Goal: Task Accomplishment & Management: Manage account settings

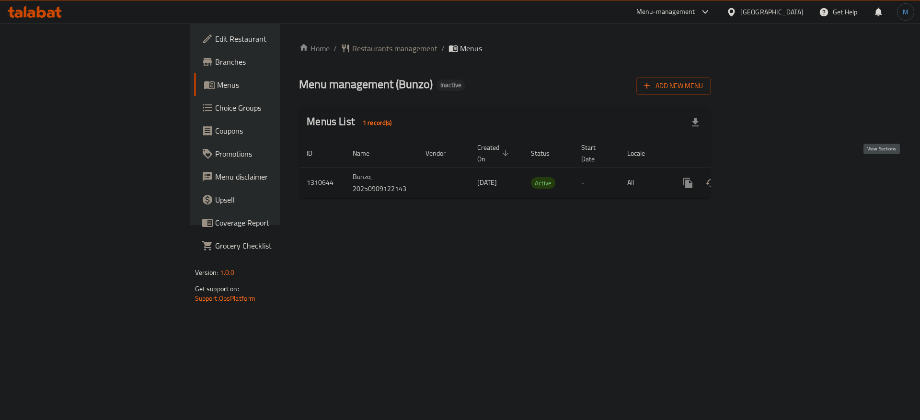
click at [761, 179] on icon "enhanced table" at bounding box center [756, 183] width 9 height 9
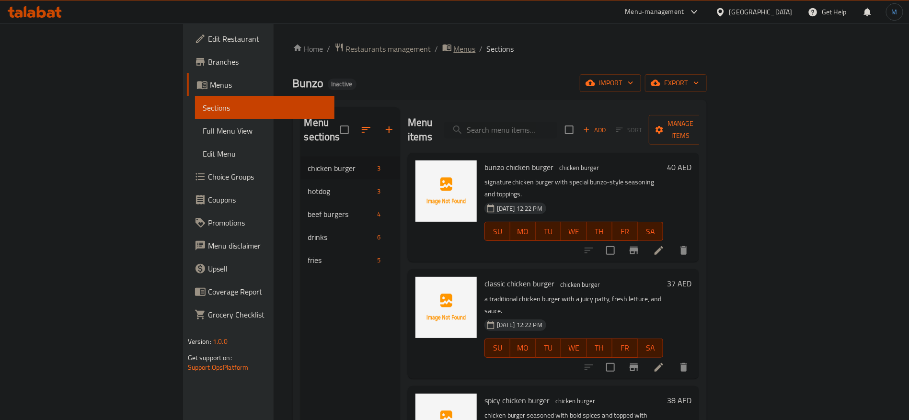
click at [442, 52] on span "breadcrumb" at bounding box center [447, 49] width 11 height 12
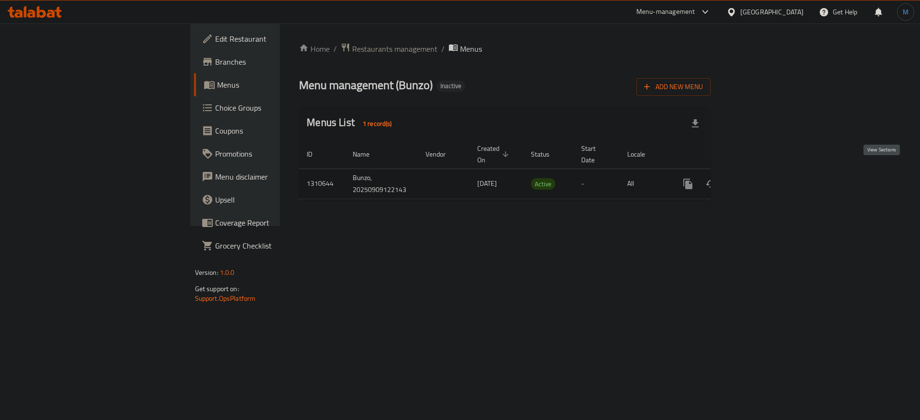
click at [762, 179] on icon "enhanced table" at bounding box center [756, 183] width 11 height 11
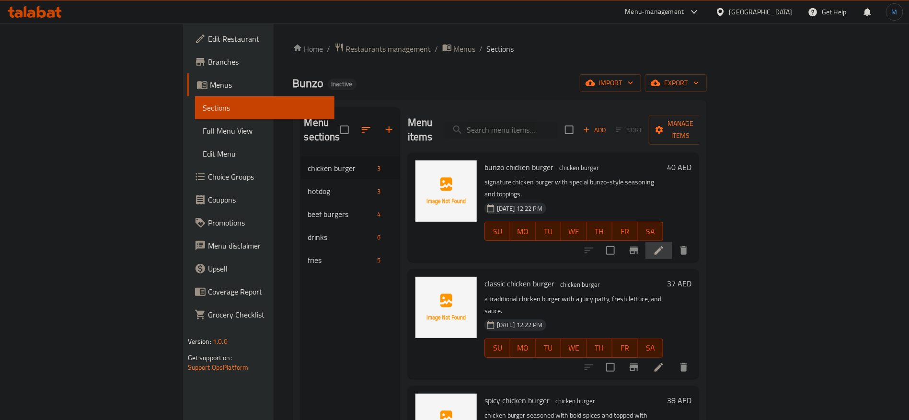
click at [672, 242] on li at bounding box center [658, 250] width 27 height 17
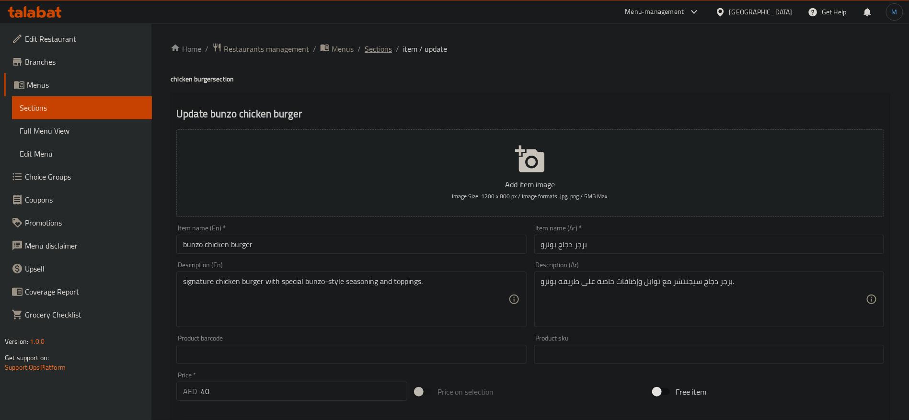
click at [389, 43] on span "Sections" at bounding box center [377, 48] width 27 height 11
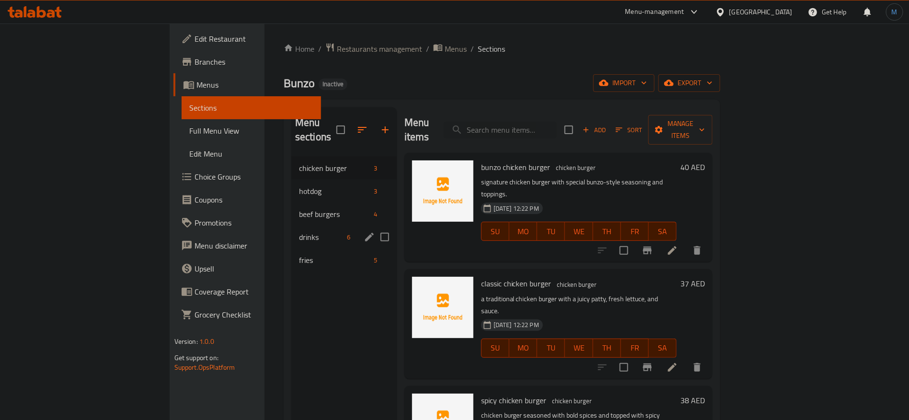
click at [291, 226] on div "drinks 6" at bounding box center [343, 237] width 105 height 23
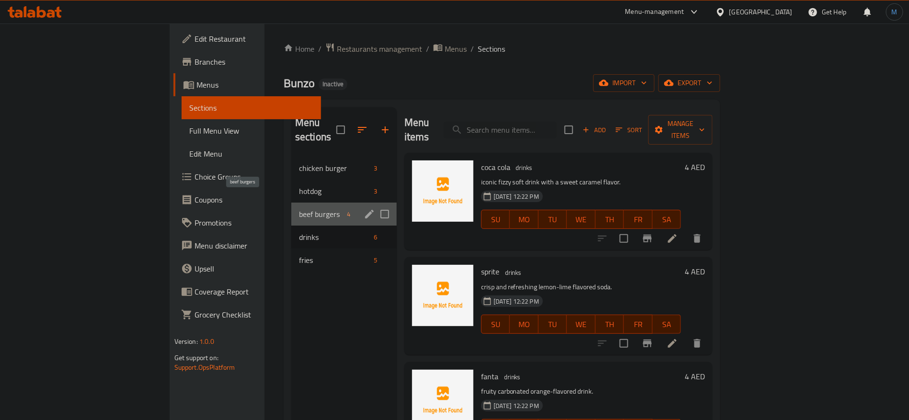
click at [299, 208] on span "beef burgers" at bounding box center [321, 213] width 45 height 11
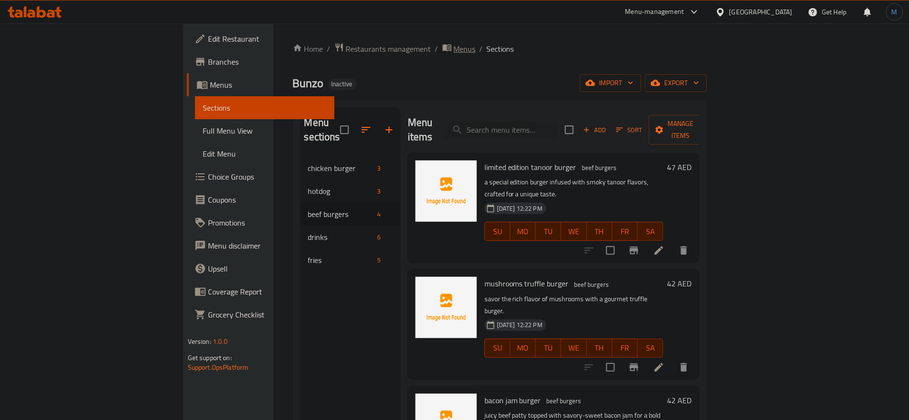
click at [454, 44] on span "Menus" at bounding box center [465, 48] width 22 height 11
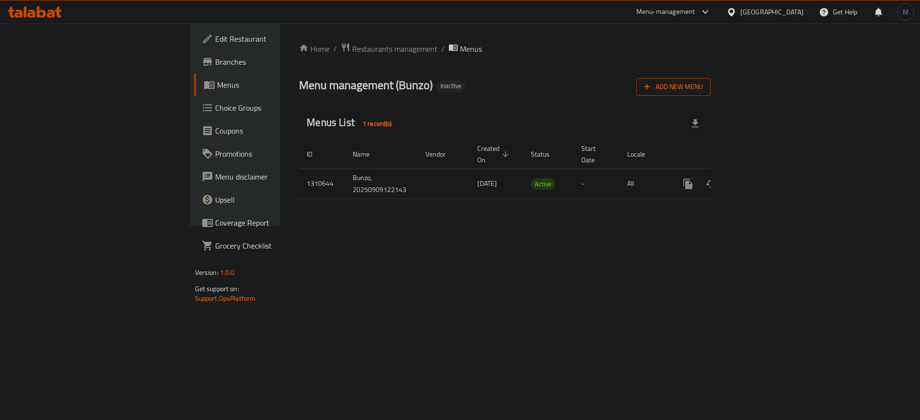
click at [703, 90] on span "Add New Menu" at bounding box center [673, 87] width 59 height 12
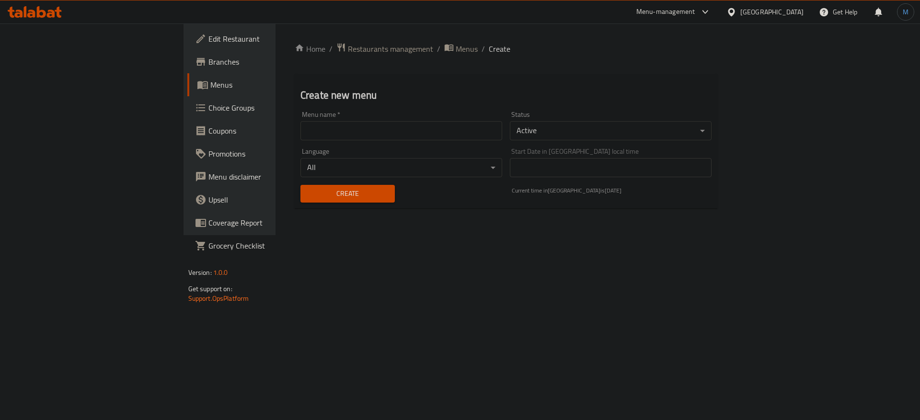
click at [341, 132] on input "text" at bounding box center [401, 130] width 202 height 19
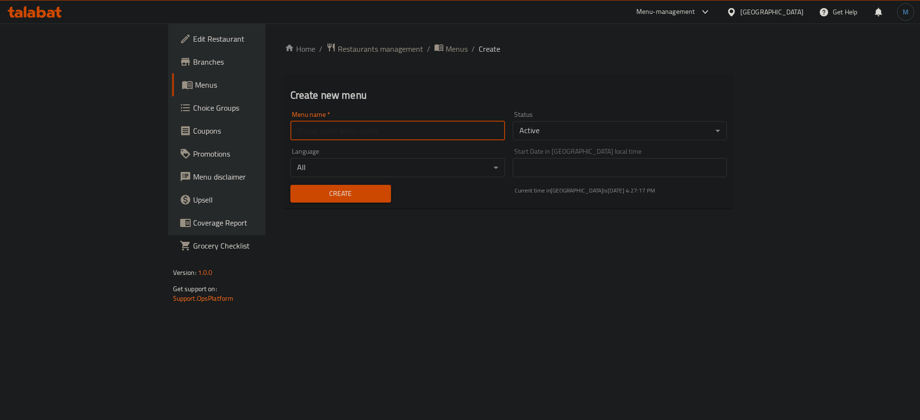
type input "1"
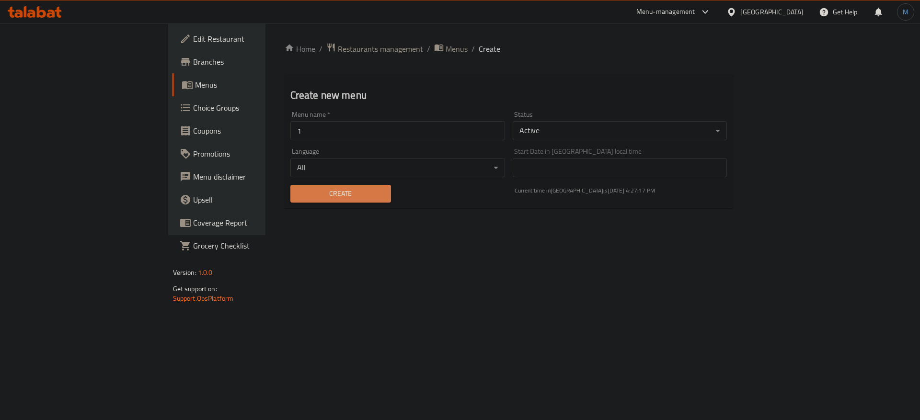
click at [290, 186] on button "Create" at bounding box center [340, 194] width 101 height 18
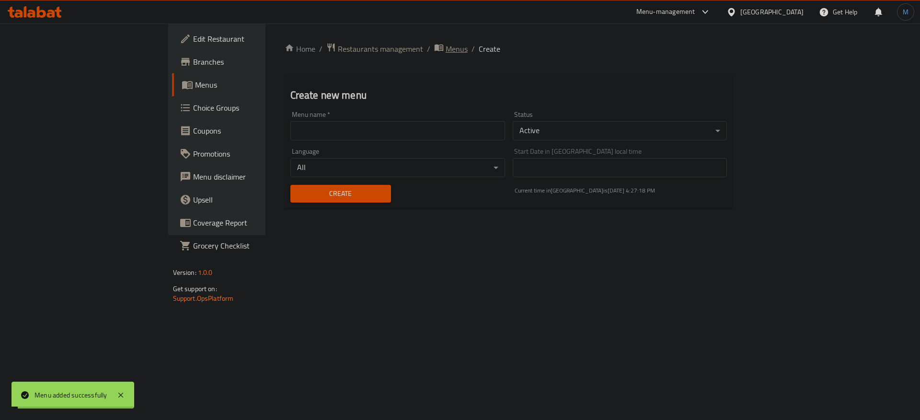
click at [445, 49] on span "Menus" at bounding box center [456, 48] width 22 height 11
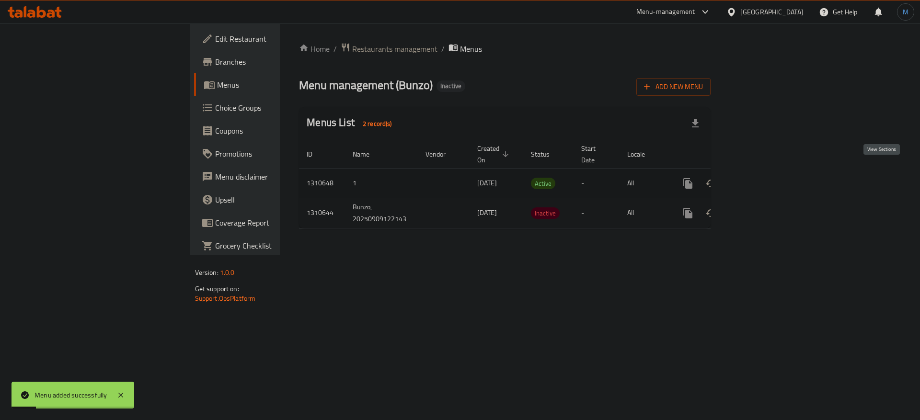
click at [768, 174] on link "enhanced table" at bounding box center [756, 183] width 23 height 23
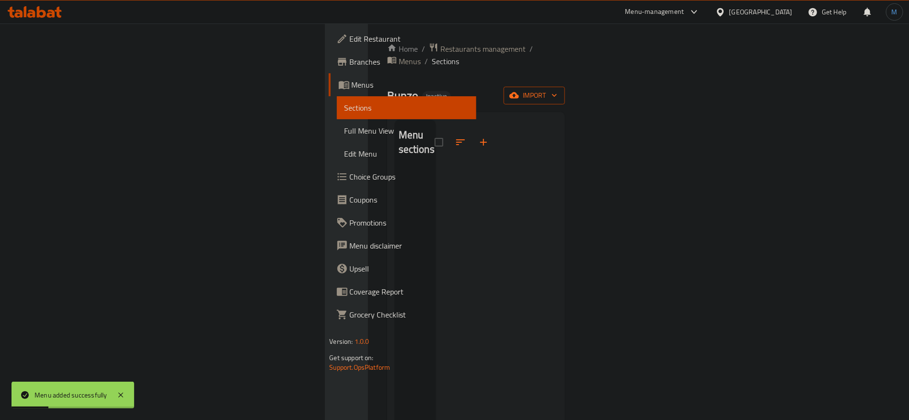
click at [557, 90] on span "import" at bounding box center [534, 96] width 46 height 12
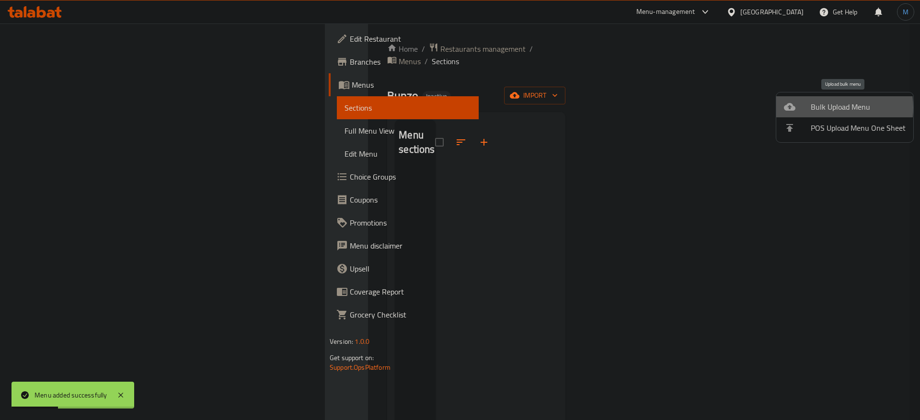
click at [821, 108] on span "Bulk Upload Menu" at bounding box center [857, 106] width 95 height 11
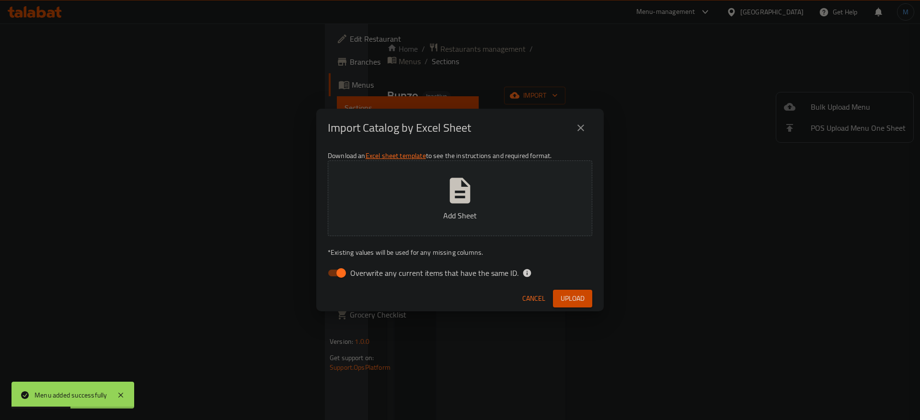
click at [453, 267] on span "Overwrite any current items that have the same ID." at bounding box center [434, 272] width 168 height 11
click at [368, 266] on input "Overwrite any current items that have the same ID." at bounding box center [341, 273] width 55 height 18
checkbox input "false"
click at [581, 293] on span "Upload" at bounding box center [572, 299] width 24 height 12
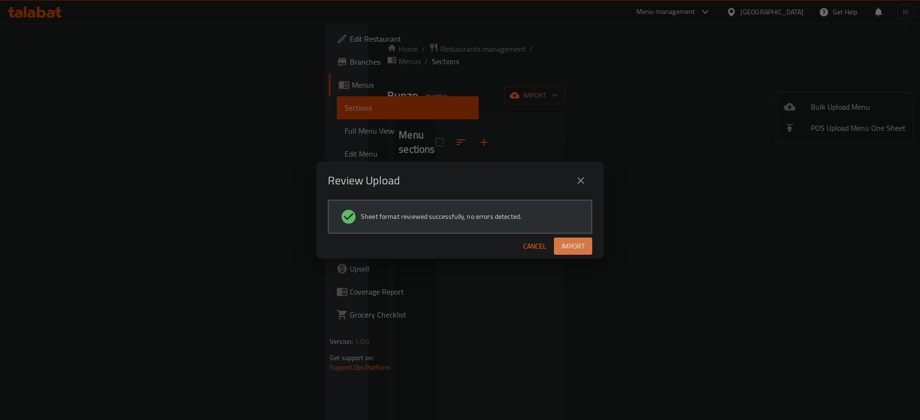
click at [574, 242] on span "Import" at bounding box center [572, 246] width 23 height 12
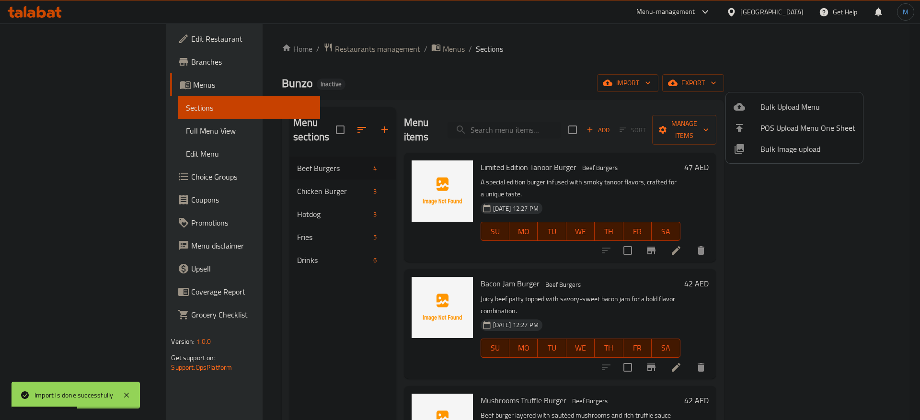
drag, startPoint x: 273, startPoint y: 330, endPoint x: 273, endPoint y: 318, distance: 12.0
click at [273, 330] on div at bounding box center [460, 210] width 920 height 420
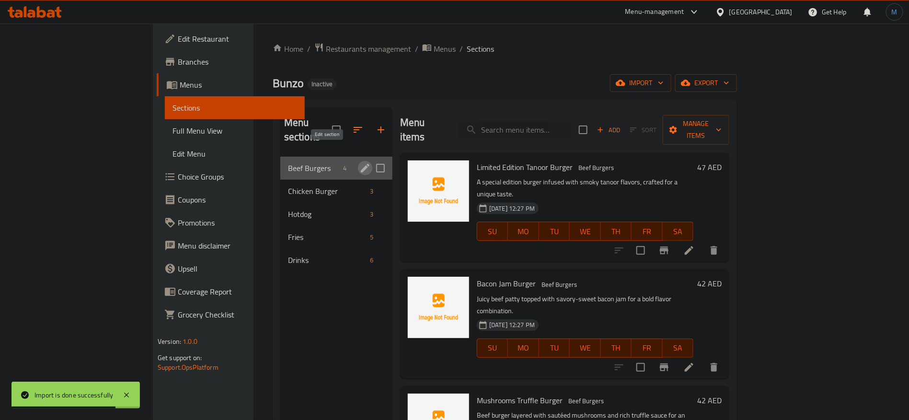
click at [361, 164] on icon "edit" at bounding box center [365, 168] width 9 height 9
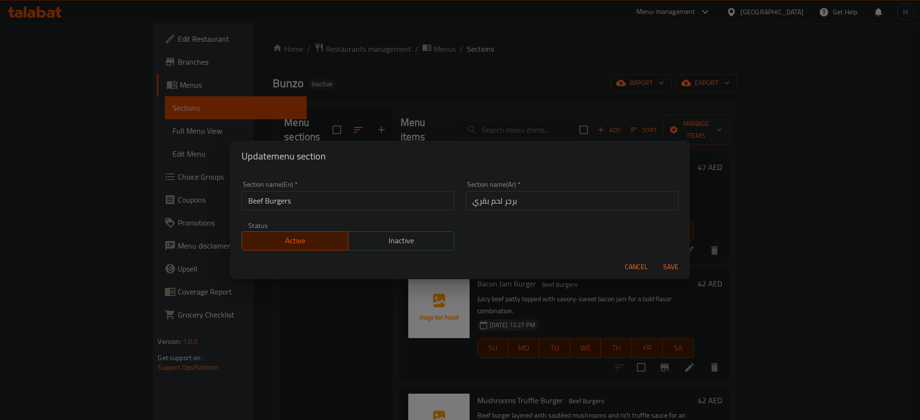
click at [642, 277] on div "Cancel Save" at bounding box center [460, 266] width 460 height 25
click at [642, 272] on span "Cancel" at bounding box center [636, 267] width 23 height 12
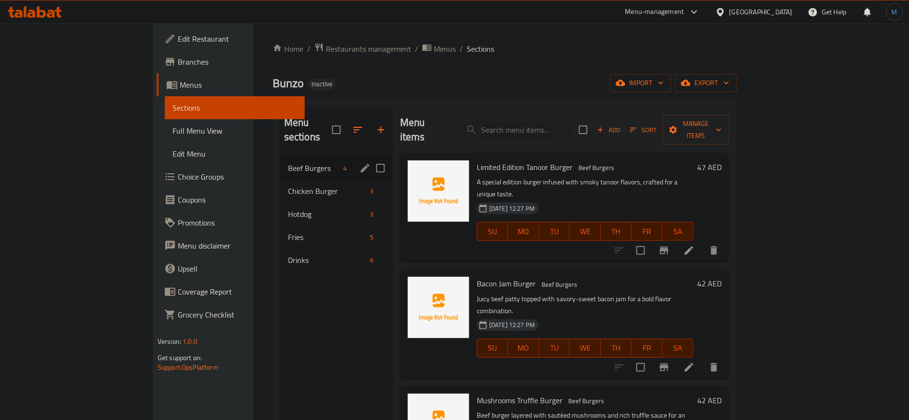
click at [693, 246] on icon at bounding box center [688, 250] width 9 height 9
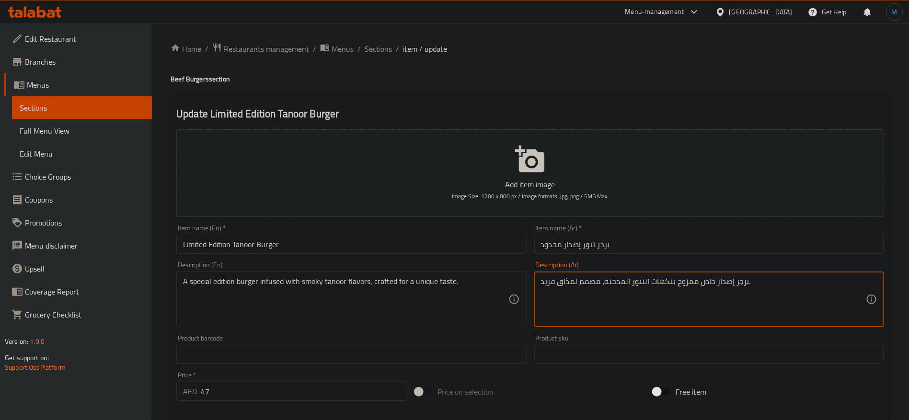
click at [679, 283] on textarea "برجر إصدار خاص ممزوج بنكهات التنور المدخنة، مصمم لمذاق فريد." at bounding box center [703, 299] width 325 height 45
type textarea "برجر إصدار خاص ممزوج بنكهات التنور المدخنة، مصمم لمذاق فريد."
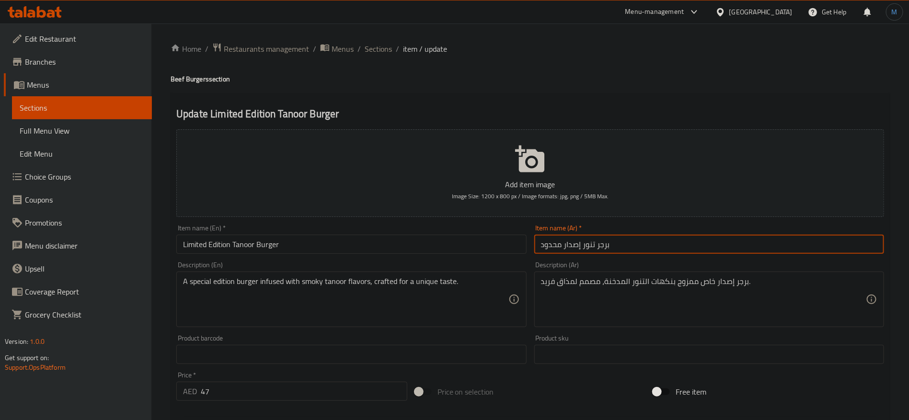
click at [658, 242] on input "برجر تنور إصدار محدود" at bounding box center [709, 244] width 350 height 19
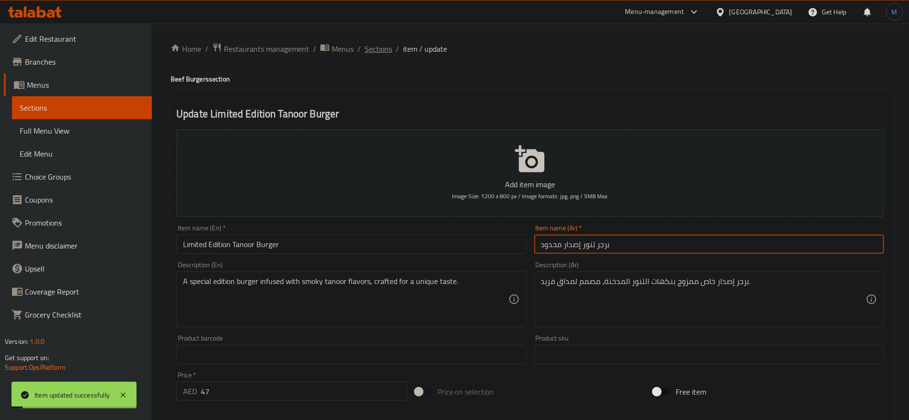
click at [384, 54] on span "Sections" at bounding box center [377, 48] width 27 height 11
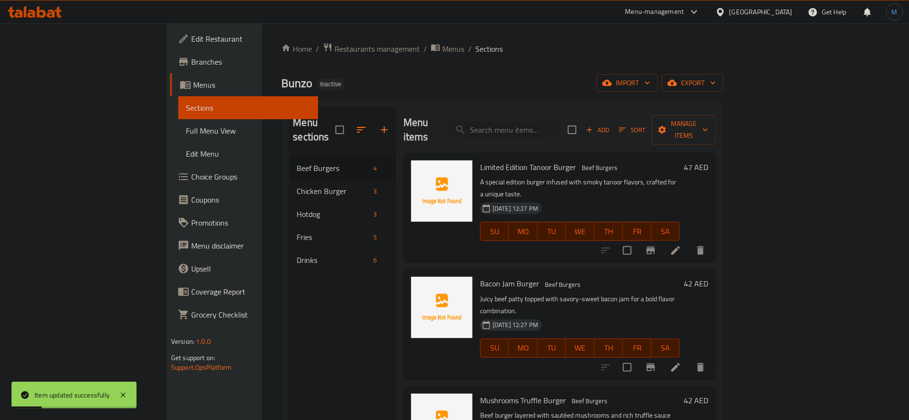
click at [689, 359] on li at bounding box center [675, 367] width 27 height 17
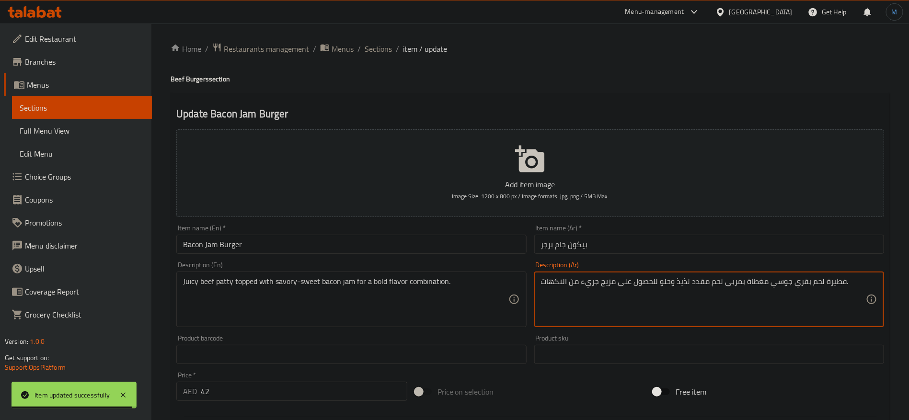
click at [839, 286] on textarea "فطيرة لحم بقري جوسي مغطاة بمربى لحم مقدد لذيذ وحلو للحصول على مزيج جريء من النك…" at bounding box center [703, 299] width 325 height 45
type textarea "قطعة لحم بقري جوسي مغطاة بمربى لحم مقدد لذيذ وحلو للحصول على مزيج جريء من النكه…"
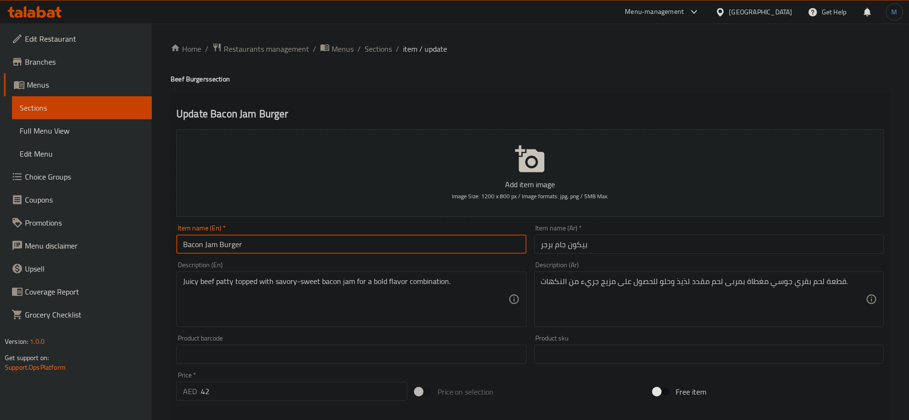
click at [414, 244] on input "Bacon Jam Burger" at bounding box center [351, 244] width 350 height 19
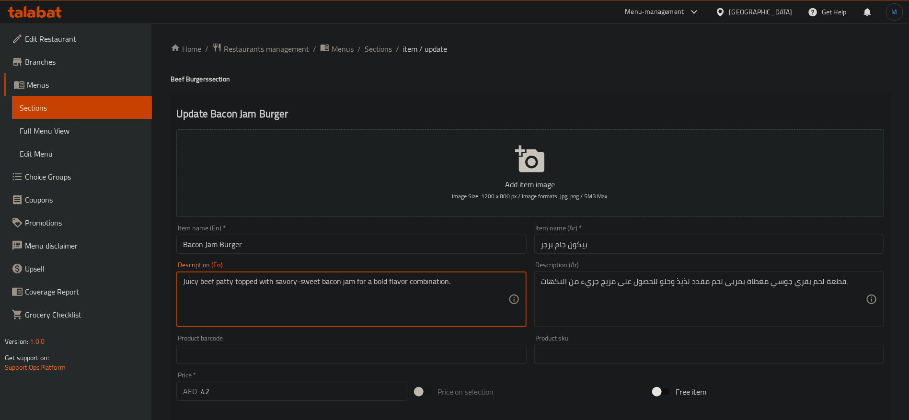
click at [329, 282] on textarea "Juicy beef patty topped with savory-sweet bacon jam for a bold flavor combinati…" at bounding box center [345, 299] width 325 height 45
drag, startPoint x: 329, startPoint y: 282, endPoint x: 347, endPoint y: 280, distance: 18.8
click at [347, 280] on textarea "Juicy beef patty topped with savory-sweet bacon jam for a bold flavor combinati…" at bounding box center [345, 299] width 325 height 45
click at [334, 284] on textarea "Juicy beef patty topped with savory-sweet bacon jam for a bold flavor combinati…" at bounding box center [345, 299] width 325 height 45
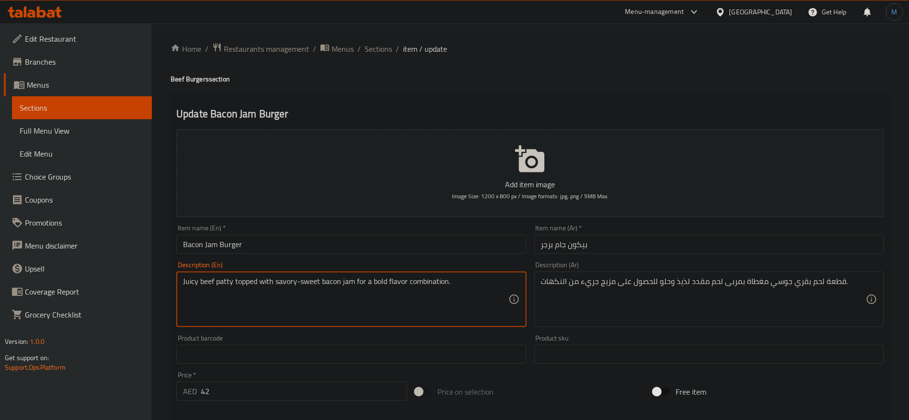
click at [334, 284] on textarea "Juicy beef patty topped with savory-sweet bacon jam for a bold flavor combinati…" at bounding box center [345, 299] width 325 height 45
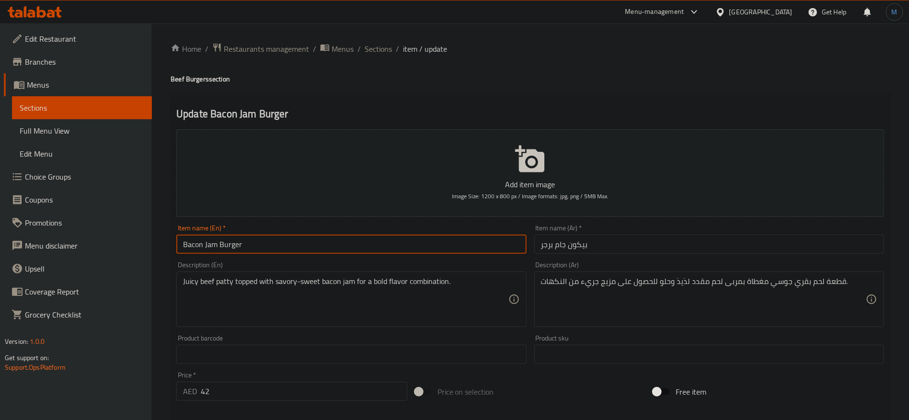
click at [379, 247] on input "Bacon Jam Burger" at bounding box center [351, 244] width 350 height 19
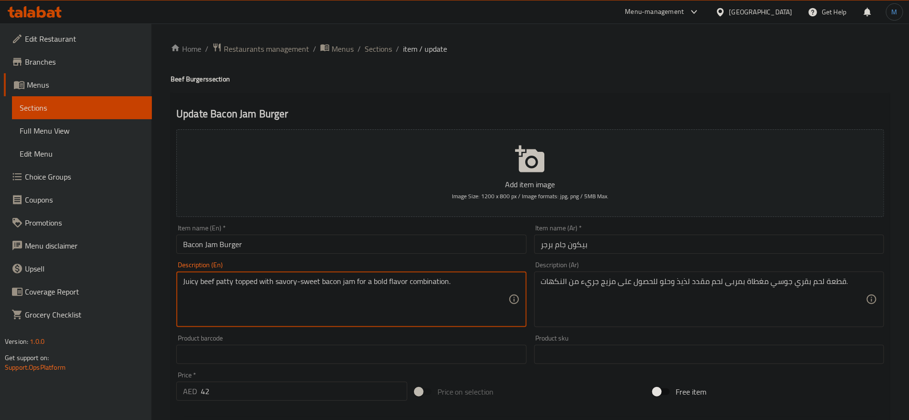
click at [327, 282] on textarea "Juicy beef patty topped with savory-sweet bacon jam for a bold flavor combinati…" at bounding box center [345, 299] width 325 height 45
click at [697, 252] on input "بيكون جام برجر" at bounding box center [709, 244] width 350 height 19
click at [378, 45] on span "Sections" at bounding box center [377, 48] width 27 height 11
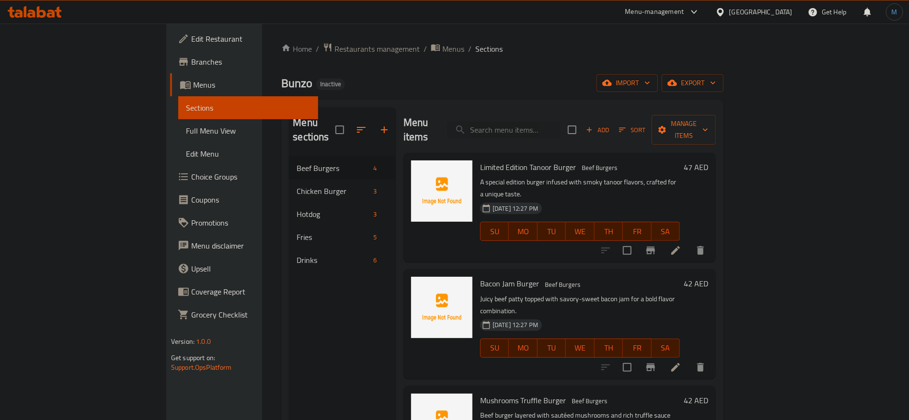
click at [689, 359] on li at bounding box center [675, 367] width 27 height 17
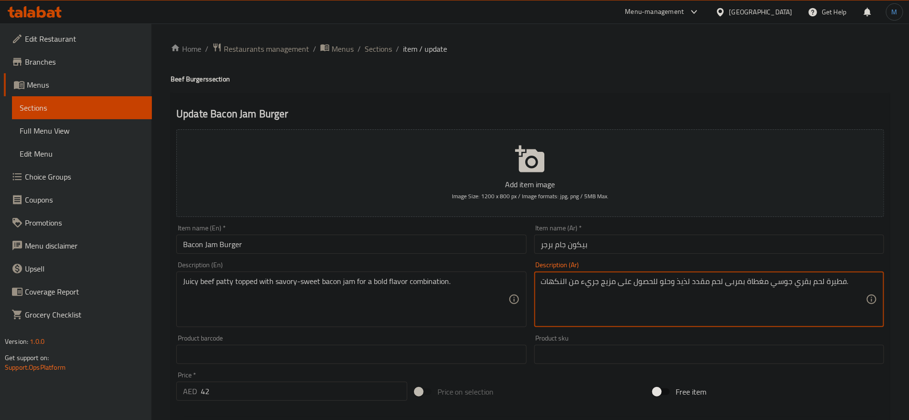
click at [842, 291] on textarea "فطيرة لحم بقري جوسي مغطاة بمربى لحم مقدد لذيذ وحلو للحصول على مزيج جريء من النك…" at bounding box center [703, 299] width 325 height 45
click at [842, 280] on textarea "فطيرة لحم بقري جوسي مغطاة بمربى لحم مقدد لذيذ وحلو للحصول على مزيج جريء من النك…" at bounding box center [703, 299] width 325 height 45
click at [835, 280] on textarea "فطيرة لحم بقري جوسي مغطاة بمربى لحم مقدد لذيذ وحلو للحصول على مزيج جريء من النك…" at bounding box center [703, 299] width 325 height 45
type textarea "قطعة لحم بقري جوسي مغطاة بمربى لحم مقدد مالح وحلو للحصول على مزيج بولد من النكه…"
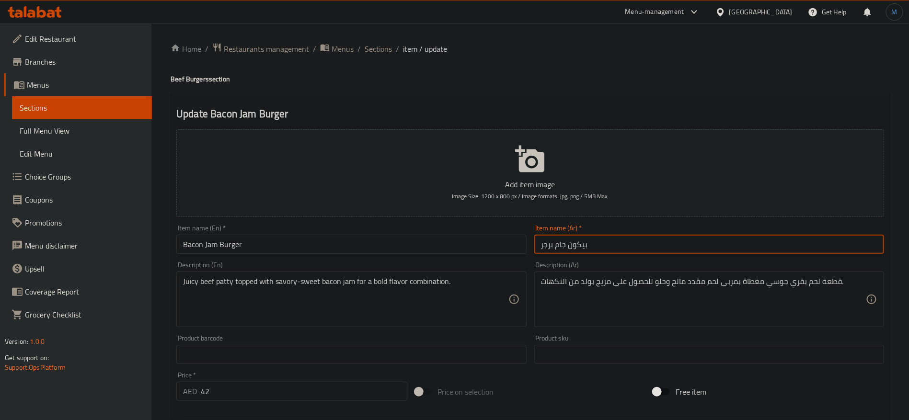
click at [761, 241] on input "بيكون جام برجر" at bounding box center [709, 244] width 350 height 19
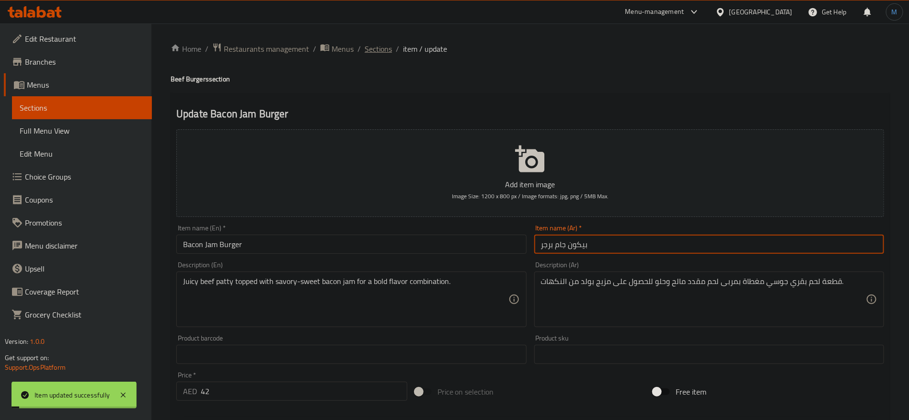
click at [380, 49] on span "Sections" at bounding box center [377, 48] width 27 height 11
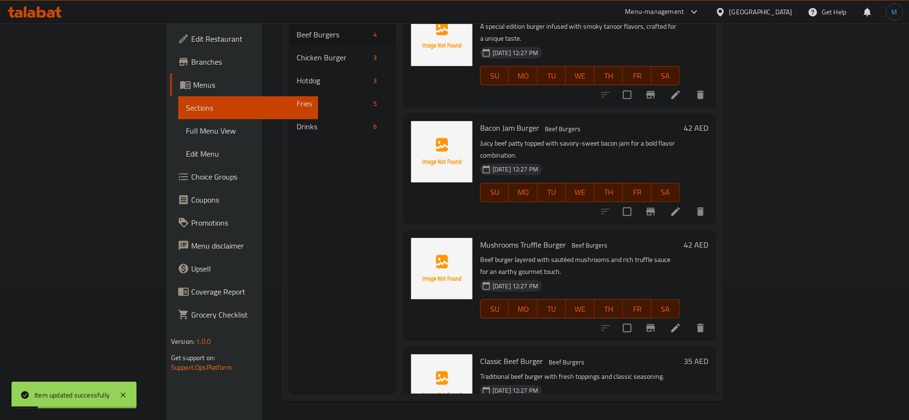
scroll to position [134, 0]
click at [680, 323] on icon at bounding box center [675, 327] width 9 height 9
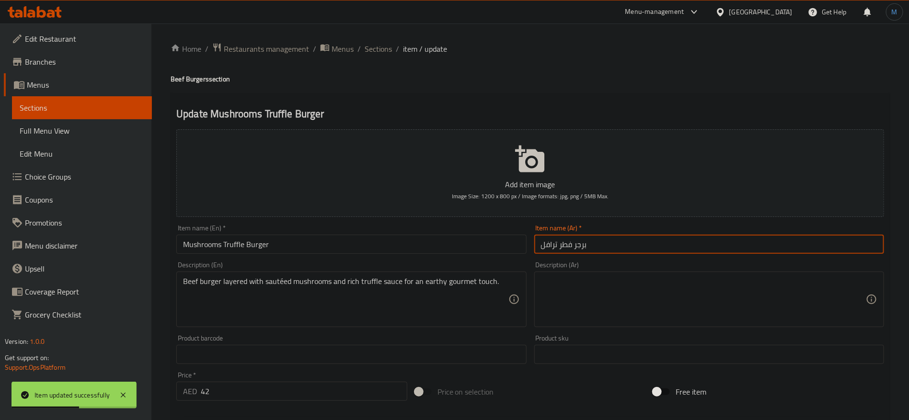
click at [565, 247] on input "برجر فطر ترافل" at bounding box center [709, 244] width 350 height 19
type input "برجر مشروم ترافل"
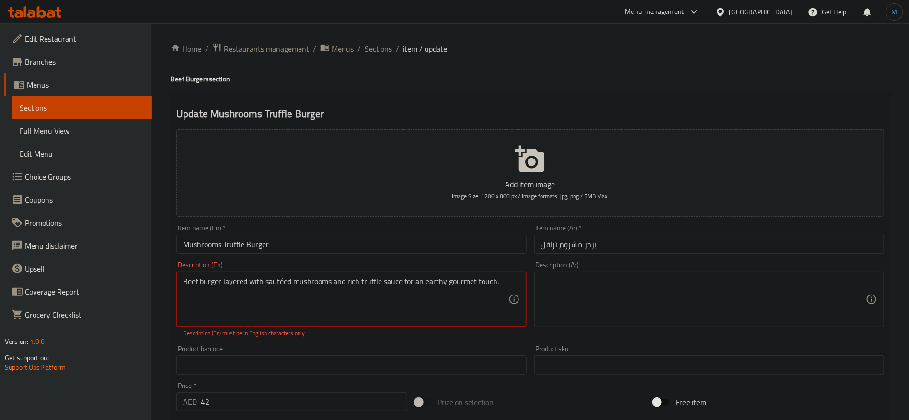
paste textarea "e"
type textarea "Beef burger layered with sauteed mushrooms and rich truffle sauce for an earthy…"
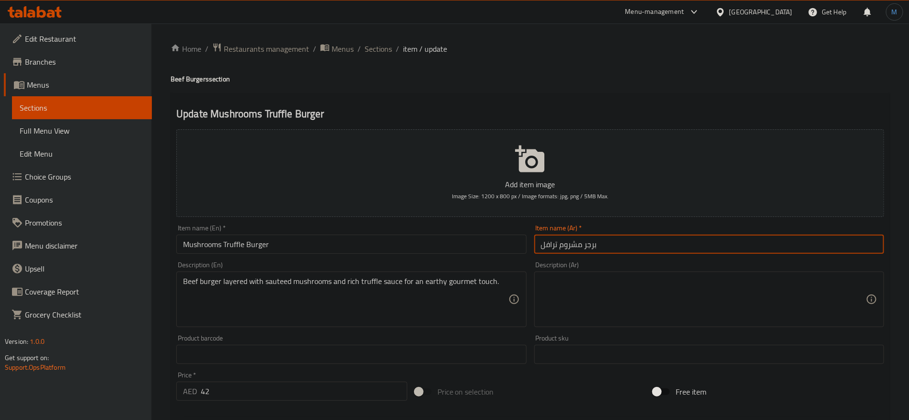
click at [624, 250] on input "برجر مشروم ترافل" at bounding box center [709, 244] width 350 height 19
paste input "برجر لحم بقري مع طبقات من الفطر المقلي وصلصة الكمأة الغنية للحصول على لمسة ذواق…"
type input "برجر مشروم ترافل"
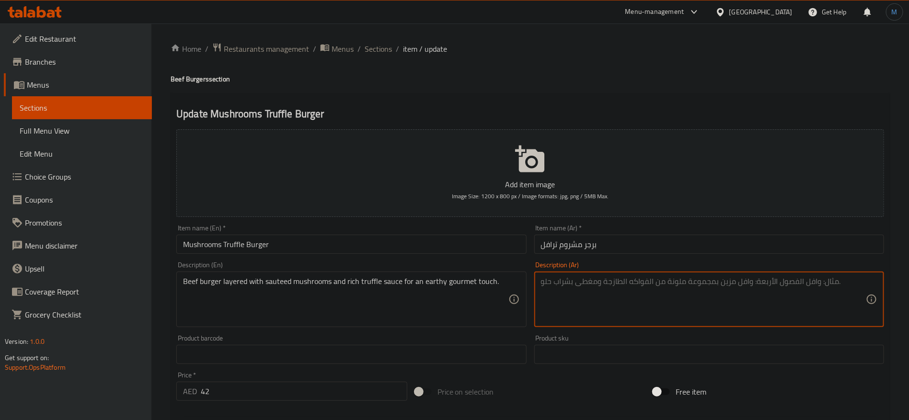
click at [693, 283] on textarea at bounding box center [703, 299] width 325 height 45
paste textarea "برجر لحم بقري مع طبقات من الفطر المقلي وصلصة الكمأة الغنية للحصول على لمسة ذواق…"
click at [569, 244] on input "برجر مشروم ترافل" at bounding box center [709, 244] width 350 height 19
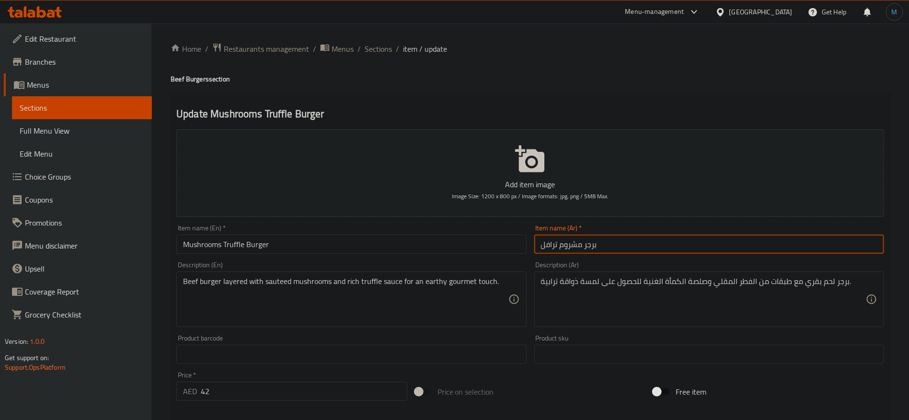
click at [569, 244] on input "برجر مشروم ترافل" at bounding box center [709, 244] width 350 height 19
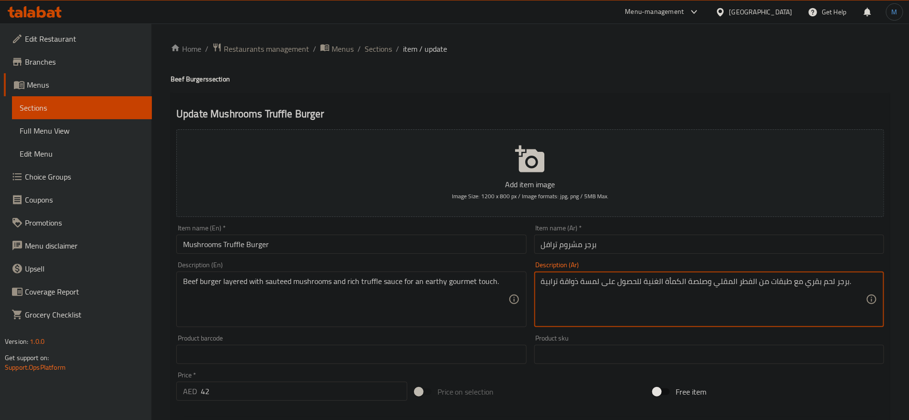
click at [742, 282] on textarea "برجر لحم بقري مع طبقات من الفطر المقلي وصلصة الكمأة الغنية للحصول على لمسة ذواق…" at bounding box center [703, 299] width 325 height 45
paste textarea "مشروم"
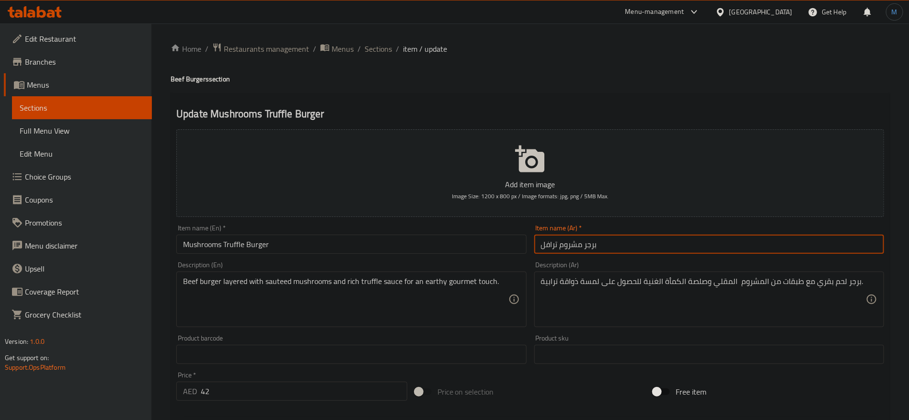
click at [546, 236] on input "برجر مشروم ترافل" at bounding box center [709, 244] width 350 height 19
click at [550, 242] on input "برجر مشروم ترافل" at bounding box center [709, 244] width 350 height 19
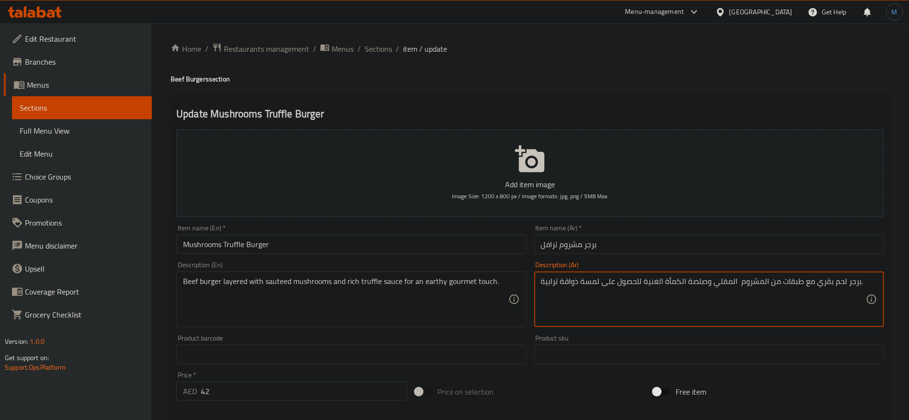
click at [671, 284] on textarea "برجر لحم بقري مع طبقات من المشروم المقلي وصلصة الكمأة الغنية للحصول على لمسة ذو…" at bounding box center [703, 299] width 325 height 45
paste textarea "رافل"
click at [580, 286] on textarea "برجر لحم بقري مع طبقات من المشروم المقلي وصلصة الترافل الغنية للحصول على لمسة ذ…" at bounding box center [703, 299] width 325 height 45
click at [574, 285] on textarea "برجر لحم بقري مع طبقات من المشروم المقلي وصلصة الترافل الغنية للحصول على لمسة ذ…" at bounding box center [703, 299] width 325 height 45
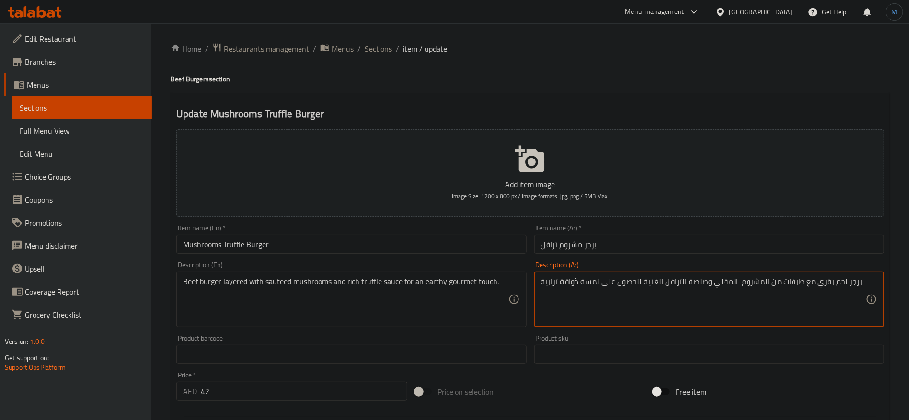
click at [537, 273] on div "برجر لحم بقري مع طبقات من المشروم المقلي وصلصة الترافل الغنية للحصول على لمسة ذ…" at bounding box center [709, 300] width 350 height 56
click at [562, 287] on textarea "برجر لحم بقري مع طبقات من المشروم المقلي وصلصة الترافل الغنية للحصول على لمسة ذ…" at bounding box center [703, 299] width 325 height 45
click at [548, 284] on textarea "برجر لحم بقري مع طبقات من المشروم المقلي وصلصة الترافل الغنية للحصول على لمسة ذ…" at bounding box center [703, 299] width 325 height 45
type textarea "برجر لحم بقري مع طبقات من المشروم المقلي وصلصة الترافل الغنية للحصول على لمسة ج…"
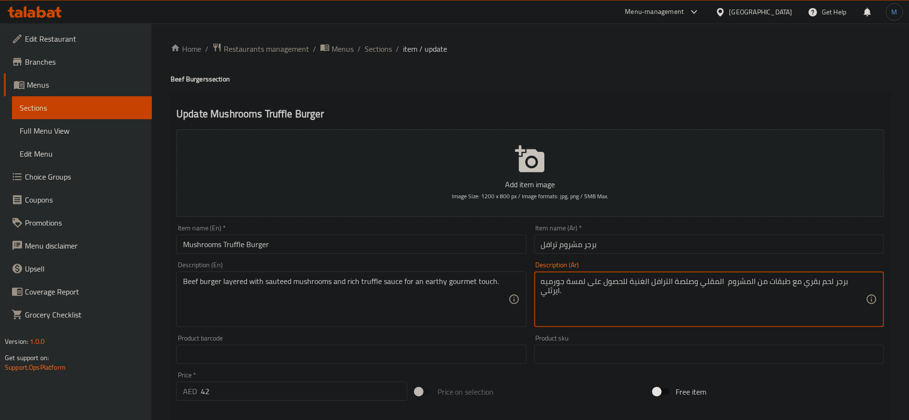
click at [379, 254] on div "Item name (En)   * Mushrooms Truffle Burger Item name (En) *" at bounding box center [350, 239] width 357 height 37
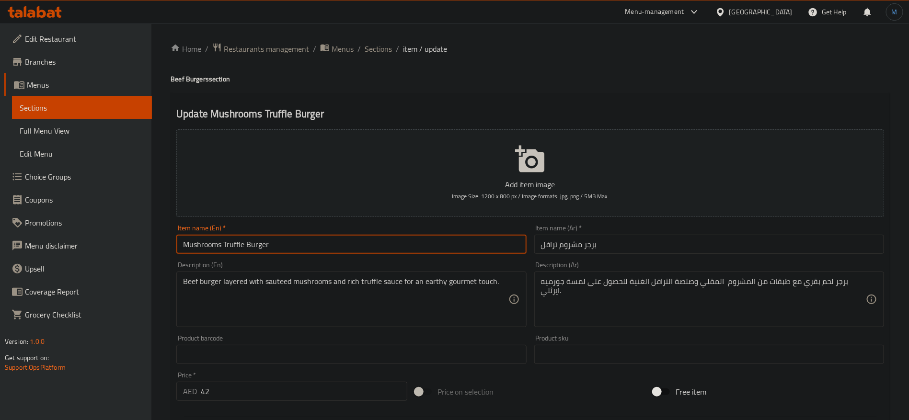
click at [375, 246] on input "Mushrooms Truffle Burger" at bounding box center [351, 244] width 350 height 19
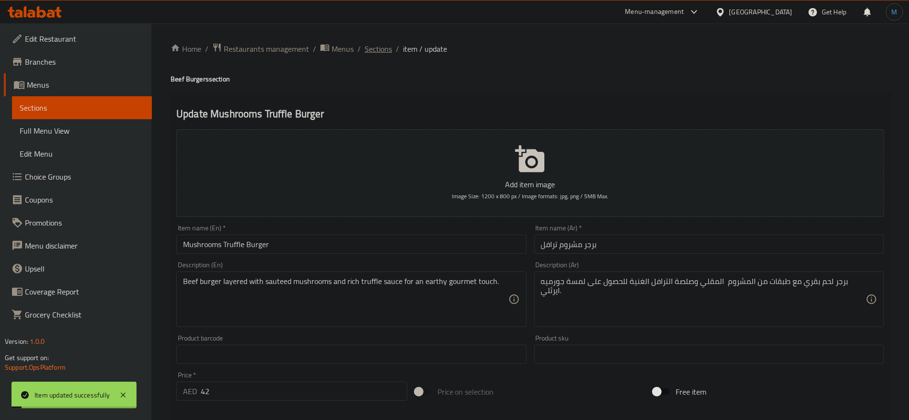
click at [364, 47] on span "Sections" at bounding box center [377, 48] width 27 height 11
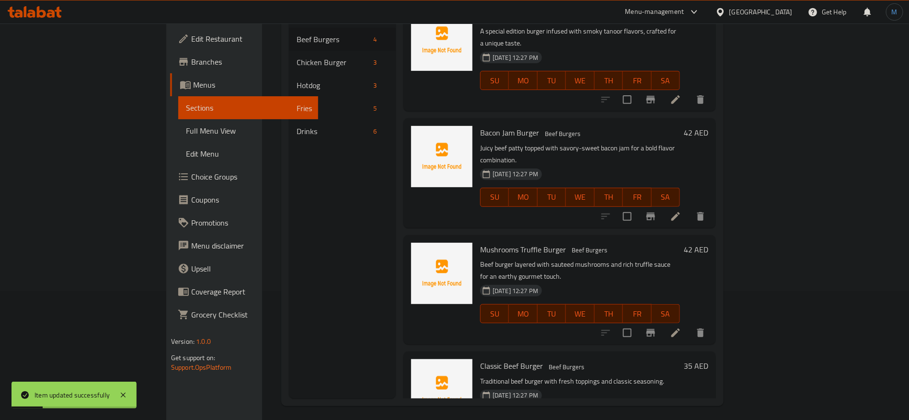
scroll to position [134, 0]
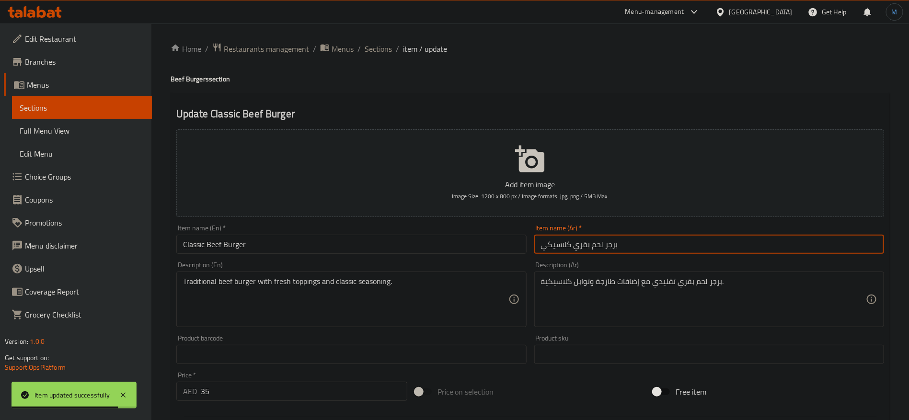
click at [696, 251] on input "برجر لحم بقري كلاسيكي" at bounding box center [709, 244] width 350 height 19
type input "برجر لحم بقري كلاسيك"
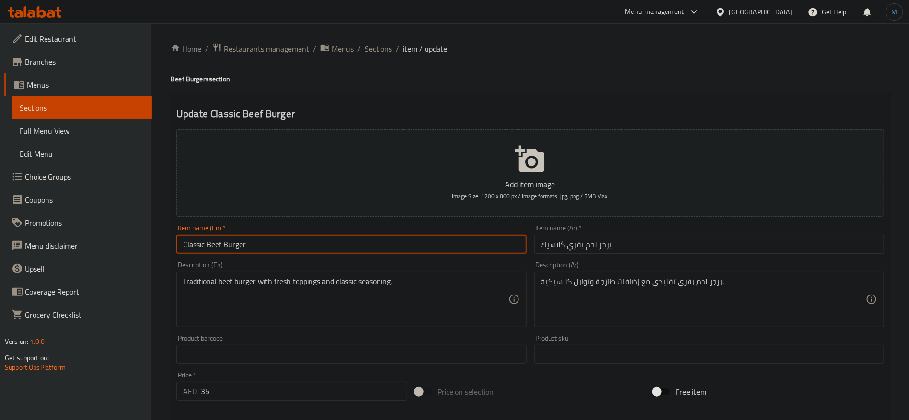
click at [403, 235] on input "Classic Beef Burger" at bounding box center [351, 244] width 350 height 19
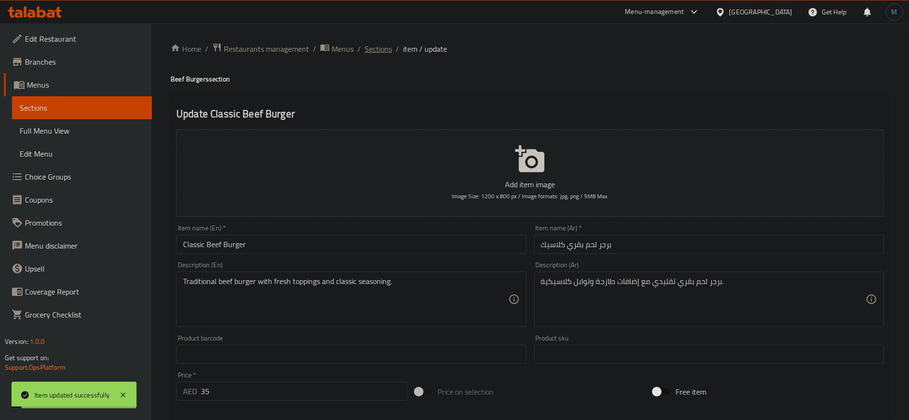
click at [374, 51] on span "Sections" at bounding box center [377, 48] width 27 height 11
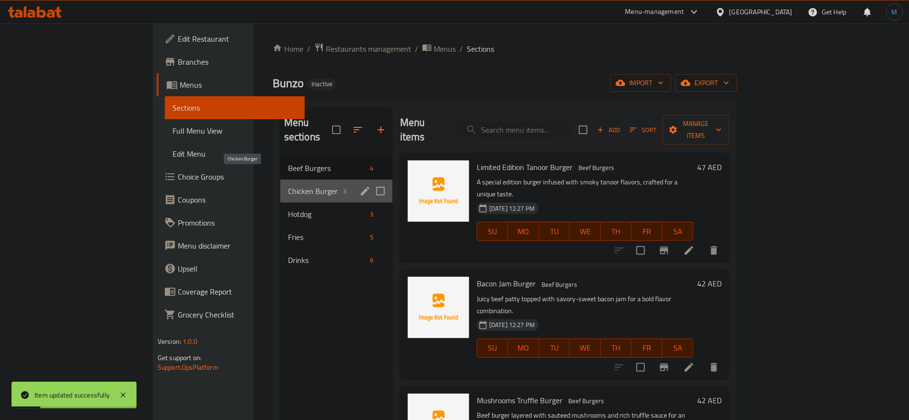
click at [288, 185] on span "Chicken Burger" at bounding box center [313, 190] width 51 height 11
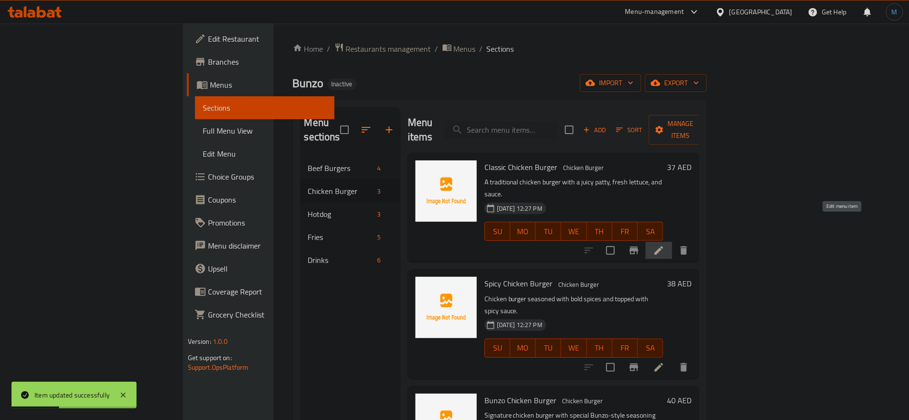
click at [664, 245] on icon at bounding box center [658, 250] width 11 height 11
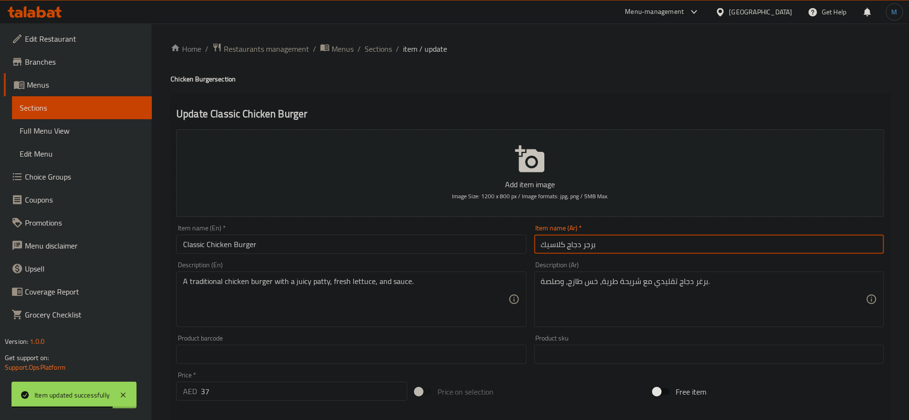
click at [587, 241] on input "برجر دجاج كلاسيك" at bounding box center [709, 244] width 350 height 19
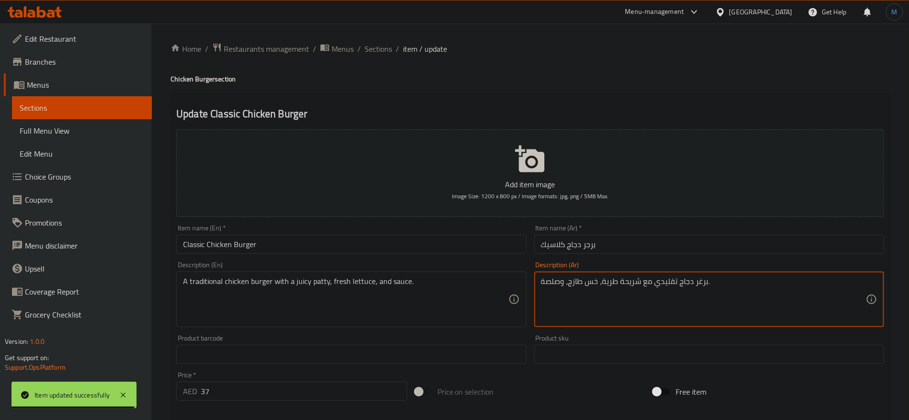
click at [700, 285] on textarea "برغر دجاج تقليدي مع شريحة طرية، خس طازج، وصلصة." at bounding box center [703, 299] width 325 height 45
paste textarea
click at [628, 283] on textarea "برجر دجاج تقليدي مع شريحة طرية، خس طازج، وصلصة." at bounding box center [703, 299] width 325 height 45
click at [618, 283] on textarea "برجر دجاج تقليدي مع شريحة طرية، خس طازج، وصلصة." at bounding box center [703, 299] width 325 height 45
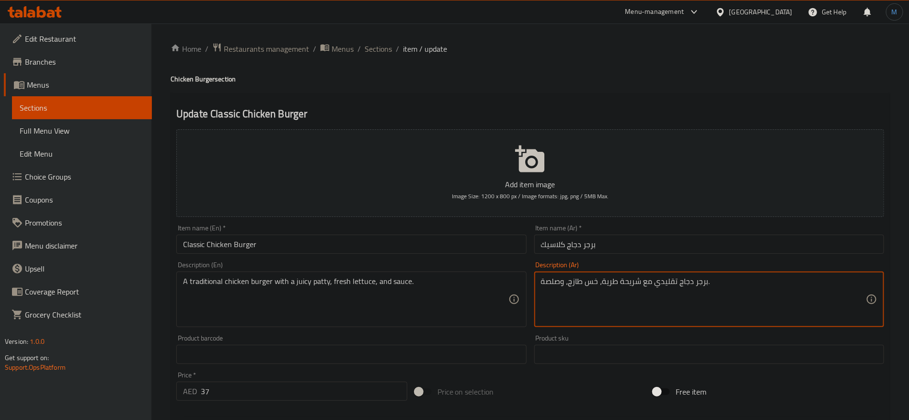
click at [614, 282] on textarea "برجر دجاج تقليدي مع شريحة طرية، خس طازج، وصلصة." at bounding box center [703, 299] width 325 height 45
click at [700, 283] on textarea "قطعة برجر دجاج تقليدي جوسي مع ، خس طازج، وصلصة." at bounding box center [703, 299] width 325 height 45
paste textarea "قطعة"
click at [648, 289] on textarea "برجر دجاج تقليدي قطعة جوسي مع ، خس طازج، وصلصة." at bounding box center [703, 299] width 325 height 45
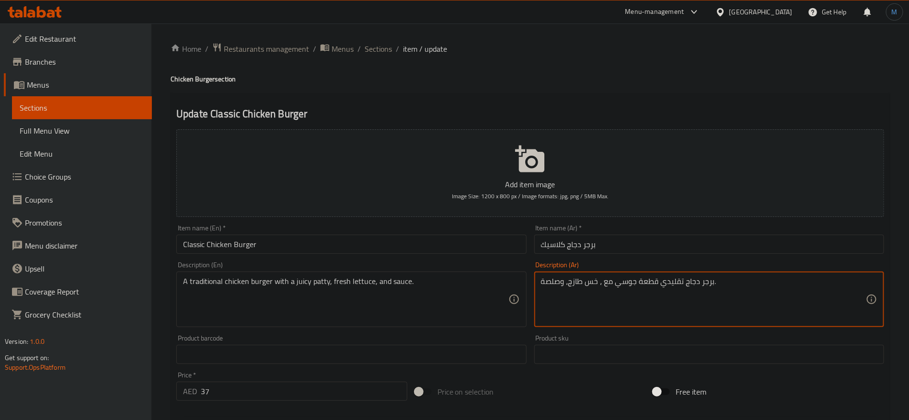
click at [648, 289] on textarea "برجر دجاج تقليدي قطعة جوسي مع ، خس طازج، وصلصة." at bounding box center [703, 299] width 325 height 45
click at [632, 284] on textarea "برجر دجاج تقليدي قطعة جوسي مع ، خس طازج، وصلصة." at bounding box center [703, 299] width 325 height 45
paste textarea "قطعة جوسي"
type textarea "برجر دجاج تقليدي مع قطعة جوسي، خس طازج، وصلصة."
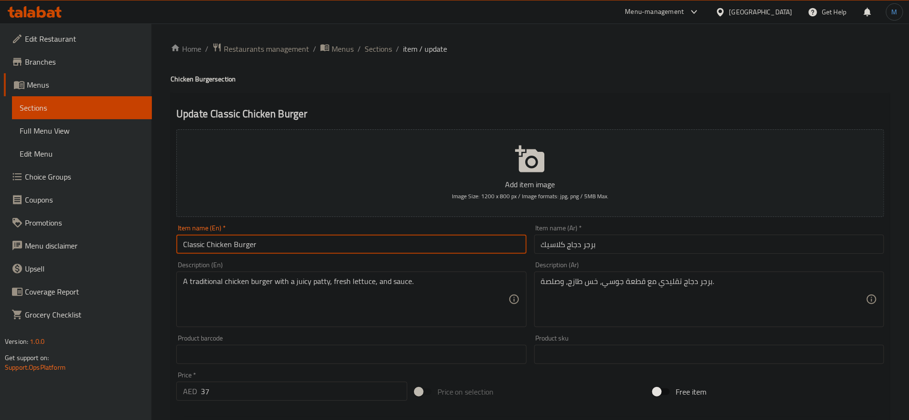
click at [468, 247] on input "Classic Chicken Burger" at bounding box center [351, 244] width 350 height 19
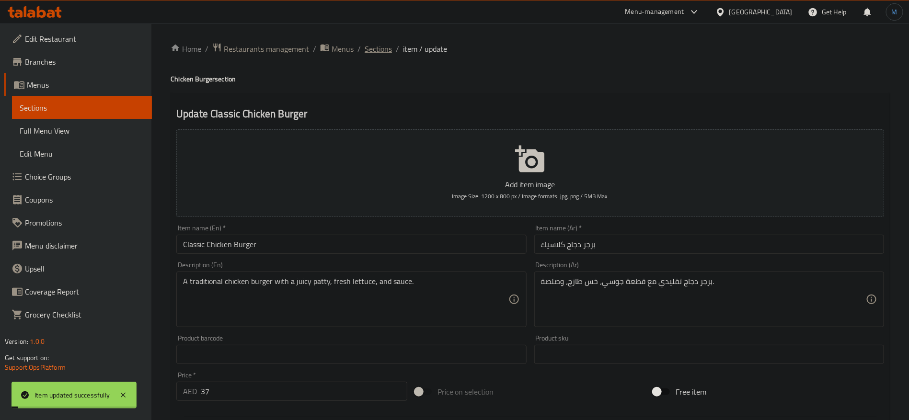
click at [365, 51] on span "Sections" at bounding box center [377, 48] width 27 height 11
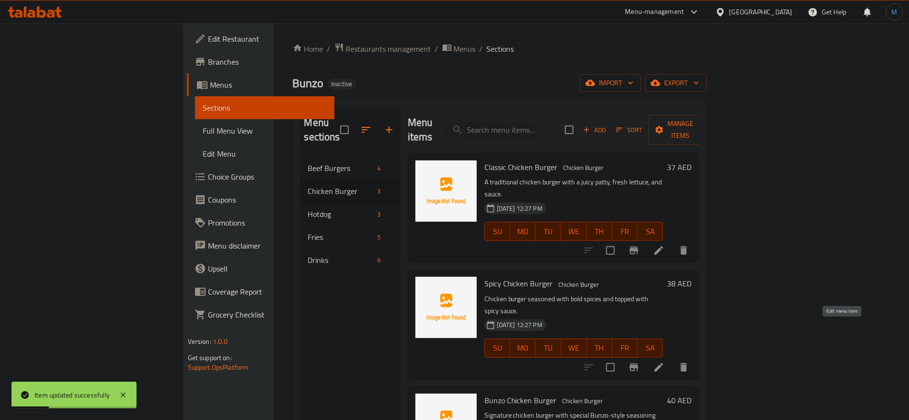
click at [664, 362] on icon at bounding box center [658, 367] width 11 height 11
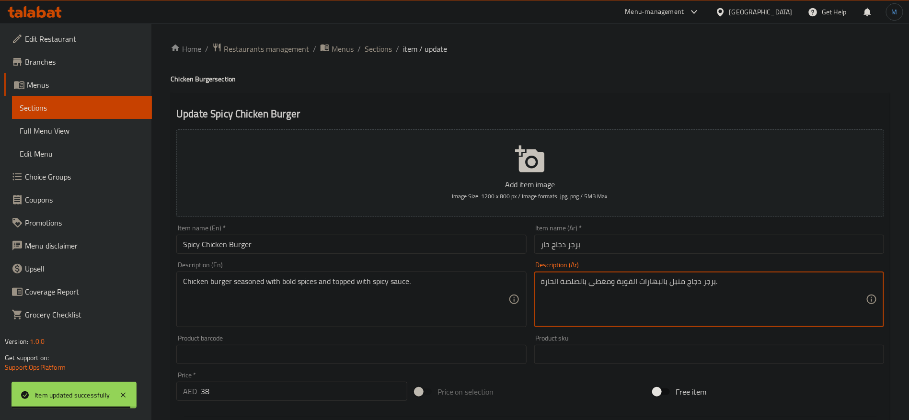
click at [632, 279] on textarea "برجر دجاج متبل بالبهارات القوية ومغطى بالصلصة الحارة." at bounding box center [703, 299] width 325 height 45
type textarea "برجر دجاج متبل بالبهارات البولد ومغطى بالصلصة الحارة."
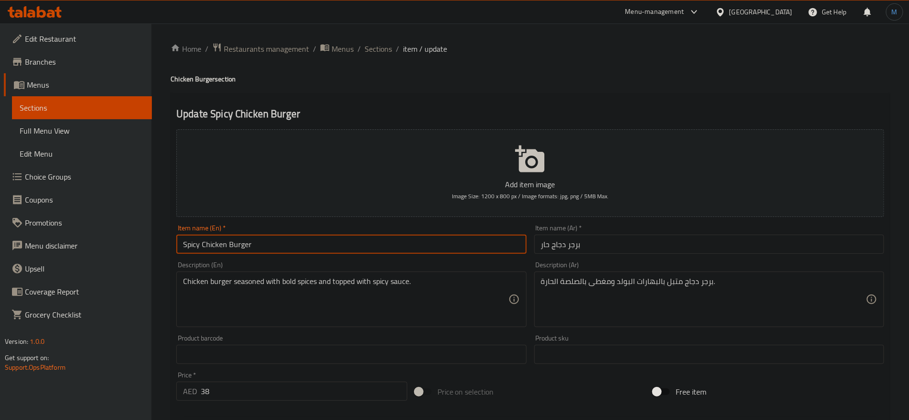
click at [401, 238] on input "Spicy Chicken Burger" at bounding box center [351, 244] width 350 height 19
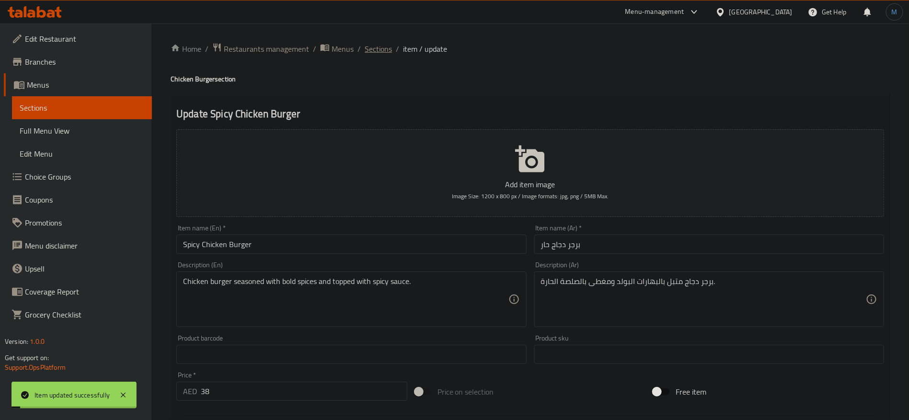
click at [375, 50] on span "Sections" at bounding box center [377, 48] width 27 height 11
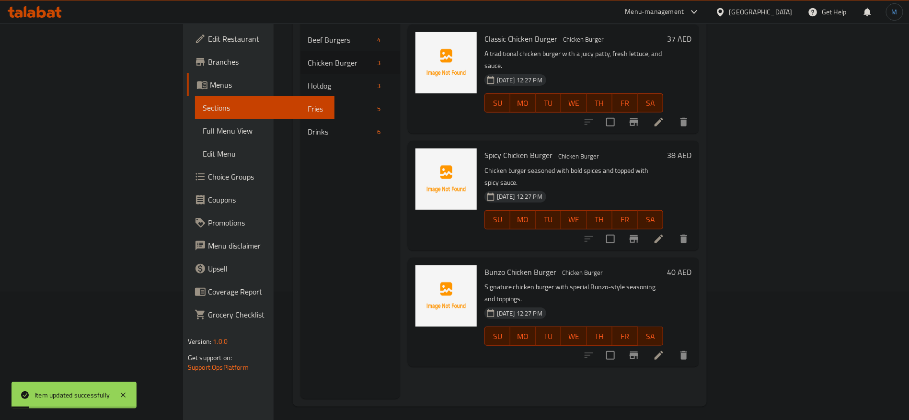
scroll to position [134, 0]
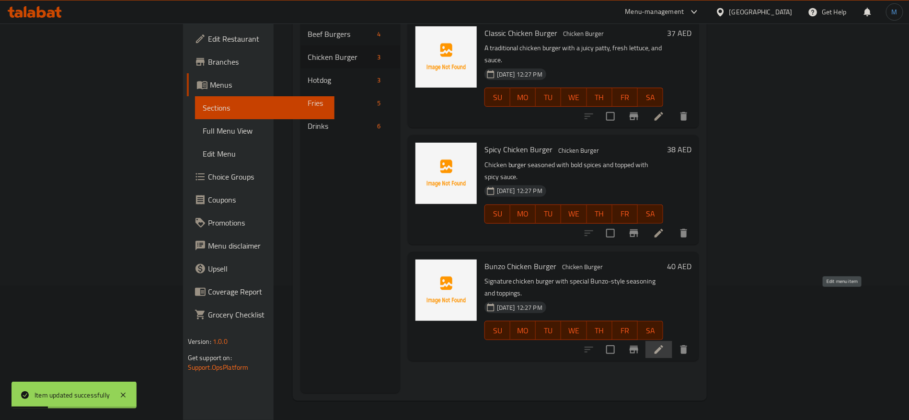
click at [663, 345] on icon at bounding box center [658, 349] width 9 height 9
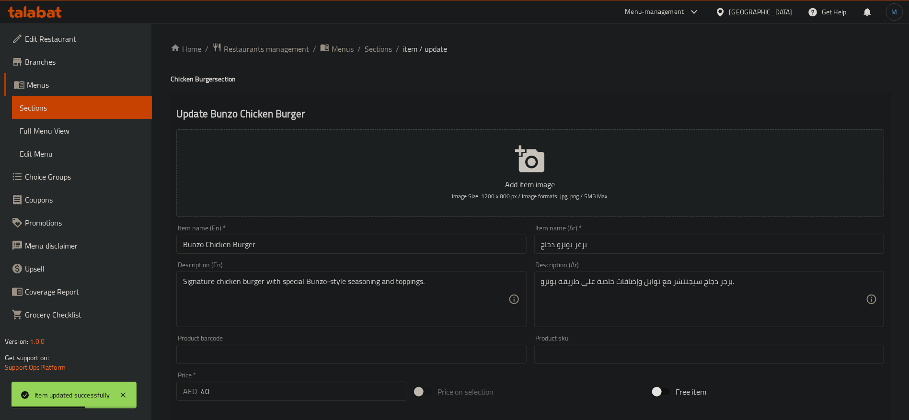
click at [579, 245] on input "برغر بونزو دجاج" at bounding box center [709, 244] width 350 height 19
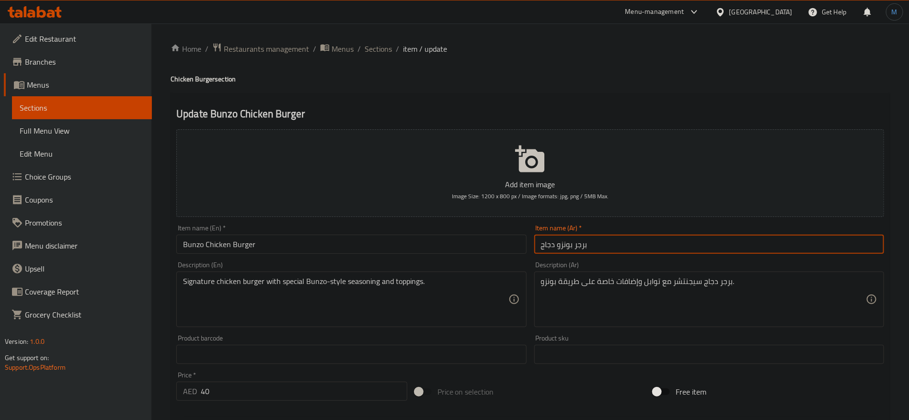
type input "برجر بونزو دجاج"
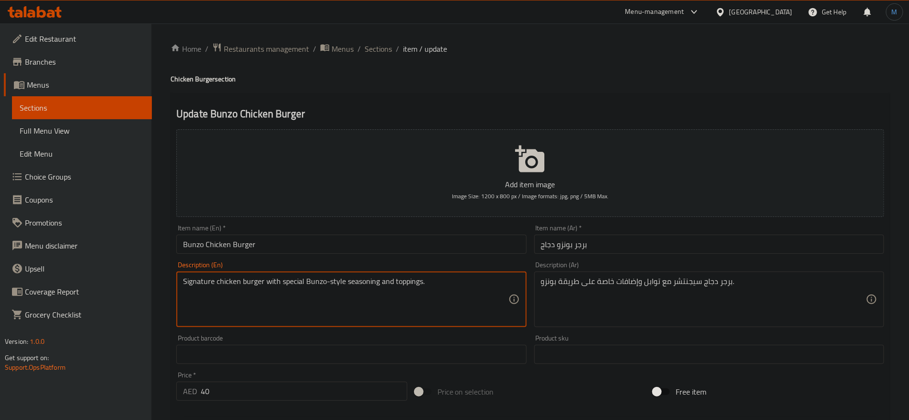
drag, startPoint x: 295, startPoint y: 284, endPoint x: 335, endPoint y: 287, distance: 39.9
click at [335, 287] on textarea "Signature chicken burger with special Bunzo-style seasoning and toppings." at bounding box center [345, 299] width 325 height 45
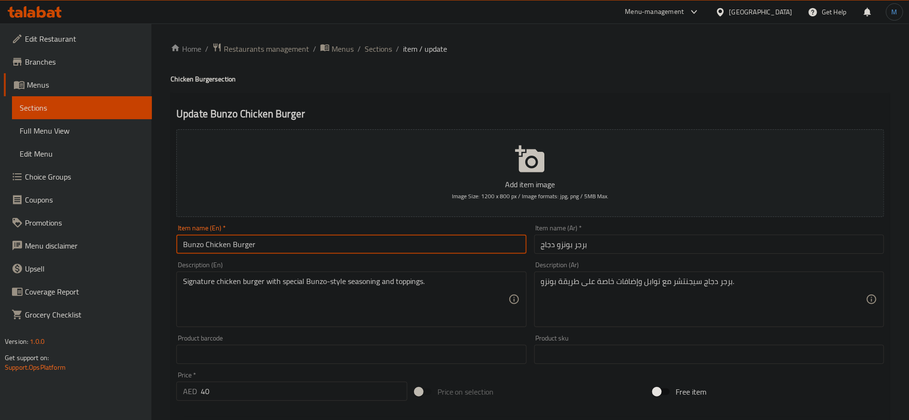
click at [420, 248] on input "Bunzo Chicken Burger" at bounding box center [351, 244] width 350 height 19
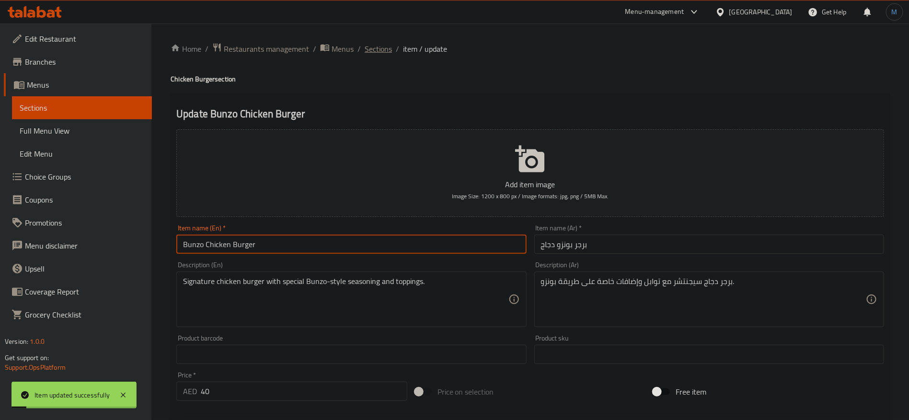
click at [365, 46] on span "Sections" at bounding box center [377, 48] width 27 height 11
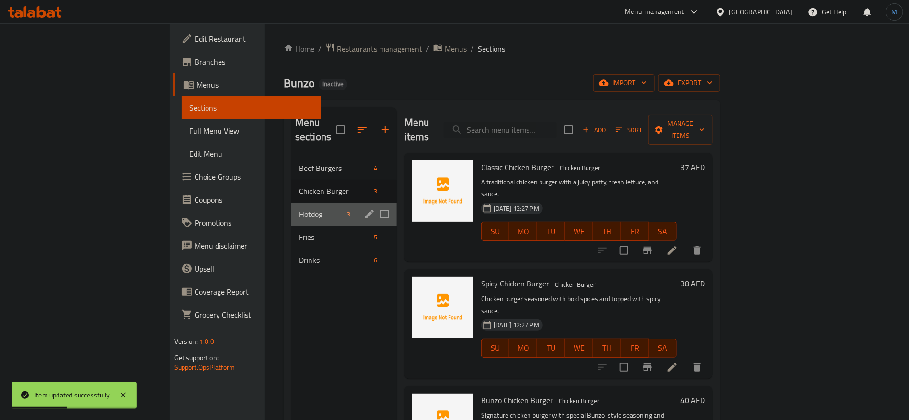
click at [291, 203] on div "Hotdog 3" at bounding box center [343, 214] width 105 height 23
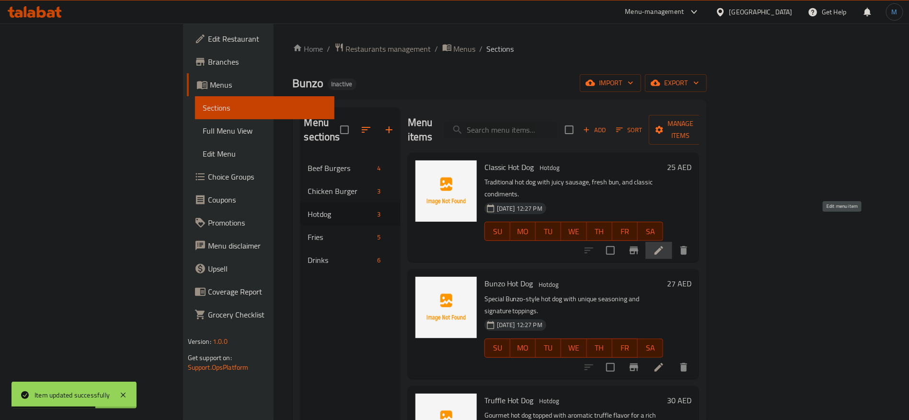
click at [664, 245] on icon at bounding box center [658, 250] width 11 height 11
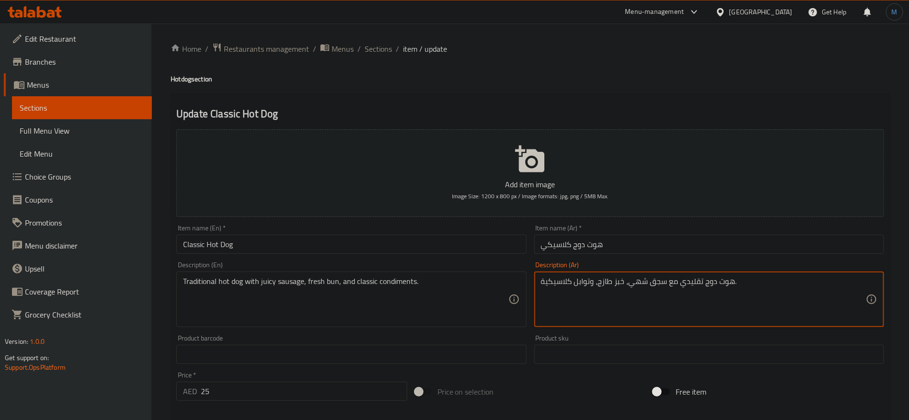
click at [634, 292] on textarea "هوت دوج تقليدي مع سجق شهي، خبز طازج، وتوابل كلاسيكية." at bounding box center [703, 299] width 325 height 45
click at [618, 284] on textarea "هوت دوج تقليدي مع سجق جوسي، خبز طازج، وتوابل كلاسيكية." at bounding box center [703, 299] width 325 height 45
type textarea "هوت دوج تقليدي مع سجق جوسي، كيزر طازج، وتوابل كلاسيكية."
click at [447, 241] on input "Classic Hot Dog" at bounding box center [351, 244] width 350 height 19
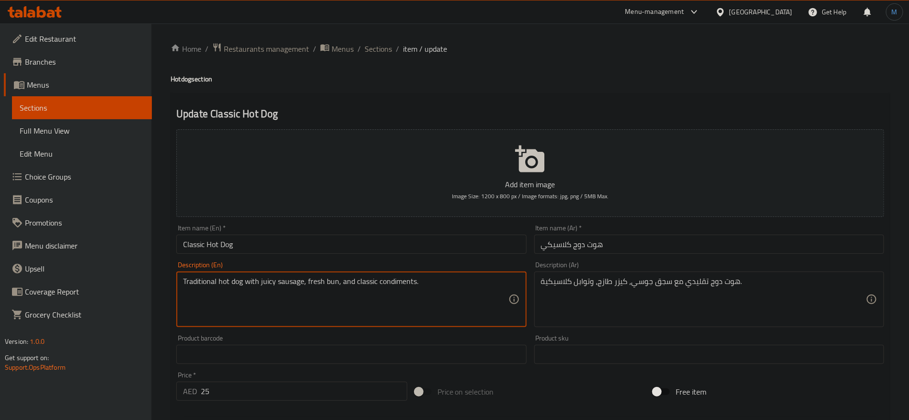
drag, startPoint x: 364, startPoint y: 282, endPoint x: 380, endPoint y: 279, distance: 15.6
click at [380, 279] on textarea "Traditional hot dog with juicy sausage, fresh bun, and classic condiments." at bounding box center [345, 299] width 325 height 45
click at [621, 251] on input "هوت دوج كلاسيكي" at bounding box center [709, 244] width 350 height 19
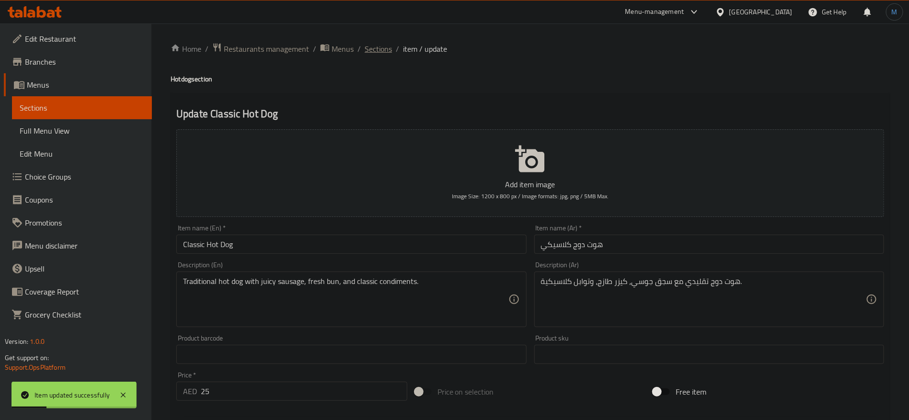
click at [368, 49] on span "Sections" at bounding box center [377, 48] width 27 height 11
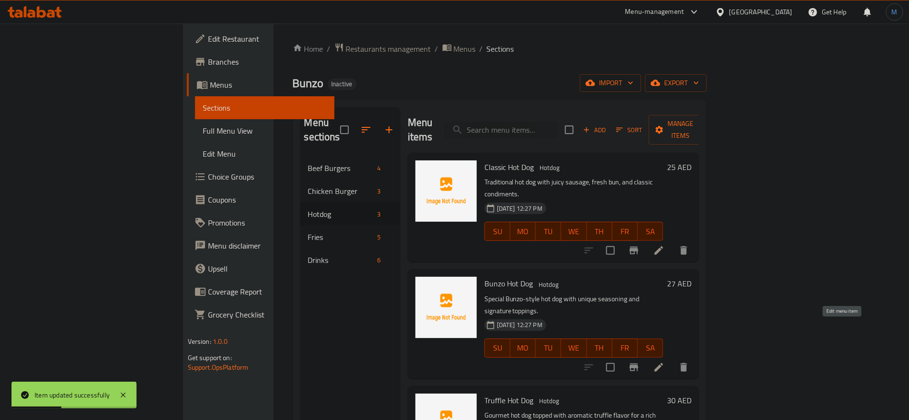
click at [664, 362] on icon at bounding box center [658, 367] width 11 height 11
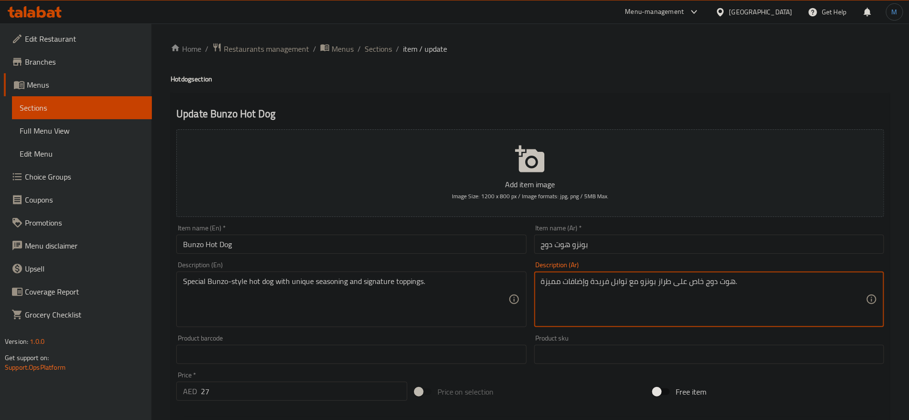
click at [558, 287] on textarea "هوت دوج خاص على طراز بونزو مع توابل فريدة وإضافات مميزة." at bounding box center [703, 299] width 325 height 45
type textarea "هوت دوج خاص على طراز بونزو مع توابل فريدة وإضافات سيجنتشر."
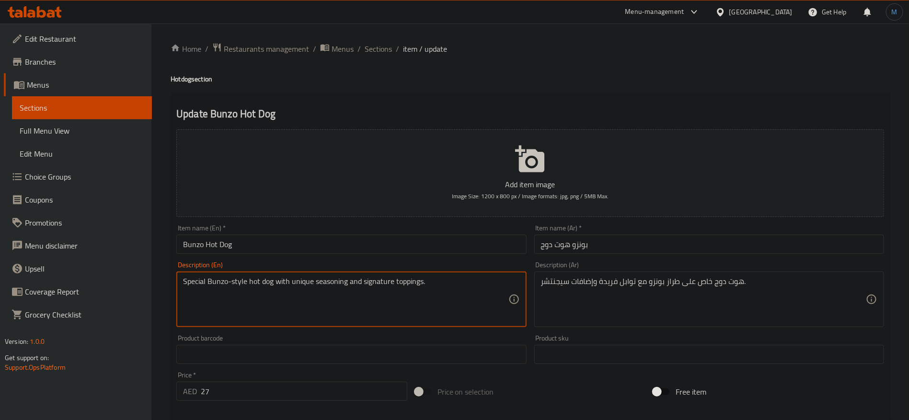
click at [386, 277] on textarea "Special Bunzo-style hot dog with unique seasoning and signature toppings." at bounding box center [345, 299] width 325 height 45
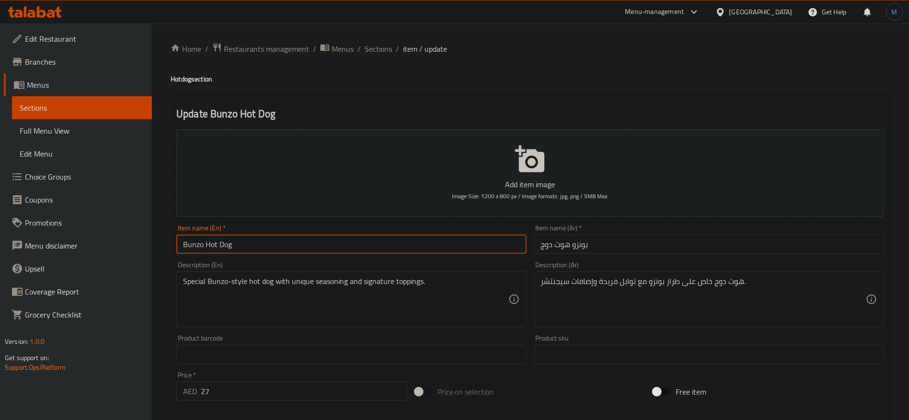
click at [383, 250] on input "Bunzo Hot Dog" at bounding box center [351, 244] width 350 height 19
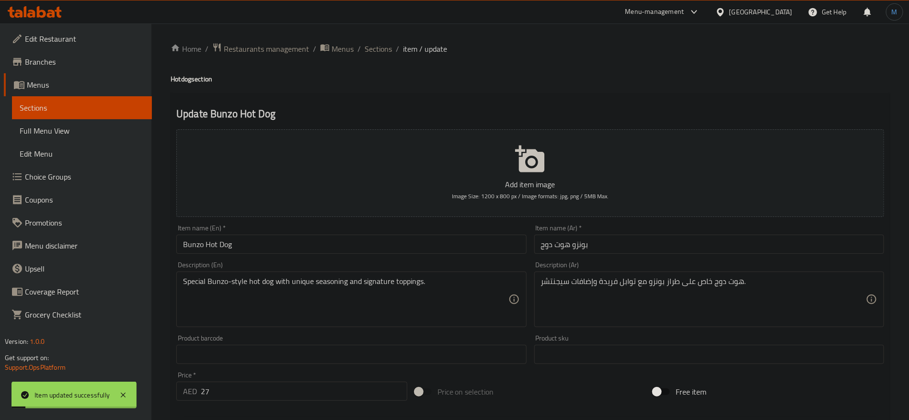
click at [380, 38] on div "Home / Restaurants management / Menus / Sections / item / update Hotdog section…" at bounding box center [529, 349] width 757 height 653
click at [376, 45] on span "Sections" at bounding box center [377, 48] width 27 height 11
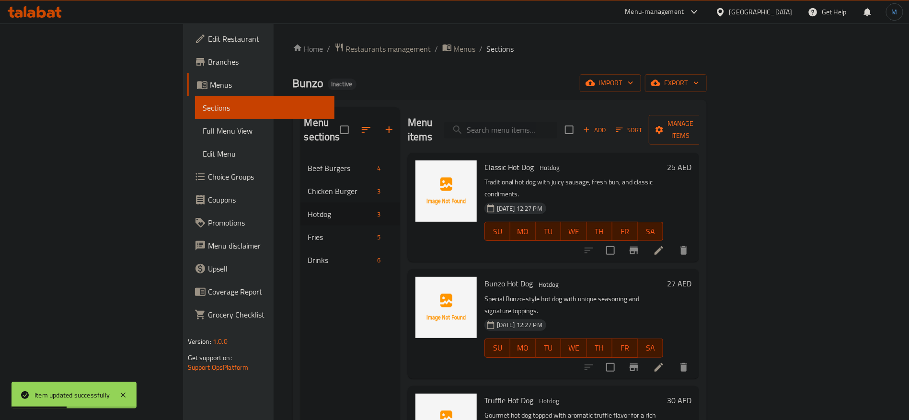
click at [557, 125] on input "search" at bounding box center [500, 130] width 113 height 17
paste input "signature"
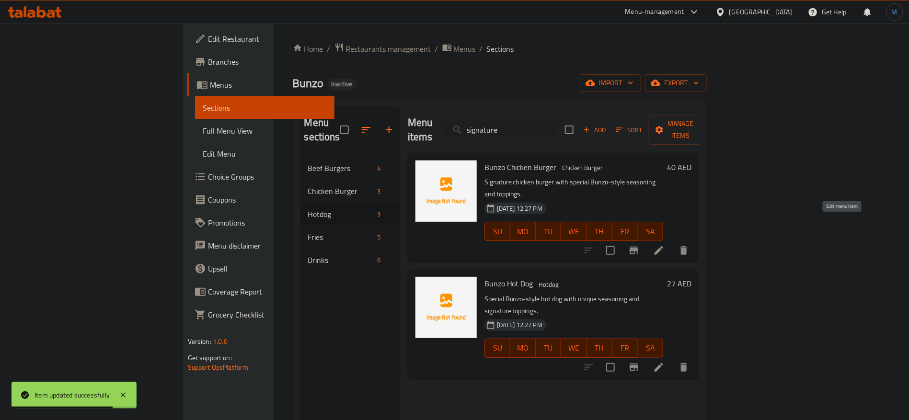
type input "signature"
click at [664, 245] on icon at bounding box center [658, 250] width 11 height 11
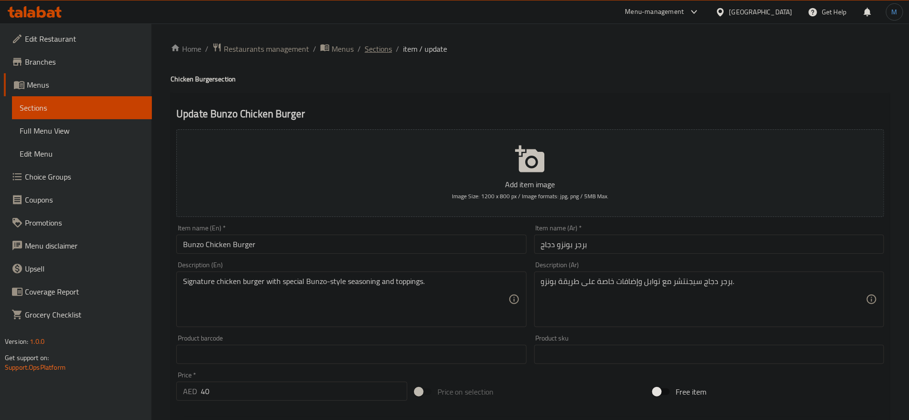
click at [378, 47] on span "Sections" at bounding box center [377, 48] width 27 height 11
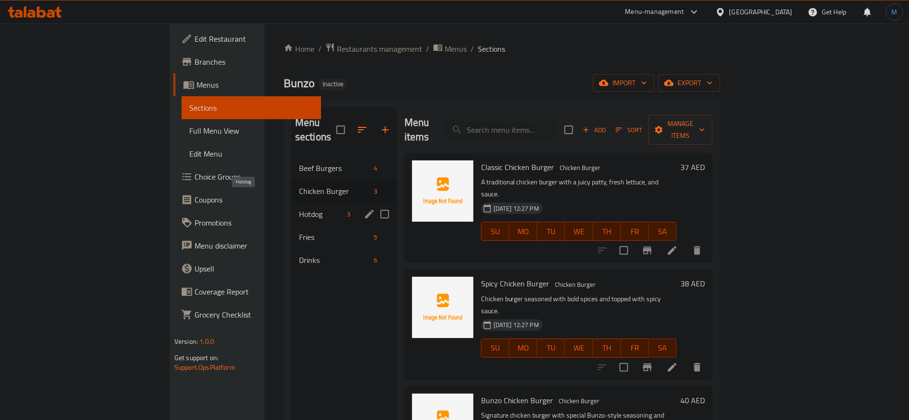
click at [299, 208] on span "Hotdog" at bounding box center [321, 213] width 45 height 11
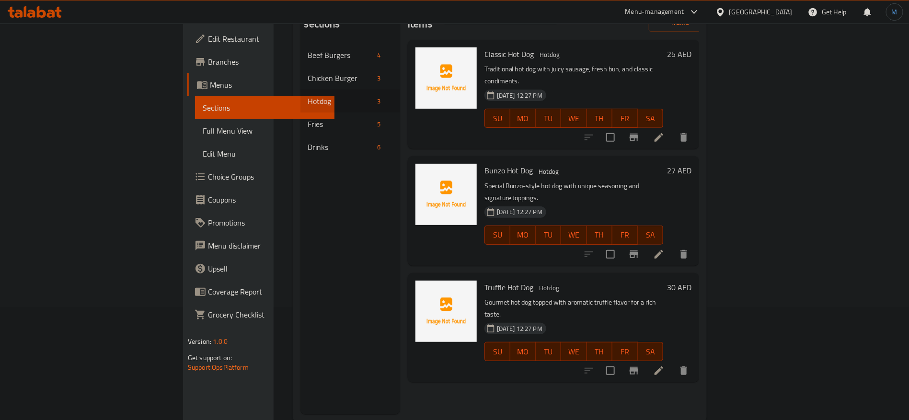
scroll to position [134, 0]
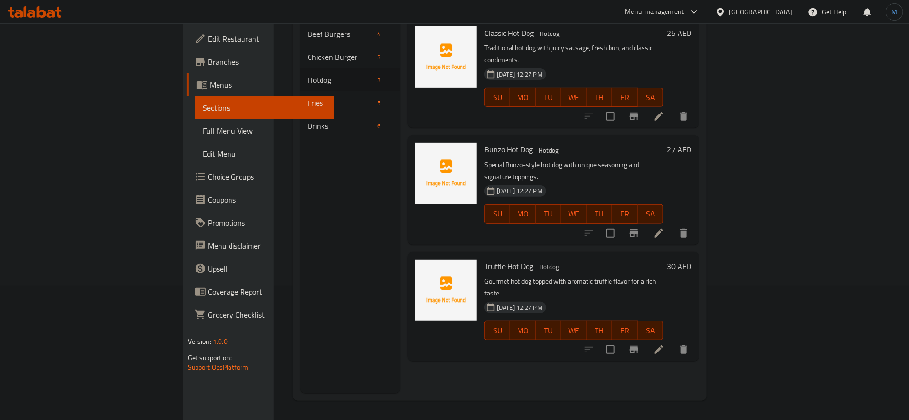
click at [664, 344] on icon at bounding box center [658, 349] width 11 height 11
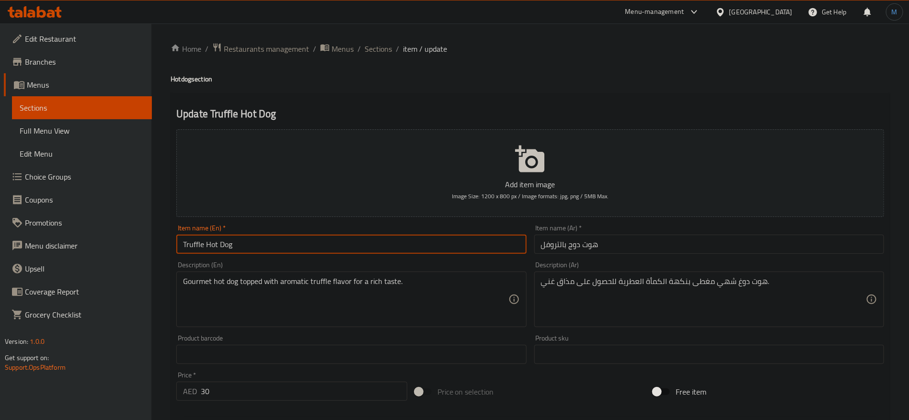
click at [193, 243] on input "Truffle Hot Dog" at bounding box center [351, 244] width 350 height 19
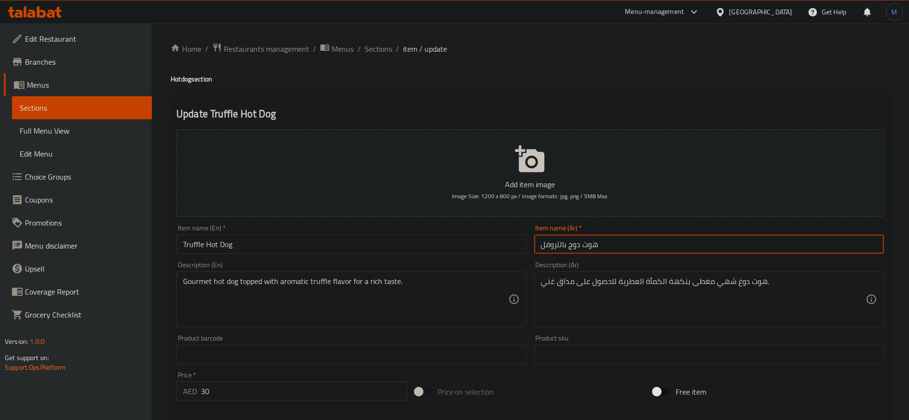
click at [560, 247] on input "هوت دوج بالتروفل" at bounding box center [709, 244] width 350 height 19
paste input "تروفل"
type input "هوت دوج بالتروفل"
click at [578, 245] on input "هوت دوج بالتروفل" at bounding box center [709, 244] width 350 height 19
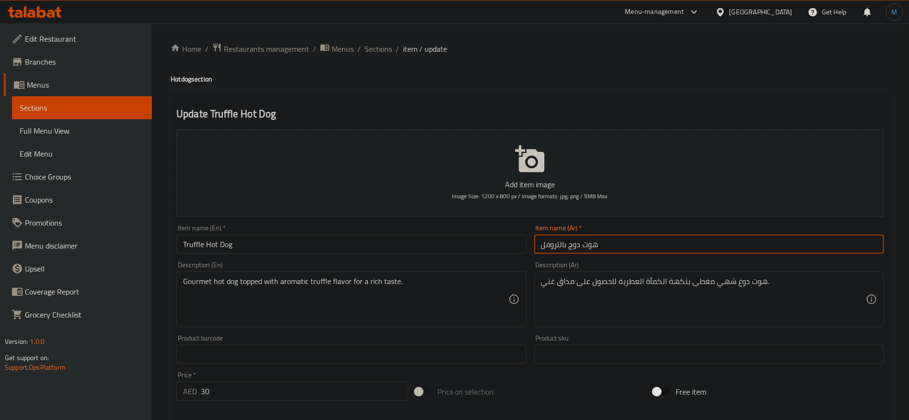
click at [578, 245] on input "هوت دوج بالتروفل" at bounding box center [709, 244] width 350 height 19
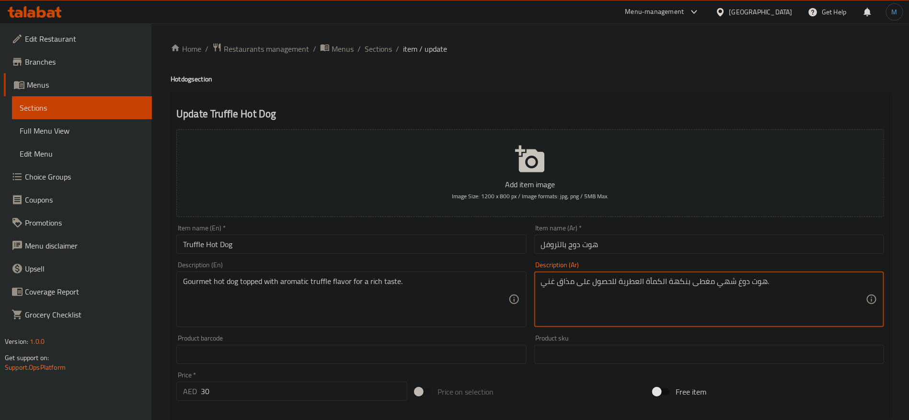
click at [744, 283] on textarea "هوت دوغ شهي مغطى بنكهة الكمأة العطرية للحصول على مذاق غني." at bounding box center [703, 299] width 325 height 45
paste textarea
click at [716, 284] on textarea "هوت دوج شهي مغطى بنكهة الكمأة العطرية للحصول على مذاق غني." at bounding box center [703, 299] width 325 height 45
click at [727, 280] on textarea "هوت دوج شهي مغطى بنكهة الكمأة العطرية للحصول على مذاق غني." at bounding box center [703, 299] width 325 height 45
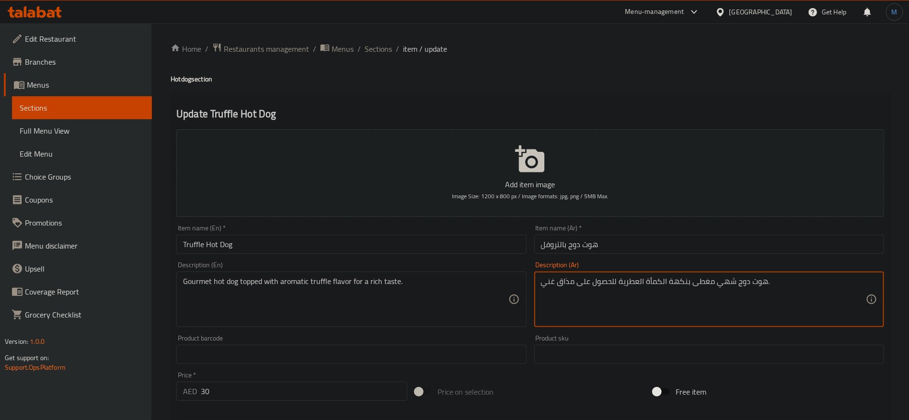
click at [727, 280] on textarea "هوت دوج شهي مغطى بنكهة الكمأة العطرية للحصول على مذاق غني." at bounding box center [703, 299] width 325 height 45
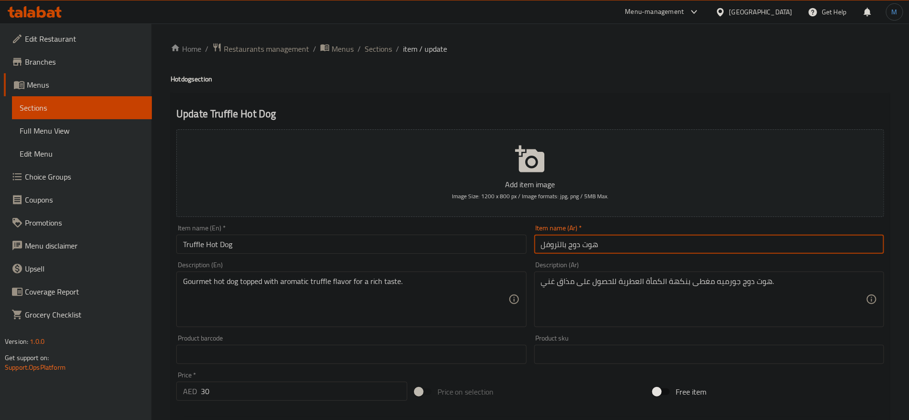
click at [557, 244] on input "هوت دوج بالتروفل" at bounding box center [709, 244] width 350 height 19
drag, startPoint x: 562, startPoint y: 243, endPoint x: 532, endPoint y: 247, distance: 30.9
click at [532, 247] on div "Item name (Ar)   * هوت دوج بالتروفل Item name (Ar) *" at bounding box center [708, 239] width 357 height 37
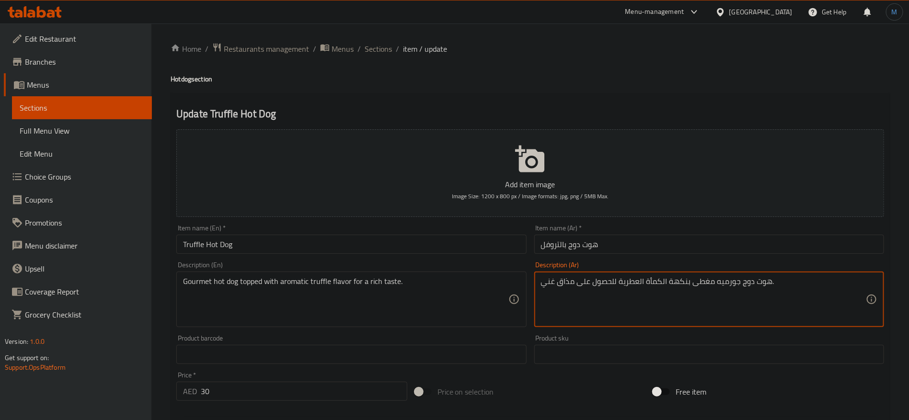
click at [661, 285] on textarea "هوت دوج جورميه مغطى بنكهة الكمأة العطرية للحصول على مذاق غني." at bounding box center [703, 299] width 325 height 45
paste textarea "لتروفل"
type textarea "هوت دوج جورميه مغطى بنكهة اللتروفل العطرية للحصول على مذاق غني."
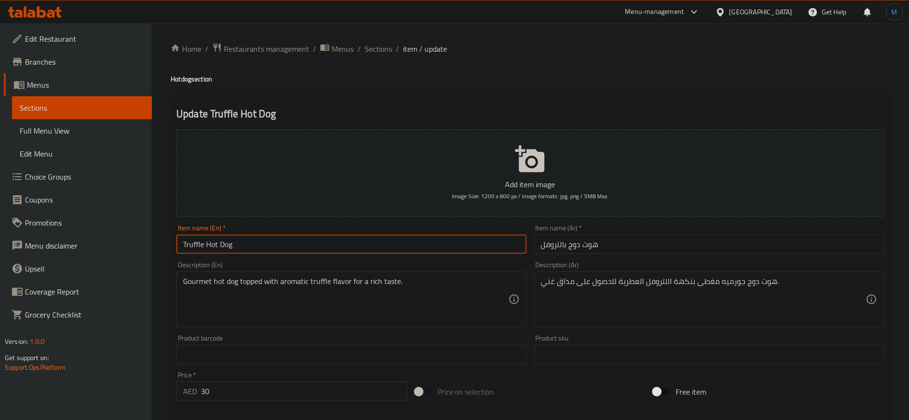
click at [462, 254] on input "Truffle Hot Dog" at bounding box center [351, 244] width 350 height 19
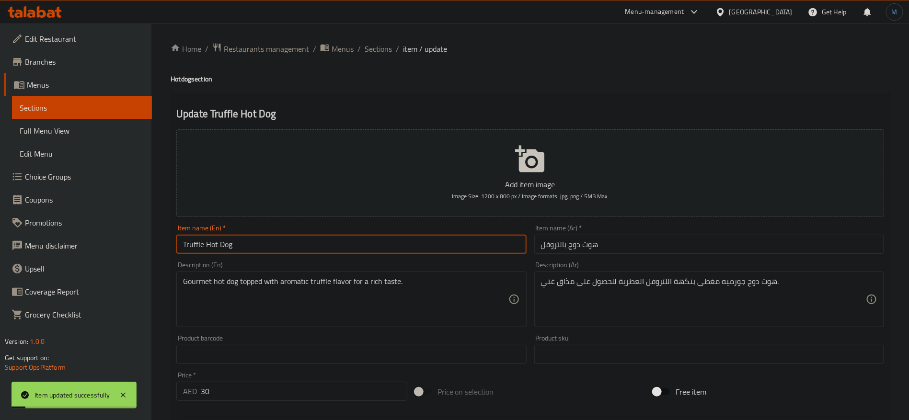
click at [362, 47] on ol "Home / Restaurants management / Menus / Sections / item / update" at bounding box center [529, 49] width 719 height 12
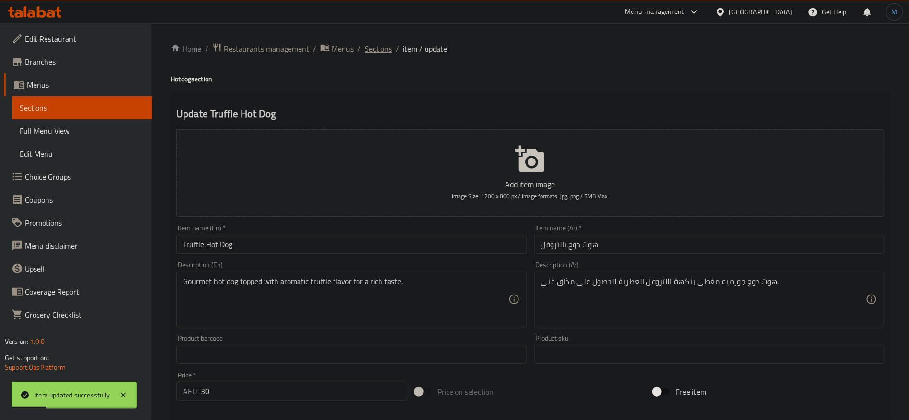
click at [378, 54] on span "Sections" at bounding box center [377, 48] width 27 height 11
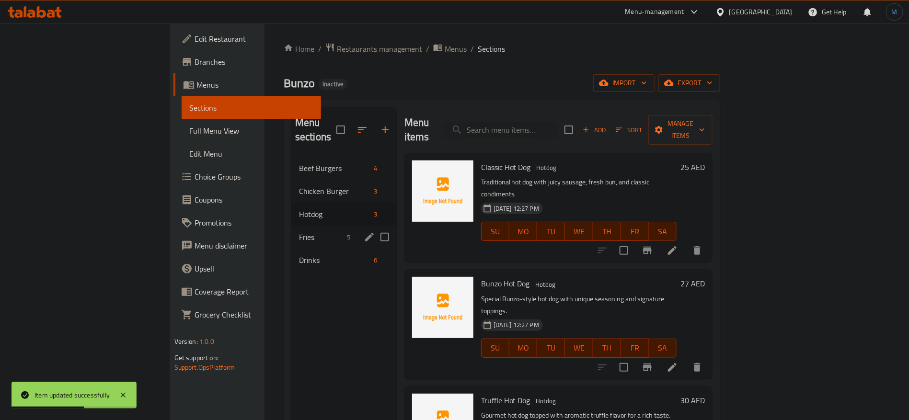
click at [291, 226] on div "Fries 5" at bounding box center [343, 237] width 105 height 23
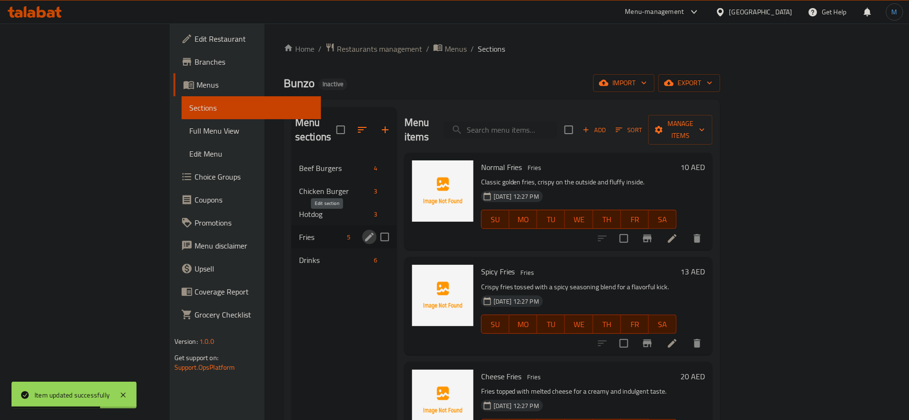
click at [364, 231] on icon "edit" at bounding box center [369, 236] width 11 height 11
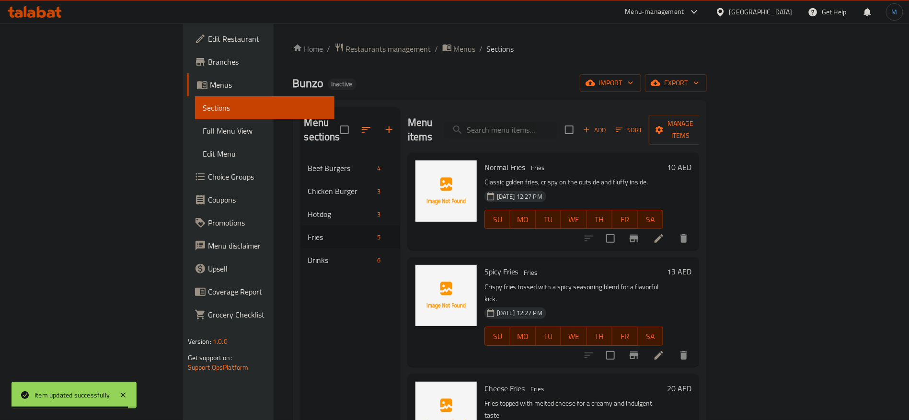
click at [672, 230] on li at bounding box center [658, 238] width 27 height 17
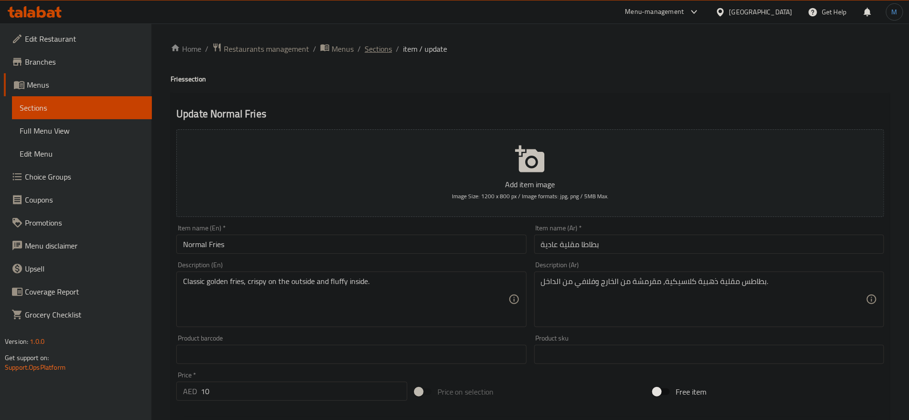
click at [373, 54] on span "Sections" at bounding box center [377, 48] width 27 height 11
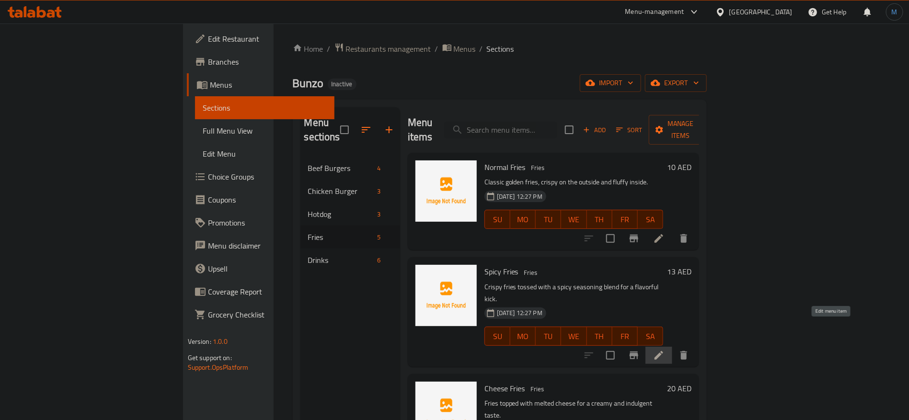
click at [663, 351] on icon at bounding box center [658, 355] width 9 height 9
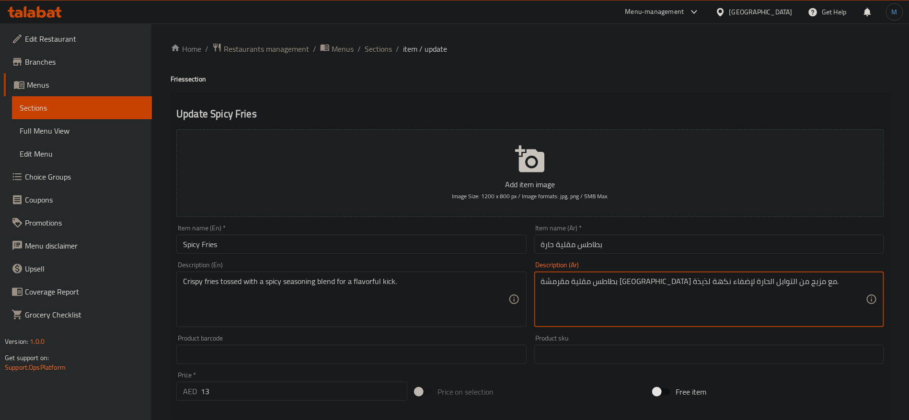
click at [566, 280] on textarea "بطاطس مقلية مقرمشة مقلية مع مزيج من التوابل الحارة لإضفاء نكهة لذيذة." at bounding box center [703, 299] width 325 height 45
type textarea "بطاطس مقلية مقرمشة مقلية مع مزيج من التوابل الحارة لإضفاء كيك لذيذة."
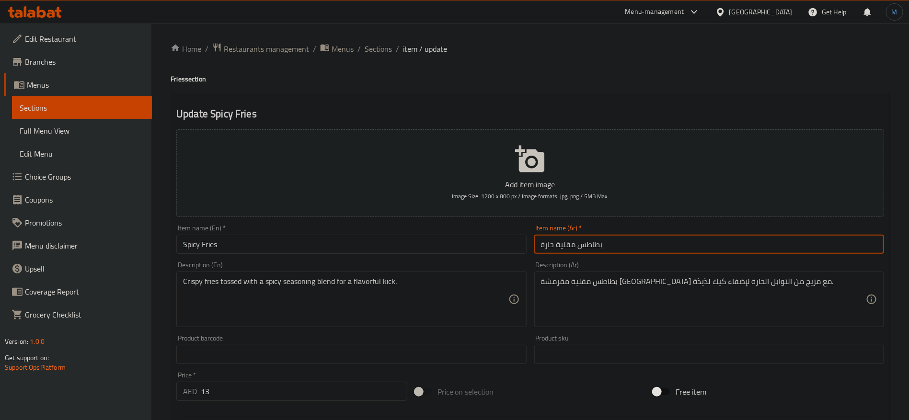
click at [723, 244] on input "بطاطس مقلية حارة" at bounding box center [709, 244] width 350 height 19
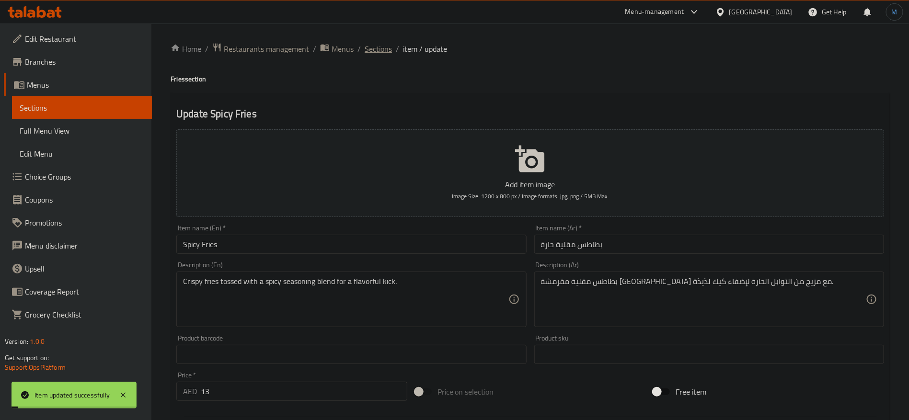
click at [374, 50] on span "Sections" at bounding box center [377, 48] width 27 height 11
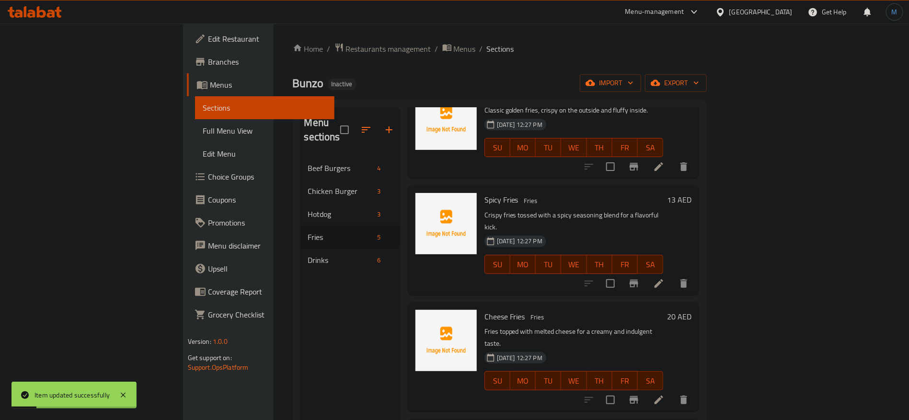
scroll to position [127, 0]
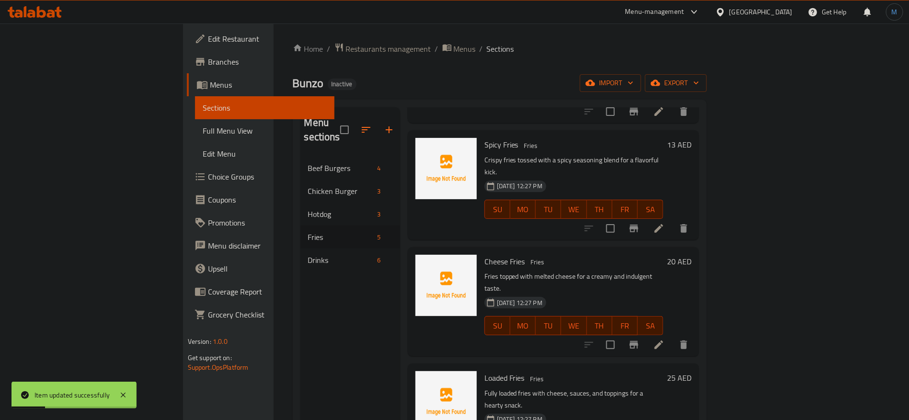
click at [672, 336] on li at bounding box center [658, 344] width 27 height 17
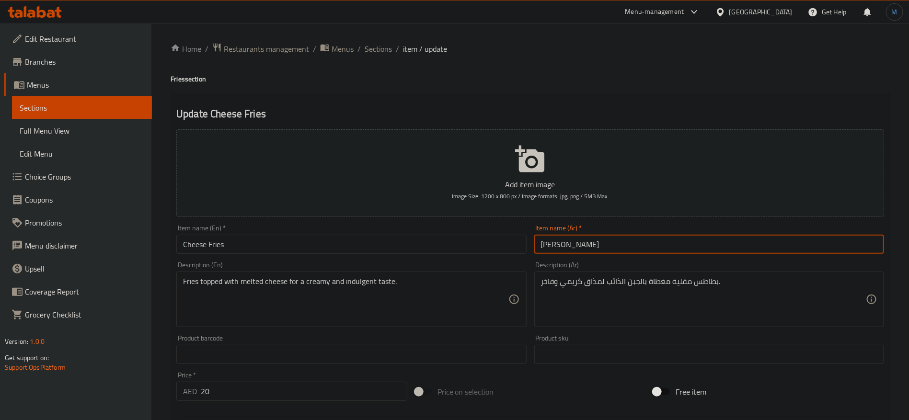
click at [678, 247] on input "تشيز فرايز" at bounding box center [709, 244] width 350 height 19
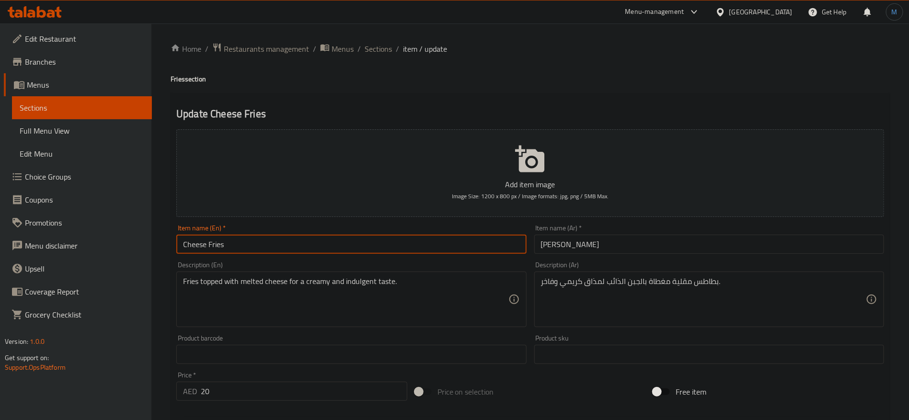
click at [489, 246] on input "Cheese Fries" at bounding box center [351, 244] width 350 height 19
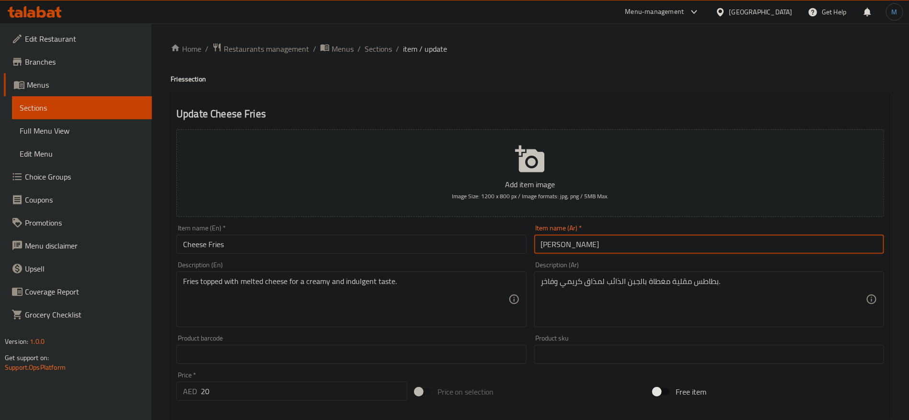
click at [639, 236] on input "تشيز فرايز" at bounding box center [709, 244] width 350 height 19
paste input "طاطس بالجبن"
click at [335, 251] on input "Cheese Fries" at bounding box center [351, 244] width 350 height 19
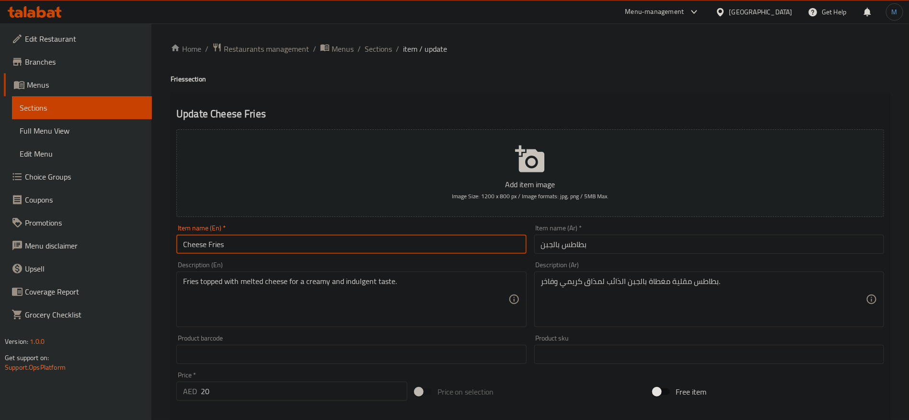
click at [335, 251] on input "Cheese Fries" at bounding box center [351, 244] width 350 height 19
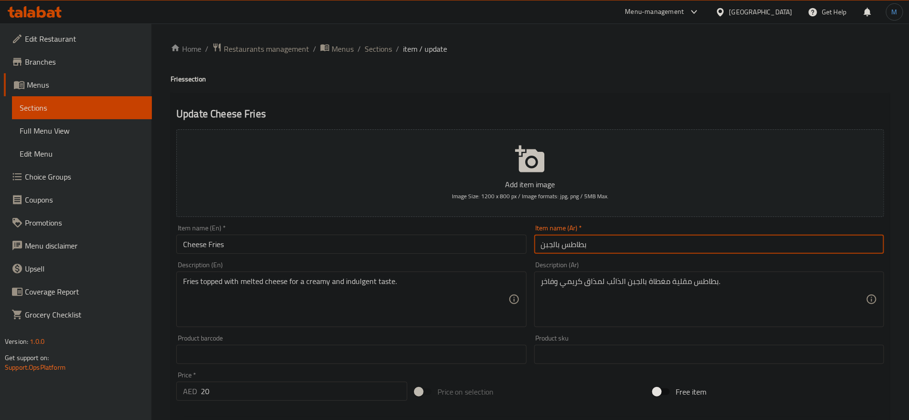
click at [577, 248] on input "بطاطس بالجبن" at bounding box center [709, 244] width 350 height 19
paste input "مقلية"
type input "بطاطا مقلية بالجبن"
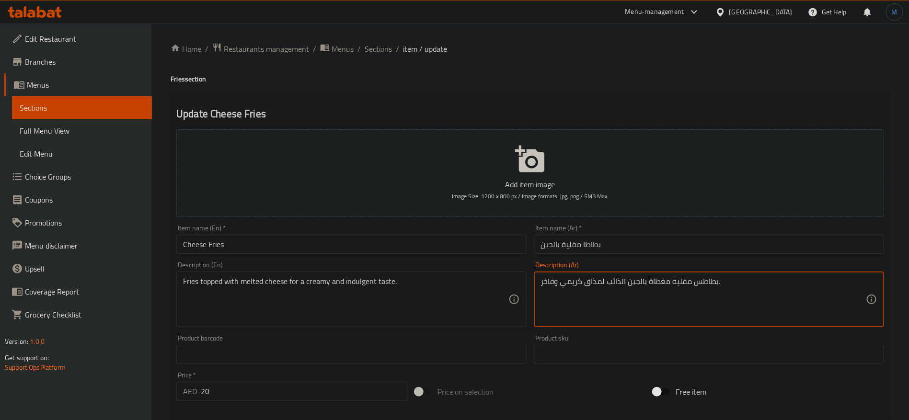
click at [709, 283] on textarea "بطاطس مقلية مغطاة بالجبن الذائب لمذاق كريمي وفاخر." at bounding box center [703, 299] width 325 height 45
click at [687, 282] on textarea "بطاطس مقلية مغطاة بالجبن الذائب لمذاق كريمي وفاخر." at bounding box center [703, 299] width 325 height 45
paste textarea
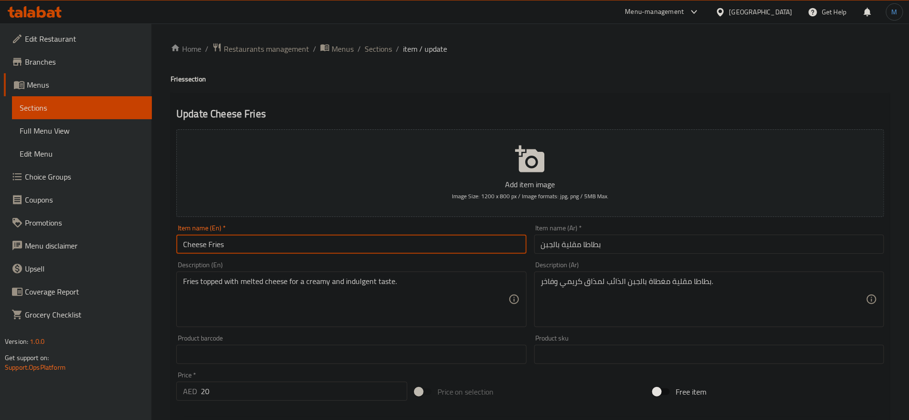
click at [496, 250] on input "Cheese Fries" at bounding box center [351, 244] width 350 height 19
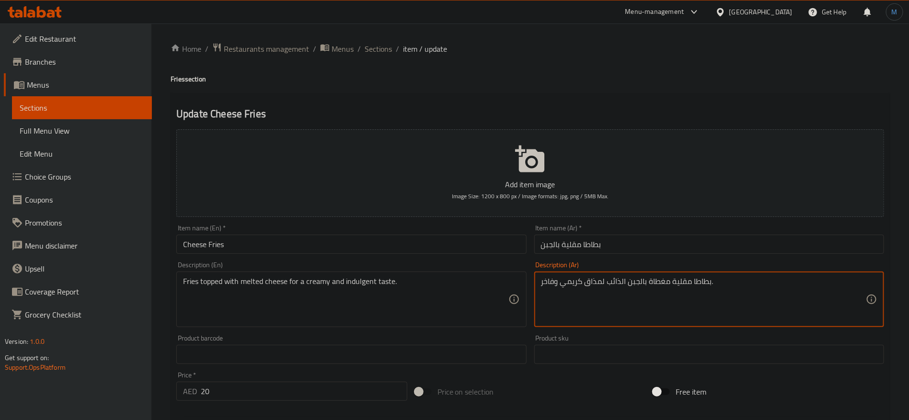
click at [549, 280] on textarea "بطاطا مقلية مغطاة بالجبن الذائب لمذاق كريمي وفاخر." at bounding box center [703, 299] width 325 height 45
type textarea "بطاطا مقلية مغطاة بالجبن الذائب لمذاق كريمي وانديلجنت."
click at [715, 244] on input "بطاطا مقلية بالجبن" at bounding box center [709, 244] width 350 height 19
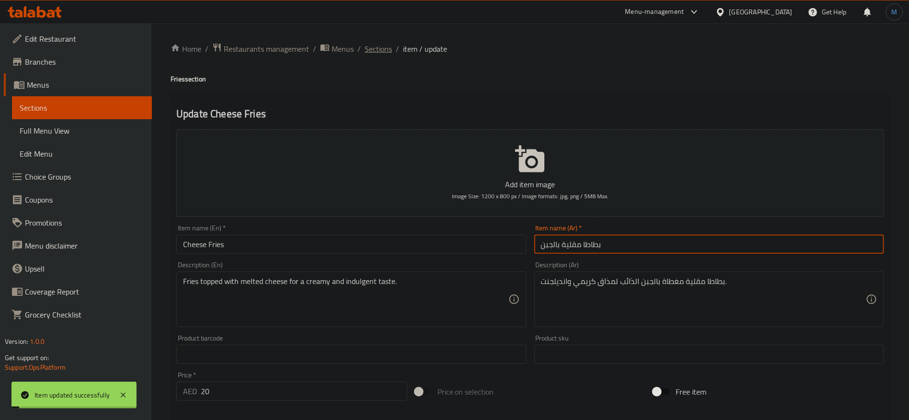
click at [364, 53] on span "Sections" at bounding box center [377, 48] width 27 height 11
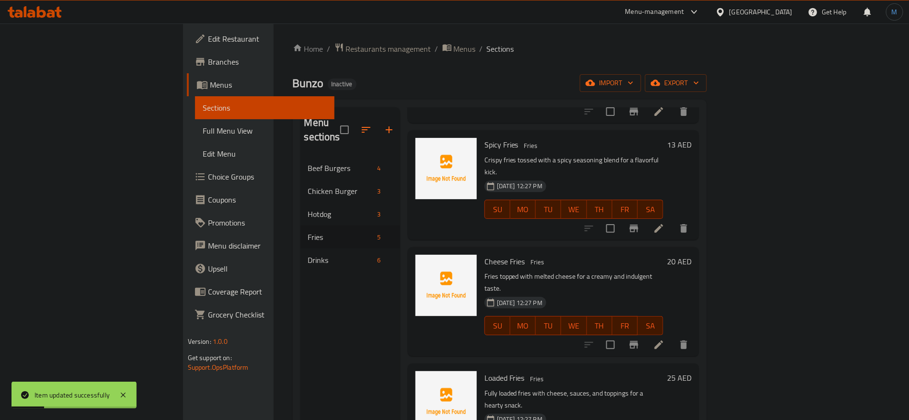
scroll to position [134, 0]
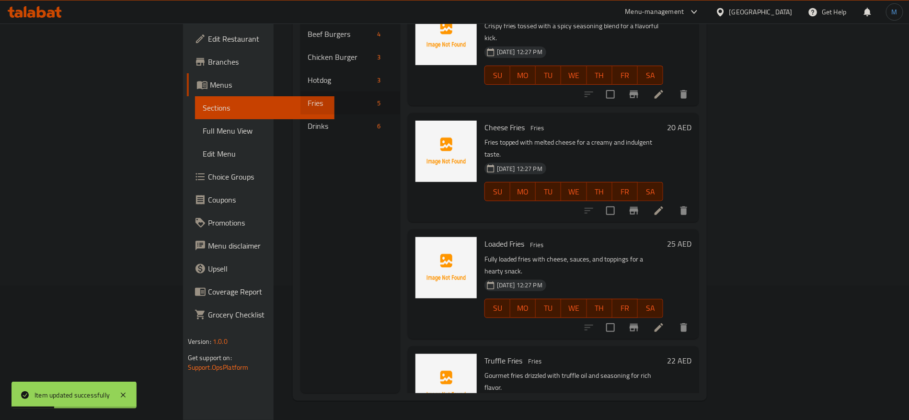
click at [664, 322] on icon at bounding box center [658, 327] width 11 height 11
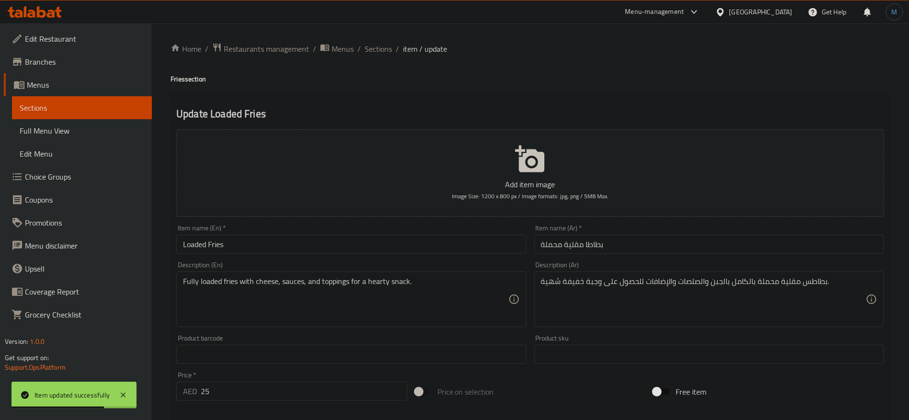
click at [560, 244] on input "بطاطا مقلية محملة" at bounding box center [709, 244] width 350 height 19
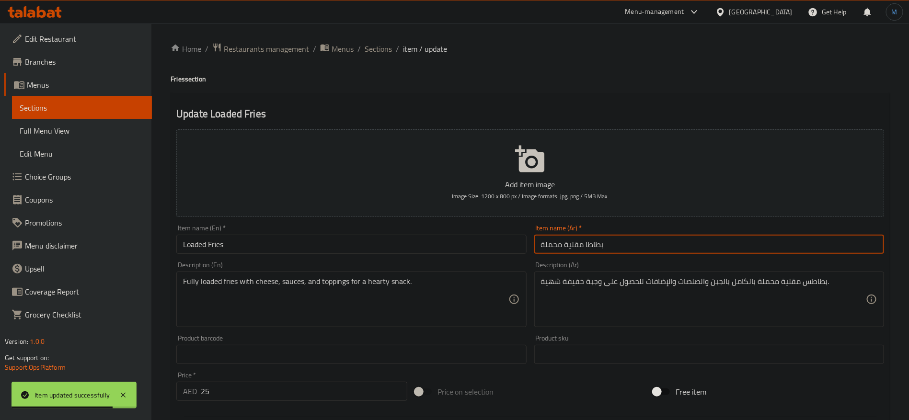
click at [444, 241] on input "Loaded Fries" at bounding box center [351, 244] width 350 height 19
click at [659, 239] on input "بطاطا مقلية محملة" at bounding box center [709, 244] width 350 height 19
paste input "لودد فرايز"
type input "لودد فرايز"
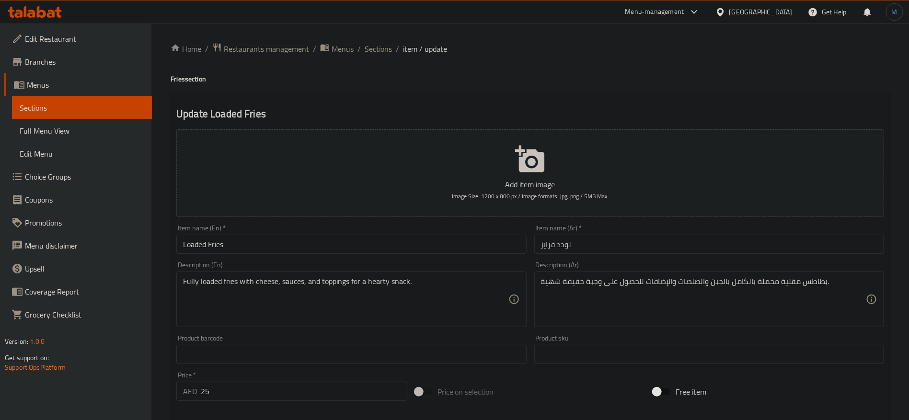
click at [814, 268] on div "Description (Ar) بطاطس مقلية محملة بالكامل بالجبن والصلصات والإضافات للحصول على…" at bounding box center [709, 294] width 350 height 66
click at [810, 282] on textarea "بطاطس مقلية محملة بالكامل بالجبن والصلصات والإضافات للحصول على وجبة خفيفة شهية." at bounding box center [703, 299] width 325 height 45
click at [773, 284] on textarea "بطاطس مقلية محملة بالكامل بالجبن والصلصات والإضافات للحصول على وجبة خفيفة شهية." at bounding box center [703, 299] width 325 height 45
paste textarea "لودد فرايز"
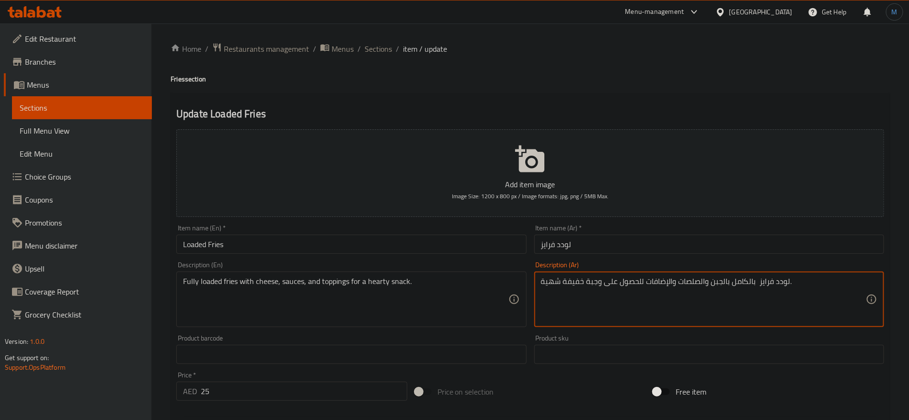
click at [561, 281] on textarea "لودد فرايز بالكامل بالجبن والصلصات والإضافات للحصول على وجبة خفيفة شهية." at bounding box center [703, 299] width 325 height 45
click at [557, 281] on textarea "لودد فرايز بالكامل بالجبن والصلصات والإضافات للحصول على وجبة خفيفة شهية." at bounding box center [703, 299] width 325 height 45
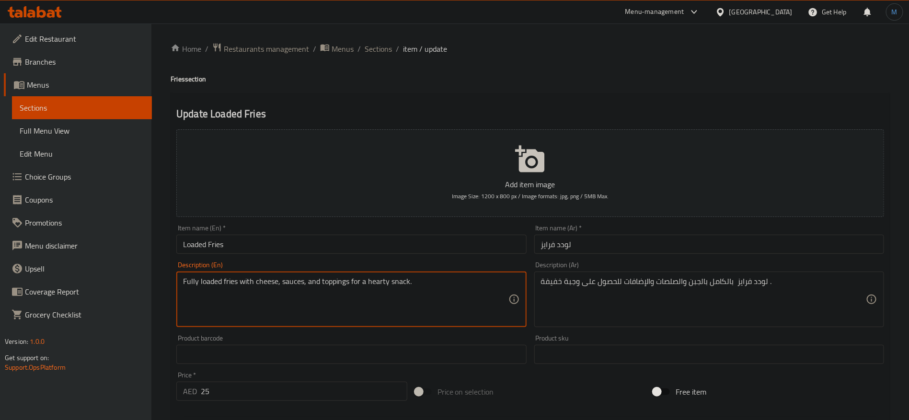
click at [377, 280] on textarea "Fully loaded fries with cheese, sauces, and toppings for a hearty snack." at bounding box center [345, 299] width 325 height 45
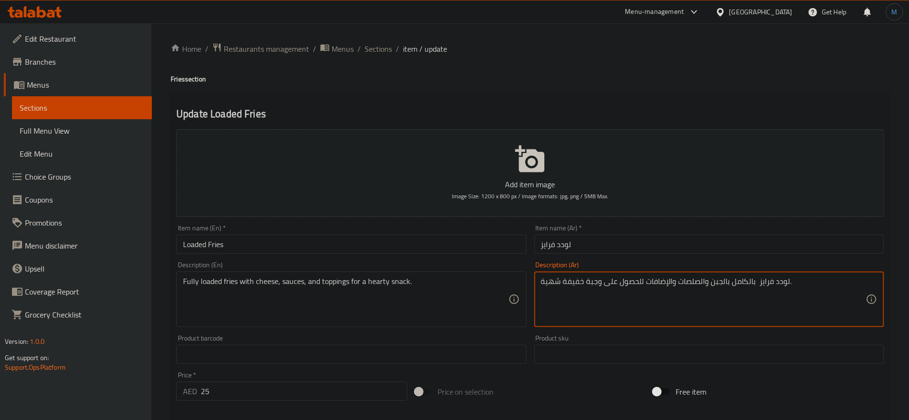
type textarea "لودد فرايز بالكامل بالجبن والصلصات والإضافات للحصول على وجبة خفيفة شهية."
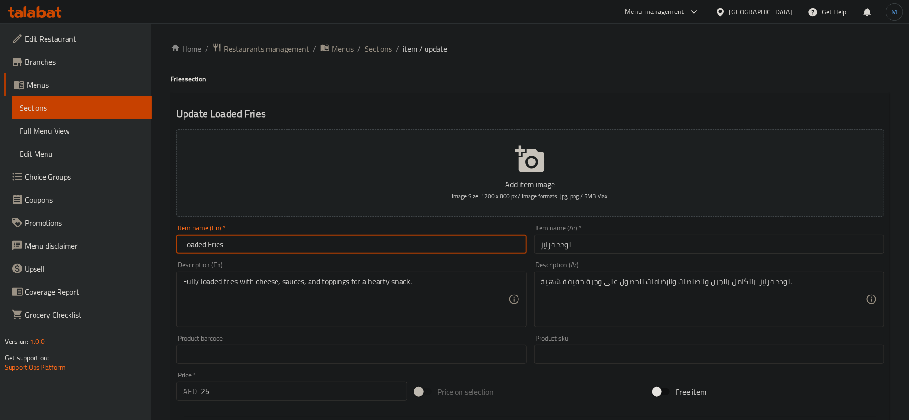
click at [491, 252] on input "Loaded Fries" at bounding box center [351, 244] width 350 height 19
click at [382, 49] on span "Sections" at bounding box center [377, 48] width 27 height 11
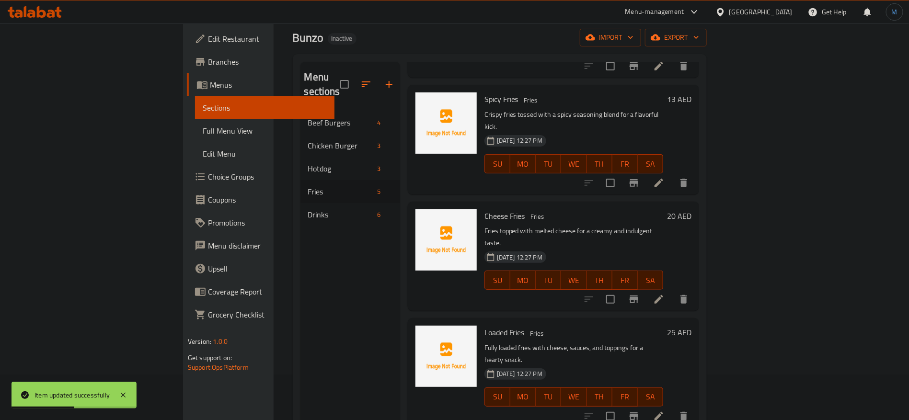
scroll to position [134, 0]
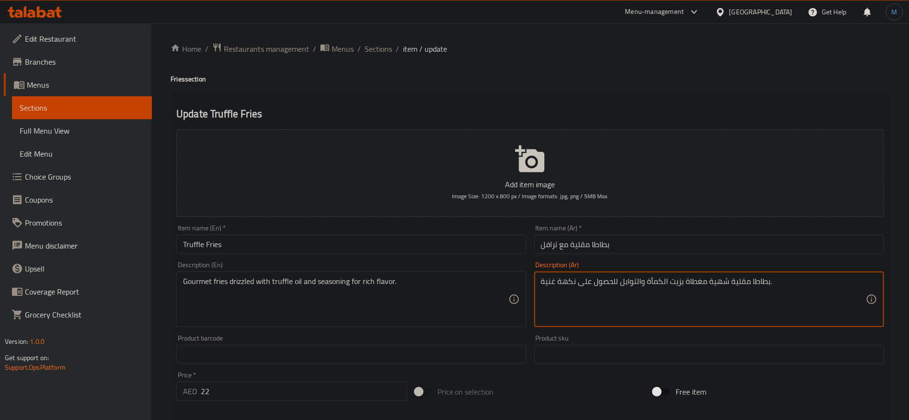
click at [720, 280] on textarea "بطاطا مقلية شهية مغطاة بزيت الكمأة والتوابل للحصول على نكهة غنية." at bounding box center [703, 299] width 325 height 45
click at [544, 243] on input "بطاطا مقلية مع ترافل" at bounding box center [709, 244] width 350 height 19
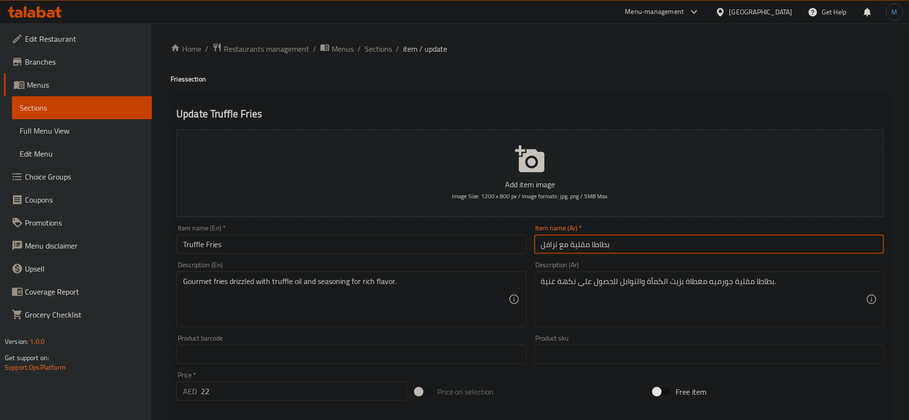
click at [544, 243] on input "بطاطا مقلية مع ترافل" at bounding box center [709, 244] width 350 height 19
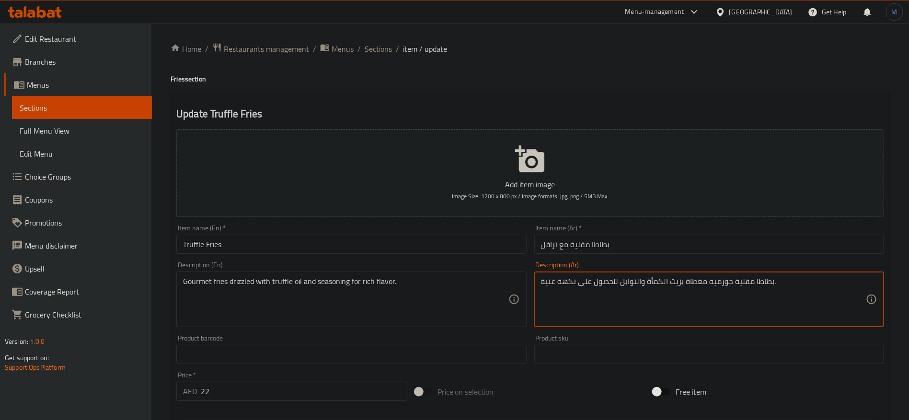
click at [656, 280] on textarea "بطاطا مقلية جورميه مغطاة بزيت الكمأة والتوابل للحصول على نكهة غنية." at bounding box center [703, 299] width 325 height 45
paste textarea "ترافل"
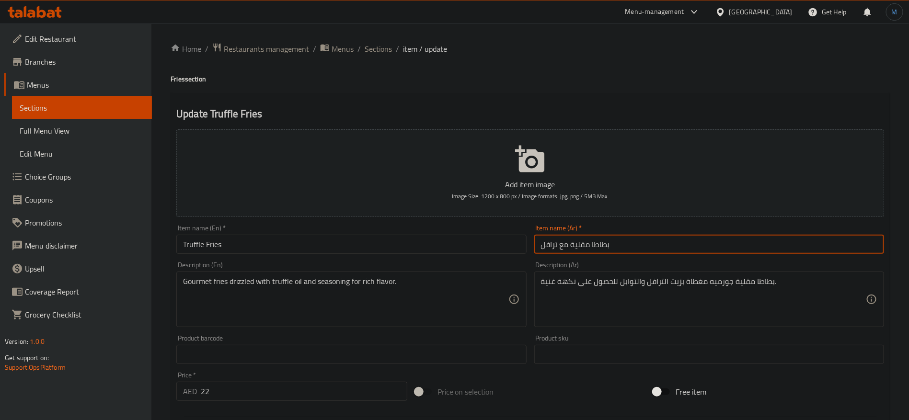
click at [659, 239] on input "بطاطا مقلية مع ترافل" at bounding box center [709, 244] width 350 height 19
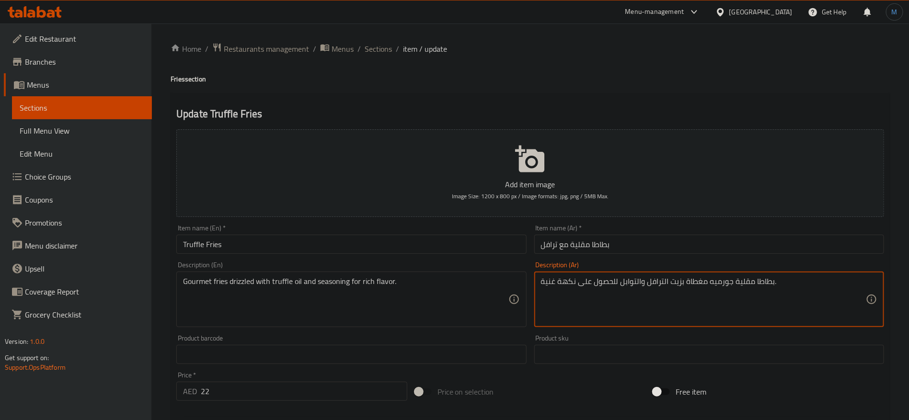
click at [705, 280] on textarea "بطاطا مقلية جورميه مغطاة بزيت الترافل والتوابل للحصول على نكهة غنية." at bounding box center [703, 299] width 325 height 45
type textarea "بطاطا مقلية جورميه دريزلد بزيت الترافل والتوابل للحصول على نكهة غنية."
click at [400, 236] on input "Truffle Fries" at bounding box center [351, 244] width 350 height 19
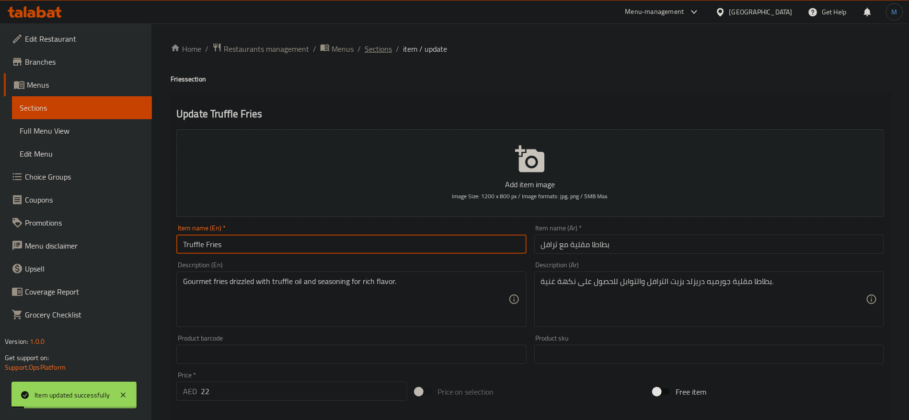
click at [387, 53] on span "Sections" at bounding box center [377, 48] width 27 height 11
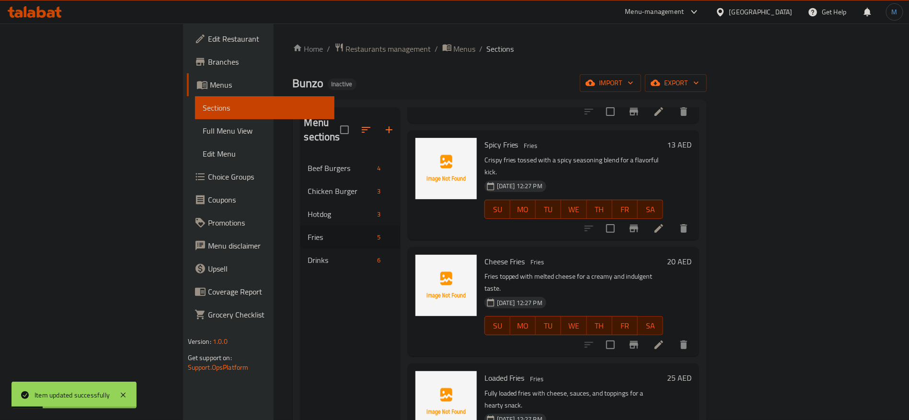
scroll to position [134, 0]
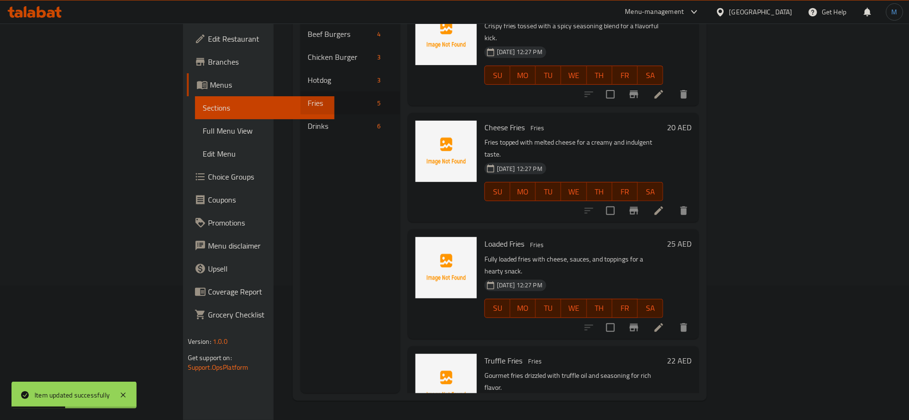
click at [300, 124] on nav "Beef Burgers 4 Chicken Burger 3 Hotdog 3 Fries 5 Drinks 6" at bounding box center [350, 80] width 100 height 123
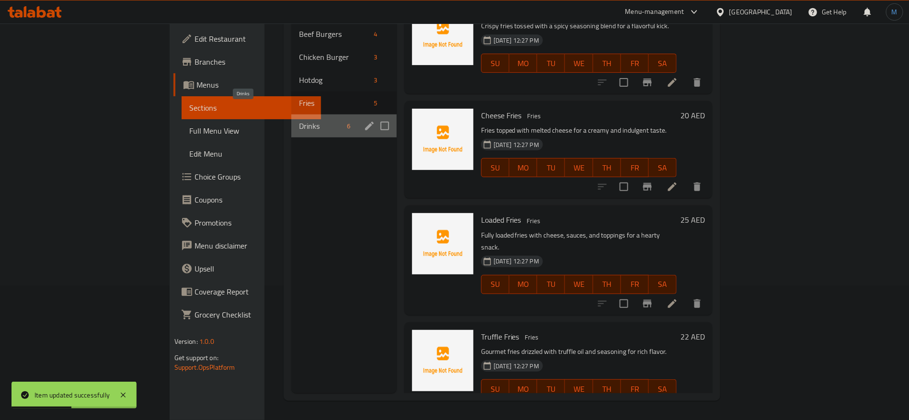
click at [299, 120] on span "Drinks" at bounding box center [321, 125] width 45 height 11
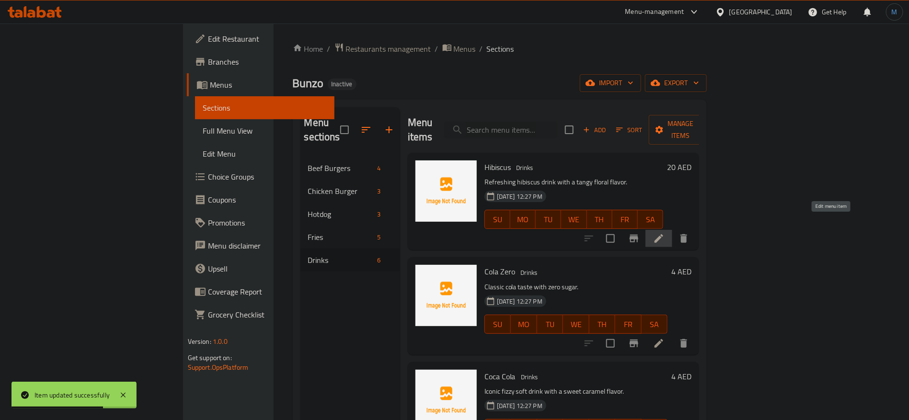
click at [664, 233] on icon at bounding box center [658, 238] width 11 height 11
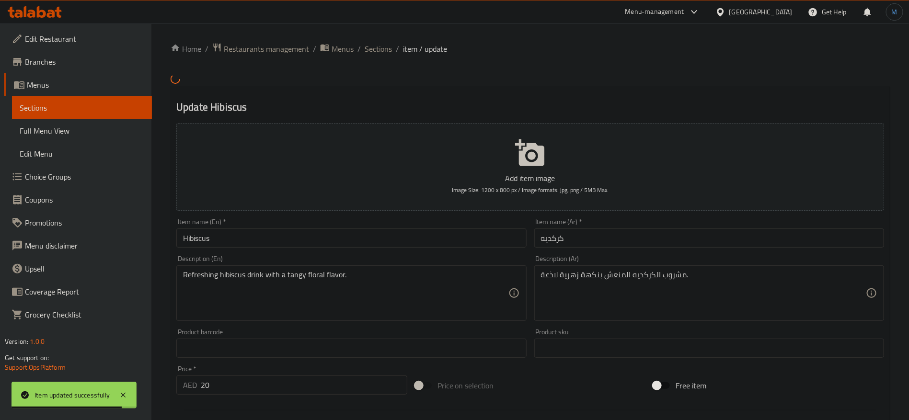
click at [446, 243] on input "Hibiscus" at bounding box center [351, 237] width 350 height 19
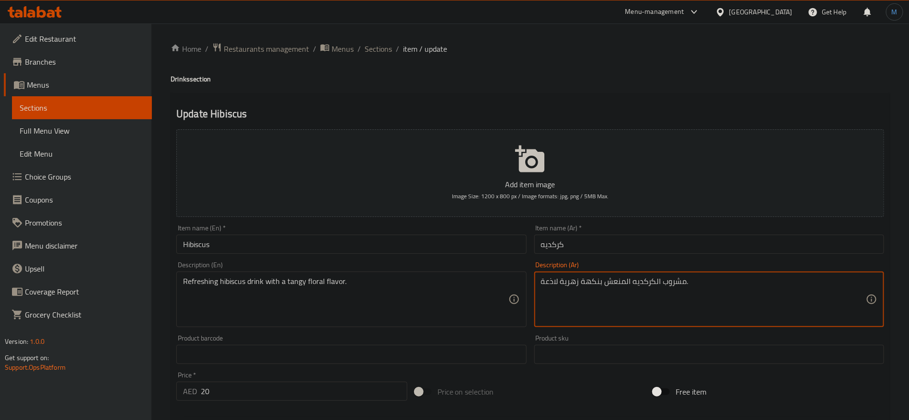
click at [549, 284] on textarea "مشروب الكركديه المنعش بنكهة زهرية لاذعة." at bounding box center [703, 299] width 325 height 45
type textarea "مشروب الكركديه المنعش بنكهة زهرية منعشة."
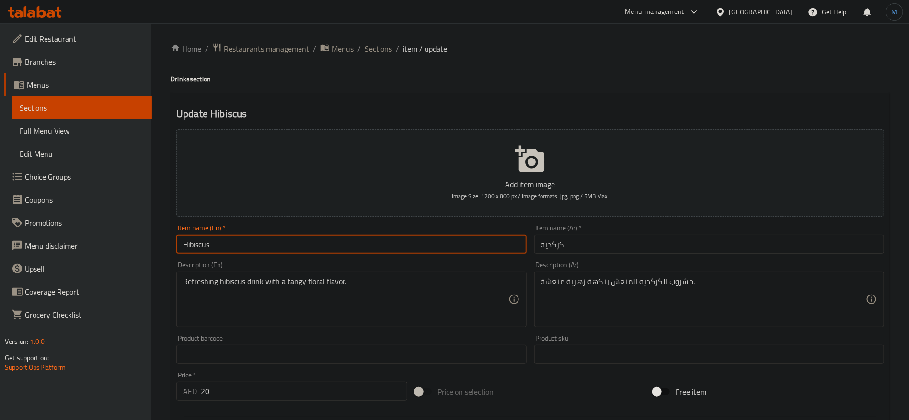
click at [438, 244] on input "Hibiscus" at bounding box center [351, 244] width 350 height 19
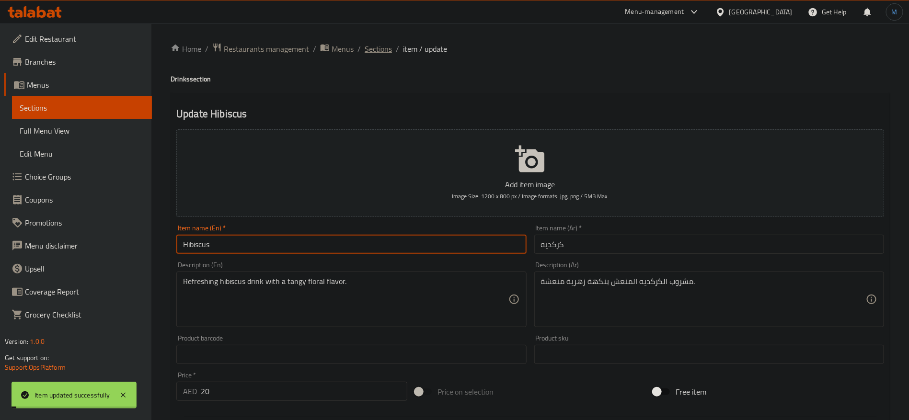
click at [386, 49] on span "Sections" at bounding box center [377, 48] width 27 height 11
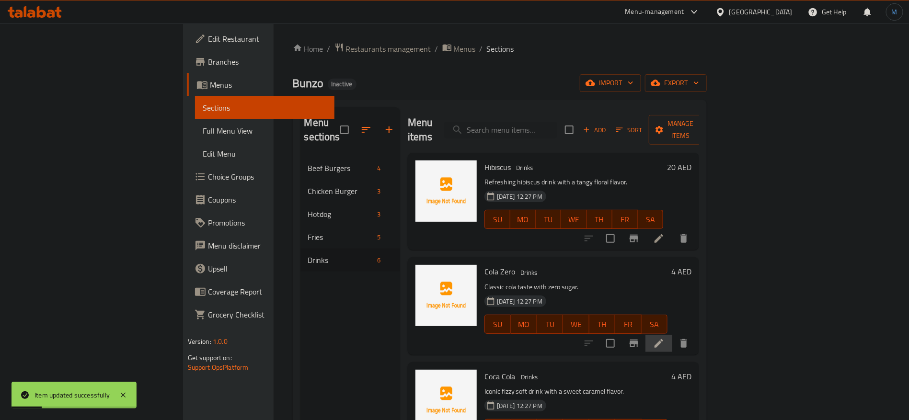
click at [672, 335] on li at bounding box center [658, 343] width 27 height 17
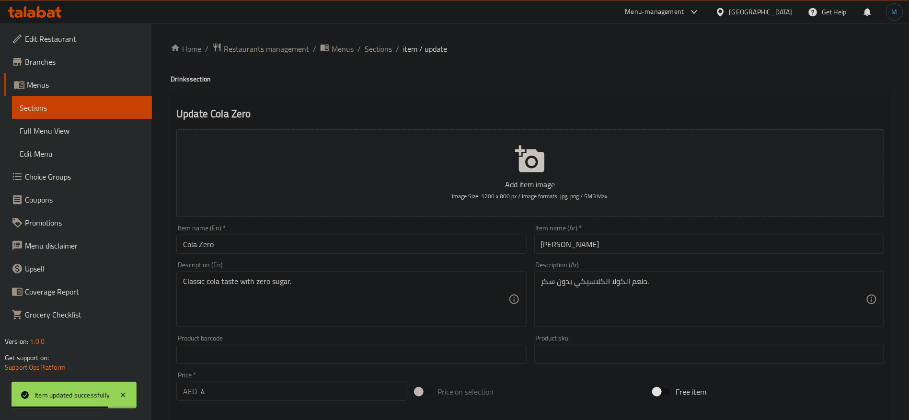
click at [388, 57] on div "Home / Restaurants management / Menus / Sections / item / update Drinks section…" at bounding box center [529, 350] width 719 height 615
click at [384, 47] on span "Sections" at bounding box center [377, 48] width 27 height 11
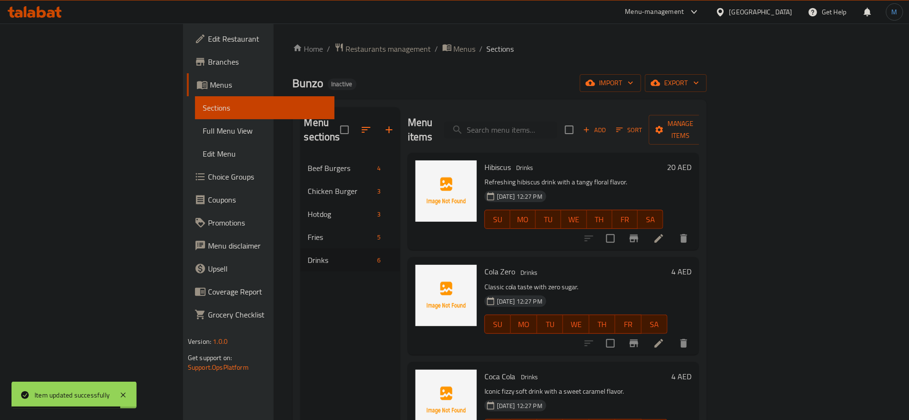
scroll to position [72, 0]
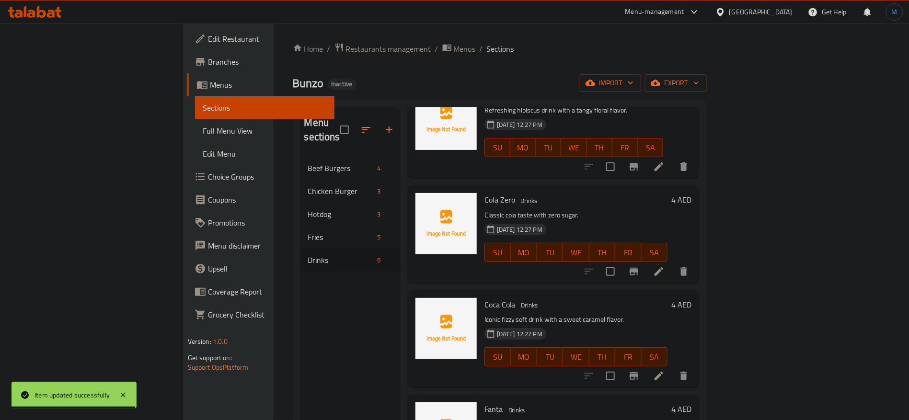
click at [663, 372] on icon at bounding box center [658, 376] width 9 height 9
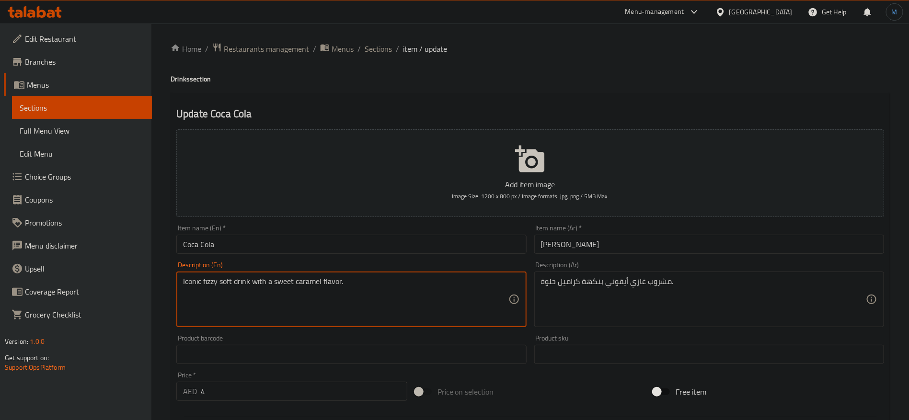
click at [217, 282] on textarea "Iconic fizzy soft drink with a sweet caramel flavor." at bounding box center [345, 299] width 325 height 45
click at [214, 281] on textarea "Iconic fizzy soft drink with a sweet caramel flavor." at bounding box center [345, 299] width 325 height 45
click at [221, 276] on div "Iconic fizzy soft drink with a sweet caramel flavor. Description (En)" at bounding box center [351, 300] width 350 height 56
click at [217, 277] on textarea "Iconic fizzy soft drink with a sweet caramel flavor." at bounding box center [345, 299] width 325 height 45
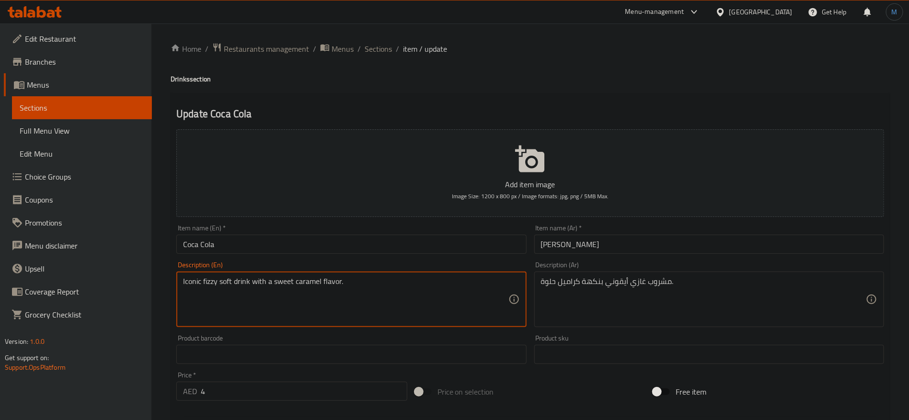
click at [217, 277] on textarea "Iconic fizzy soft drink with a sweet caramel flavor." at bounding box center [345, 299] width 325 height 45
click at [214, 279] on textarea "Iconic fizzy soft drink with a sweet caramel flavor." at bounding box center [345, 299] width 325 height 45
drag, startPoint x: 214, startPoint y: 279, endPoint x: 238, endPoint y: 281, distance: 24.5
click at [238, 281] on textarea "Iconic fizzy soft drink with a sweet caramel flavor." at bounding box center [345, 299] width 325 height 45
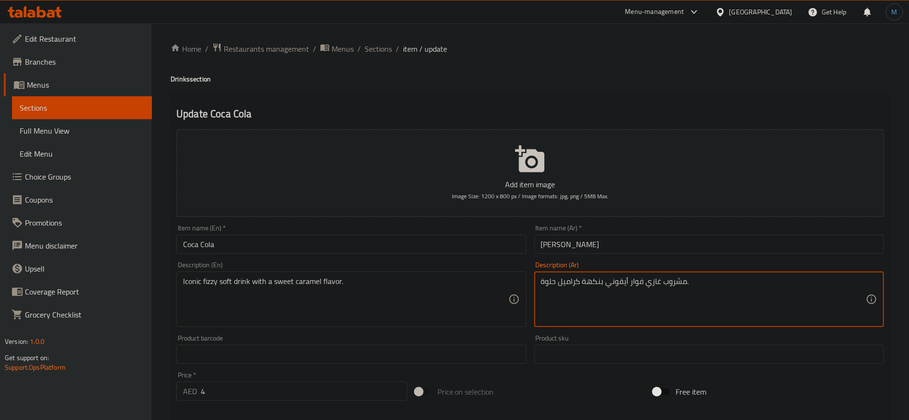
type textarea "مشروب غازي فوار أيقوني بنكهة كراميل حلوة."
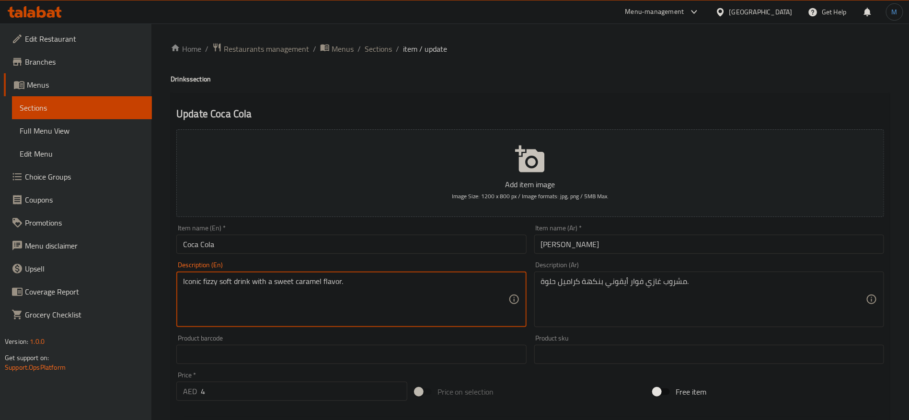
click at [366, 277] on textarea "Iconic fizzy soft drink with a sweet caramel flavor." at bounding box center [345, 299] width 325 height 45
click at [309, 231] on div "Item name (En)   * Coca Cola Item name (En) *" at bounding box center [351, 239] width 350 height 29
click at [309, 233] on div "Item name (En)   * Coca Cola Item name (En) *" at bounding box center [351, 239] width 350 height 29
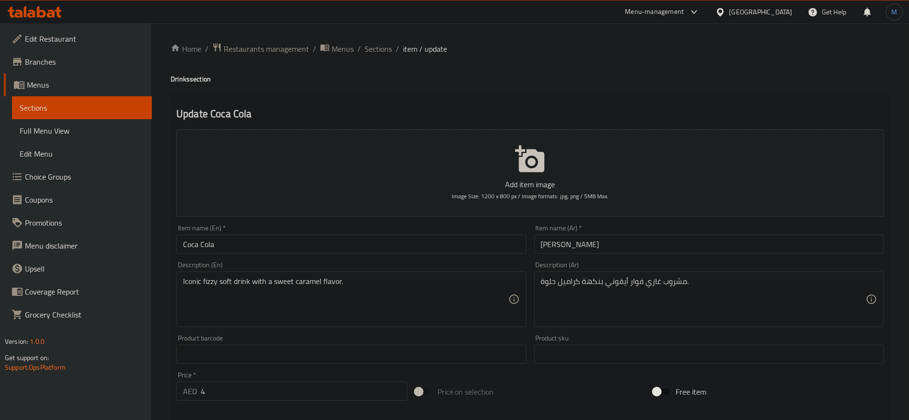
click at [304, 234] on div "Item name (En)   * Coca Cola Item name (En) *" at bounding box center [351, 239] width 350 height 29
click at [303, 234] on div "Item name (En)   * Coca Cola Item name (En) *" at bounding box center [351, 239] width 350 height 29
click at [304, 238] on input "Coca Cola" at bounding box center [351, 244] width 350 height 19
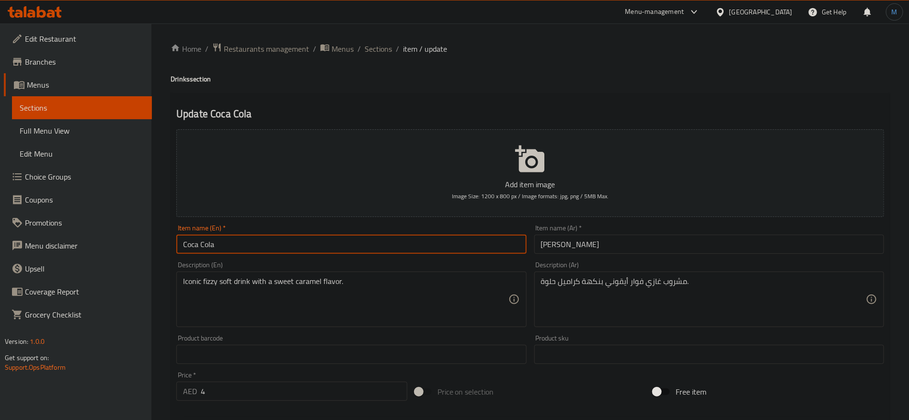
click at [304, 238] on input "Coca Cola" at bounding box center [351, 244] width 350 height 19
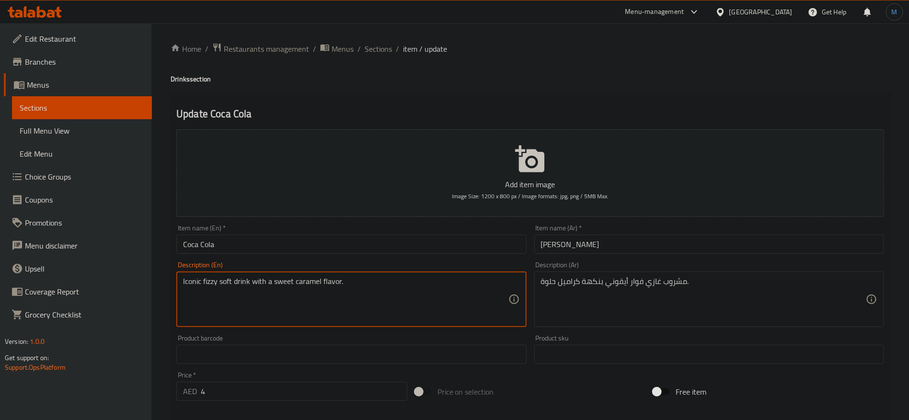
drag, startPoint x: 281, startPoint y: 284, endPoint x: 330, endPoint y: 280, distance: 49.0
click at [330, 280] on textarea "Iconic fizzy soft drink with a sweet caramel flavor." at bounding box center [345, 299] width 325 height 45
click at [382, 44] on span "Sections" at bounding box center [377, 48] width 27 height 11
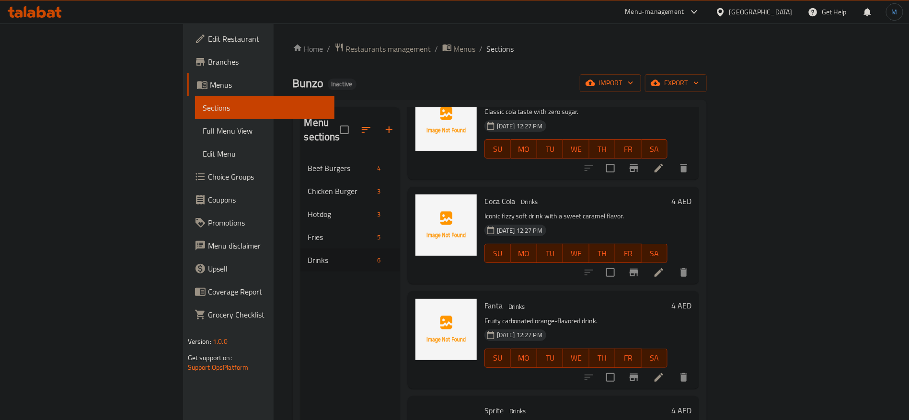
scroll to position [216, 0]
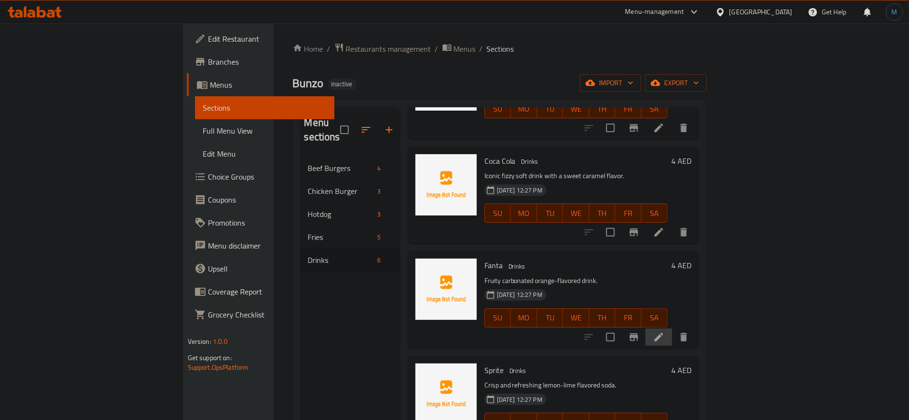
click at [672, 329] on li at bounding box center [658, 337] width 27 height 17
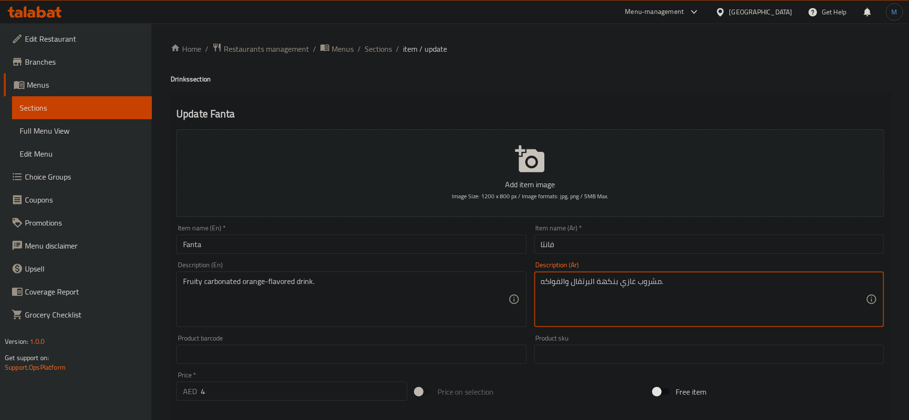
click at [562, 283] on textarea "مشروب غازي بنكهة البرتقال والفواكه." at bounding box center [703, 299] width 325 height 45
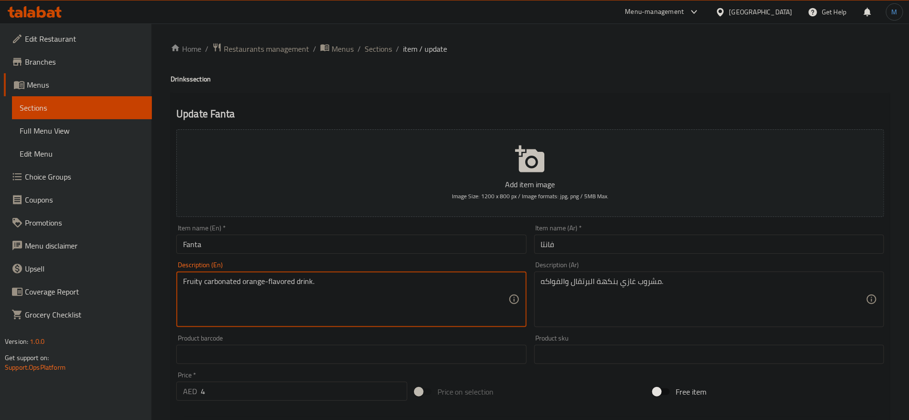
drag, startPoint x: 199, startPoint y: 284, endPoint x: 310, endPoint y: 278, distance: 111.2
click at [310, 278] on textarea "Fruity carbonated orange-flavored drink." at bounding box center [345, 299] width 325 height 45
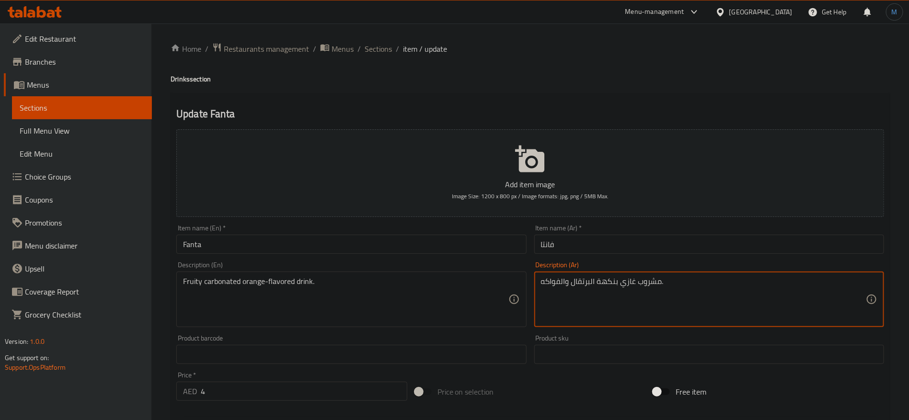
click at [556, 282] on textarea "مشروب غازي بنكهة البرتقال والفواكه." at bounding box center [703, 299] width 325 height 45
paste textarea "فاكهي"
type textarea "مشروب غازي بنكهة البرتقال وفاكهي."
click at [453, 252] on input "Fanta" at bounding box center [351, 244] width 350 height 19
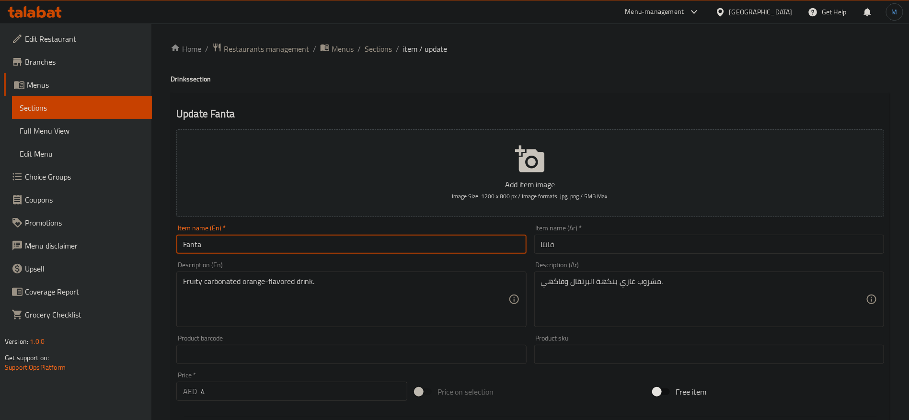
click at [386, 49] on span "Sections" at bounding box center [377, 48] width 27 height 11
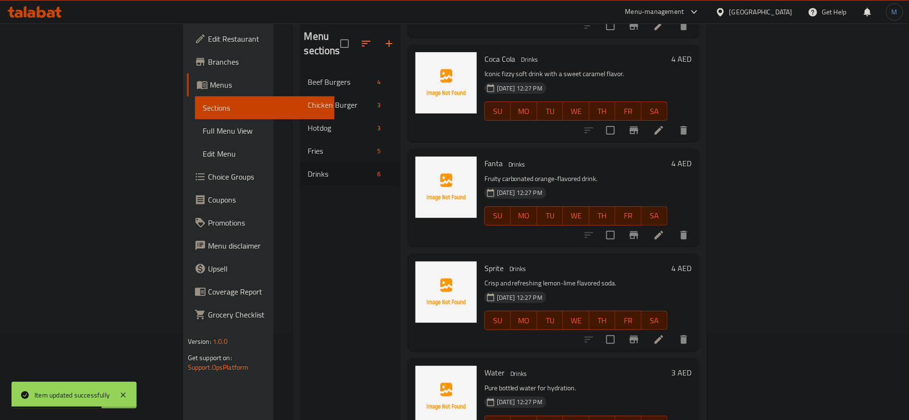
scroll to position [134, 0]
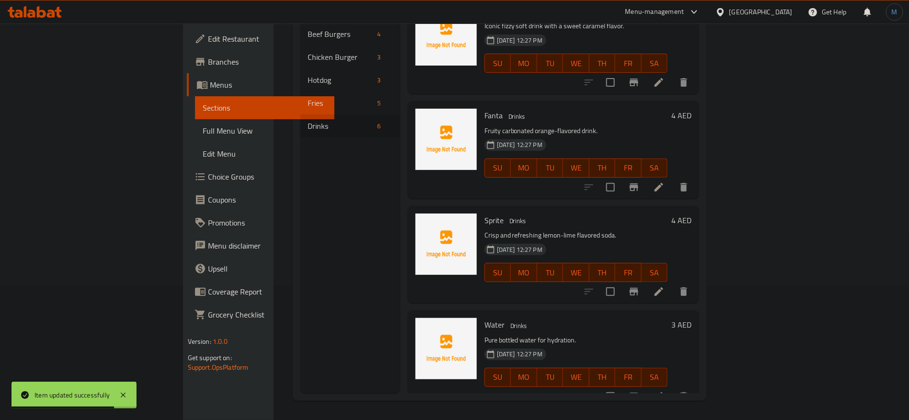
click at [672, 283] on li at bounding box center [658, 291] width 27 height 17
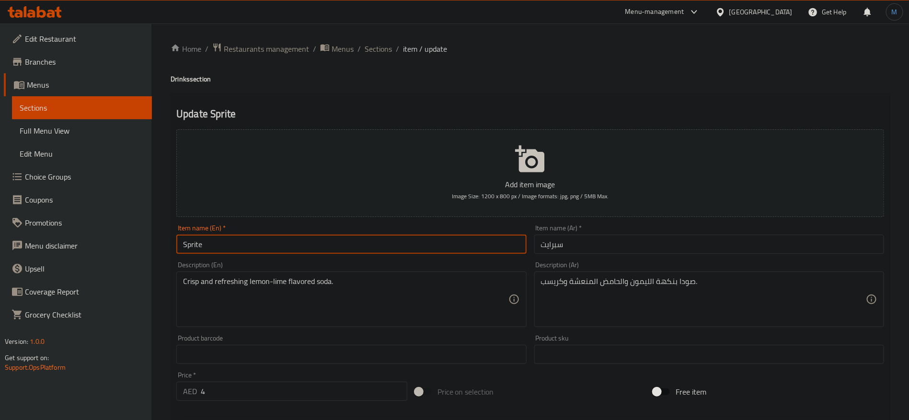
click at [445, 251] on input "Sprite" at bounding box center [351, 244] width 350 height 19
click at [376, 60] on div "Home / Restaurants management / Menus / Sections / item / update Drinks section…" at bounding box center [529, 350] width 719 height 615
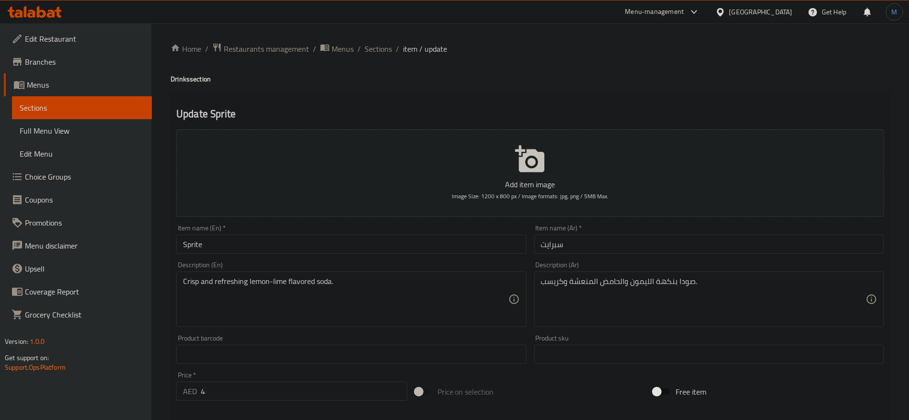
click at [379, 59] on div "Home / Restaurants management / Menus / Sections / item / update Drinks section…" at bounding box center [529, 350] width 719 height 615
click at [379, 50] on span "Sections" at bounding box center [377, 48] width 27 height 11
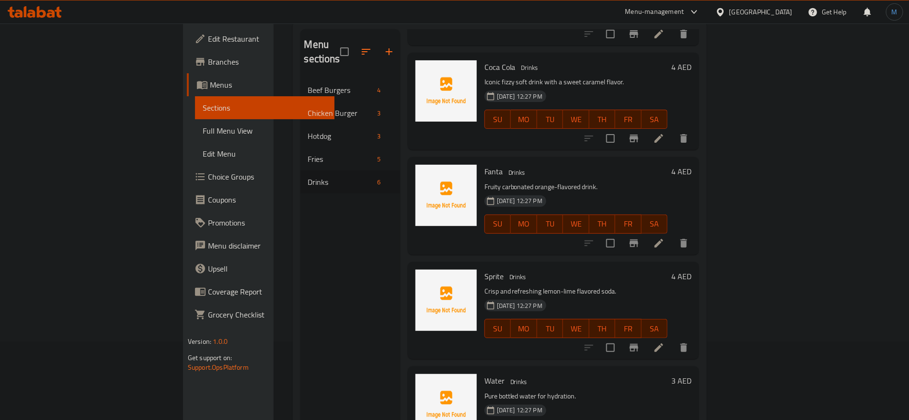
scroll to position [134, 0]
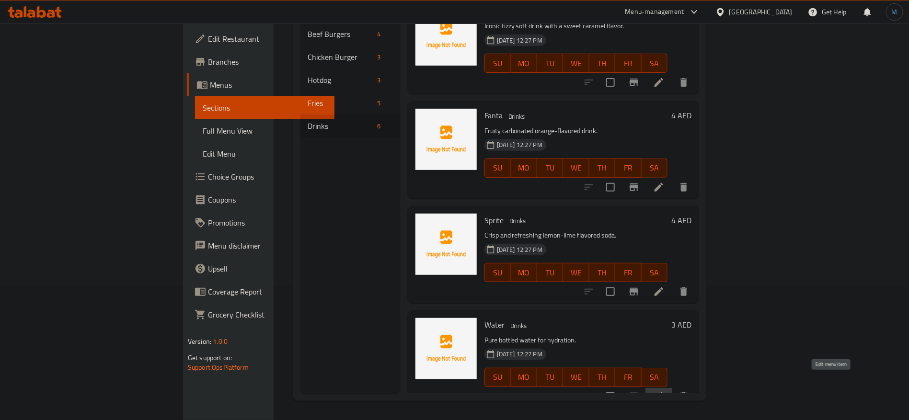
click at [664, 391] on icon at bounding box center [658, 396] width 11 height 11
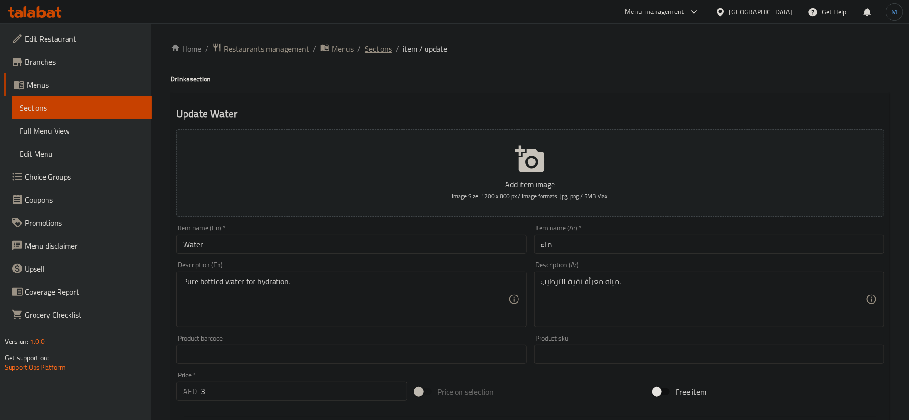
click at [380, 50] on span "Sections" at bounding box center [377, 48] width 27 height 11
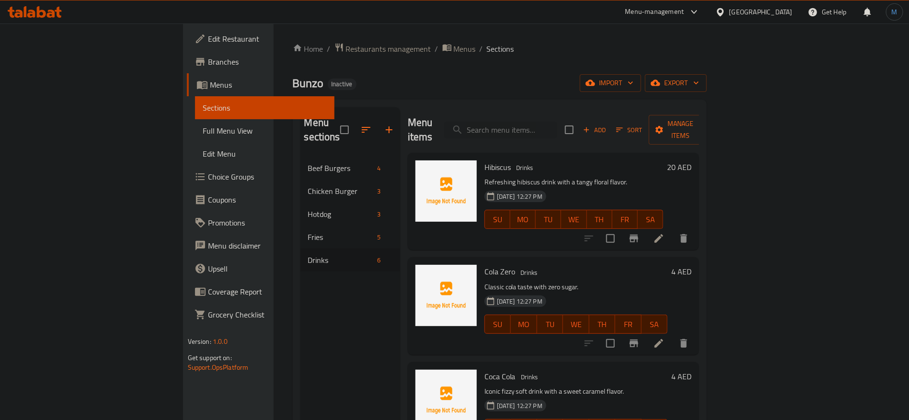
click at [208, 65] on span "Branches" at bounding box center [267, 61] width 119 height 11
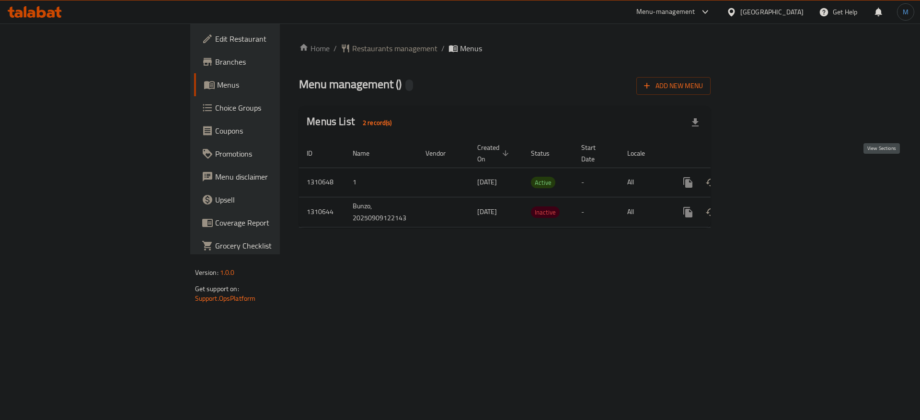
click at [761, 178] on icon "enhanced table" at bounding box center [756, 182] width 9 height 9
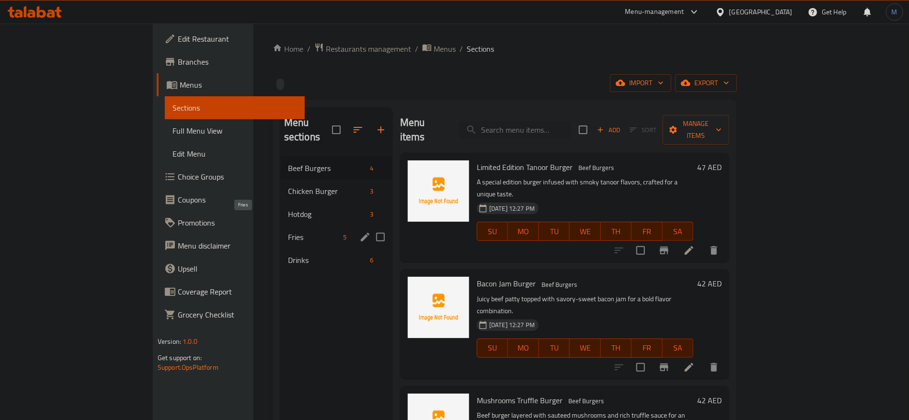
click at [288, 231] on span "Fries" at bounding box center [313, 236] width 51 height 11
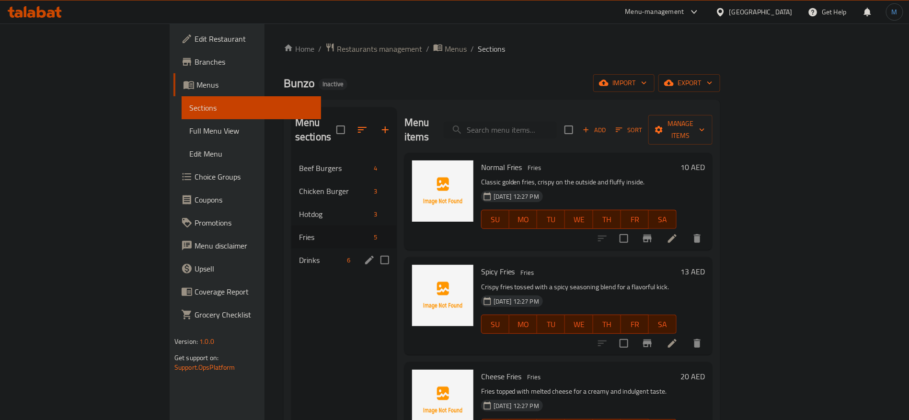
click at [291, 249] on div "Drinks 6" at bounding box center [343, 260] width 105 height 23
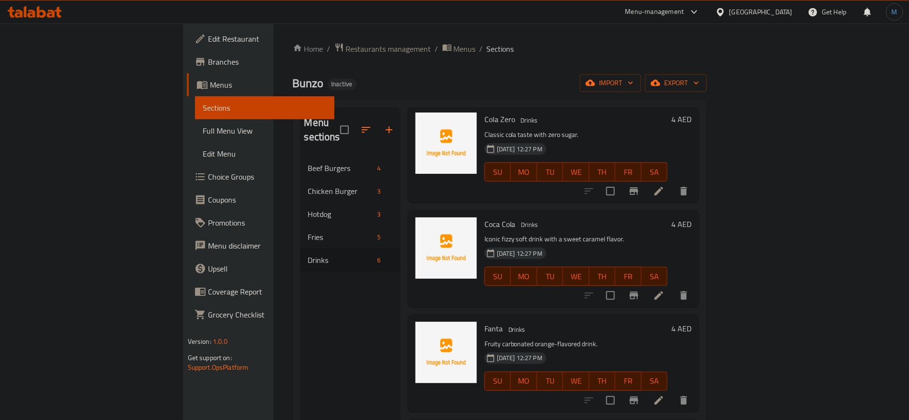
scroll to position [88, 0]
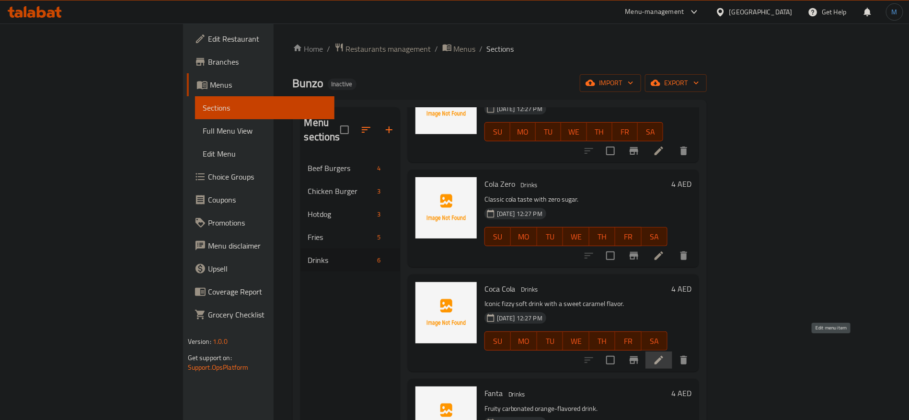
click at [664, 354] on icon at bounding box center [658, 359] width 11 height 11
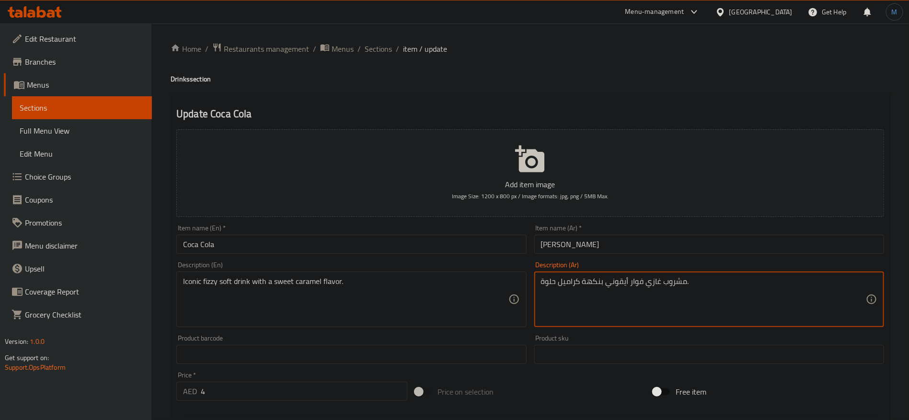
type textarea "مشروب غازي فوار أيقوني بنكهة كراميل حلوة."
click at [589, 236] on input "كوكا كولا" at bounding box center [709, 244] width 350 height 19
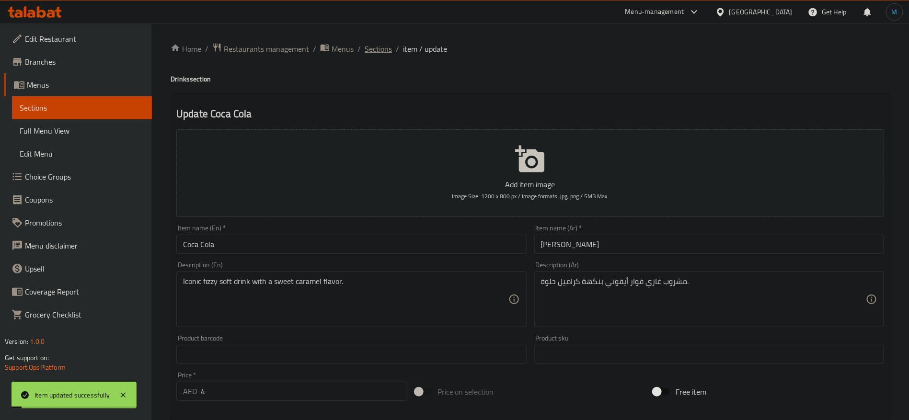
click at [375, 55] on span "Sections" at bounding box center [377, 48] width 27 height 11
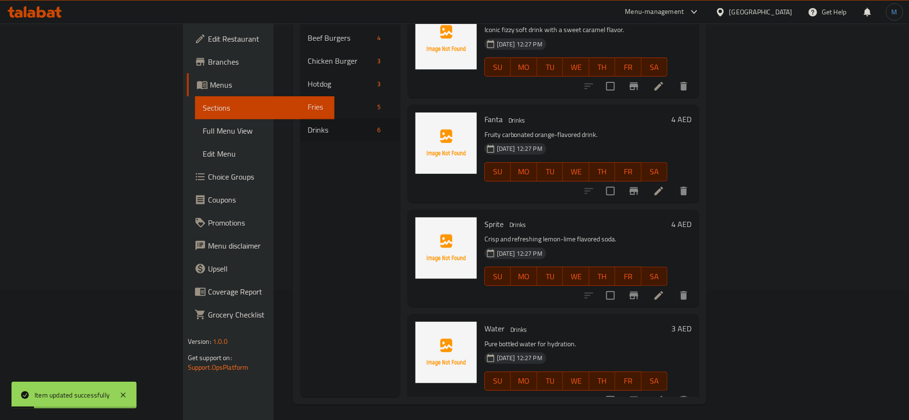
scroll to position [134, 0]
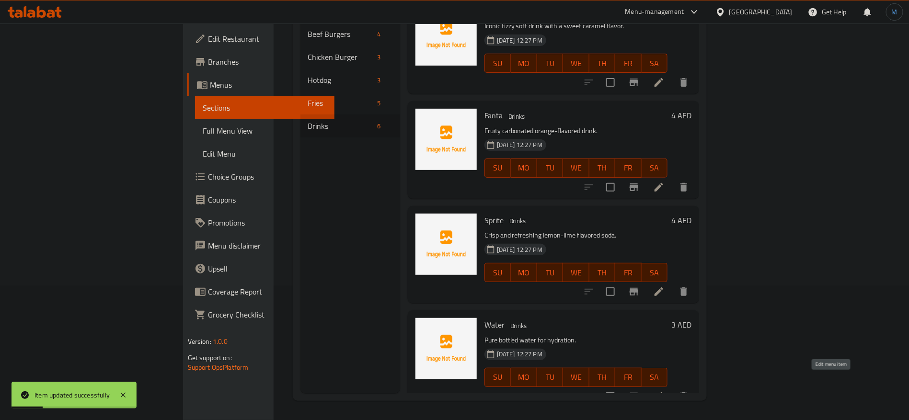
click at [663, 392] on icon at bounding box center [658, 396] width 9 height 9
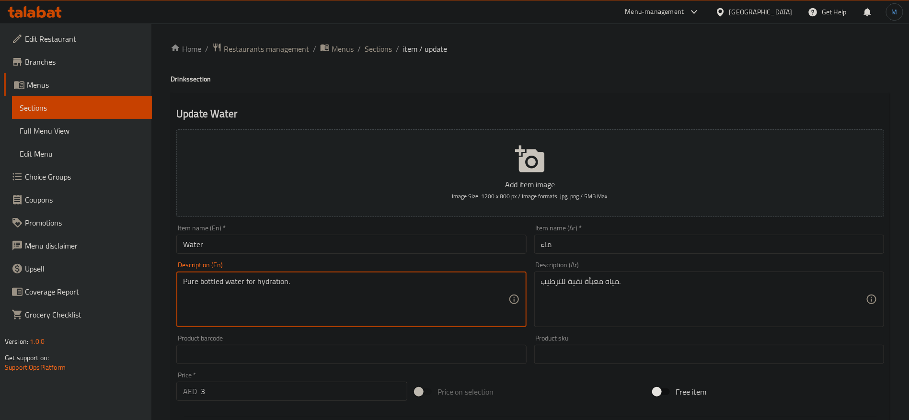
drag, startPoint x: 206, startPoint y: 279, endPoint x: 227, endPoint y: 279, distance: 20.6
click at [227, 279] on textarea "Pure bottled water for hydration." at bounding box center [345, 299] width 325 height 45
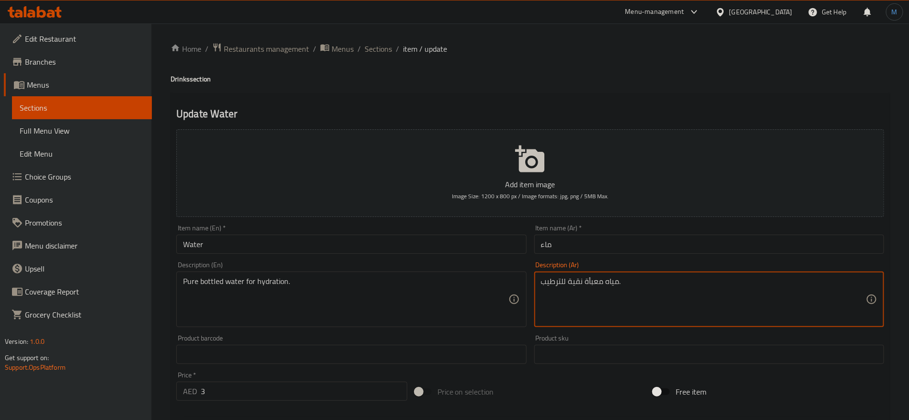
click at [595, 283] on textarea "مياه معبأة نقية للترطيب." at bounding box center [703, 299] width 325 height 45
paste textarea "ُعبأة في زجاجات"
type textarea "مياه مُعبأة في زجاجات نقية للترطيب."
click at [613, 252] on input "ماء" at bounding box center [709, 244] width 350 height 19
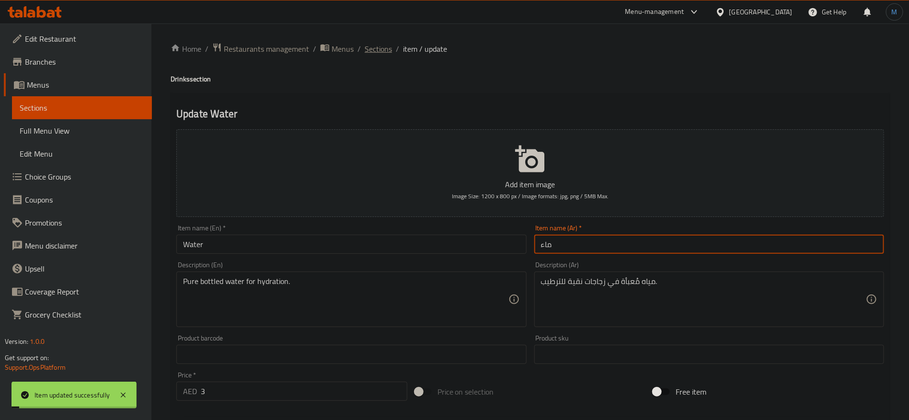
click at [370, 43] on span "Sections" at bounding box center [377, 48] width 27 height 11
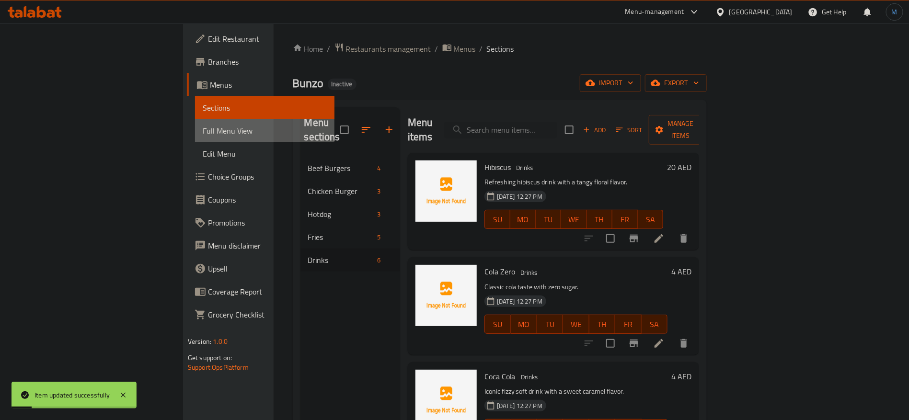
click at [203, 126] on span "Full Menu View" at bounding box center [265, 130] width 125 height 11
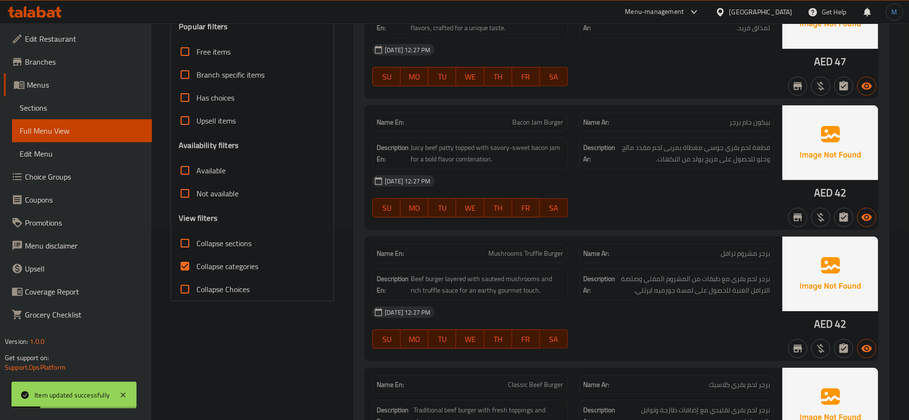
scroll to position [359, 0]
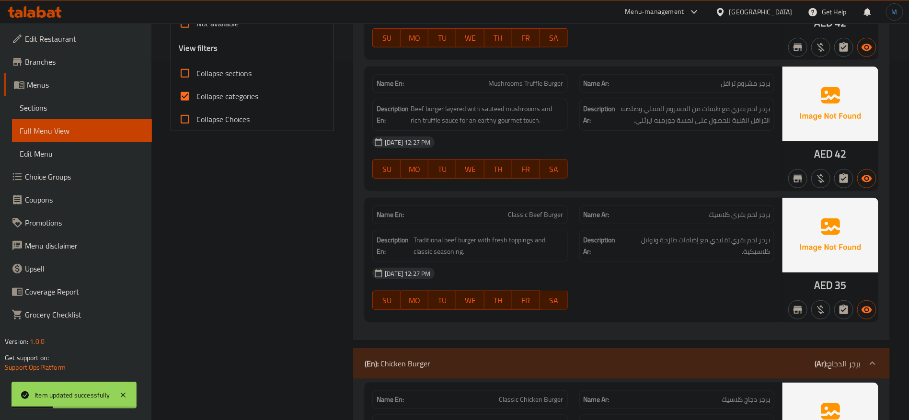
click at [211, 92] on span "Collapse categories" at bounding box center [227, 96] width 62 height 11
click at [196, 92] on input "Collapse categories" at bounding box center [184, 96] width 23 height 23
checkbox input "false"
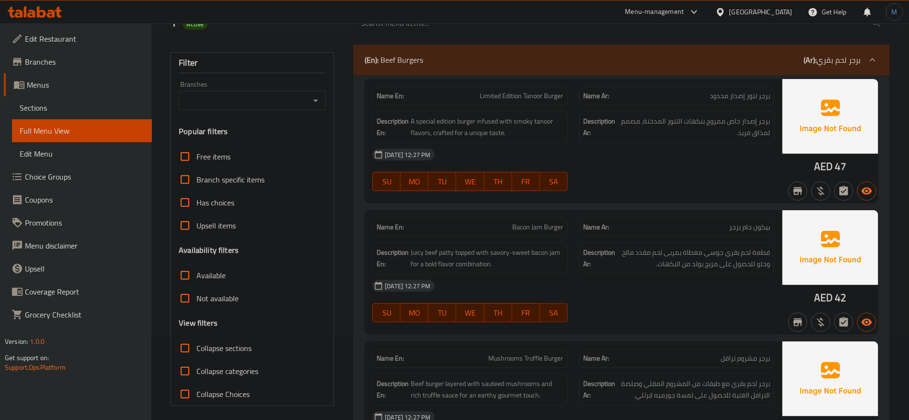
scroll to position [144, 0]
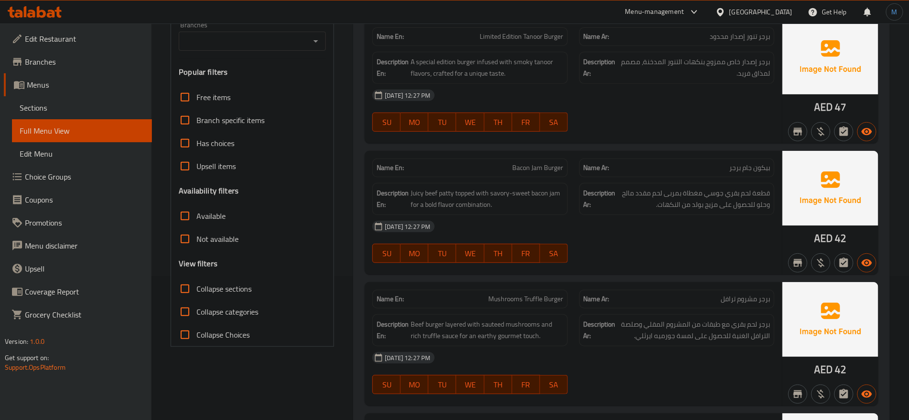
click at [769, 19] on div "United Arab Emirates" at bounding box center [753, 11] width 92 height 23
click at [768, 12] on div "United Arab Emirates" at bounding box center [760, 12] width 63 height 11
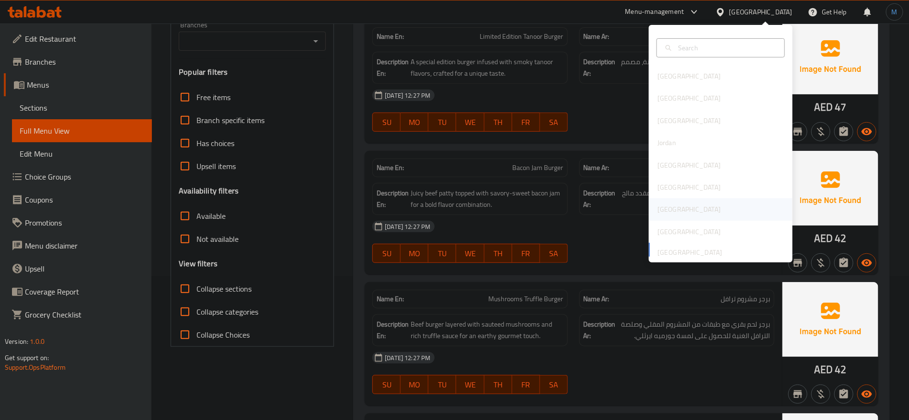
click at [673, 207] on div "Qatar" at bounding box center [720, 209] width 144 height 22
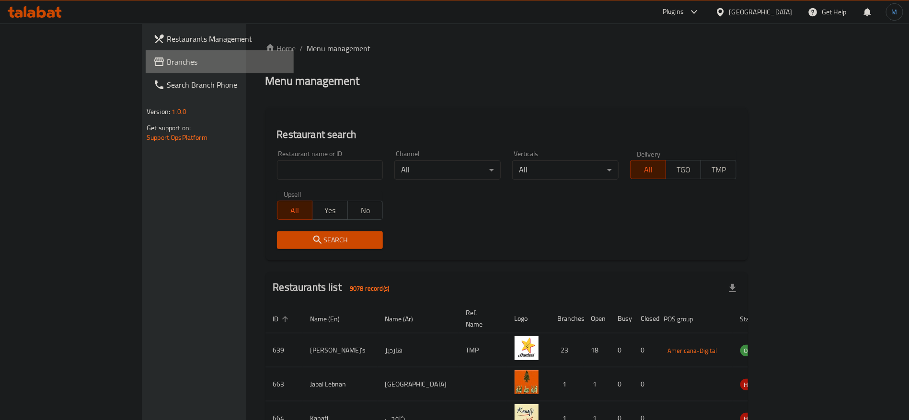
click at [146, 68] on link "Branches" at bounding box center [220, 61] width 148 height 23
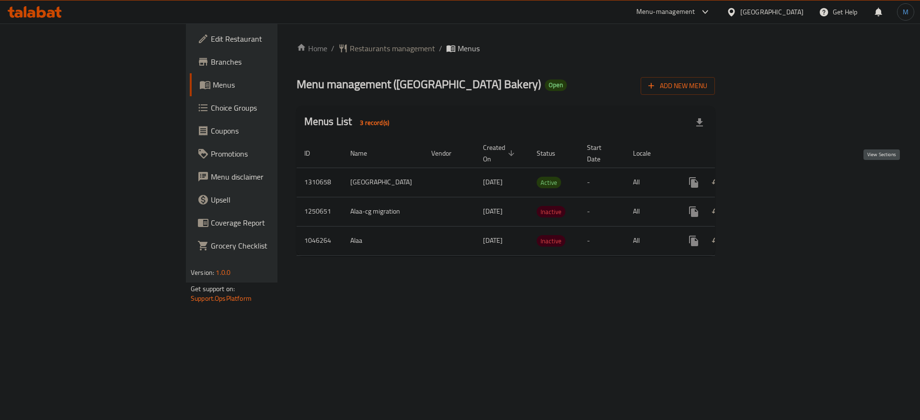
click at [774, 171] on link "enhanced table" at bounding box center [762, 182] width 23 height 23
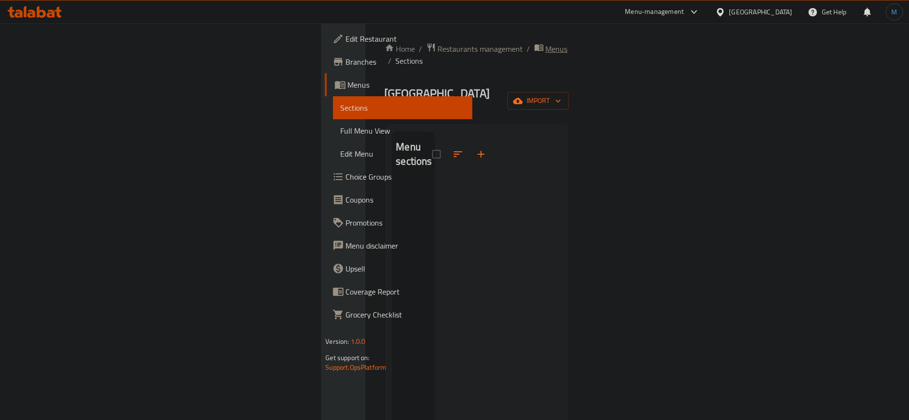
click at [546, 46] on span "Menus" at bounding box center [557, 48] width 22 height 11
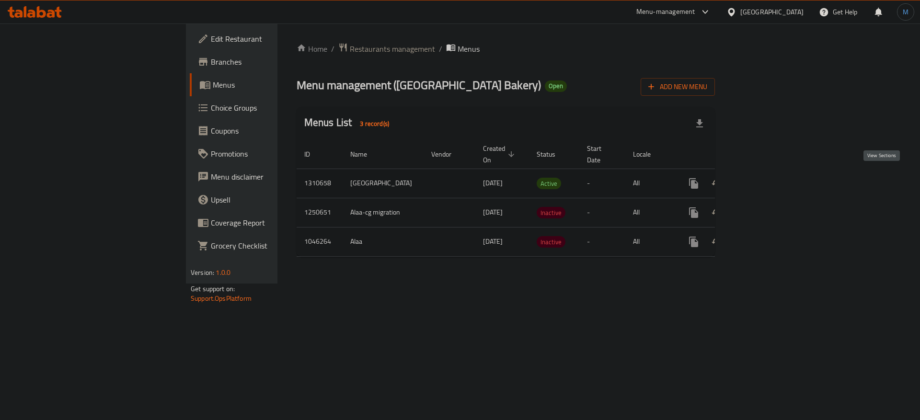
click at [768, 178] on icon "enhanced table" at bounding box center [762, 183] width 11 height 11
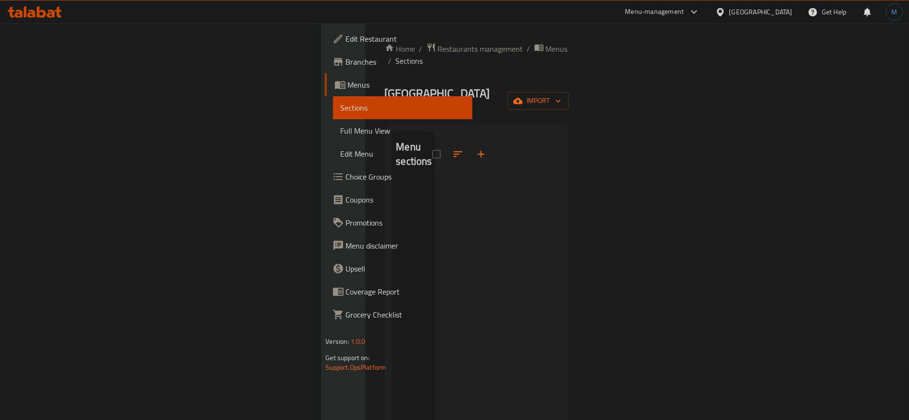
click at [385, 56] on div "Home / Restaurants management / Menus / Sections New Delhi Bakery Open import M…" at bounding box center [477, 301] width 184 height 517
click at [546, 53] on span "Menus" at bounding box center [557, 48] width 22 height 11
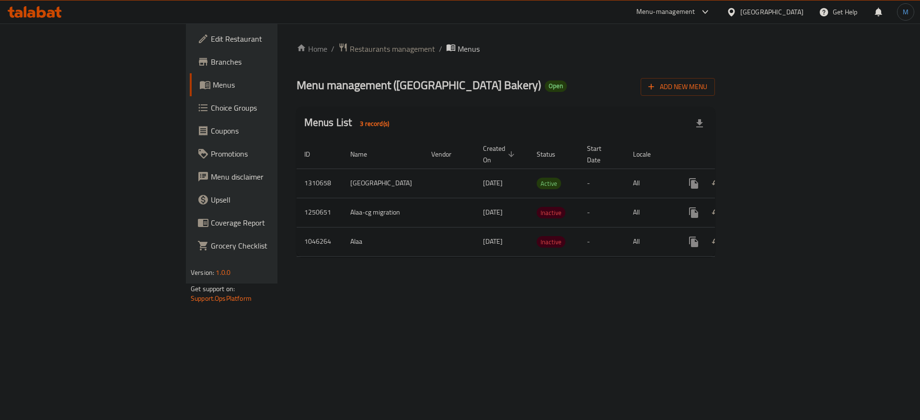
click at [767, 212] on icon "enhanced table" at bounding box center [762, 212] width 9 height 9
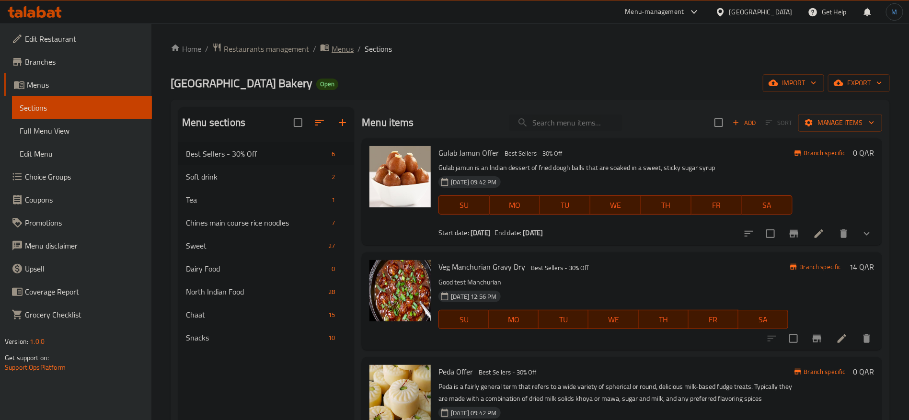
click at [329, 53] on span "breadcrumb" at bounding box center [325, 49] width 11 height 12
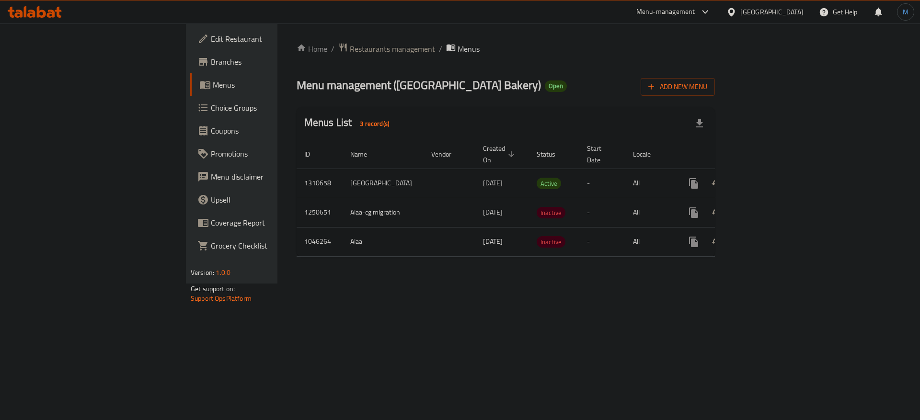
click at [211, 66] on span "Branches" at bounding box center [271, 61] width 121 height 11
click at [768, 177] on icon "enhanced table" at bounding box center [762, 182] width 11 height 11
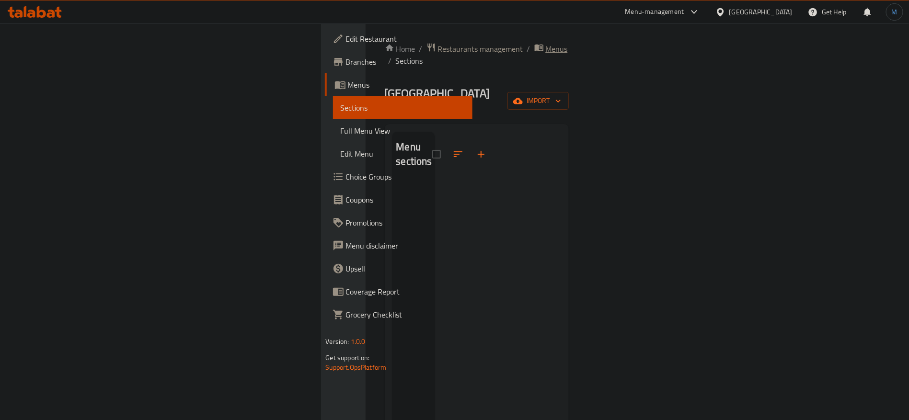
click at [546, 51] on span "Menus" at bounding box center [557, 48] width 22 height 11
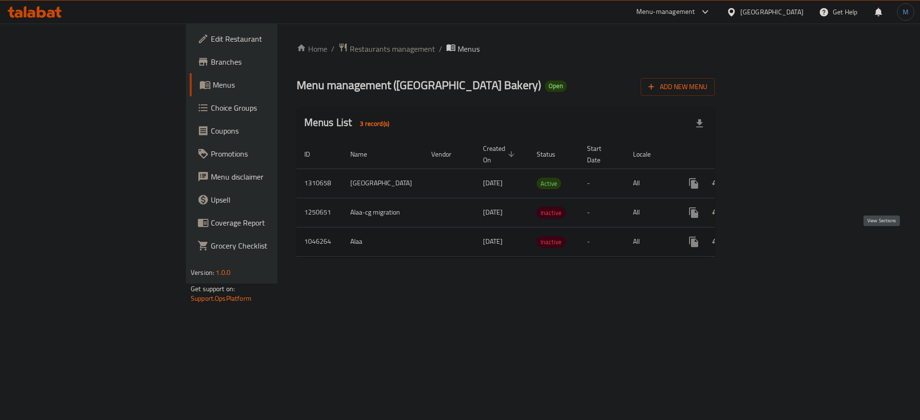
click at [774, 239] on link "enhanced table" at bounding box center [762, 241] width 23 height 23
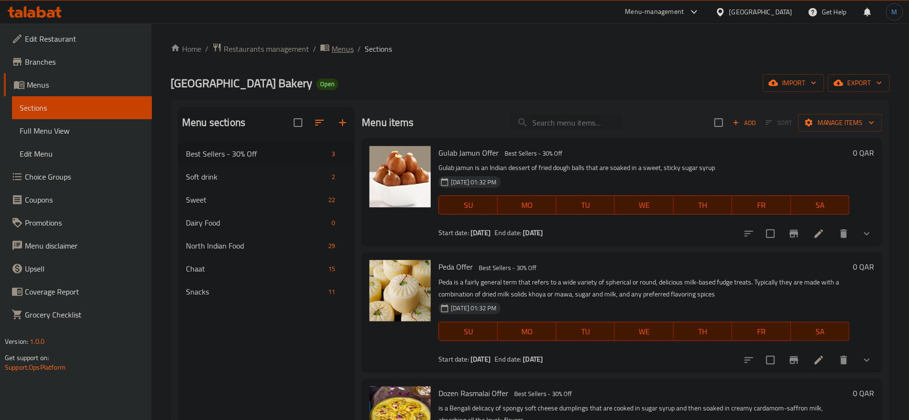
click at [336, 52] on span "Menus" at bounding box center [342, 48] width 22 height 11
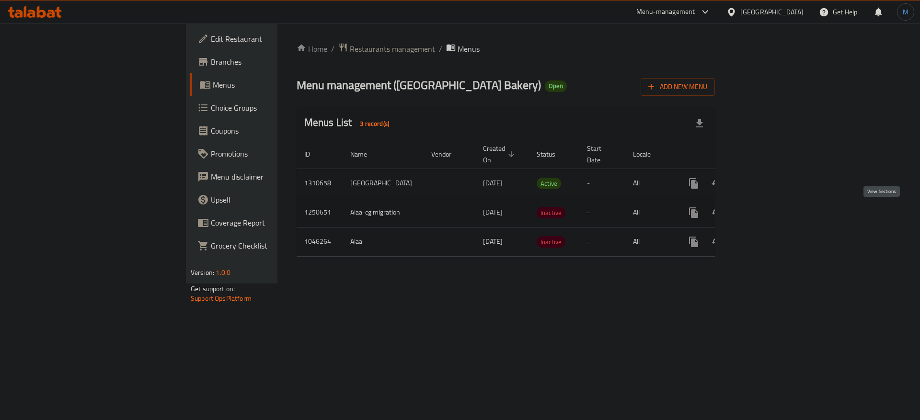
click at [768, 215] on icon "enhanced table" at bounding box center [762, 212] width 11 height 11
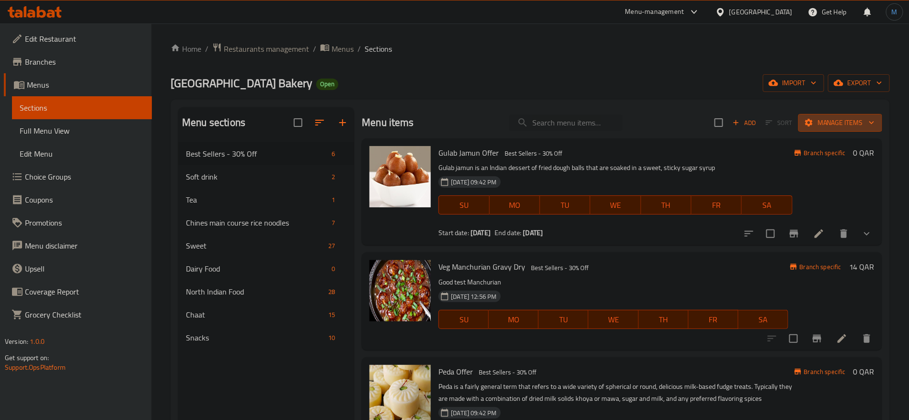
click at [830, 117] on span "Manage items" at bounding box center [840, 123] width 68 height 12
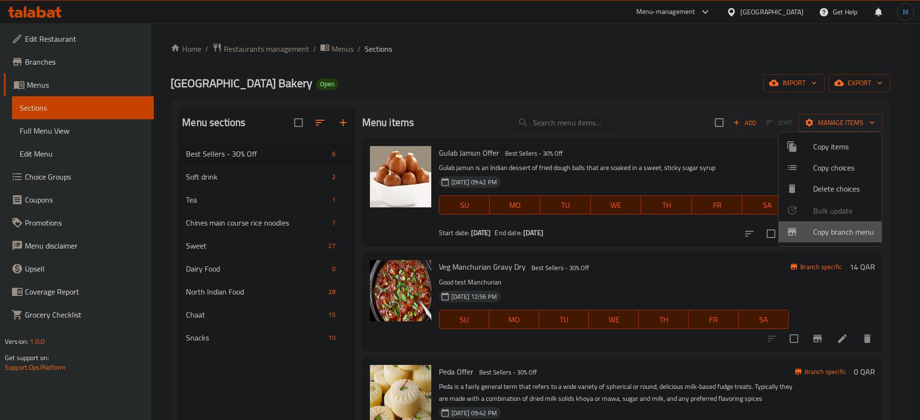
click at [842, 238] on span "Copy branch menu" at bounding box center [843, 231] width 61 height 11
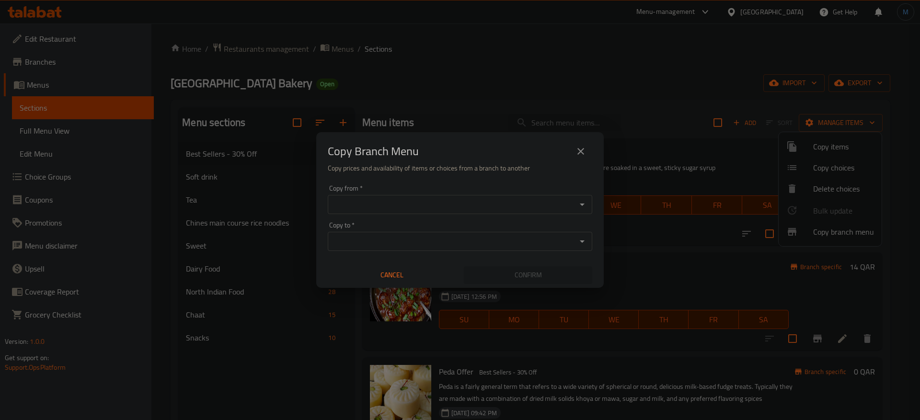
click at [477, 202] on input "Copy from   *" at bounding box center [451, 204] width 243 height 13
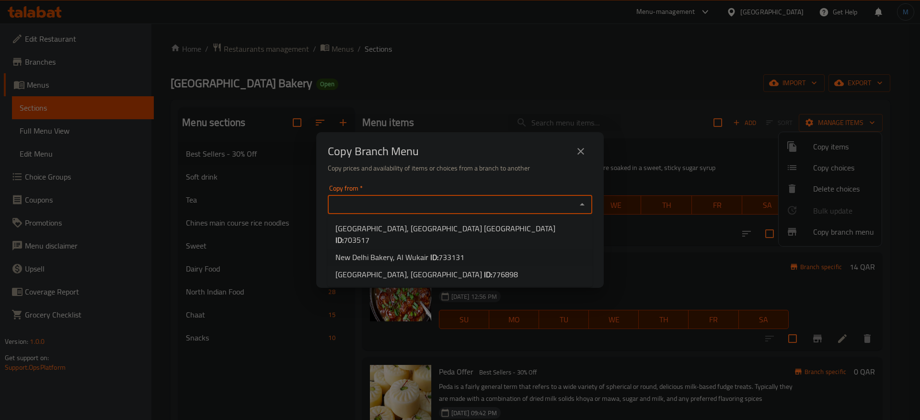
click at [446, 250] on span "733131" at bounding box center [451, 257] width 26 height 14
type input "New Delhi Bakery, Al Wukair"
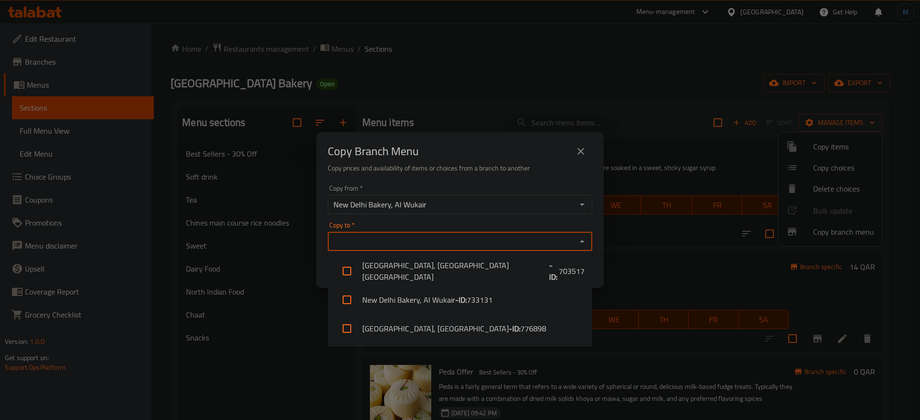
click at [440, 237] on input "Copy to   *" at bounding box center [451, 241] width 243 height 13
click at [509, 324] on b "- ID:" at bounding box center [514, 328] width 11 height 11
checkbox input "true"
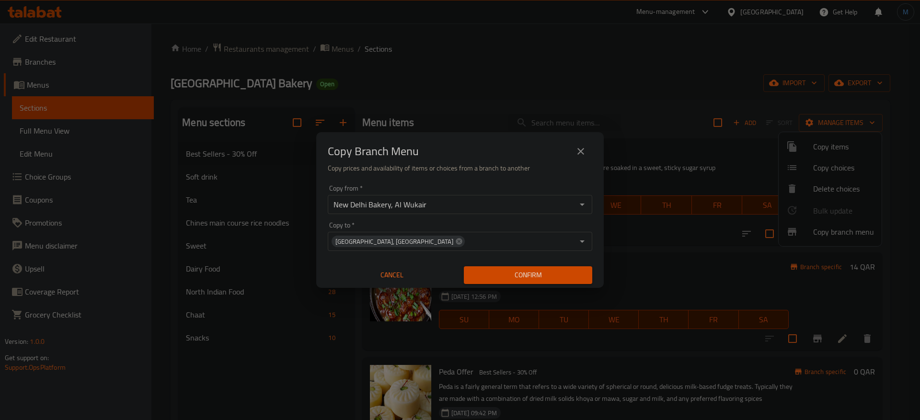
drag, startPoint x: 466, startPoint y: 149, endPoint x: 507, endPoint y: 192, distance: 58.9
click at [466, 149] on div "Copy Branch Menu" at bounding box center [460, 151] width 264 height 23
click at [560, 273] on span "Confirm" at bounding box center [527, 275] width 113 height 12
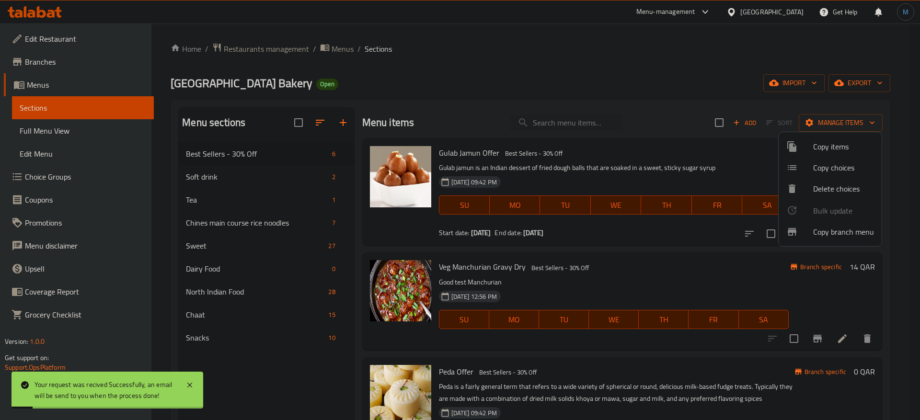
click at [116, 79] on div at bounding box center [460, 210] width 920 height 420
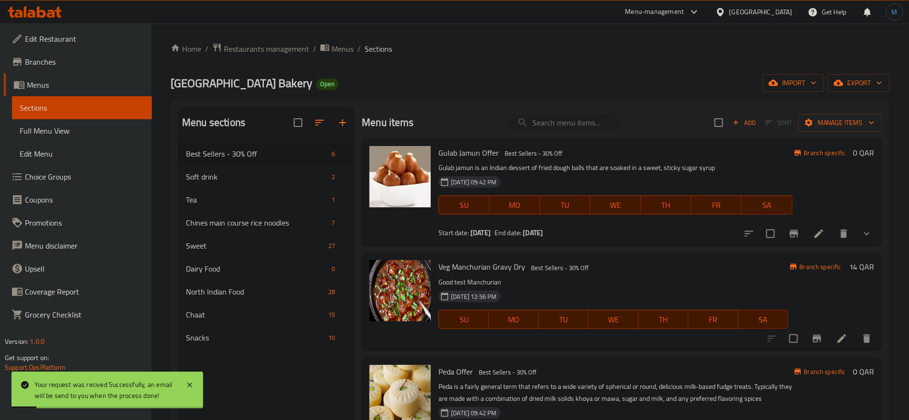
click at [110, 64] on span "Branches" at bounding box center [84, 61] width 119 height 11
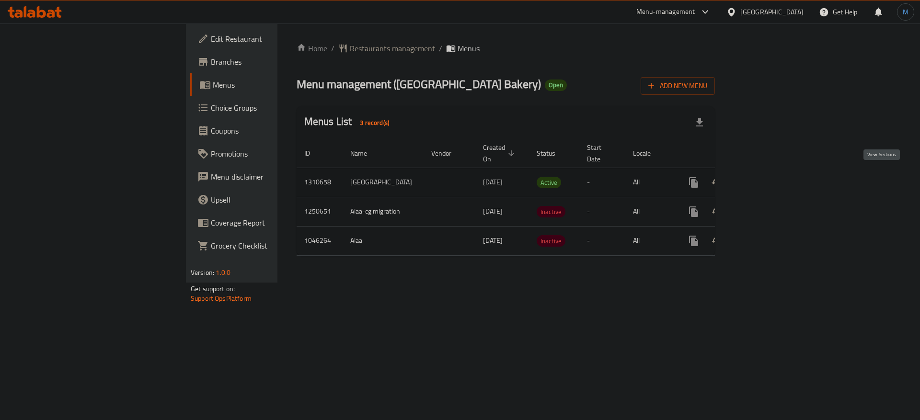
click at [768, 182] on icon "enhanced table" at bounding box center [762, 182] width 11 height 11
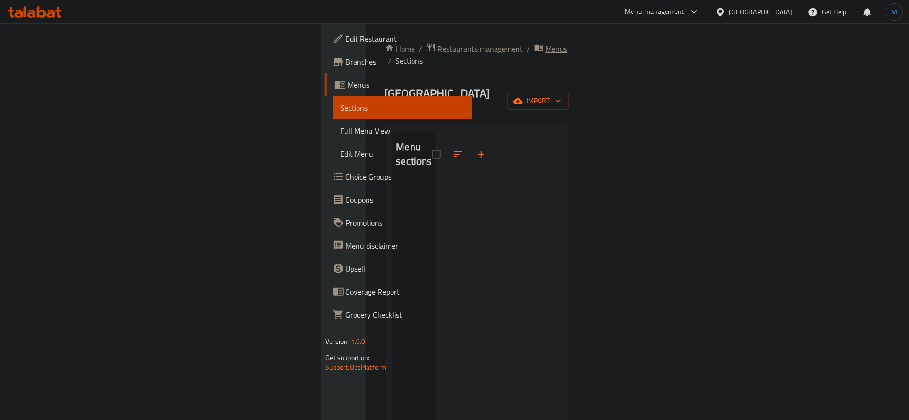
click at [546, 43] on span "Menus" at bounding box center [557, 48] width 22 height 11
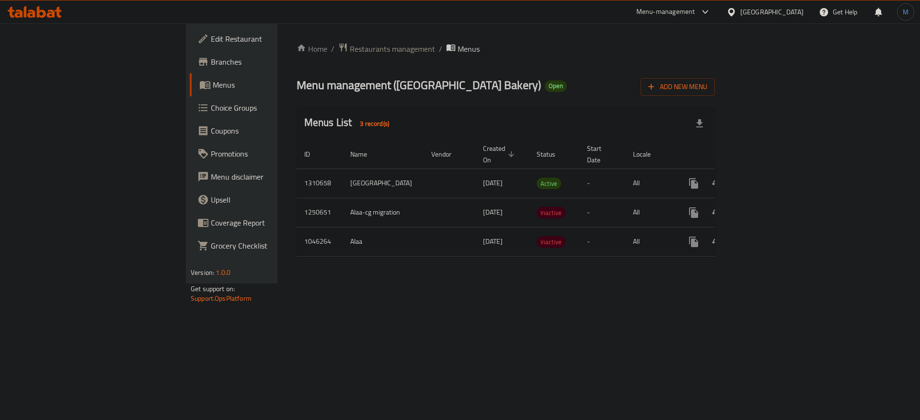
click at [807, 10] on div "[GEOGRAPHIC_DATA]" at bounding box center [764, 11] width 92 height 23
click at [797, 11] on div "[GEOGRAPHIC_DATA]" at bounding box center [771, 12] width 63 height 11
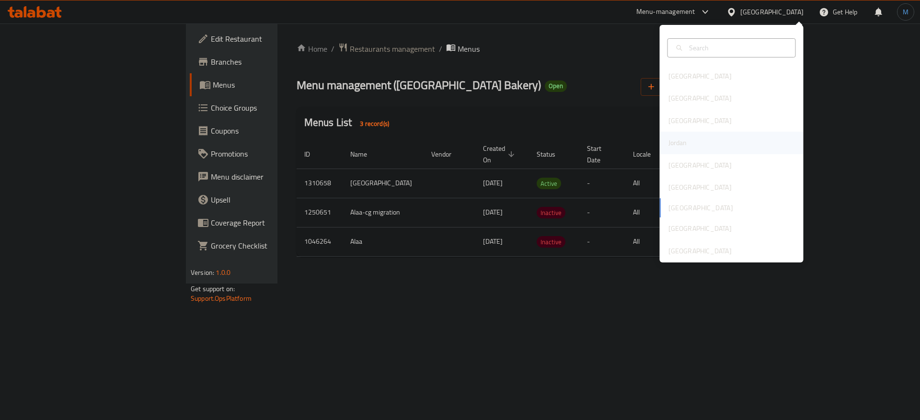
click at [689, 139] on div "Jordan" at bounding box center [731, 143] width 144 height 22
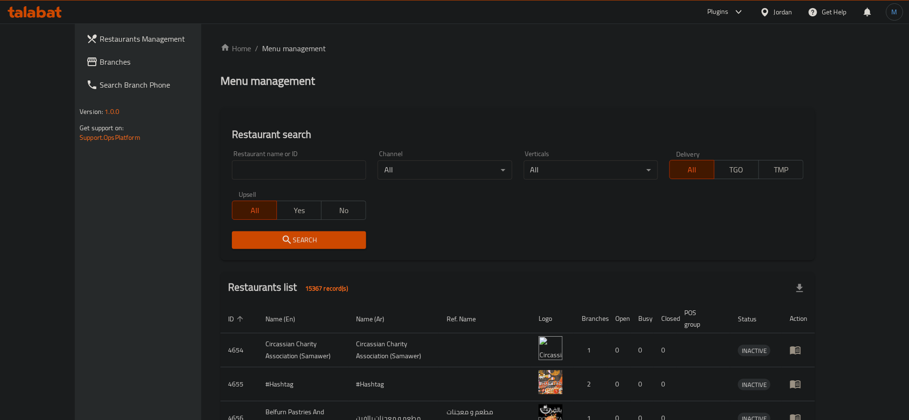
click at [100, 59] on span "Branches" at bounding box center [159, 61] width 119 height 11
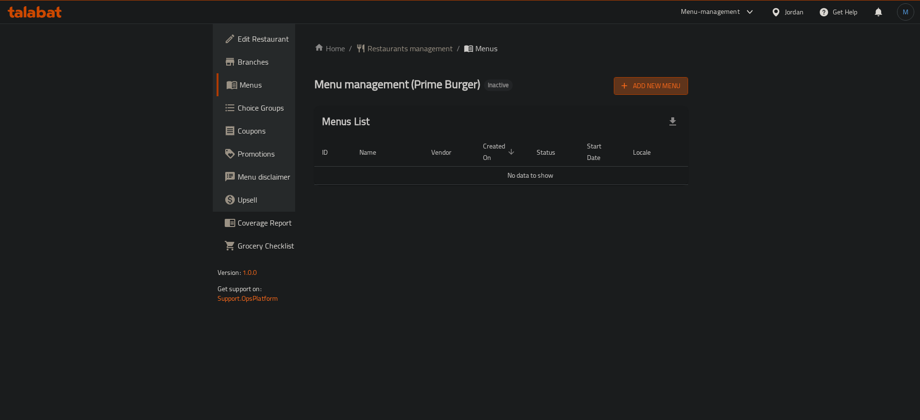
click at [680, 85] on span "Add New Menu" at bounding box center [650, 86] width 59 height 12
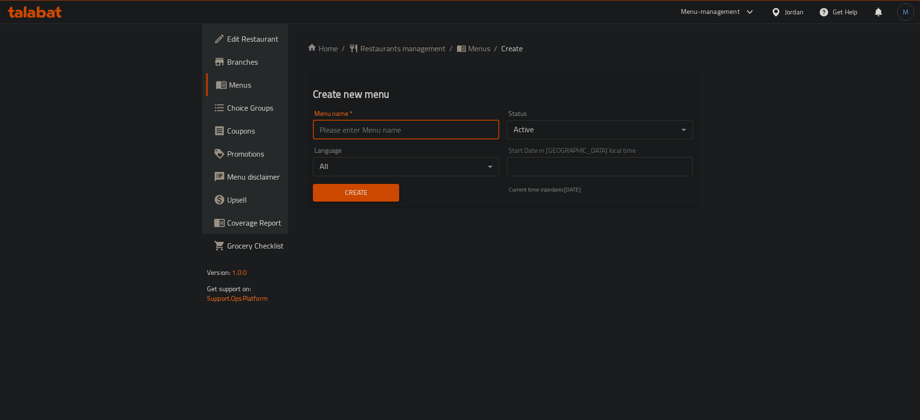
click at [438, 134] on input "text" at bounding box center [406, 129] width 186 height 19
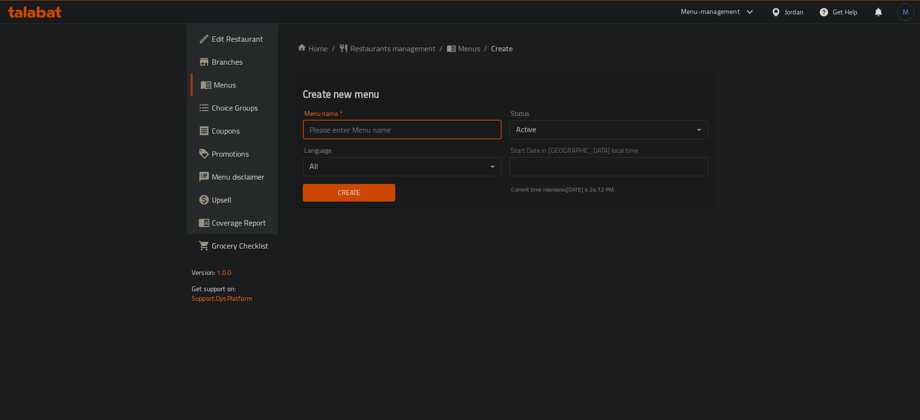
type input "1"
click at [297, 203] on div "Create" at bounding box center [349, 192] width 104 height 29
click at [303, 200] on button "Create" at bounding box center [349, 193] width 92 height 18
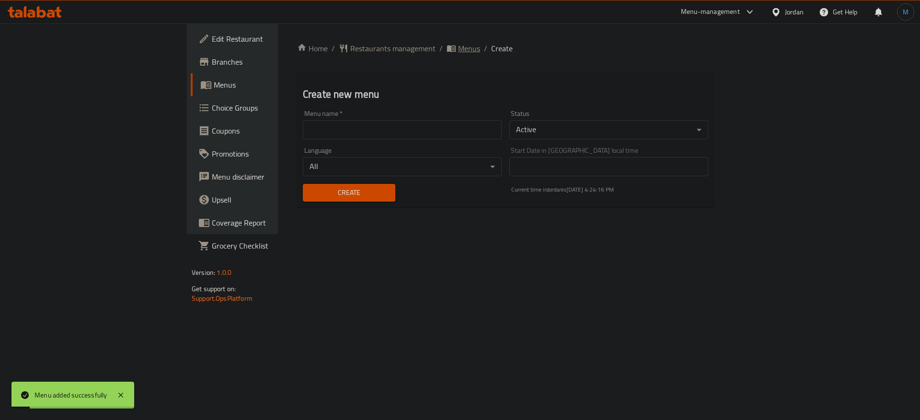
click at [458, 50] on span "Menus" at bounding box center [469, 48] width 22 height 11
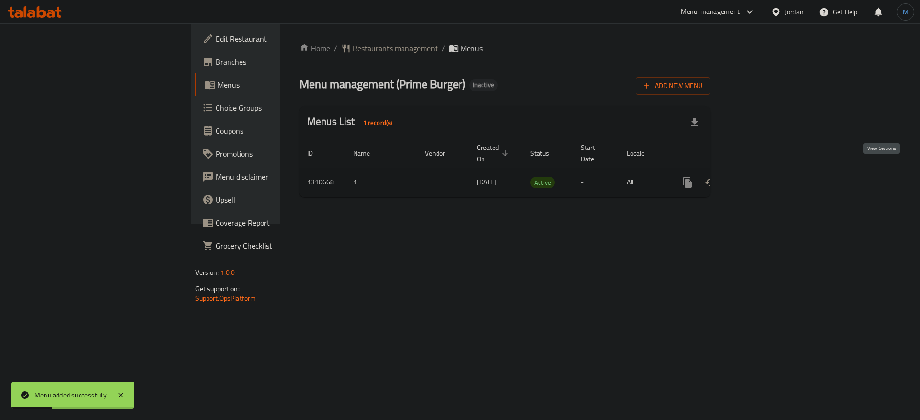
click at [761, 178] on icon "enhanced table" at bounding box center [756, 182] width 9 height 9
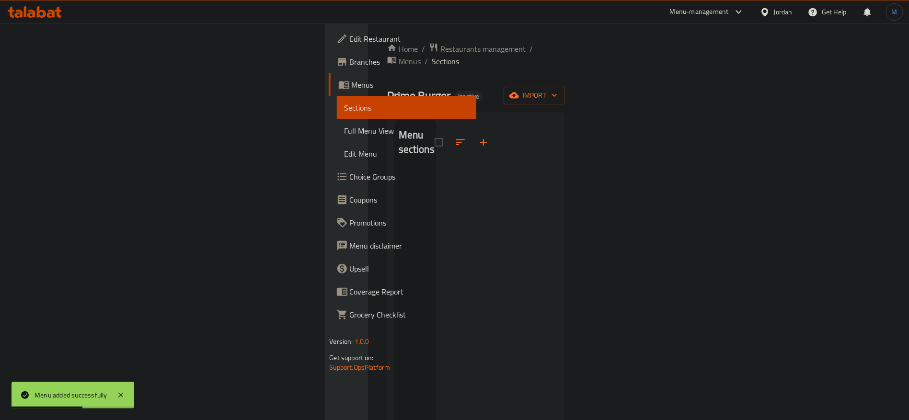
click at [565, 95] on div "Home / Restaurants management / Menus / Sections Prime Burger Inactive import M…" at bounding box center [476, 295] width 178 height 505
click at [565, 93] on div "Home / Restaurants management / Menus / Sections Prime Burger Inactive import M…" at bounding box center [476, 295] width 178 height 505
click at [565, 90] on button "import" at bounding box center [533, 96] width 61 height 18
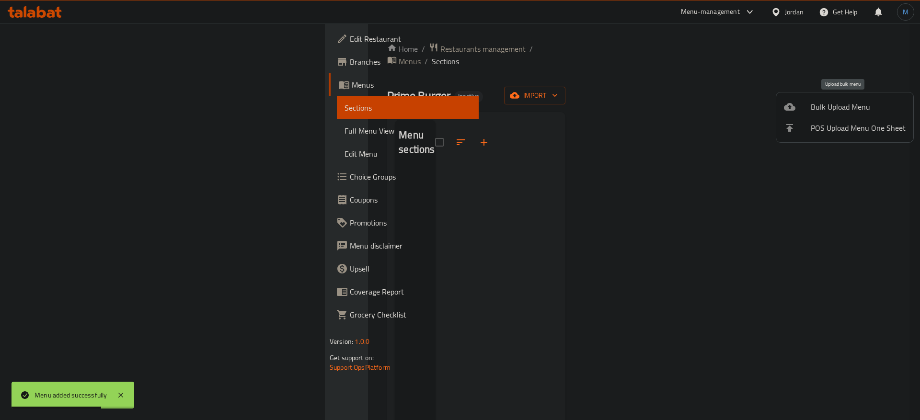
click at [815, 103] on span "Bulk Upload Menu" at bounding box center [857, 106] width 95 height 11
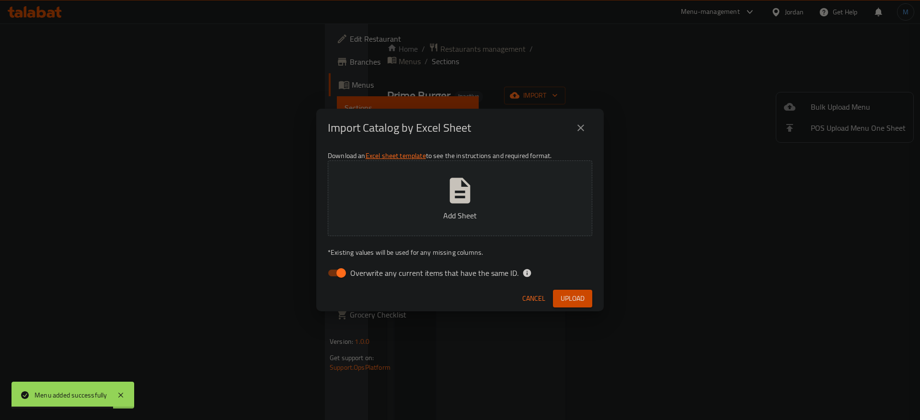
click at [477, 279] on span "Overwrite any current items that have the same ID." at bounding box center [434, 272] width 168 height 11
click at [368, 280] on input "Overwrite any current items that have the same ID." at bounding box center [341, 273] width 55 height 18
checkbox input "false"
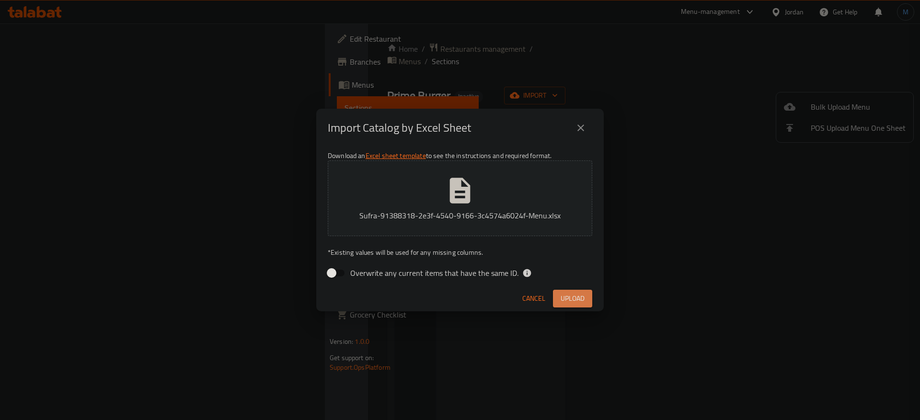
click at [562, 297] on span "Upload" at bounding box center [572, 299] width 24 height 12
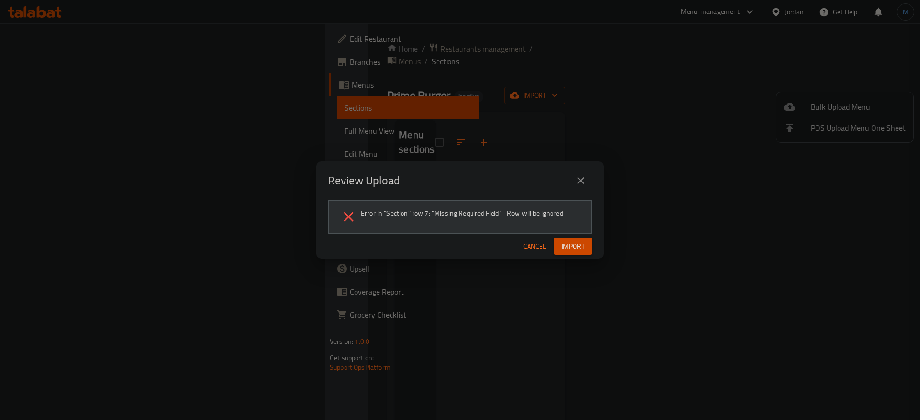
click at [523, 250] on span "Cancel" at bounding box center [534, 246] width 23 height 12
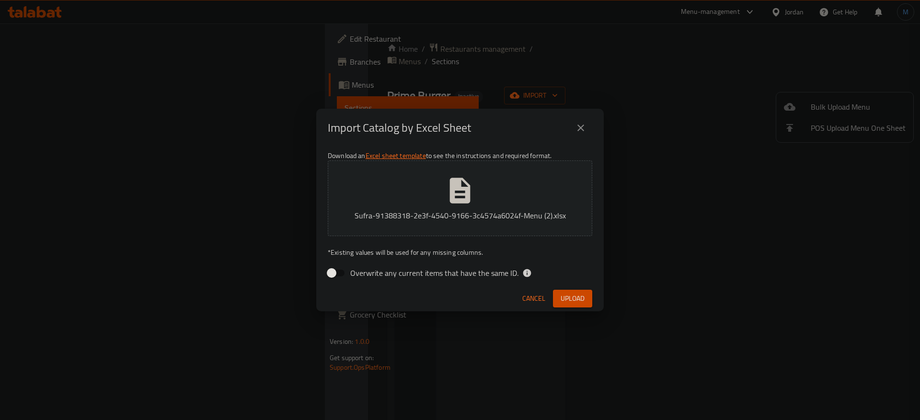
click at [559, 291] on button "Upload" at bounding box center [572, 299] width 39 height 18
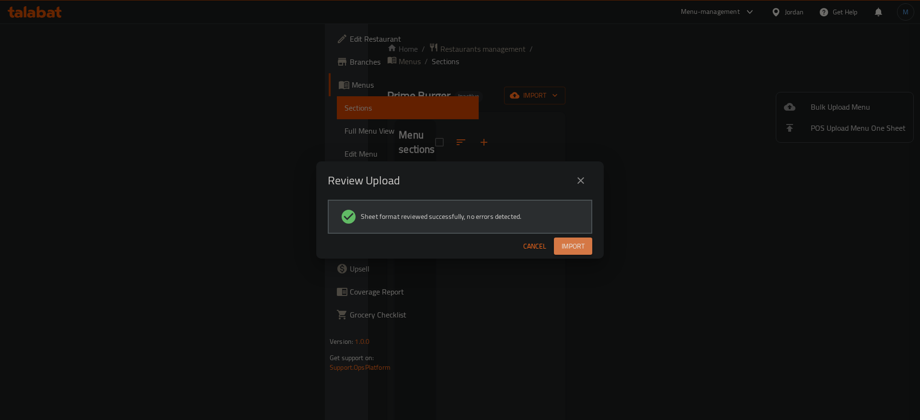
click at [571, 238] on button "Import" at bounding box center [573, 247] width 38 height 18
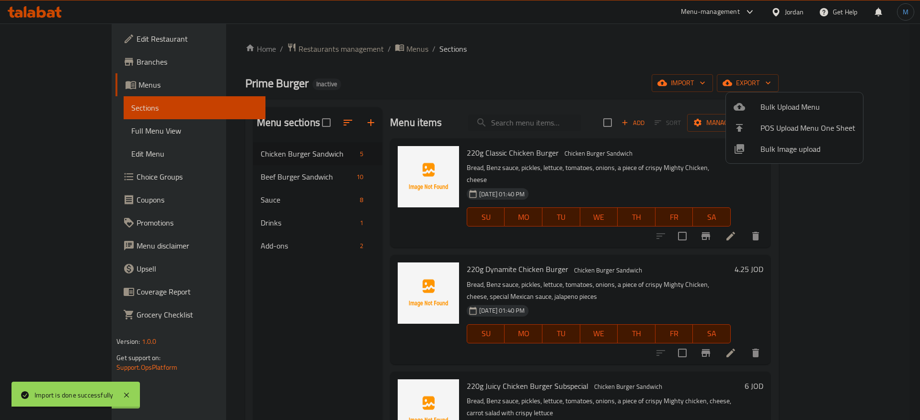
click at [246, 334] on div at bounding box center [460, 210] width 920 height 420
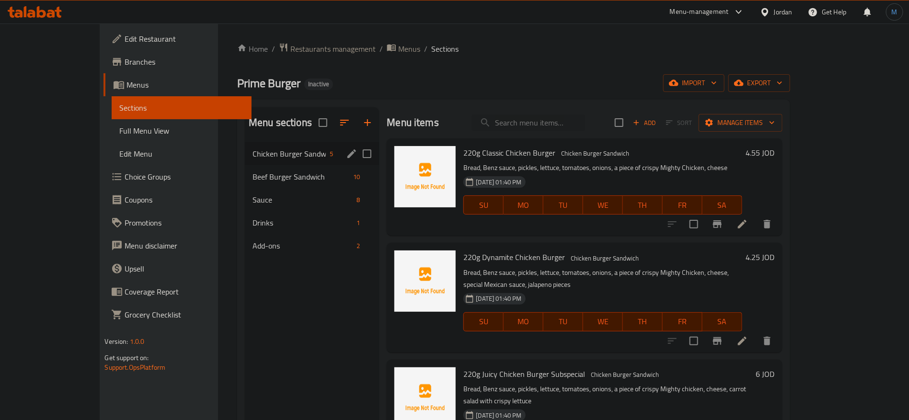
click at [245, 163] on div "Chicken Burger Sandwich 5" at bounding box center [312, 153] width 134 height 23
click at [346, 157] on icon "edit" at bounding box center [351, 153] width 11 height 11
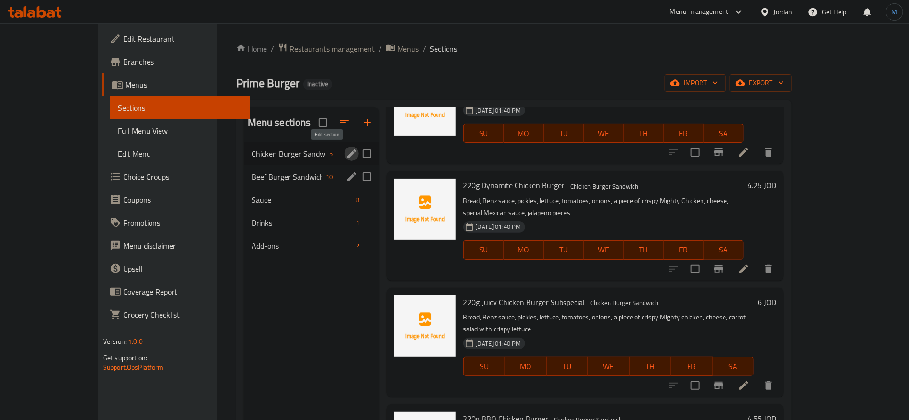
click at [251, 180] on span "Beef Burger Sandwich" at bounding box center [286, 176] width 71 height 11
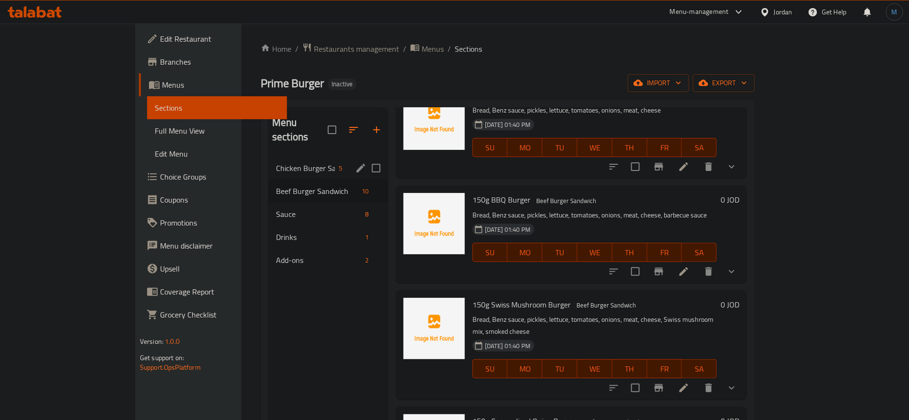
click at [737, 266] on icon "show more" at bounding box center [731, 271] width 11 height 11
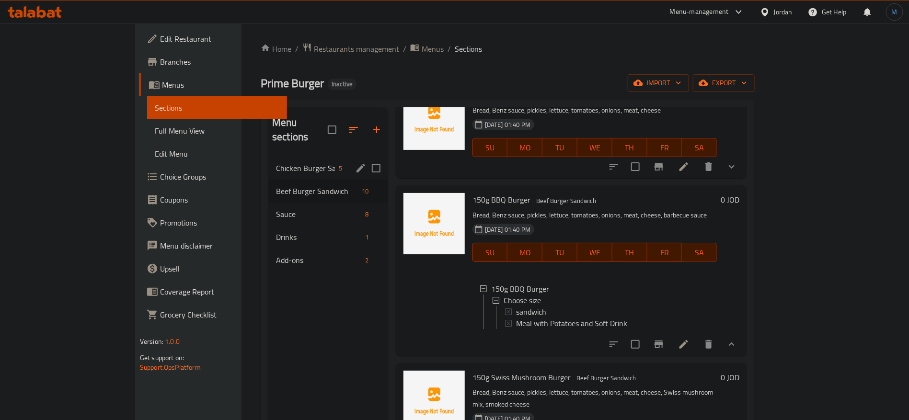
click at [268, 157] on div "Chicken Burger Sandwich 5" at bounding box center [328, 168] width 120 height 23
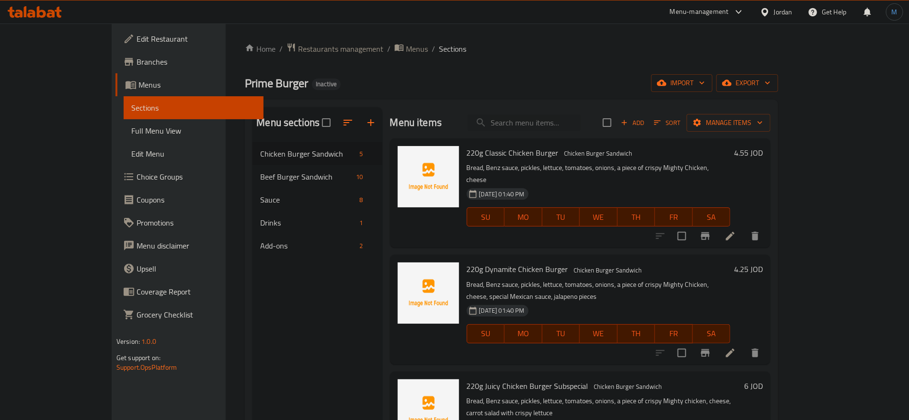
click at [762, 157] on h6 "4.55 JOD" at bounding box center [748, 152] width 29 height 13
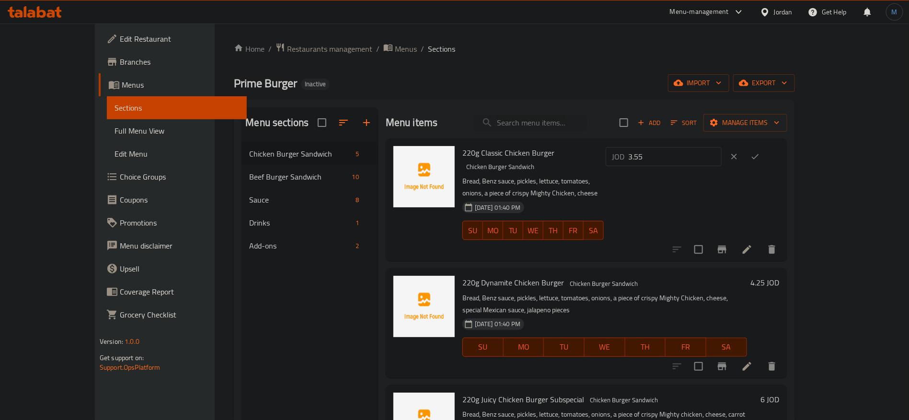
click at [721, 158] on input "3.55" at bounding box center [674, 156] width 93 height 19
click at [721, 158] on input "2.55" at bounding box center [674, 156] width 93 height 19
click at [721, 156] on input "2.55" at bounding box center [674, 156] width 93 height 19
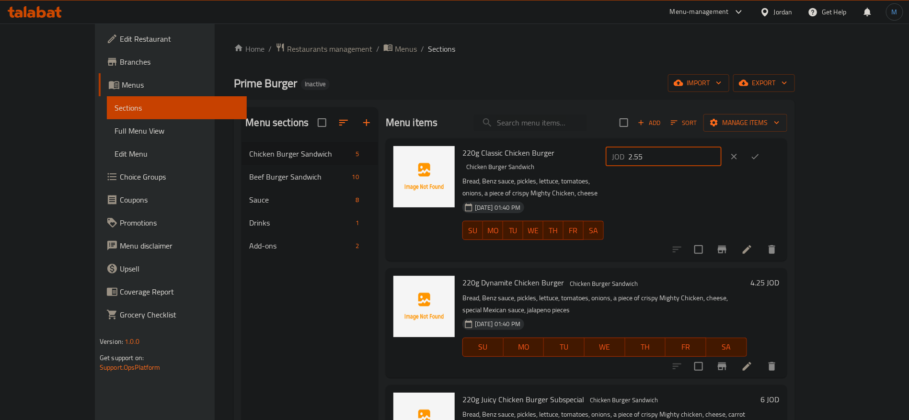
click at [721, 156] on input "2.55" at bounding box center [674, 156] width 93 height 19
type input "0"
click at [760, 154] on icon "ok" at bounding box center [755, 157] width 10 height 10
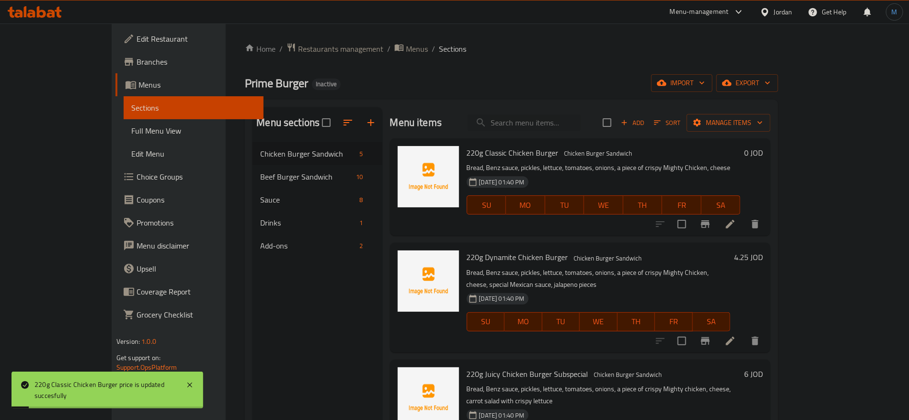
click at [762, 252] on h6 "4.25 JOD" at bounding box center [748, 256] width 29 height 13
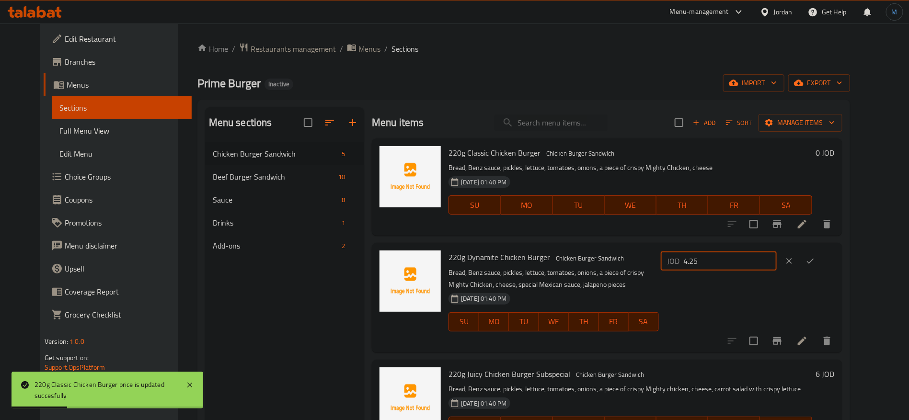
click at [776, 253] on input "4.25" at bounding box center [729, 260] width 93 height 19
type input "0"
click at [820, 263] on button "ok" at bounding box center [809, 260] width 21 height 21
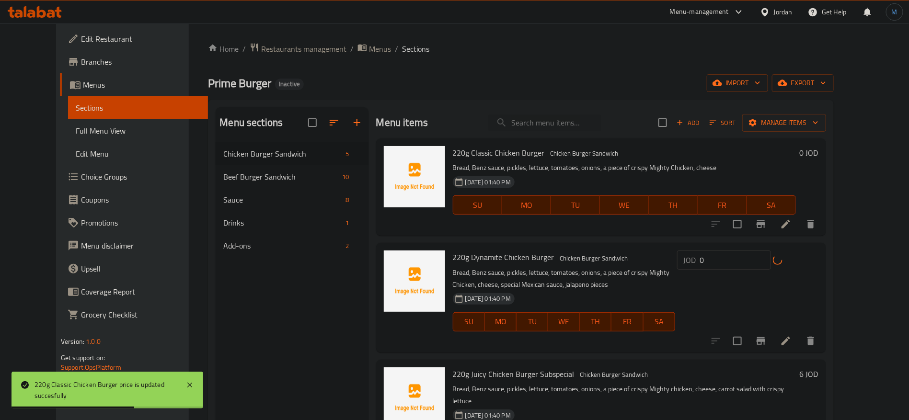
scroll to position [72, 0]
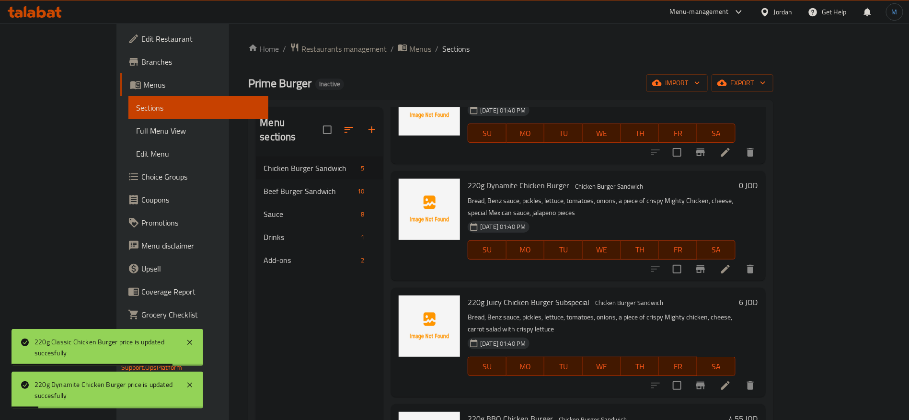
click at [758, 295] on h6 "6 JOD" at bounding box center [748, 301] width 19 height 13
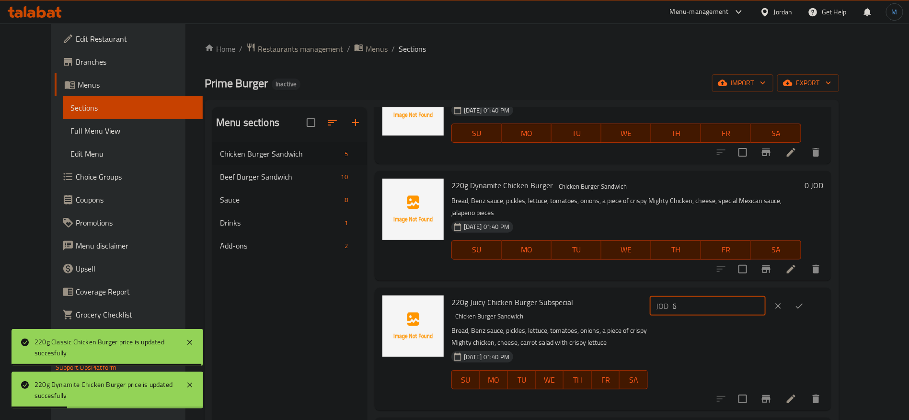
click at [765, 296] on input "6" at bounding box center [718, 305] width 93 height 19
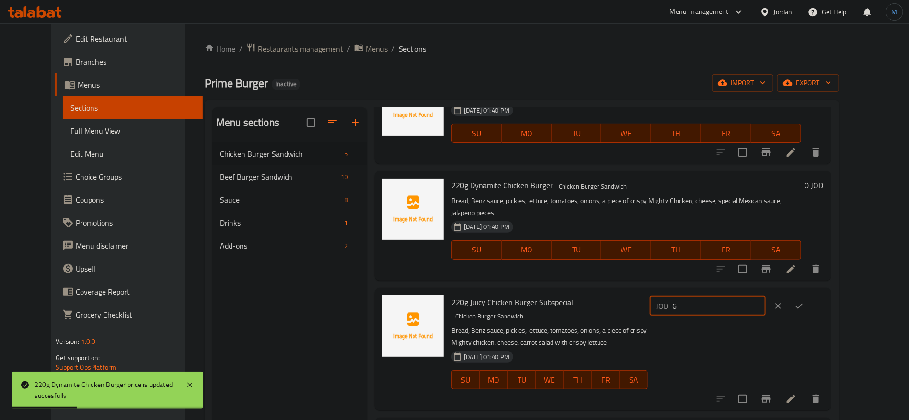
click at [765, 296] on input "6" at bounding box center [718, 305] width 93 height 19
click at [735, 296] on input "60" at bounding box center [718, 305] width 93 height 19
type input "0"
click at [809, 295] on button "ok" at bounding box center [798, 305] width 21 height 21
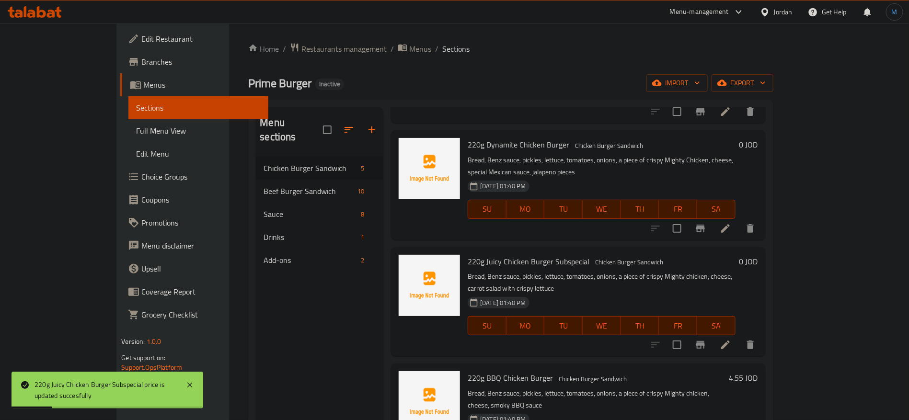
scroll to position [134, 0]
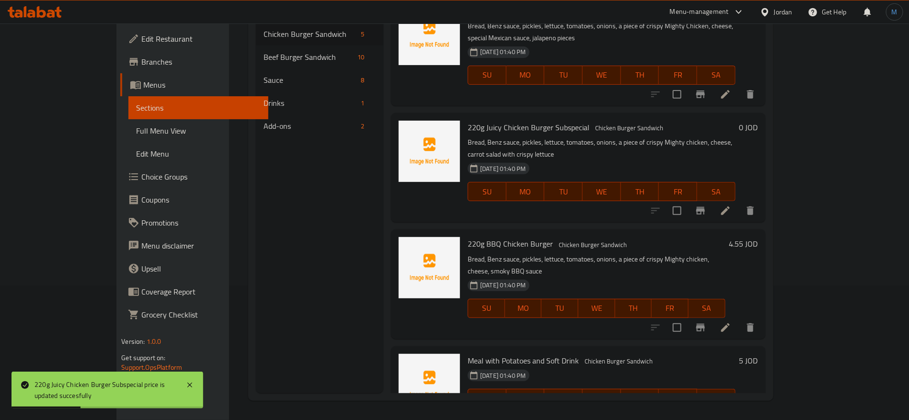
click at [758, 237] on h6 "4.55 JOD" at bounding box center [743, 243] width 29 height 13
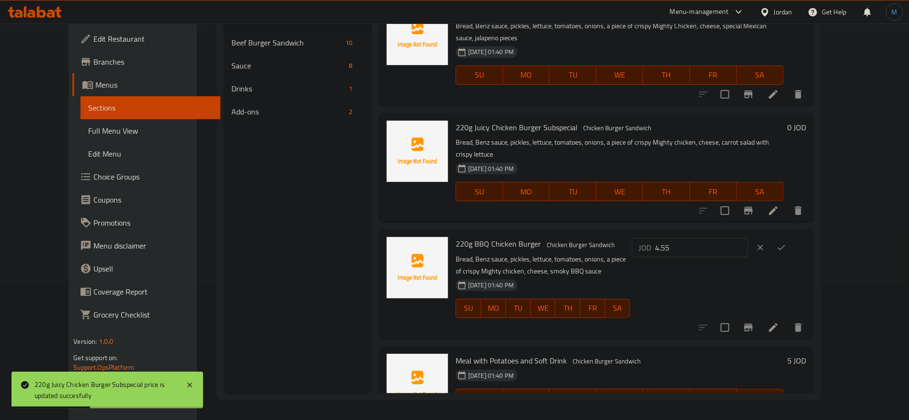
scroll to position [125, 0]
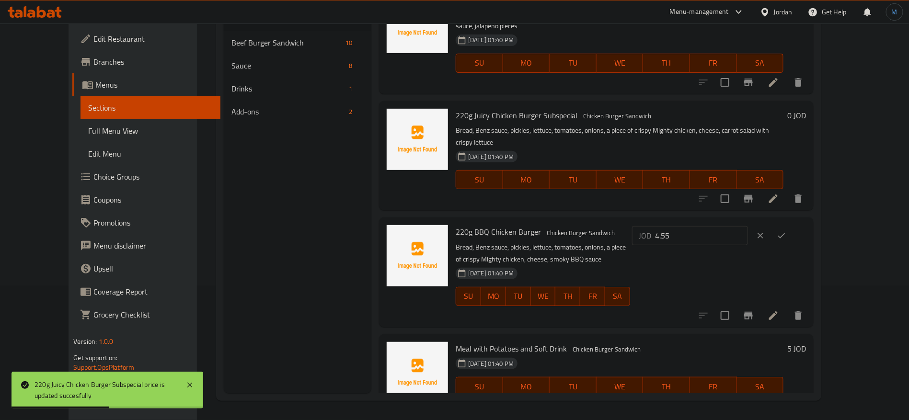
click at [748, 226] on input "4.55" at bounding box center [701, 235] width 93 height 19
type input "0"
click at [792, 225] on button "ok" at bounding box center [781, 235] width 21 height 21
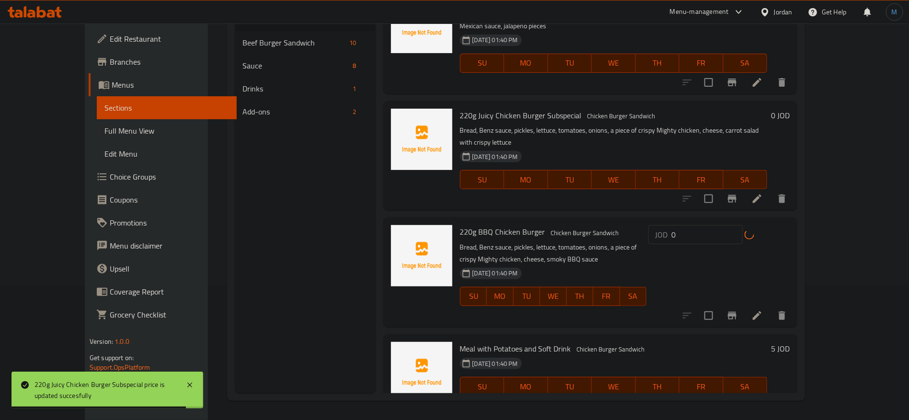
scroll to position [113, 0]
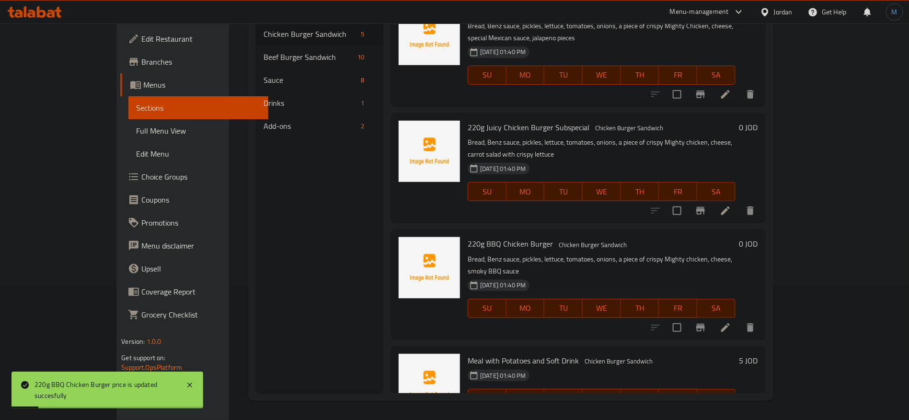
click at [758, 354] on h6 "5 JOD" at bounding box center [748, 360] width 19 height 13
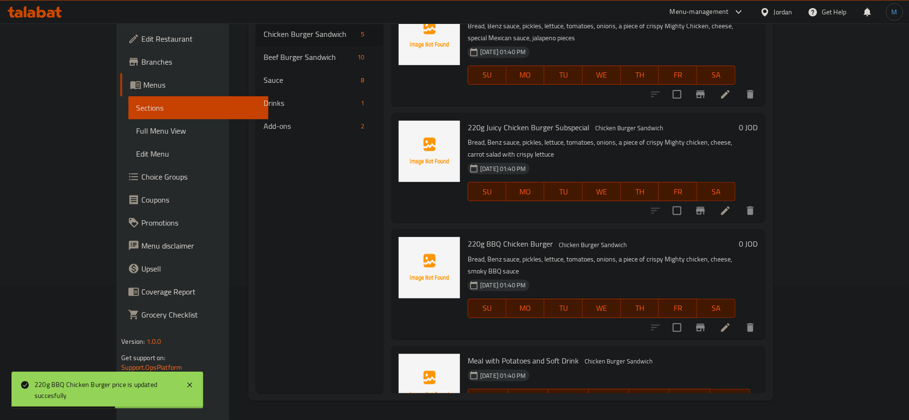
type input "0"
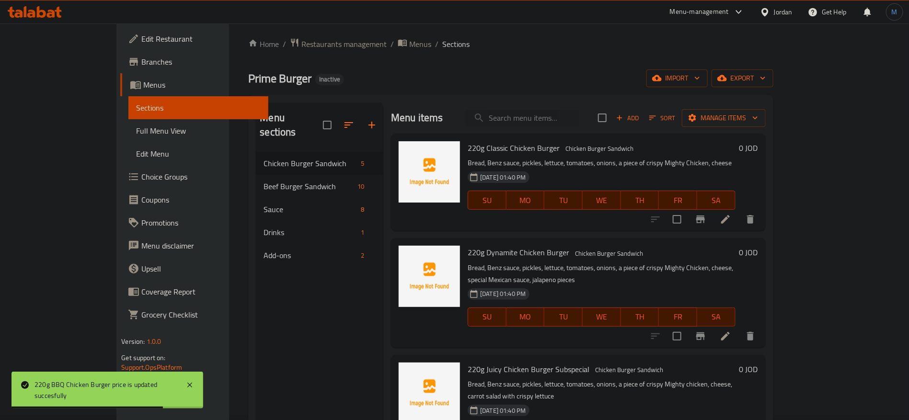
scroll to position [0, 0]
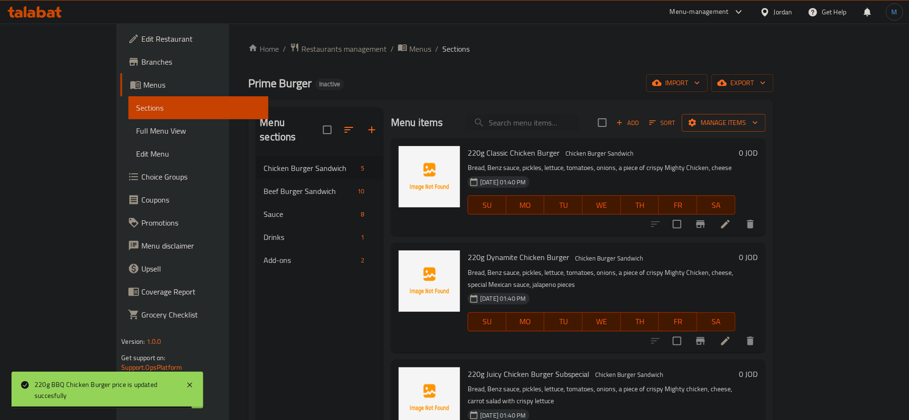
click at [758, 126] on span "Manage items" at bounding box center [723, 123] width 68 height 12
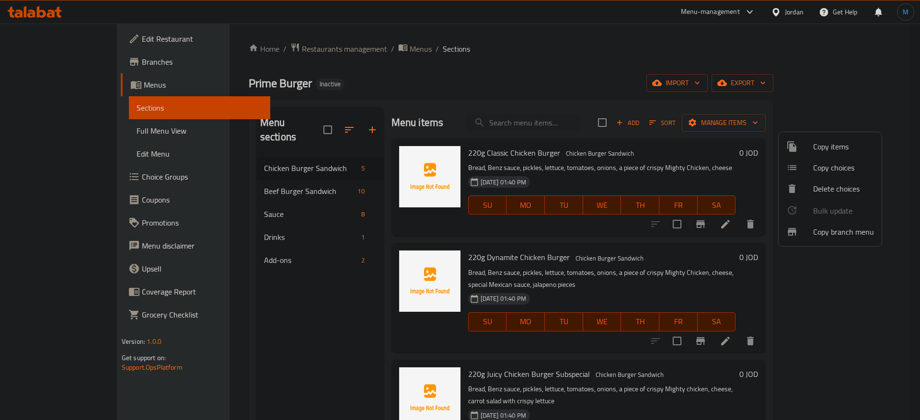
click at [844, 163] on span "Copy choices" at bounding box center [843, 167] width 61 height 11
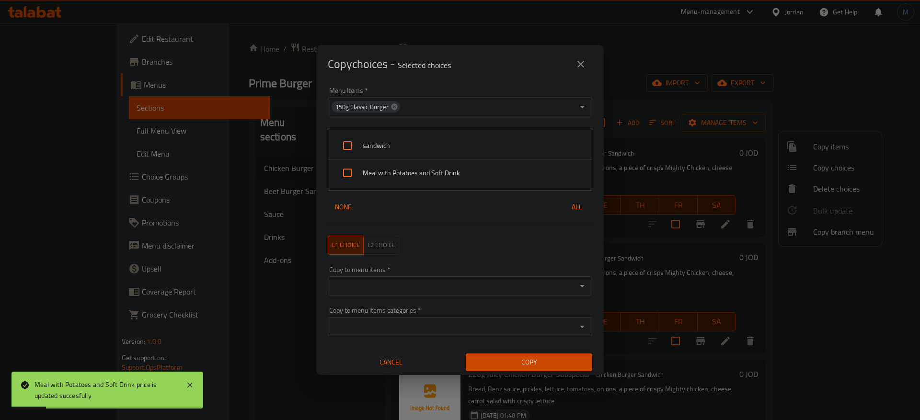
click at [418, 141] on span "sandwich" at bounding box center [473, 146] width 221 height 12
checkbox input "true"
click at [411, 163] on div "Meal with Potatoes and Soft Drink" at bounding box center [459, 172] width 263 height 27
checkbox input "true"
click at [430, 289] on input "Copy to menu items   *" at bounding box center [451, 285] width 243 height 13
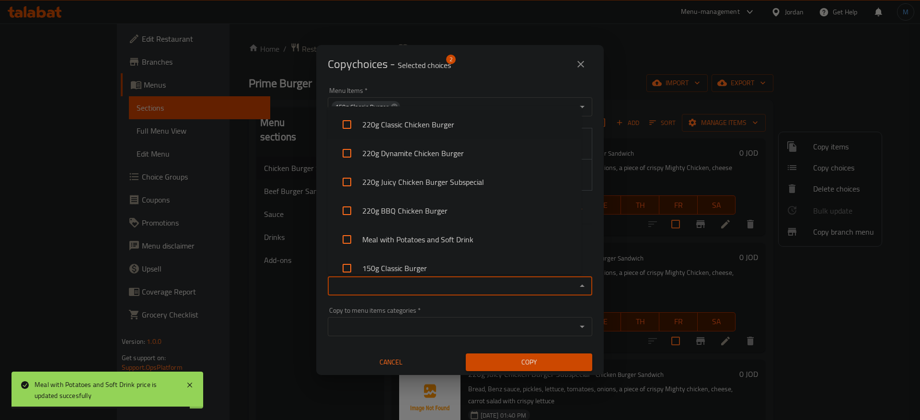
click at [470, 130] on li "220g Classic Chicken Burger" at bounding box center [455, 124] width 254 height 29
checkbox input "true"
click at [466, 154] on li "220g Dynamite Chicken Burger" at bounding box center [455, 153] width 254 height 29
checkbox input "true"
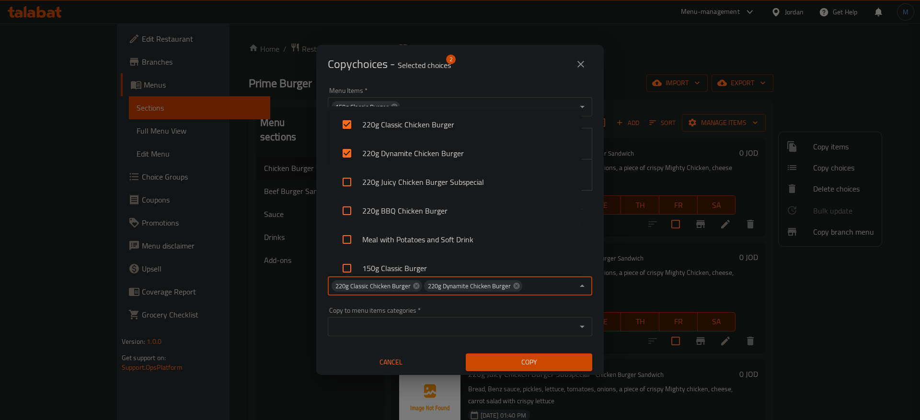
click at [466, 177] on li "220g Juicy Chicken Burger Subspecial" at bounding box center [455, 182] width 254 height 29
checkbox input "true"
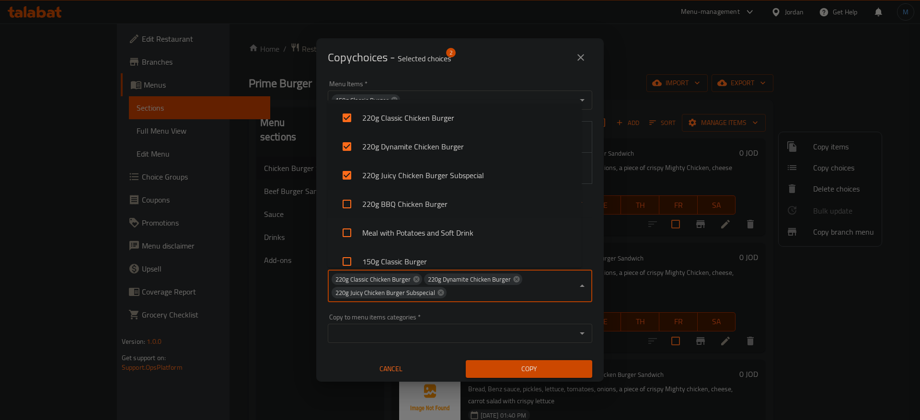
click at [455, 207] on li "220g BBQ Chicken Burger" at bounding box center [455, 204] width 254 height 29
checkbox input "true"
click at [458, 237] on li "Meal with Potatoes and Soft Drink" at bounding box center [455, 232] width 254 height 29
checkbox input "true"
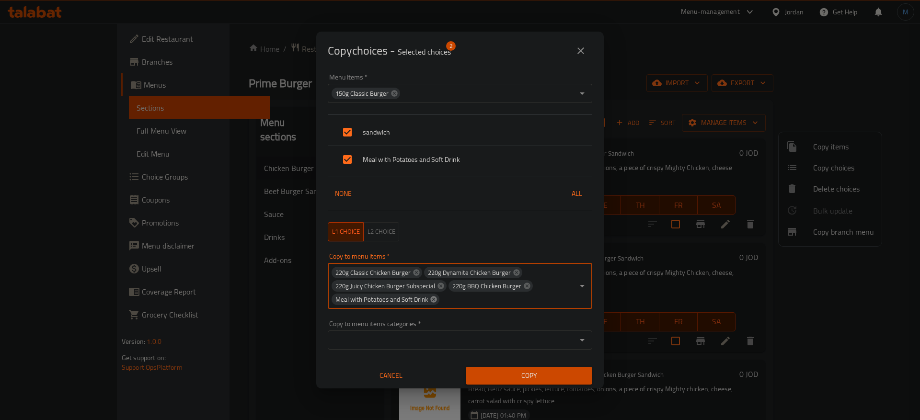
click at [433, 298] on icon at bounding box center [434, 299] width 8 height 8
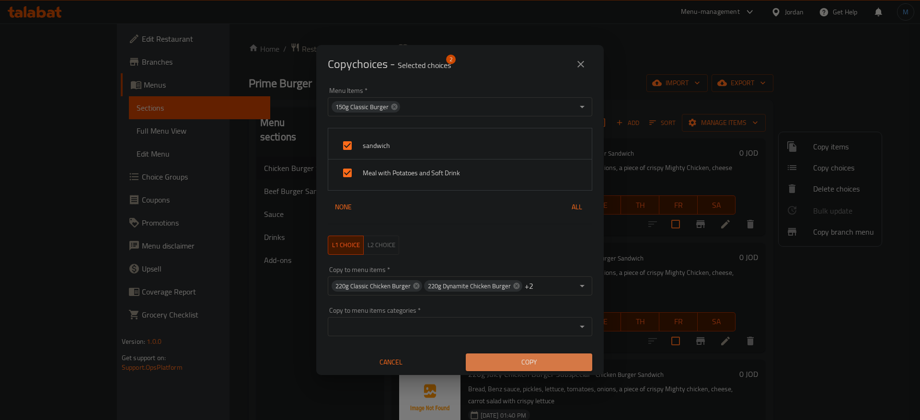
click at [544, 365] on span "Copy" at bounding box center [528, 362] width 111 height 12
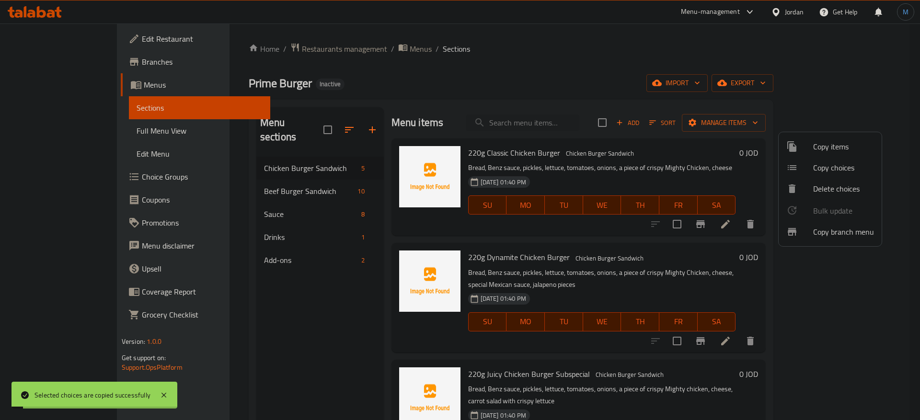
click at [686, 234] on div at bounding box center [460, 210] width 920 height 420
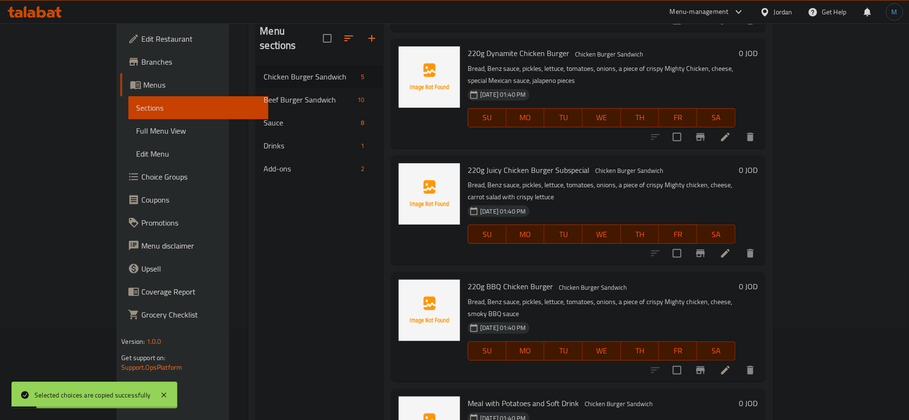
scroll to position [134, 0]
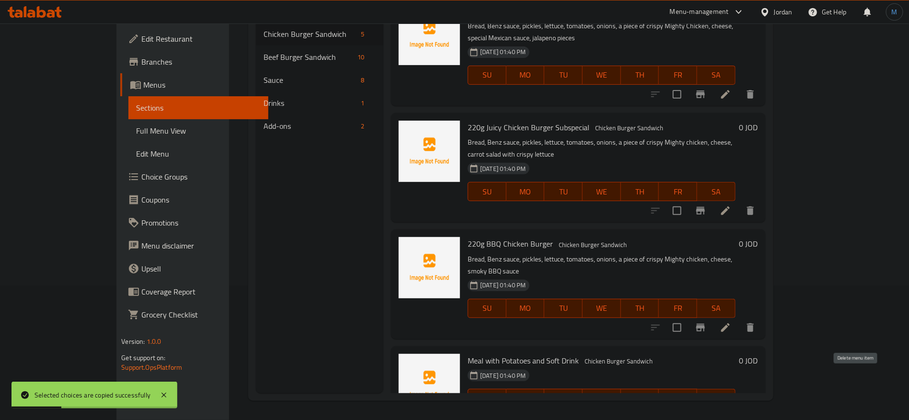
click at [761, 406] on button "delete" at bounding box center [750, 417] width 23 height 23
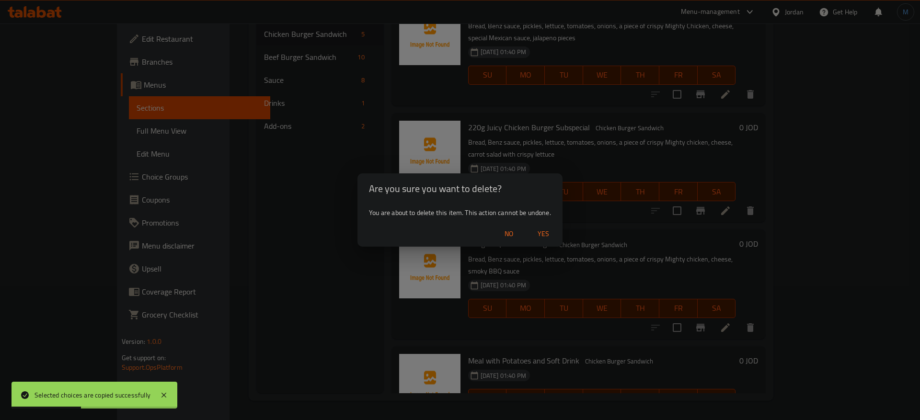
click at [548, 237] on span "Yes" at bounding box center [543, 234] width 23 height 12
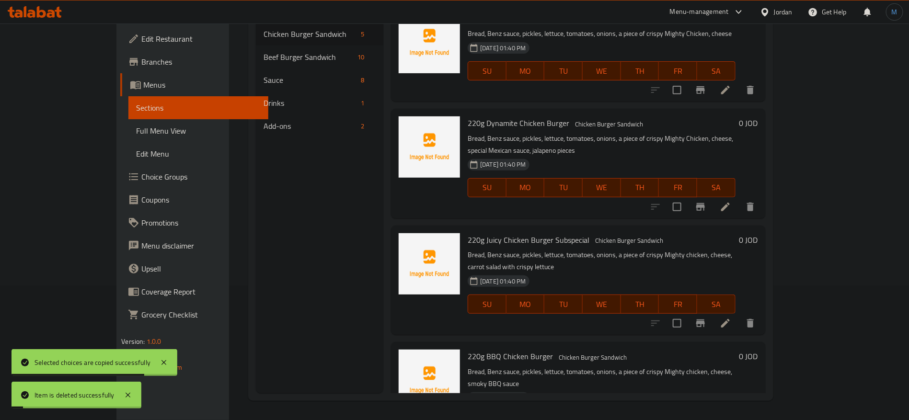
scroll to position [0, 0]
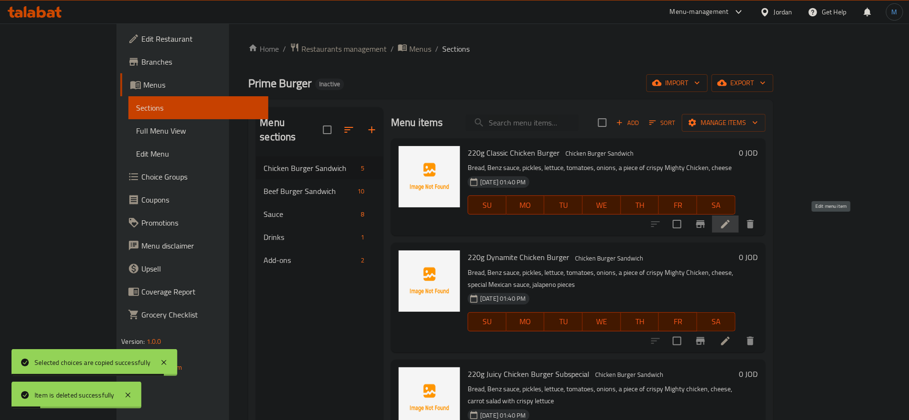
click at [731, 222] on icon at bounding box center [724, 223] width 11 height 11
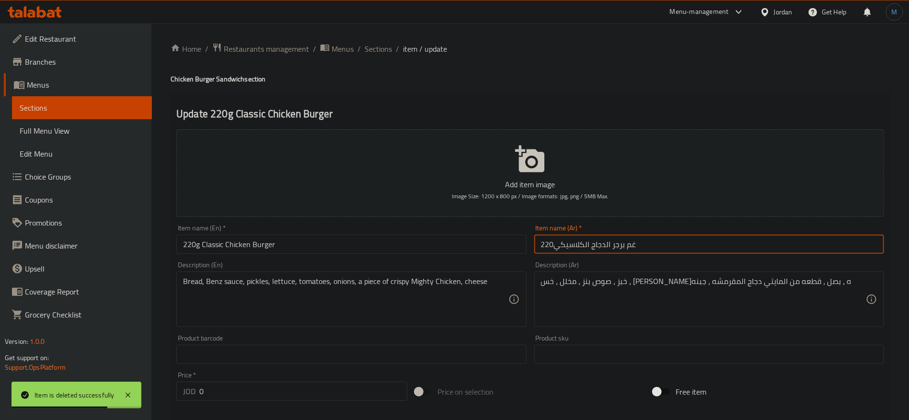
click at [632, 245] on input "220غم برجر الدجاج الكلاسيكي" at bounding box center [709, 244] width 350 height 19
type input "220جم برجر الدجاج الكلاسيكي"
click at [456, 250] on input "220g Classic Chicken Burger" at bounding box center [351, 244] width 350 height 19
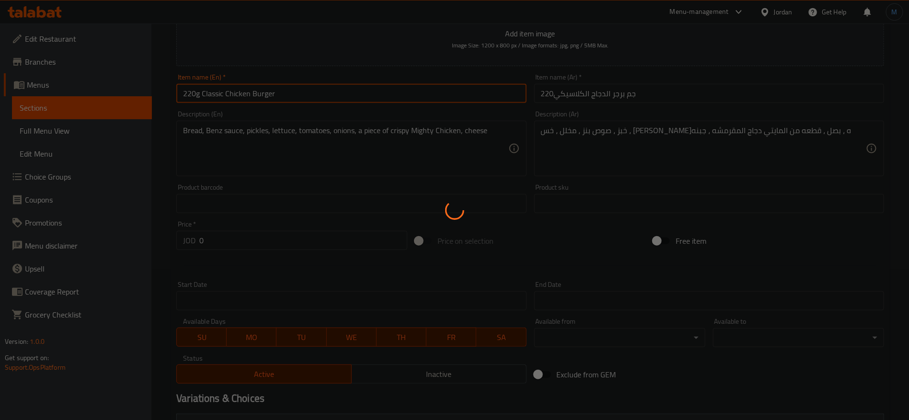
scroll to position [277, 0]
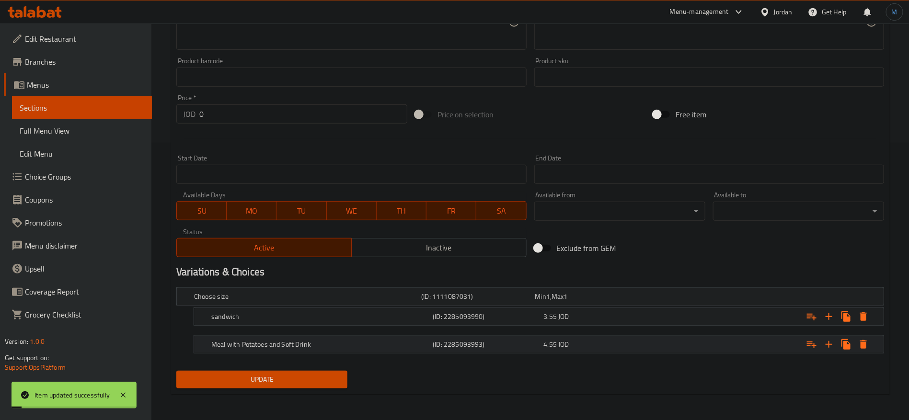
click at [601, 346] on div "4.55 JOD" at bounding box center [597, 345] width 107 height 10
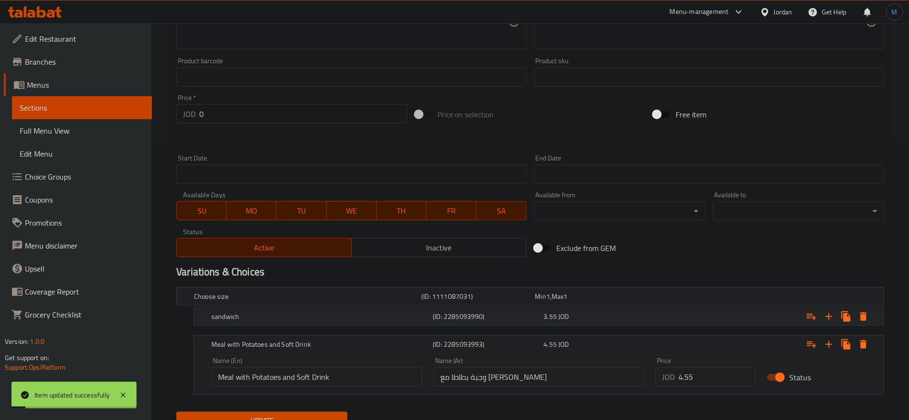
click at [599, 312] on div "3.55 JOD" at bounding box center [597, 317] width 107 height 10
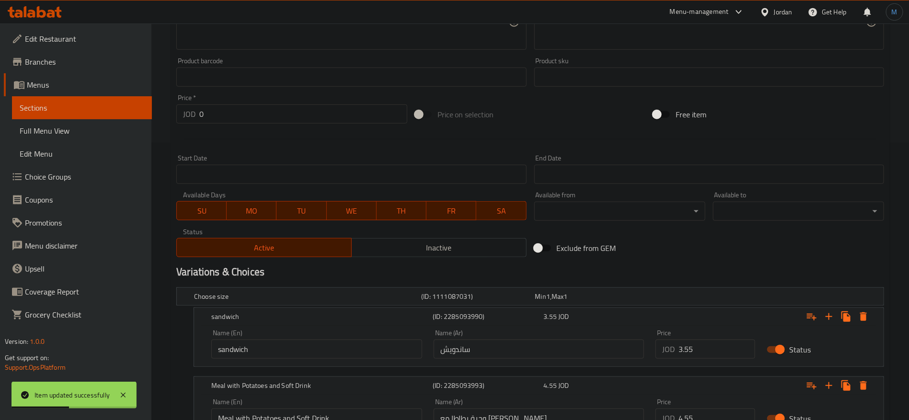
scroll to position [0, 0]
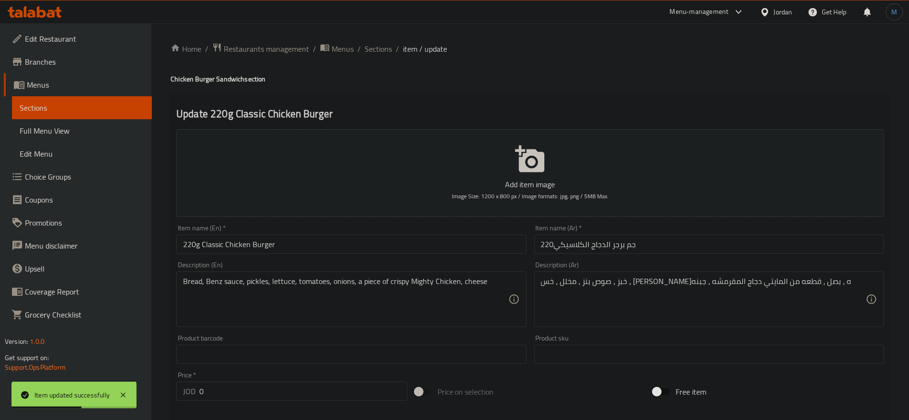
click at [378, 245] on input "220g Classic Chicken Burger" at bounding box center [351, 244] width 350 height 19
click at [385, 45] on span "Sections" at bounding box center [377, 48] width 27 height 11
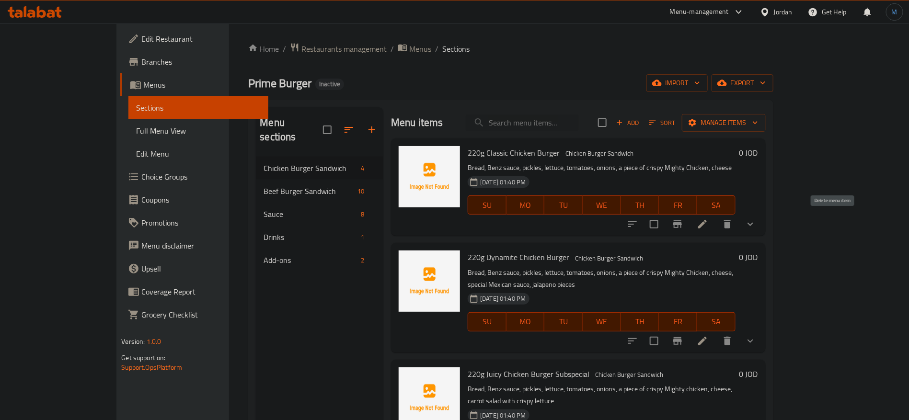
click at [739, 221] on button "delete" at bounding box center [727, 224] width 23 height 23
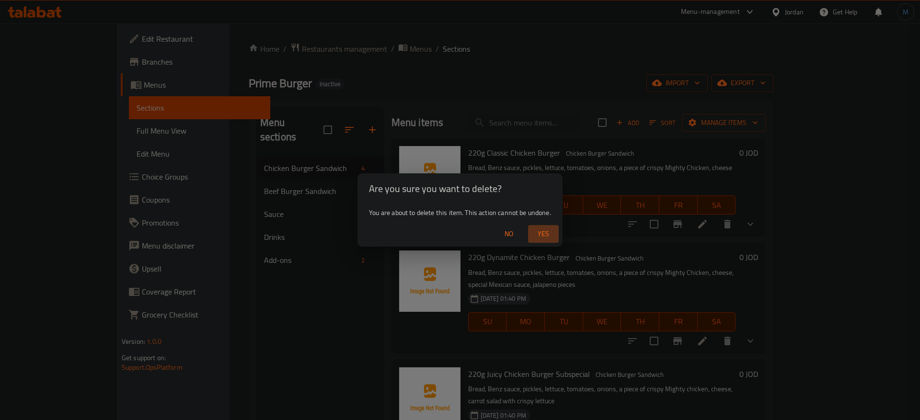
click at [545, 228] on span "Yes" at bounding box center [543, 234] width 23 height 12
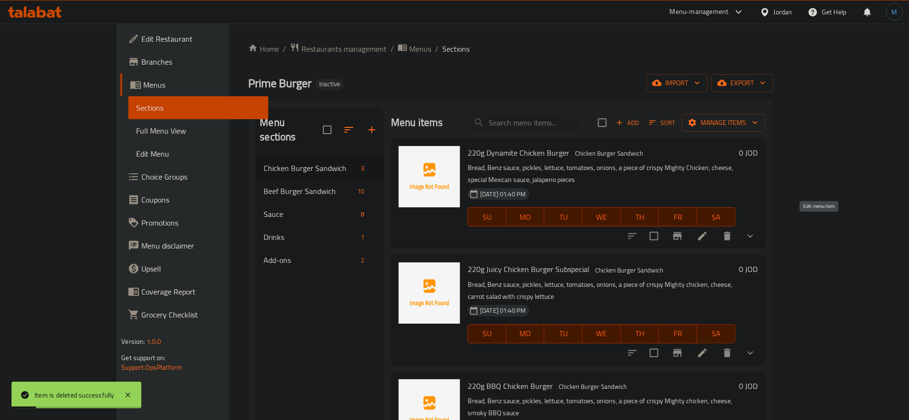
click at [708, 230] on icon at bounding box center [701, 235] width 11 height 11
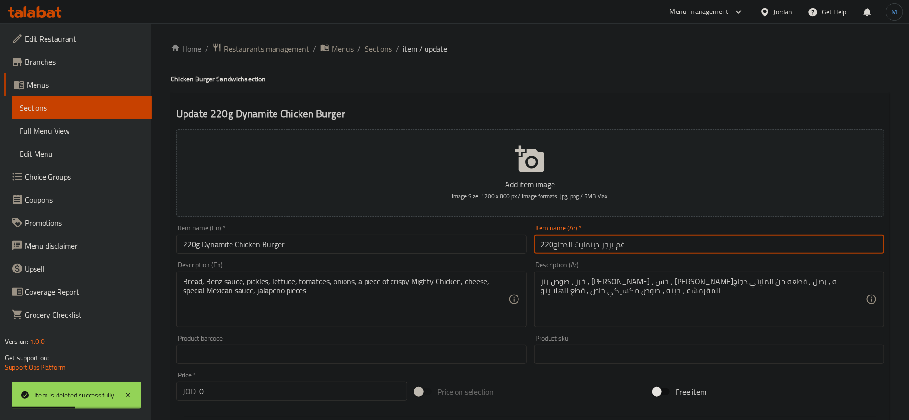
click at [625, 242] on input "220غم برجر دينمايت الدجاج" at bounding box center [709, 244] width 350 height 19
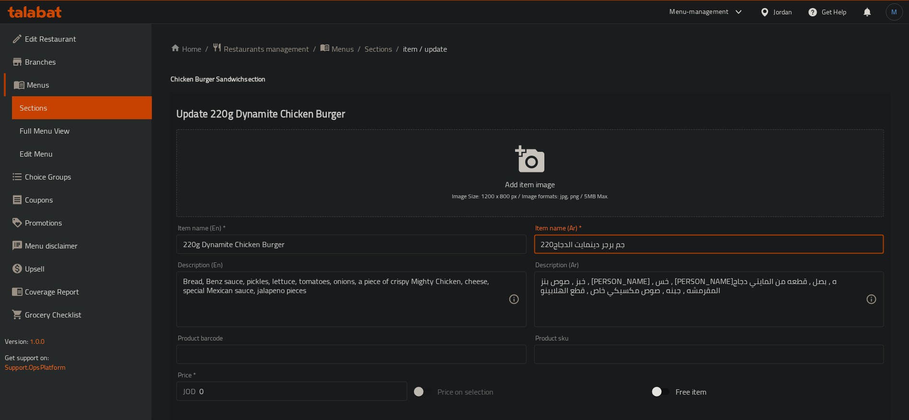
click at [631, 253] on input "220جم برجر دينمايت الدجاج" at bounding box center [709, 244] width 350 height 19
paste input "جم برجر دينام"
type input "220 جم برجر ديناميت الدجاج"
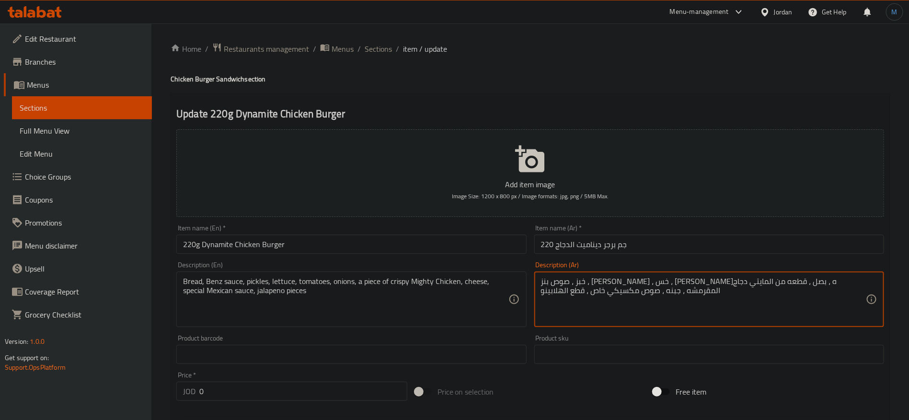
click at [555, 295] on textarea "خبز ، صوص بنز ، [PERSON_NAME] ، خس ، [PERSON_NAME]ه ، بصل ، قطعه من المايتي دجا…" at bounding box center [703, 299] width 325 height 45
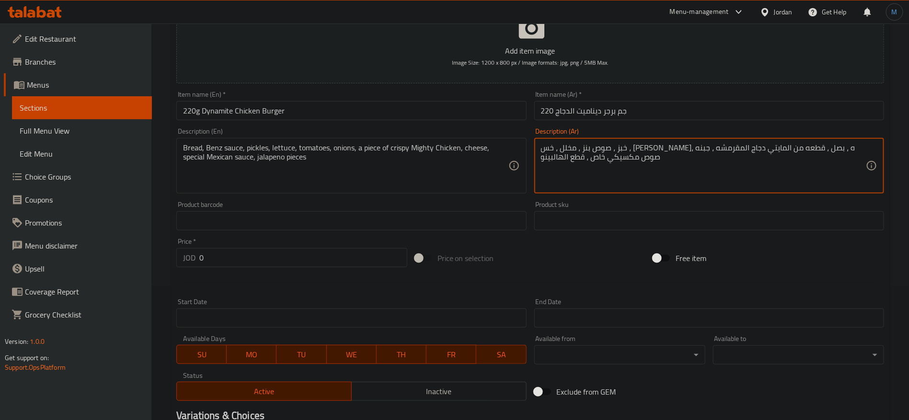
scroll to position [277, 0]
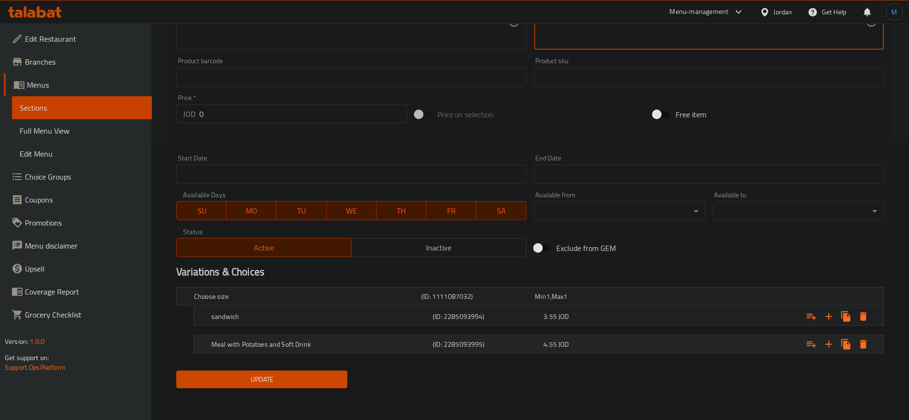
type textarea "خبز ، صوص بنز ، مخلل ، خس ، [PERSON_NAME]ه ، بصل ، قطعه من المايتي دجاج المقرمش…"
click at [669, 337] on div "Expand" at bounding box center [762, 344] width 221 height 21
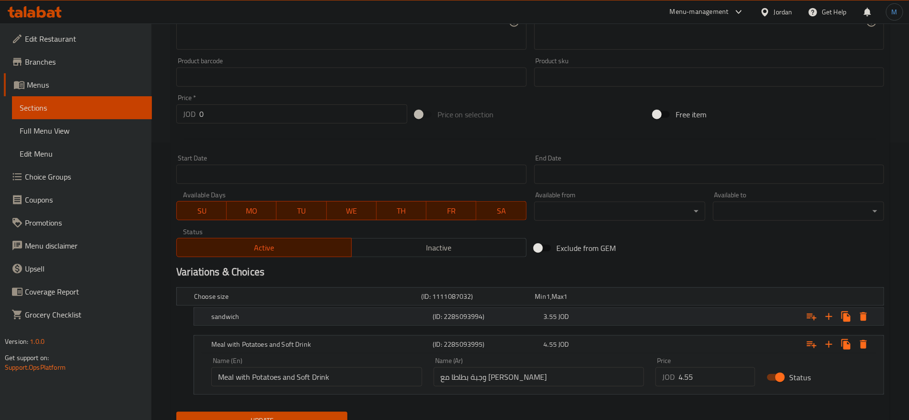
click at [661, 315] on div "Expand" at bounding box center [762, 316] width 221 height 21
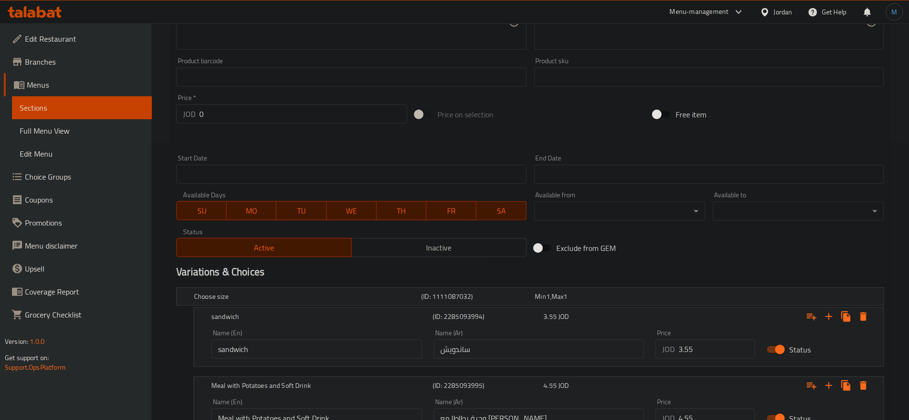
scroll to position [0, 0]
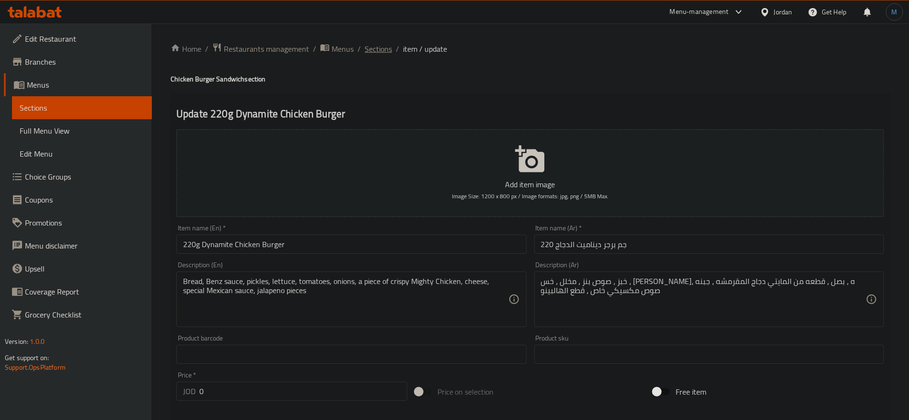
drag, startPoint x: 376, startPoint y: 37, endPoint x: 376, endPoint y: 44, distance: 6.7
click at [376, 37] on div "Home / Restaurants management / Menus / Sections / item / update Chicken Burger…" at bounding box center [529, 401] width 757 height 757
click at [380, 52] on span "Sections" at bounding box center [377, 48] width 27 height 11
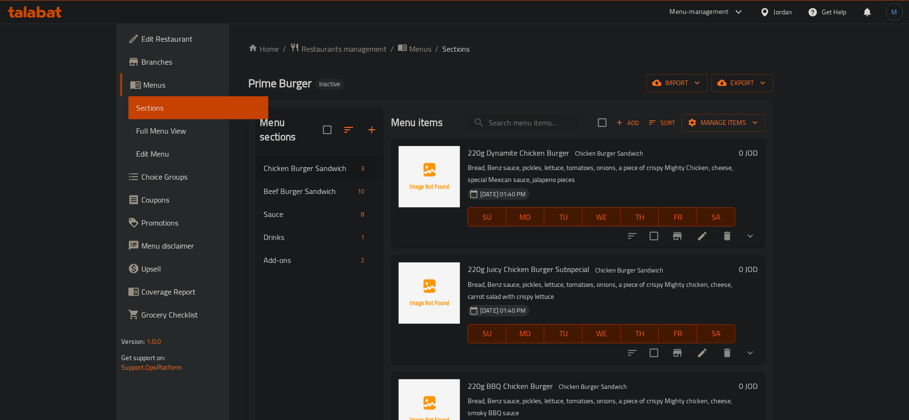
click at [514, 262] on span "220g Juicy Chicken Burger Subspecial" at bounding box center [528, 269] width 122 height 14
copy h6 "220g Juicy Chicken Burger Subspecial"
click at [708, 347] on icon at bounding box center [701, 352] width 11 height 11
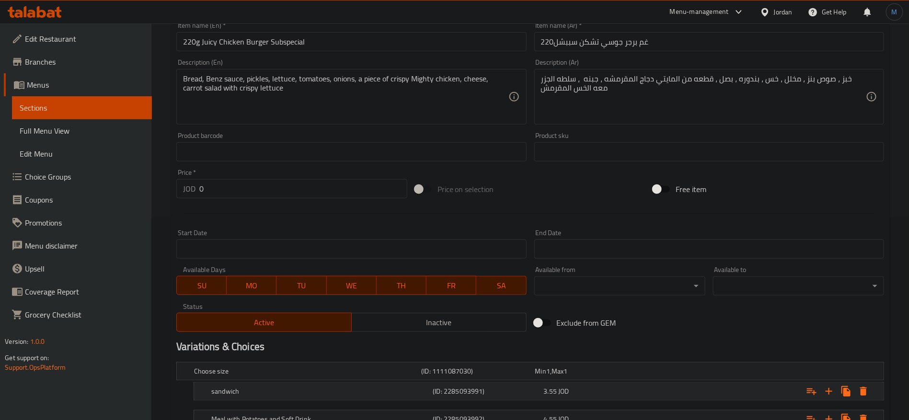
scroll to position [277, 0]
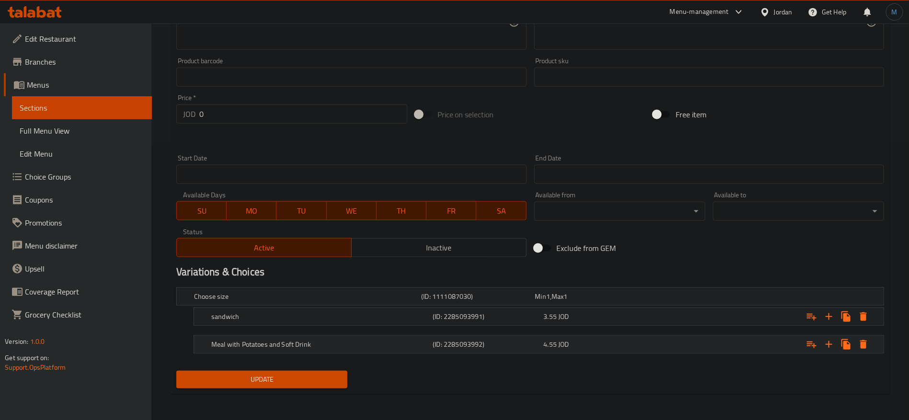
click at [452, 337] on div "Meal with Potatoes and Soft Drink (ID: 2285093992) 4.55 JOD" at bounding box center [541, 344] width 664 height 21
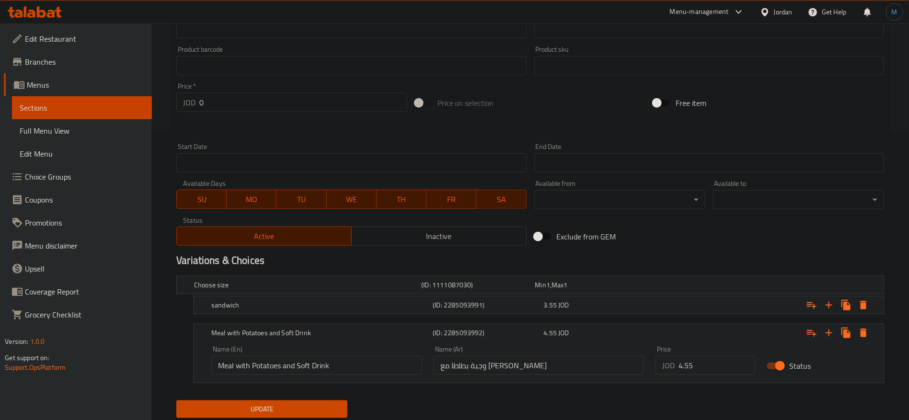
scroll to position [318, 0]
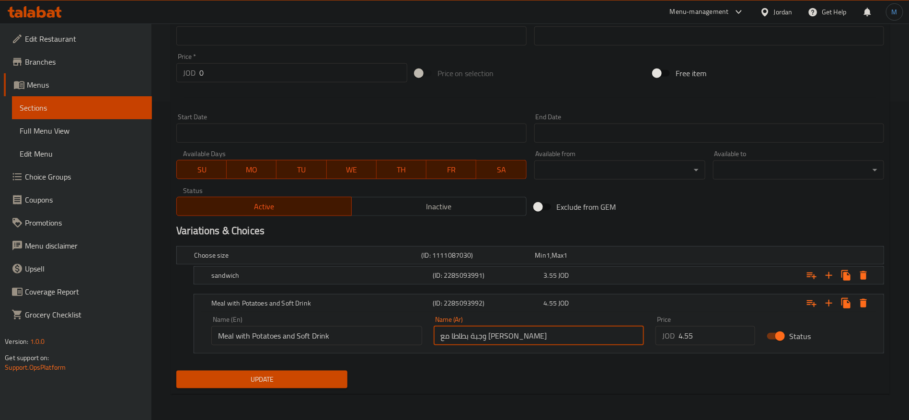
click at [505, 337] on input "وجبة بطاطا مع [PERSON_NAME]" at bounding box center [538, 335] width 211 height 19
click at [394, 343] on input "Meal with Potatoes and Soft Drink" at bounding box center [316, 335] width 211 height 19
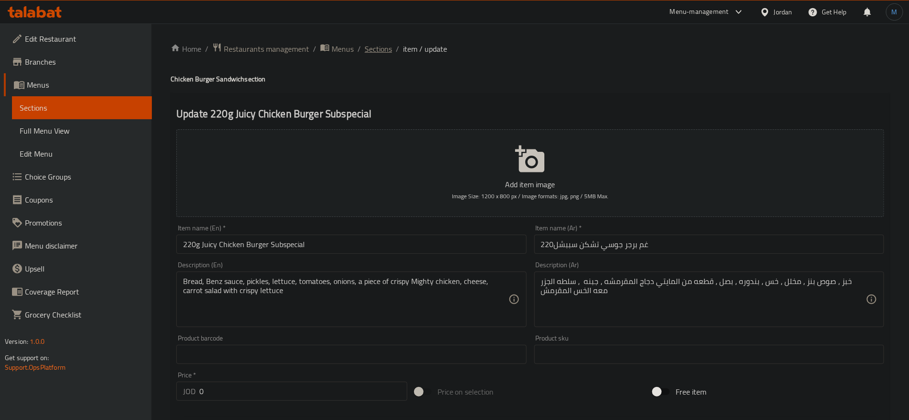
click at [388, 51] on span "Sections" at bounding box center [377, 48] width 27 height 11
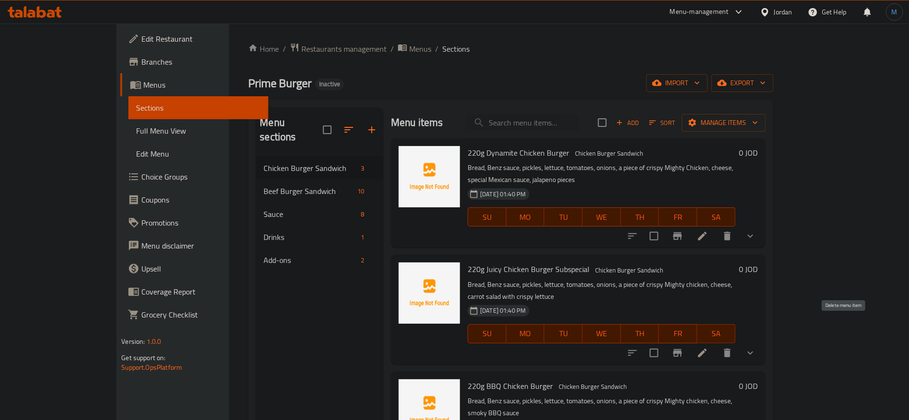
click at [739, 341] on button "delete" at bounding box center [727, 352] width 23 height 23
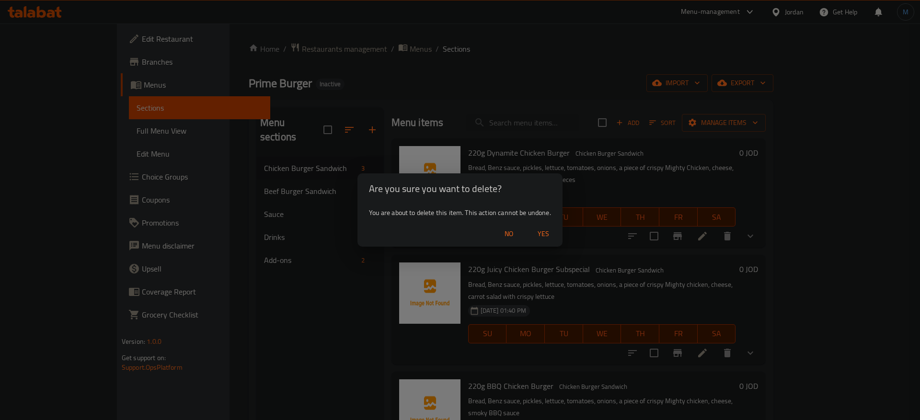
click at [546, 228] on span "Yes" at bounding box center [543, 234] width 23 height 12
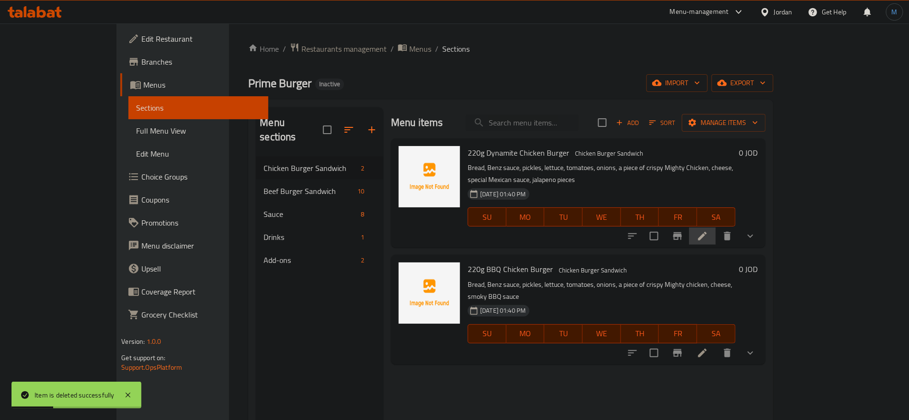
click at [716, 227] on li at bounding box center [702, 235] width 27 height 17
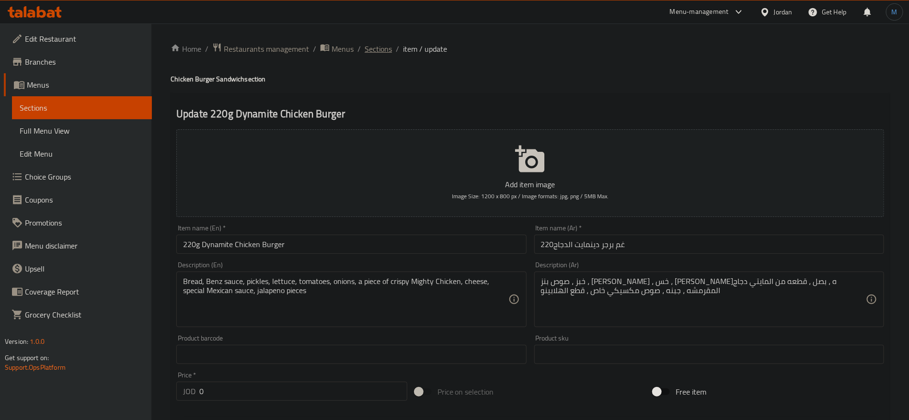
click at [369, 48] on span "Sections" at bounding box center [377, 48] width 27 height 11
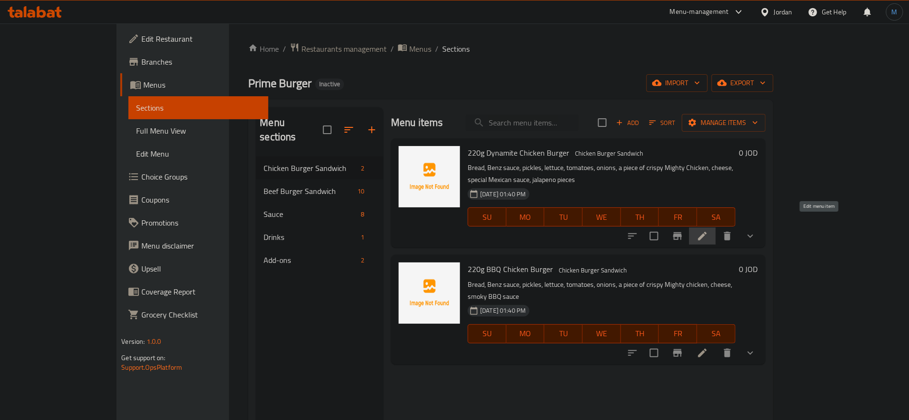
click at [708, 230] on icon at bounding box center [701, 235] width 11 height 11
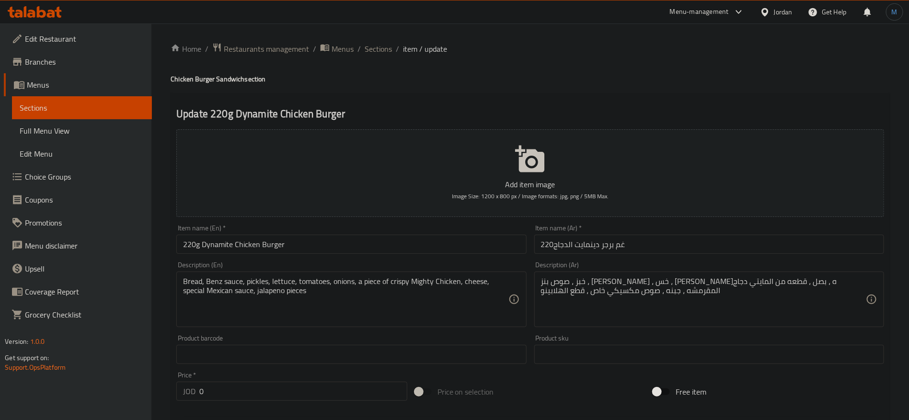
click at [663, 244] on input "220غم برجر دينمايت الدجاج" at bounding box center [709, 244] width 350 height 19
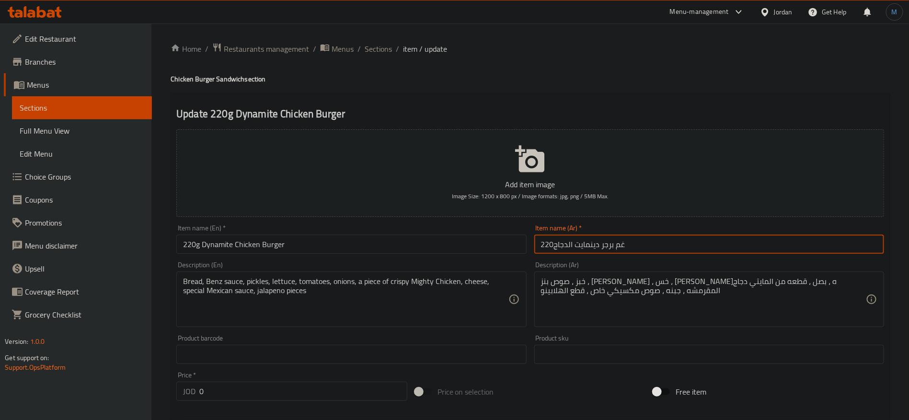
paste input "وسي تشكن سببشل"
drag, startPoint x: 642, startPoint y: 243, endPoint x: 666, endPoint y: 249, distance: 25.1
click at [666, 249] on input "220غم برجر جوسي تشكن سببشل" at bounding box center [709, 244] width 350 height 19
click at [704, 230] on div "Item name (Ar)   * 220غم برجر جوسي تشكن سببشل Item name (Ar) *" at bounding box center [709, 239] width 350 height 29
click at [644, 246] on input "220غم برجر جوسي تشكن سببشل" at bounding box center [709, 244] width 350 height 19
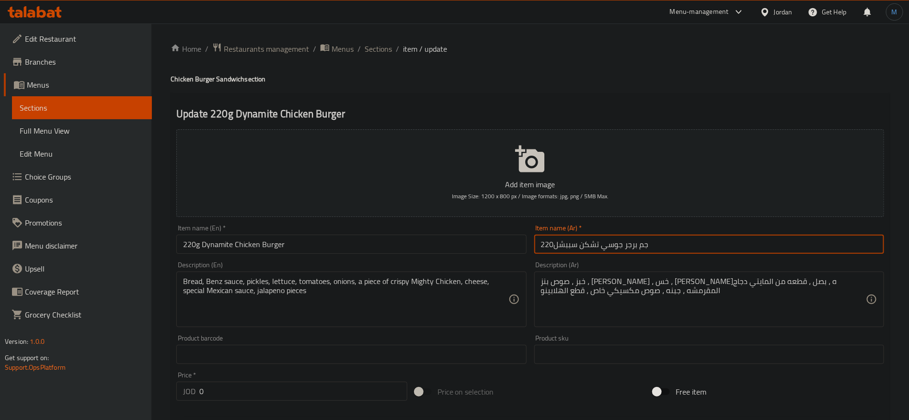
paste input "جم برجر جوسي تشيكن سبيشال"
type input "220 جم برجر جوسي تشيكن سبيشال"
click at [362, 241] on input "220g Dynamite Chicken Burger" at bounding box center [351, 244] width 350 height 19
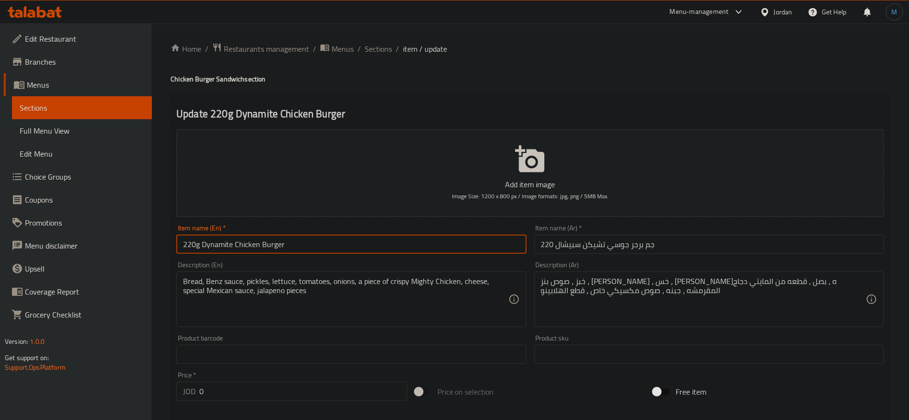
paste input "gm Juicy Chicken Special"
type input "220 Gm Juicy Chicken Special Burger"
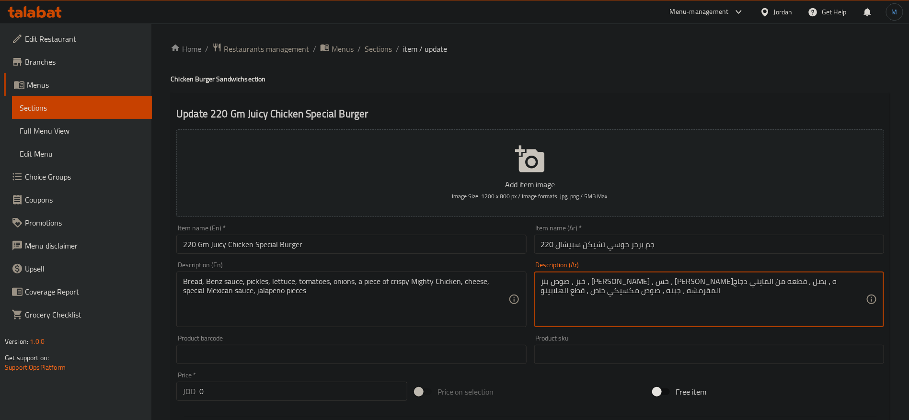
paste textarea "، سلطه الجزر معه الخس المقرمش"
type textarea "خبز ، صوص بنز ، مخلل ، خس ، بندوره ، بصل ، قطعه من المايتي دجاج المقرمشه ، جبنه…"
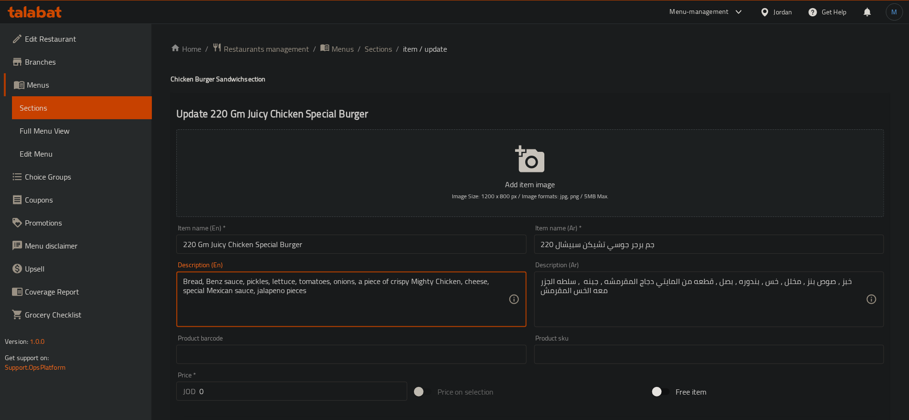
paste textarea "dead chicken, cheese, carrot salad with crispy lettuce"
click at [416, 284] on textarea "Bread, Benz sauce, pickles, lettuce, tomatoes, onions, a piece of crispy dead c…" at bounding box center [345, 299] width 325 height 45
paste textarea "Mighty"
type textarea "Bread, Benz sauce, pickles, lettuce, tomatoes, onions, a piece of crispy Mighty…"
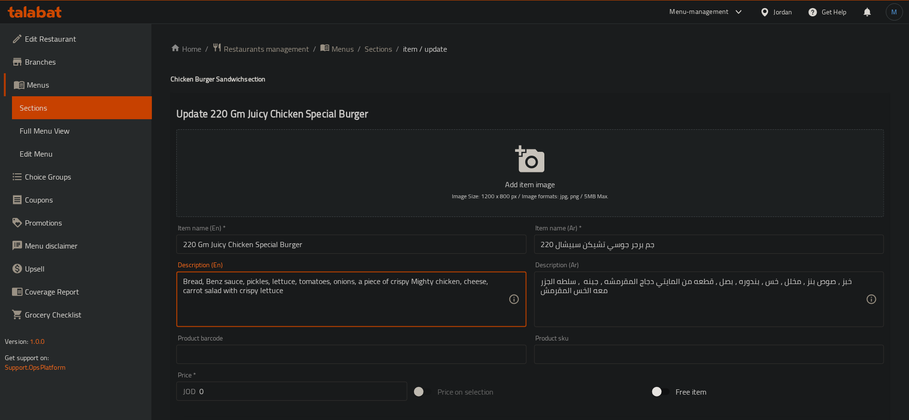
click at [443, 244] on input "220 Gm Juicy Chicken Special Burger" at bounding box center [351, 244] width 350 height 19
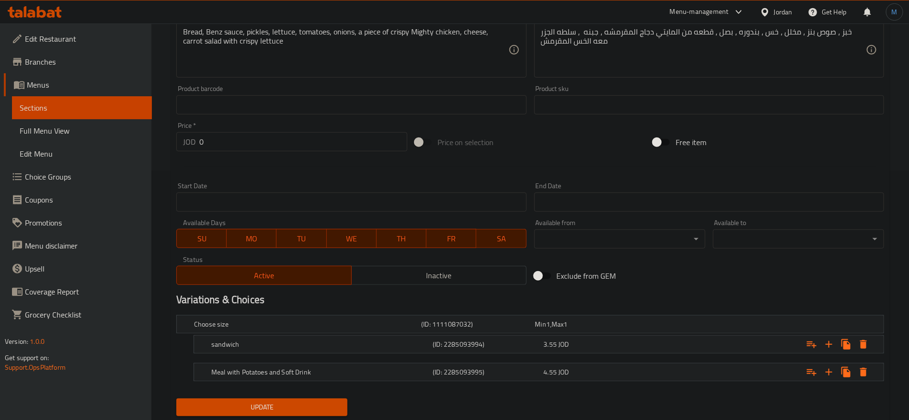
scroll to position [277, 0]
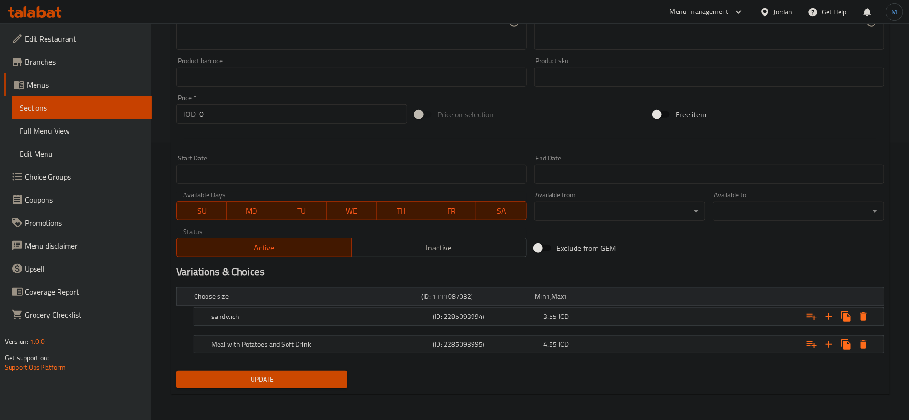
click at [644, 304] on div "Choose size (ID: 1111087032) Min 1 , Max 1" at bounding box center [533, 296] width 682 height 21
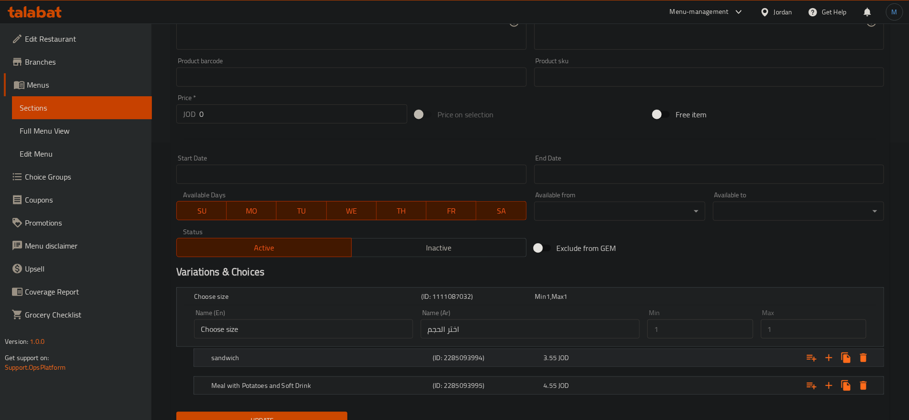
click at [593, 347] on div "sandwich (ID: 2285093994) 3.55 JOD" at bounding box center [541, 357] width 664 height 21
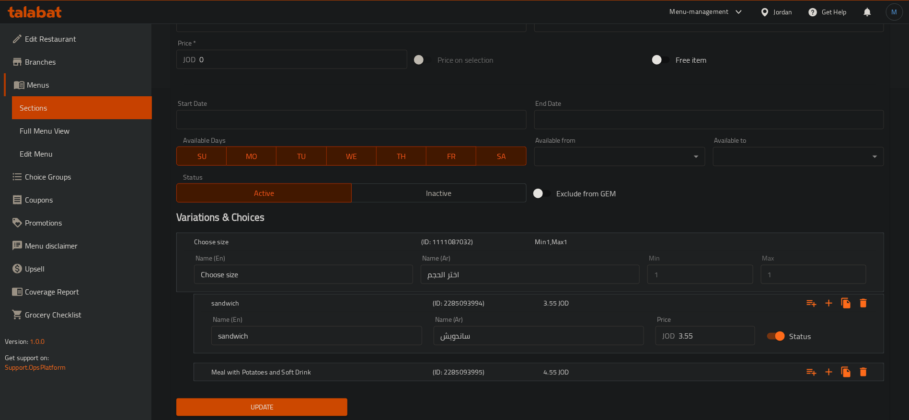
scroll to position [360, 0]
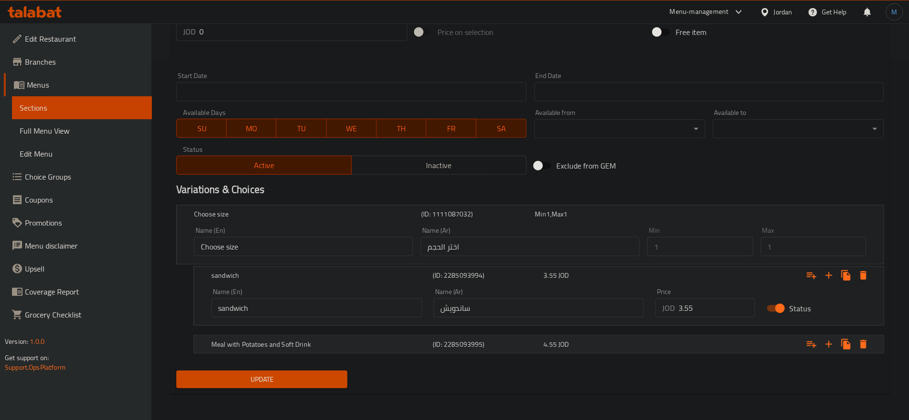
click at [567, 345] on span "JOD" at bounding box center [563, 344] width 11 height 12
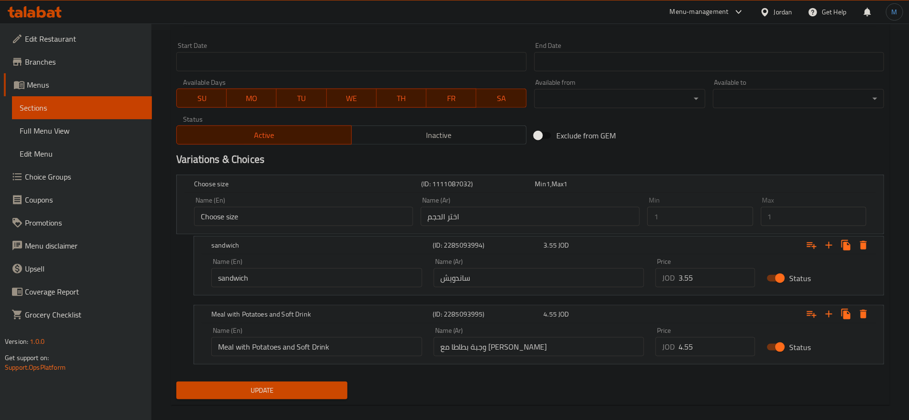
scroll to position [401, 0]
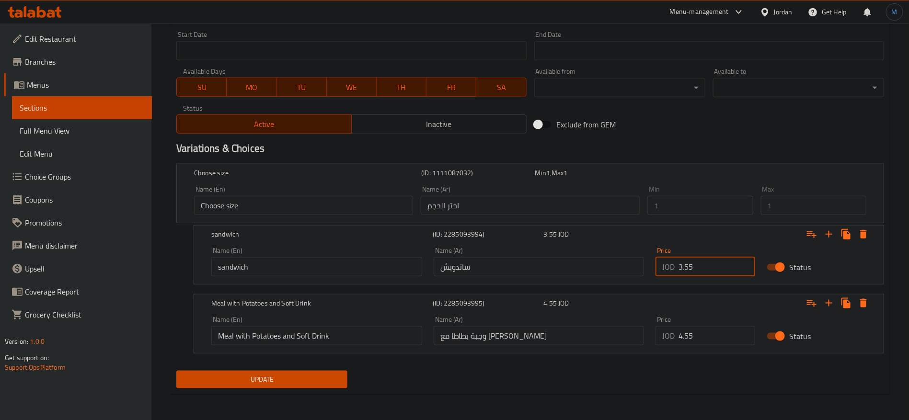
click at [716, 269] on input "3.55" at bounding box center [716, 266] width 77 height 19
paste input "4"
type input "4.55"
click at [710, 327] on input "4.55" at bounding box center [716, 335] width 77 height 19
paste input "6"
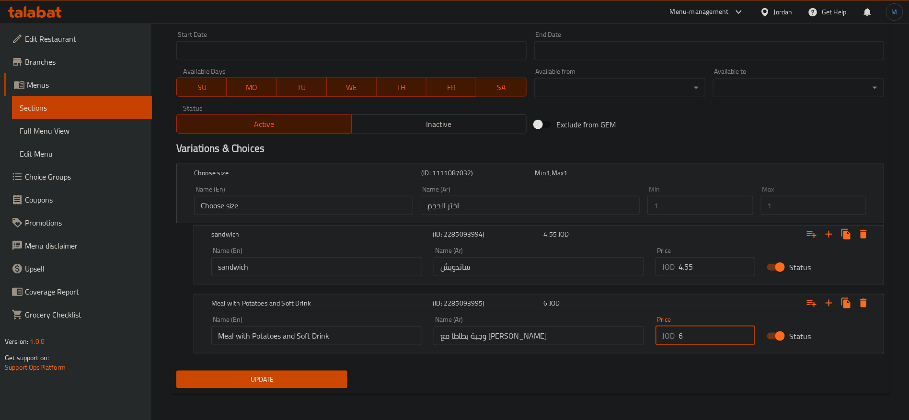
type input "6"
click at [291, 377] on span "Update" at bounding box center [262, 380] width 156 height 12
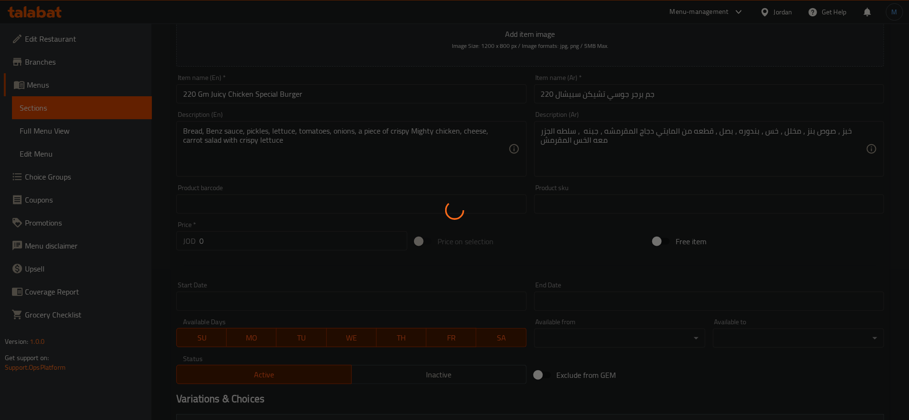
scroll to position [0, 0]
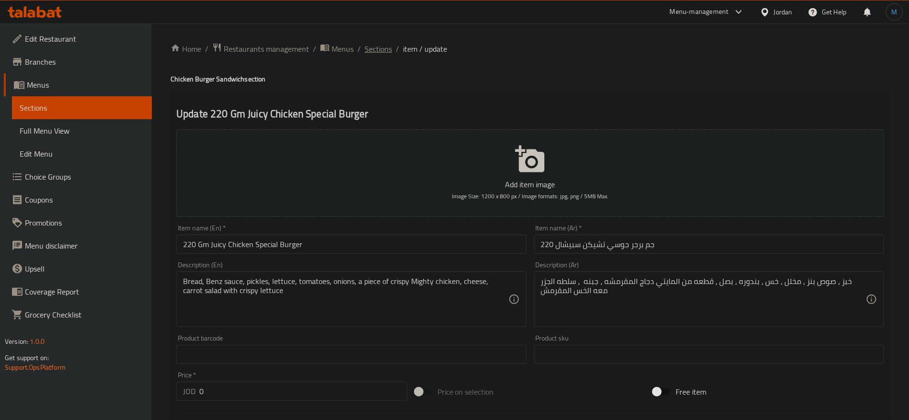
click at [369, 49] on span "Sections" at bounding box center [377, 48] width 27 height 11
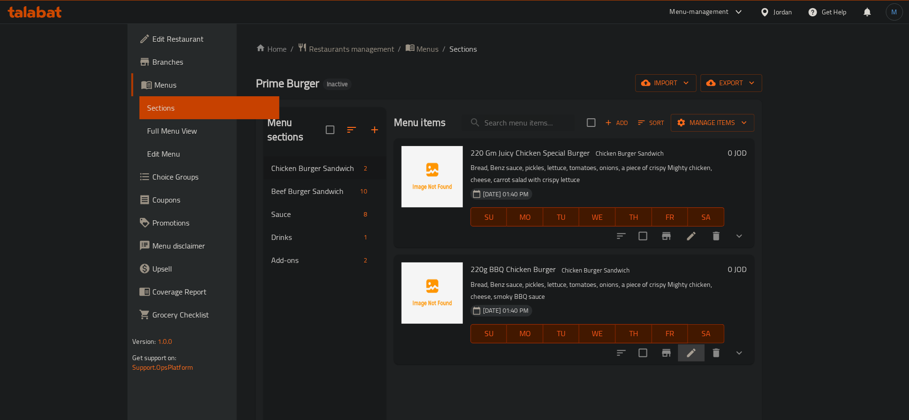
click at [705, 344] on li at bounding box center [691, 352] width 27 height 17
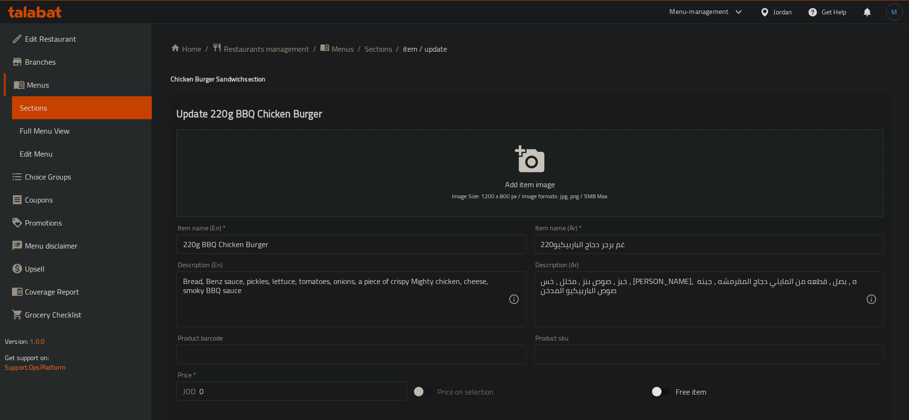
click at [622, 239] on input "220غم برجر دجاج الباربيكيو" at bounding box center [709, 244] width 350 height 19
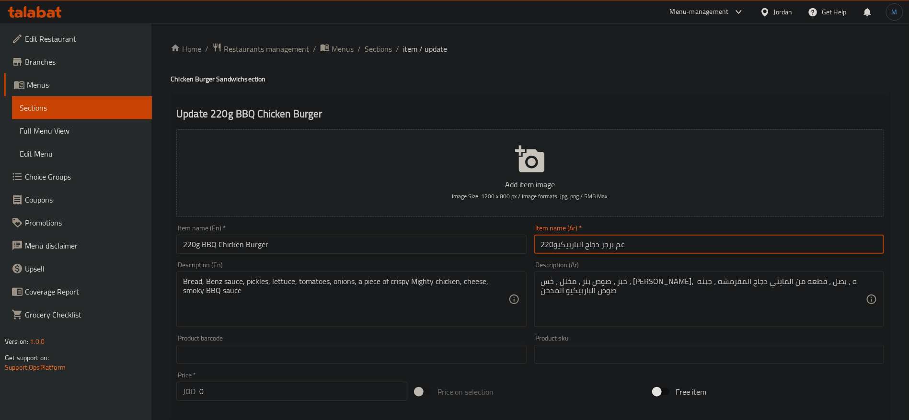
click at [622, 239] on input "220غم برجر دجاج الباربيكيو" at bounding box center [709, 244] width 350 height 19
paste input "جم برجر دجاج البارب"
type input "220 جم برجر دجاج الباربكيو"
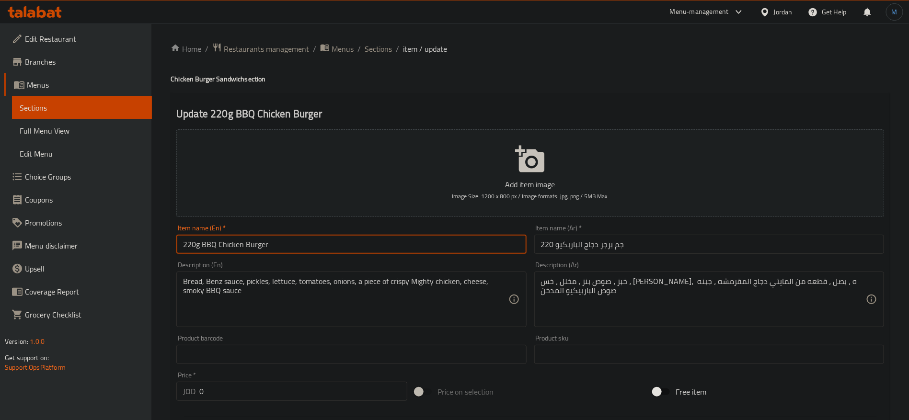
click at [316, 237] on input "220g BBQ Chicken Burger" at bounding box center [351, 244] width 350 height 19
click at [228, 243] on input "220g BBQ Chicken Burger" at bounding box center [351, 244] width 350 height 19
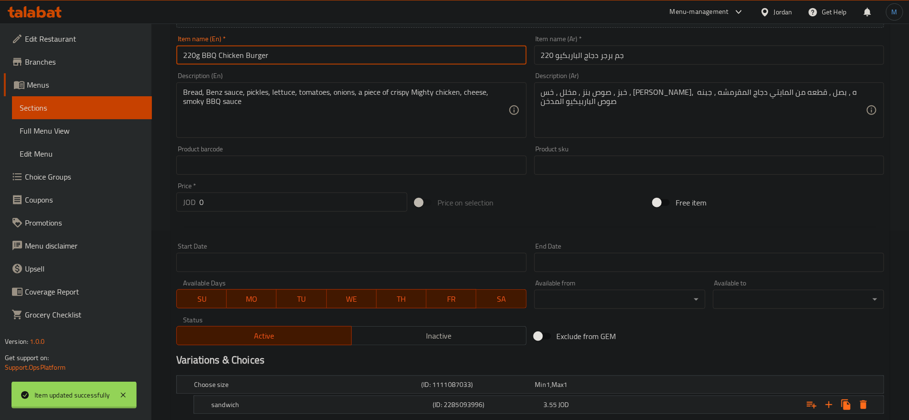
scroll to position [277, 0]
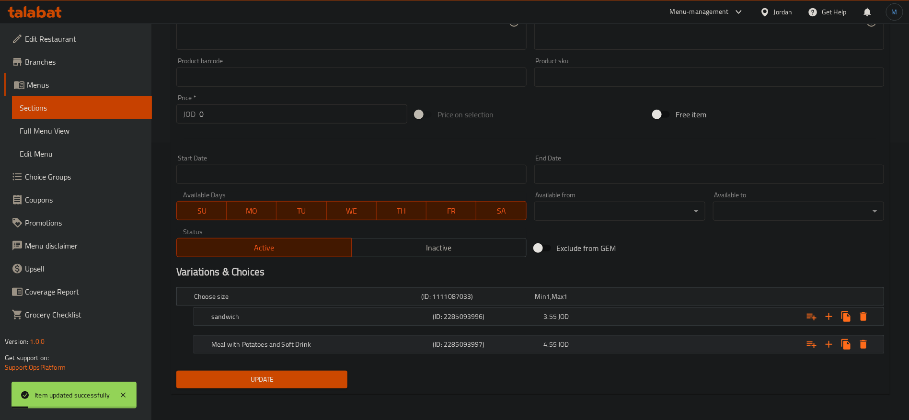
click at [659, 339] on div "Expand" at bounding box center [762, 344] width 221 height 21
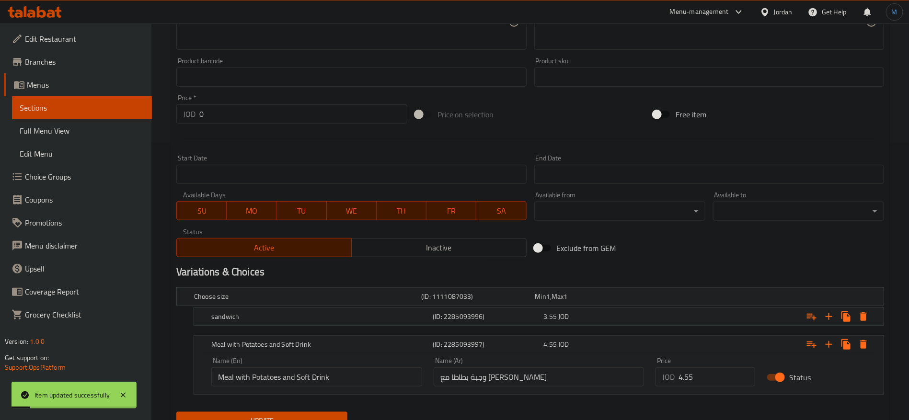
click at [651, 330] on nav at bounding box center [529, 332] width 707 height 8
click at [651, 319] on div "3.55 JOD" at bounding box center [597, 316] width 111 height 13
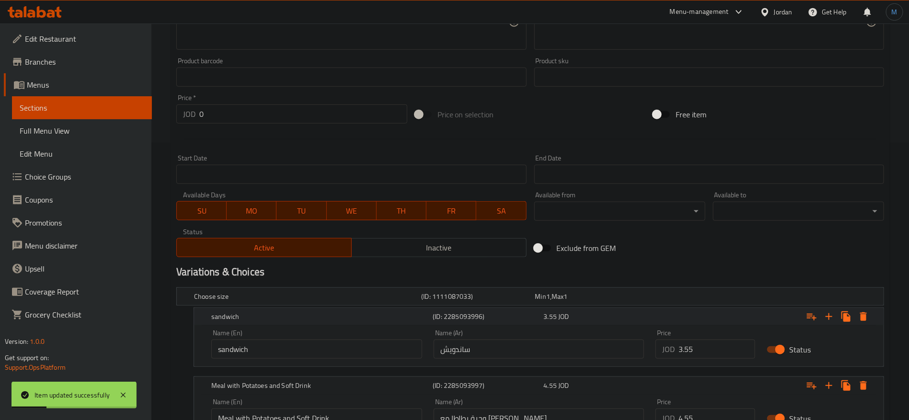
scroll to position [360, 0]
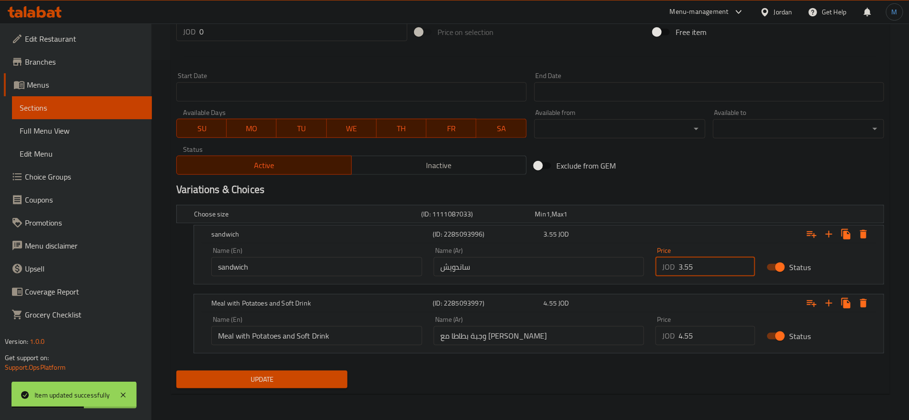
click at [702, 268] on input "3.55" at bounding box center [716, 266] width 77 height 19
click at [705, 343] on input "4.55" at bounding box center [716, 335] width 77 height 19
click at [304, 378] on span "Update" at bounding box center [262, 380] width 156 height 12
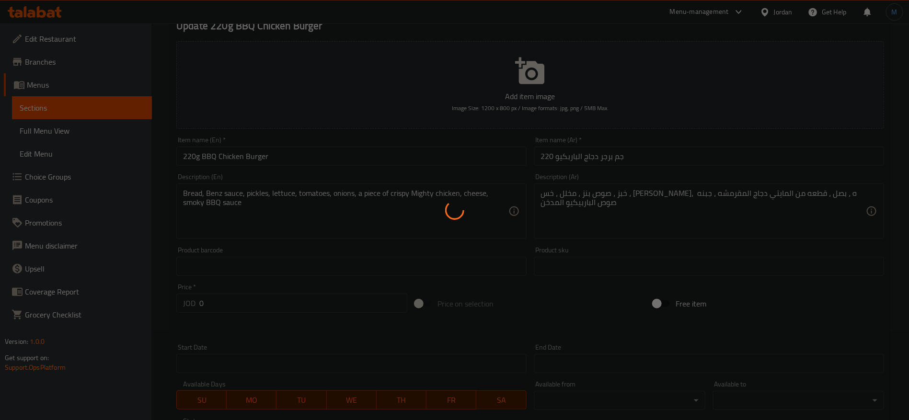
scroll to position [0, 0]
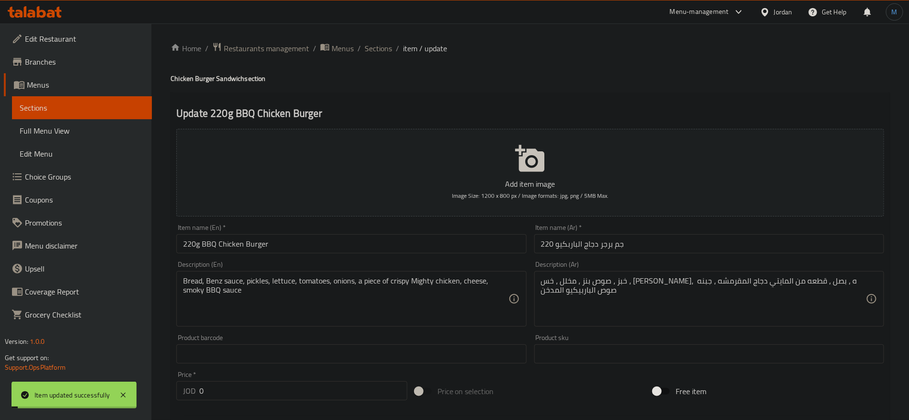
click at [396, 53] on li "/" at bounding box center [397, 48] width 3 height 11
click at [389, 51] on span "Sections" at bounding box center [377, 48] width 27 height 11
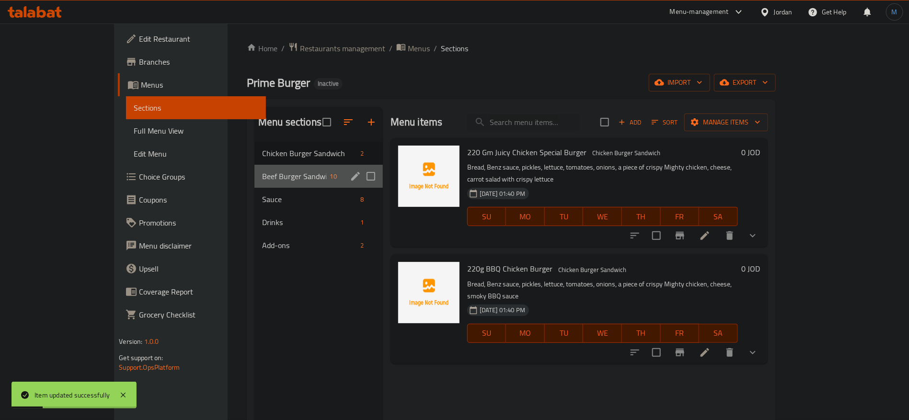
click at [254, 168] on div "Beef Burger Sandwich 10" at bounding box center [318, 176] width 128 height 23
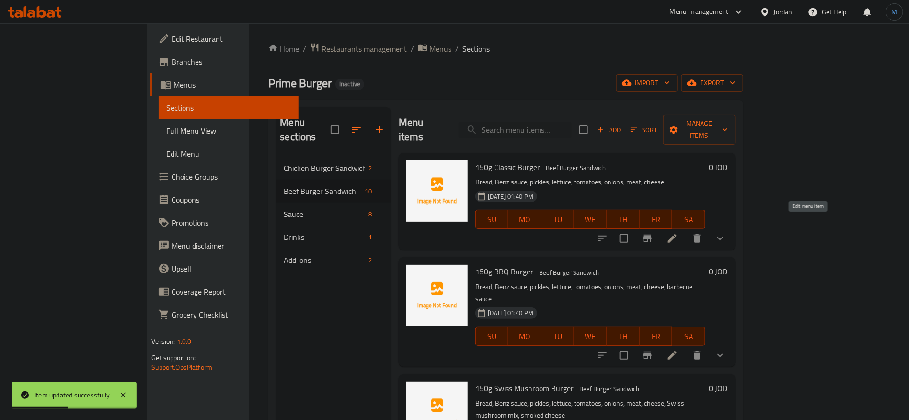
click at [676, 234] on icon at bounding box center [672, 238] width 9 height 9
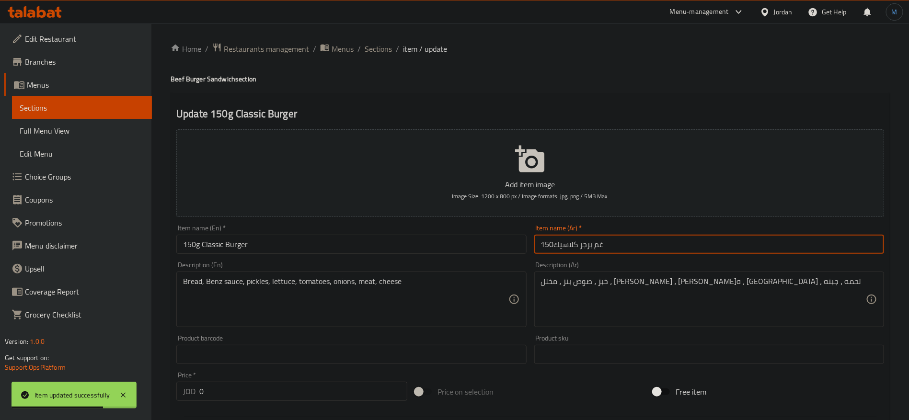
drag, startPoint x: 598, startPoint y: 244, endPoint x: 624, endPoint y: 244, distance: 25.4
click at [624, 244] on input "150غم برجر كلاسيك" at bounding box center [709, 244] width 350 height 19
click at [554, 247] on input "150جم برجر كلاسيك" at bounding box center [709, 244] width 350 height 19
type input "150 جم برجر كلاسيك"
click at [470, 245] on input "150g Classic Burger" at bounding box center [351, 244] width 350 height 19
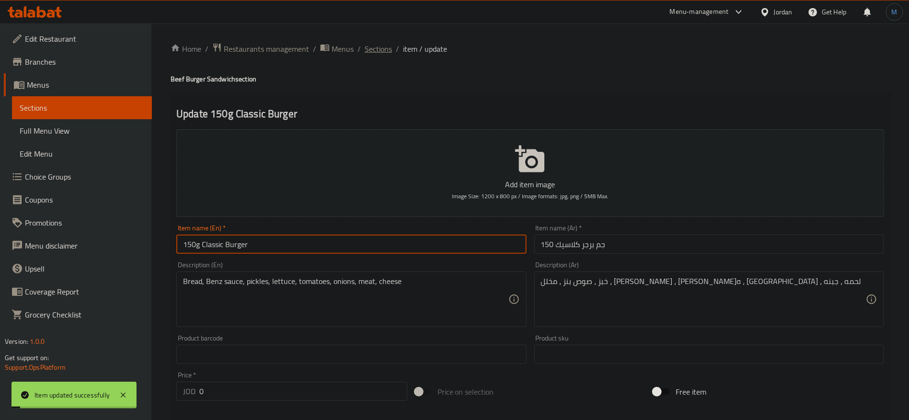
click at [390, 46] on span "Sections" at bounding box center [377, 48] width 27 height 11
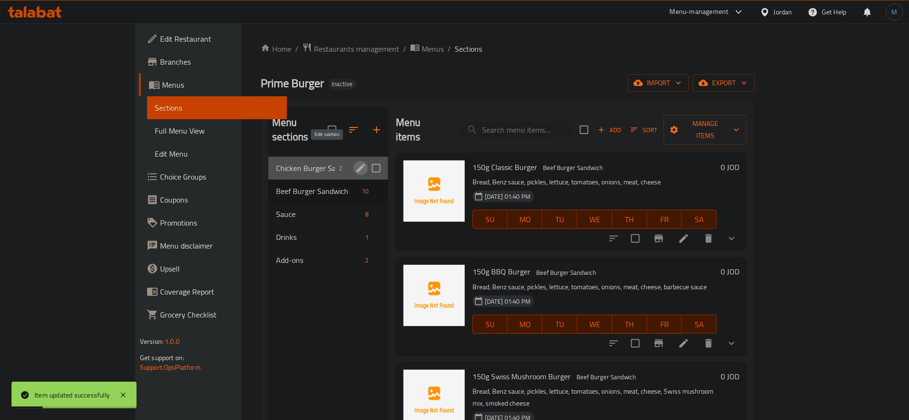
click at [355, 162] on icon "edit" at bounding box center [360, 167] width 11 height 11
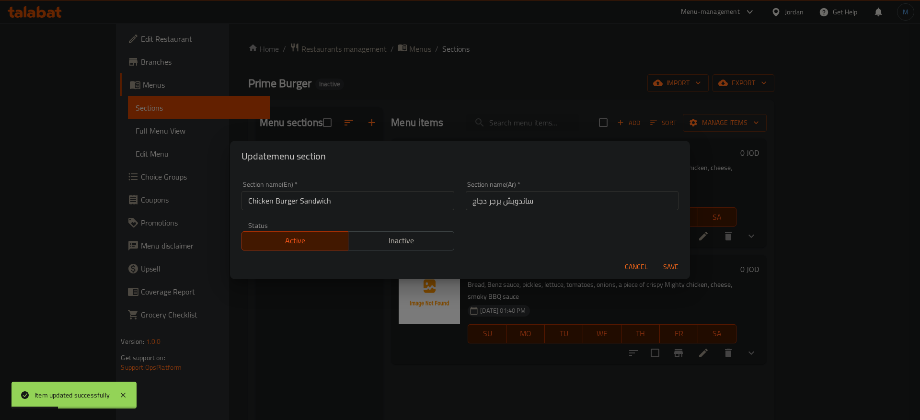
click at [630, 265] on span "Cancel" at bounding box center [636, 267] width 23 height 12
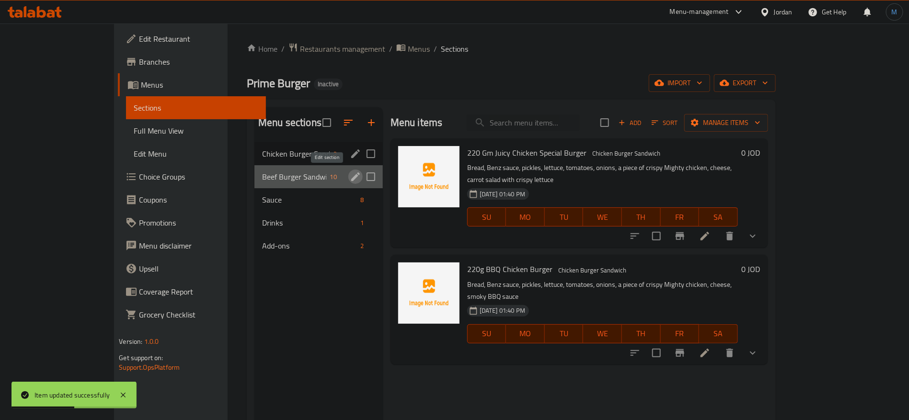
click at [350, 174] on icon "edit" at bounding box center [355, 176] width 11 height 11
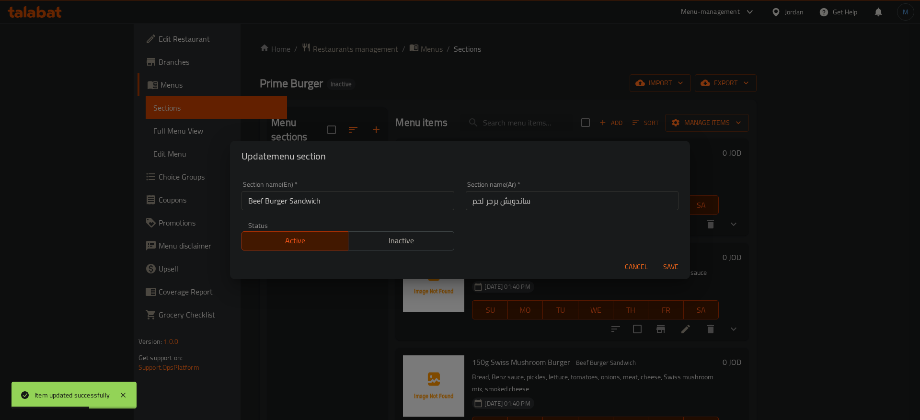
click at [619, 264] on div "Cancel Save" at bounding box center [460, 266] width 460 height 25
click at [624, 264] on button "Cancel" at bounding box center [636, 267] width 31 height 18
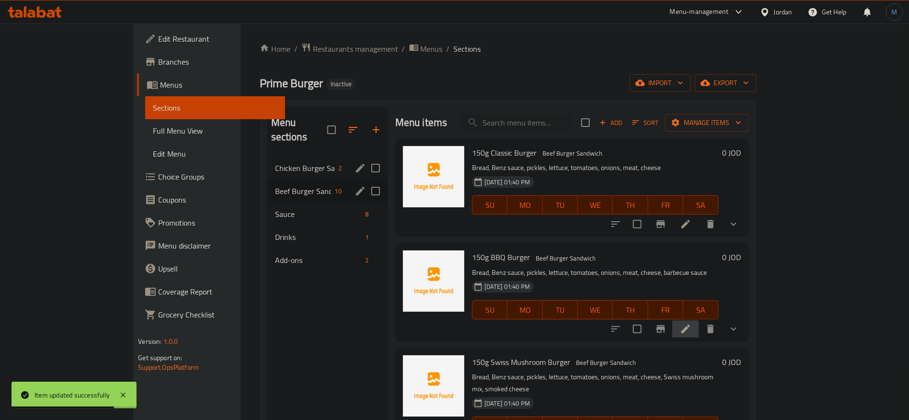
click at [699, 330] on li at bounding box center [685, 328] width 27 height 17
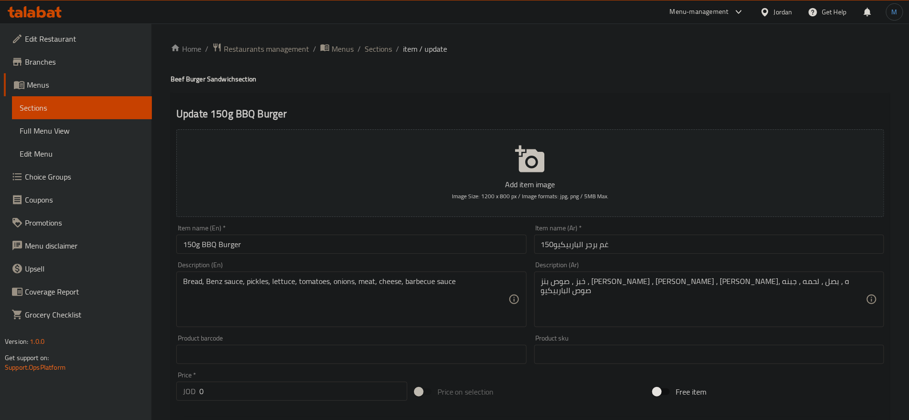
click at [555, 247] on input "150غم برجر الباربيكيو" at bounding box center [709, 244] width 350 height 19
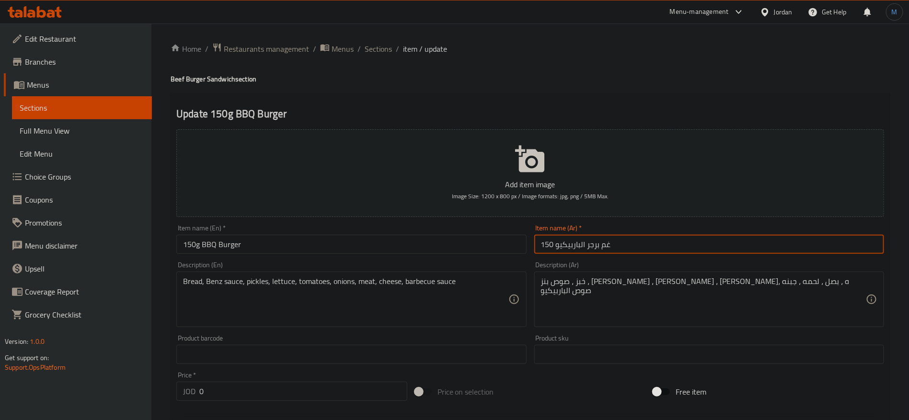
type input "150 غم برجر الباربيكيو"
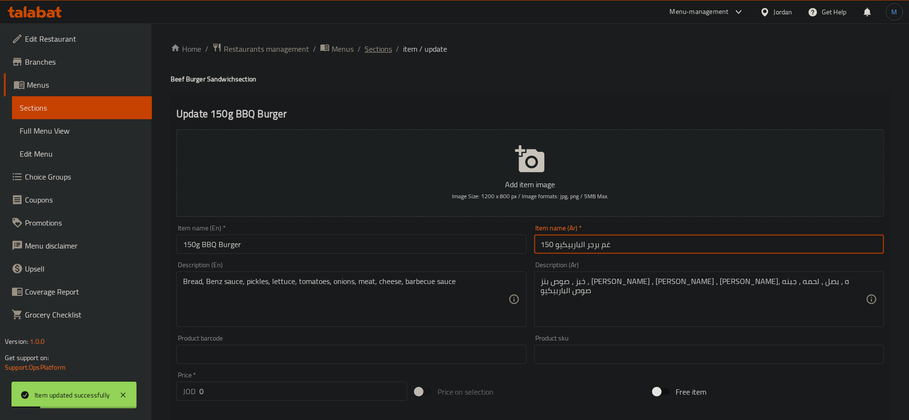
click at [364, 51] on span "Sections" at bounding box center [377, 48] width 27 height 11
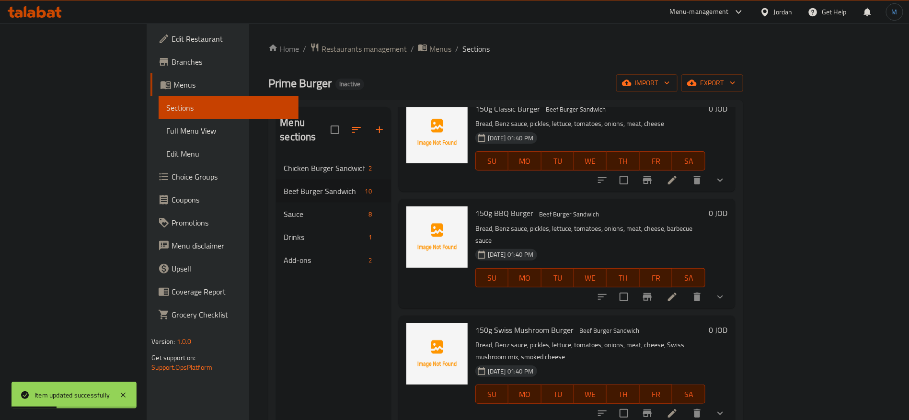
scroll to position [72, 0]
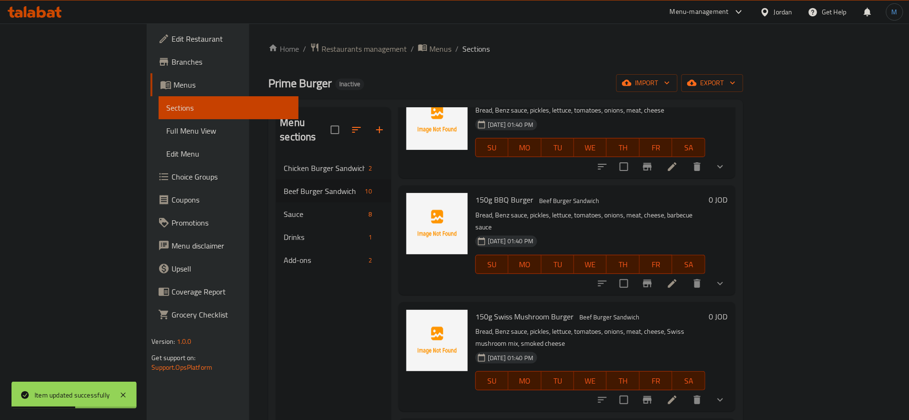
click at [676, 396] on icon at bounding box center [672, 400] width 9 height 9
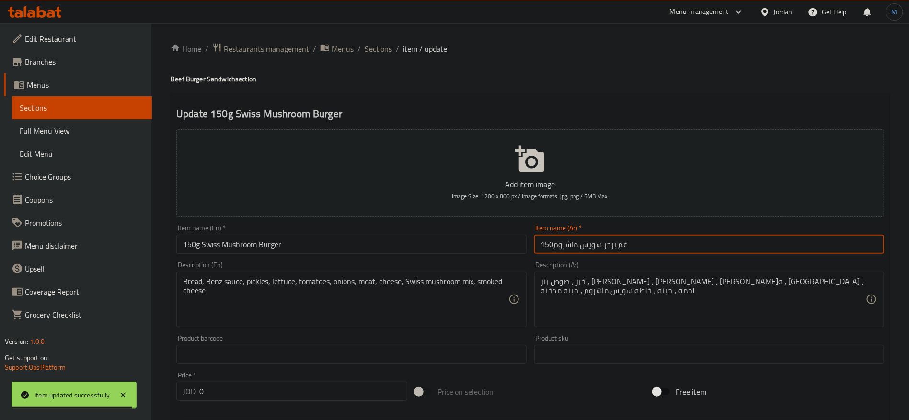
drag, startPoint x: 623, startPoint y: 246, endPoint x: 631, endPoint y: 244, distance: 8.4
click at [631, 244] on input "150غم برجر سويس ماشروم" at bounding box center [709, 244] width 350 height 19
click at [567, 245] on input "150جم برجر سويس ماشروم" at bounding box center [709, 244] width 350 height 19
click at [567, 245] on input "150جم برجر سويس مشروم" at bounding box center [709, 244] width 350 height 19
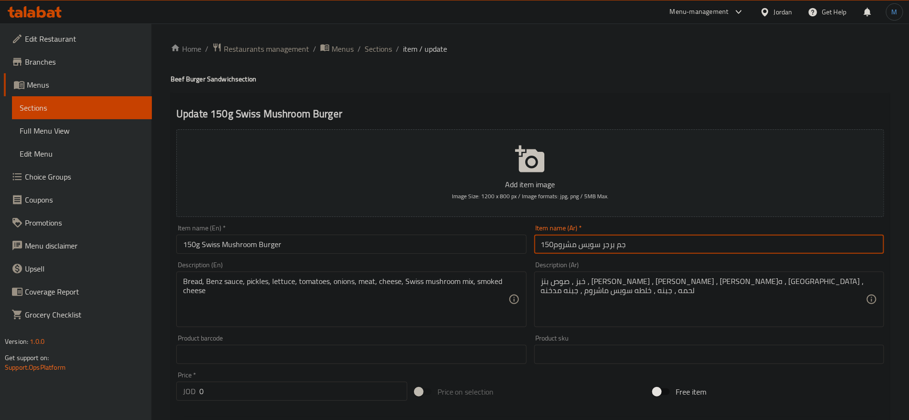
click at [567, 245] on input "150جم برجر سويس مشروم" at bounding box center [709, 244] width 350 height 19
type input "150جم برجر سويس مشروم"
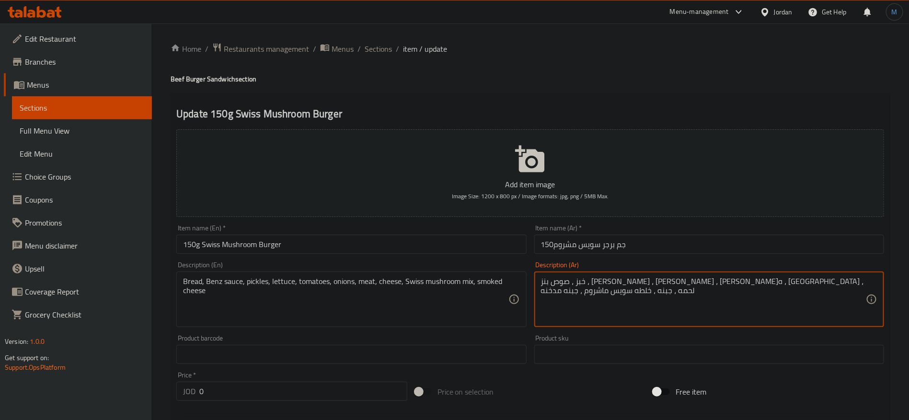
click at [596, 281] on textarea "خبز ، صوص بنز ، [PERSON_NAME] ، [PERSON_NAME] ، [PERSON_NAME]ه ، [GEOGRAPHIC_DA…" at bounding box center [703, 299] width 325 height 45
paste textarea
type textarea "خبز ، صوص بنز ، [PERSON_NAME] ، خس ، [PERSON_NAME]ه ، [GEOGRAPHIC_DATA] ، لحمه …"
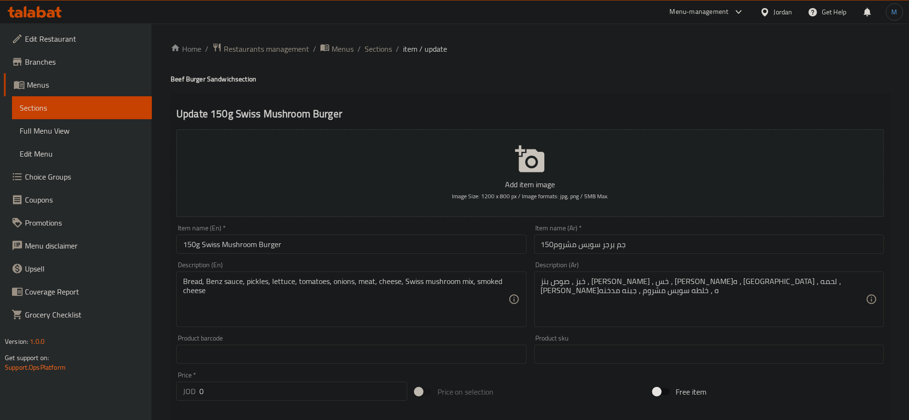
click at [415, 258] on div "Description (En) Bread, Benz sauce, pickles, lettuce, tomatoes, onions, meat, c…" at bounding box center [350, 294] width 357 height 73
click at [417, 254] on div "Item name (En)   * 150g Swiss Mushroom Burger Item name (En) *" at bounding box center [350, 239] width 357 height 37
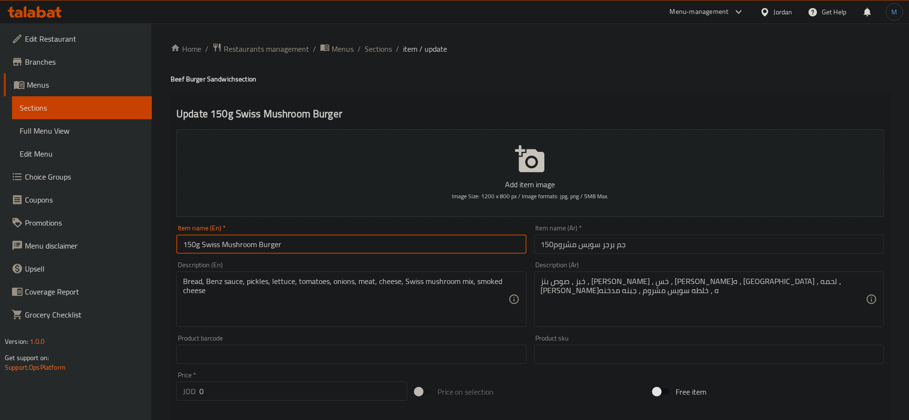
click at [414, 243] on input "150g Swiss Mushroom Burger" at bounding box center [351, 244] width 350 height 19
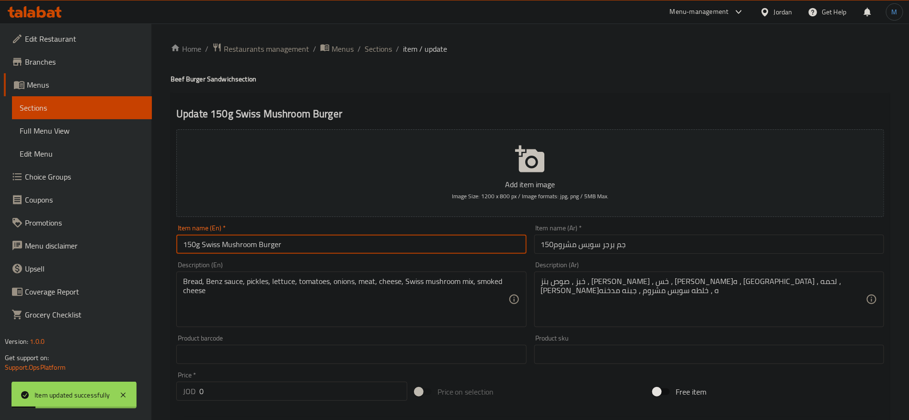
click at [555, 246] on input "150جم برجر سويس مشروم" at bounding box center [709, 244] width 350 height 19
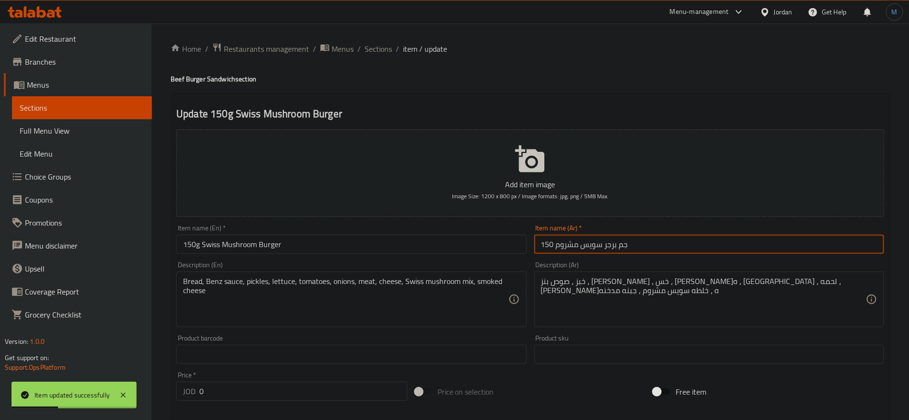
type input "150 جم برجر سويس مشروم"
click at [375, 49] on span "Sections" at bounding box center [377, 48] width 27 height 11
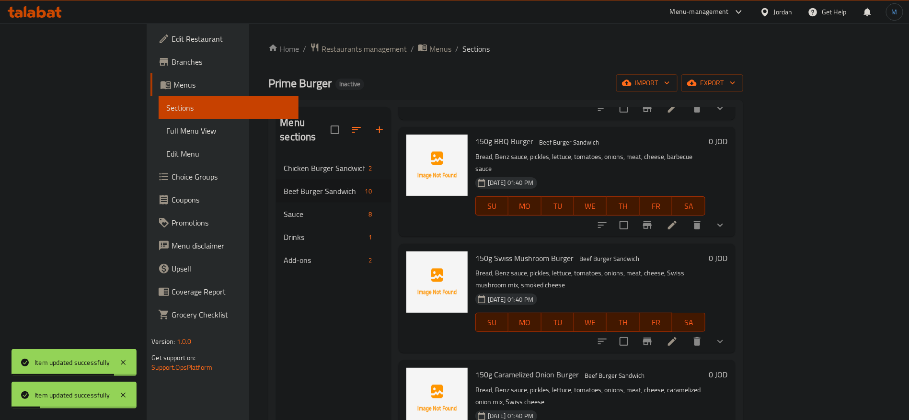
scroll to position [216, 0]
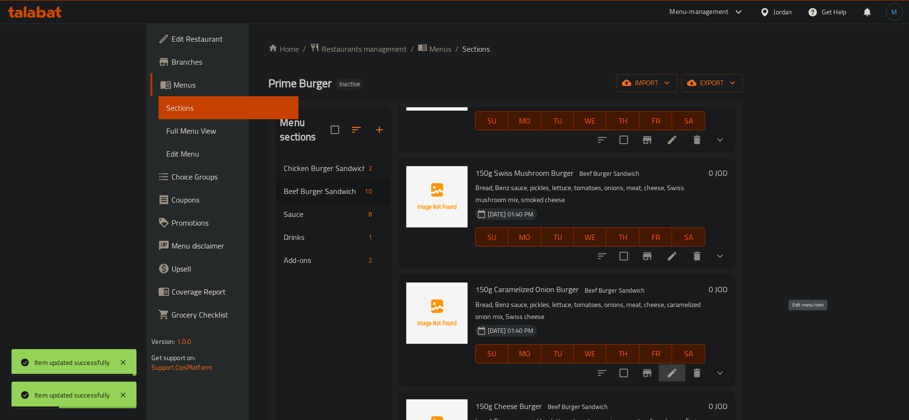
click at [676, 369] on icon at bounding box center [672, 373] width 9 height 9
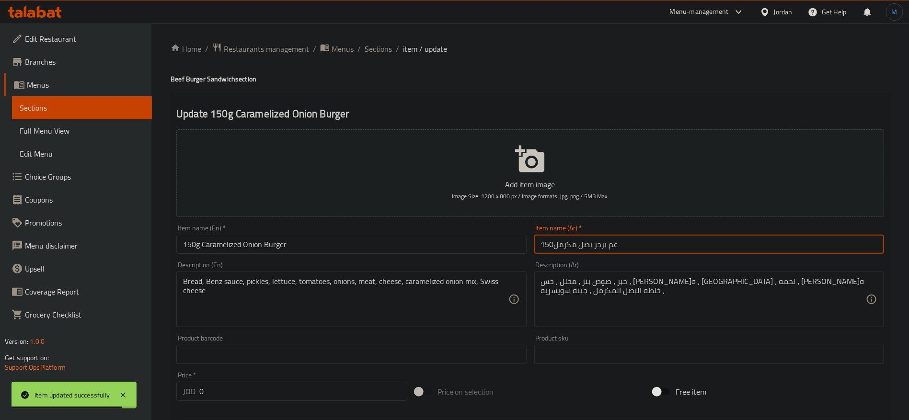
drag, startPoint x: 615, startPoint y: 243, endPoint x: 660, endPoint y: 249, distance: 44.9
click at [612, 241] on input "150غم برجر بصل مكرمل" at bounding box center [709, 244] width 350 height 19
click at [554, 246] on input "150جم برجر بصل مكرمل" at bounding box center [709, 244] width 350 height 19
type input "150 جم برجر بصل مكرمل"
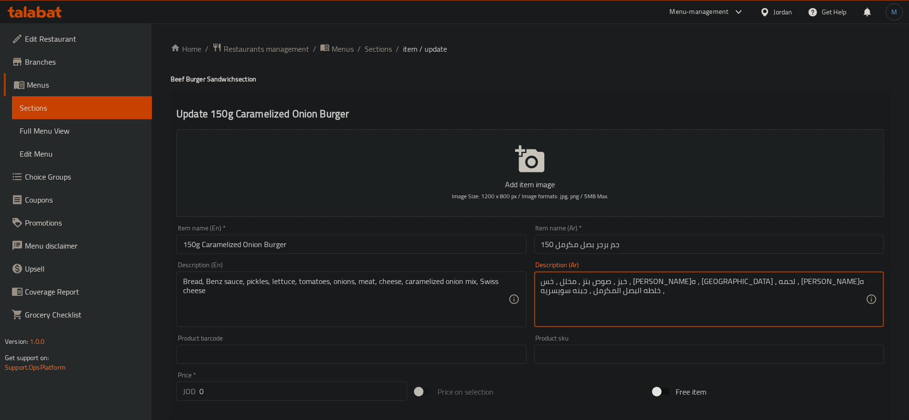
click at [656, 279] on textarea "خبز ، صوص بنز ، مخلل ، خس ، [PERSON_NAME]ه ، [GEOGRAPHIC_DATA] ، لحمه ، [PERSON…" at bounding box center [703, 299] width 325 height 45
click at [611, 278] on textarea "خبز ، صوص بنز ، مخلل ، خس ، [PERSON_NAME]ه ، [GEOGRAPHIC_DATA] ، لحمه ، [PERSON…" at bounding box center [703, 299] width 325 height 45
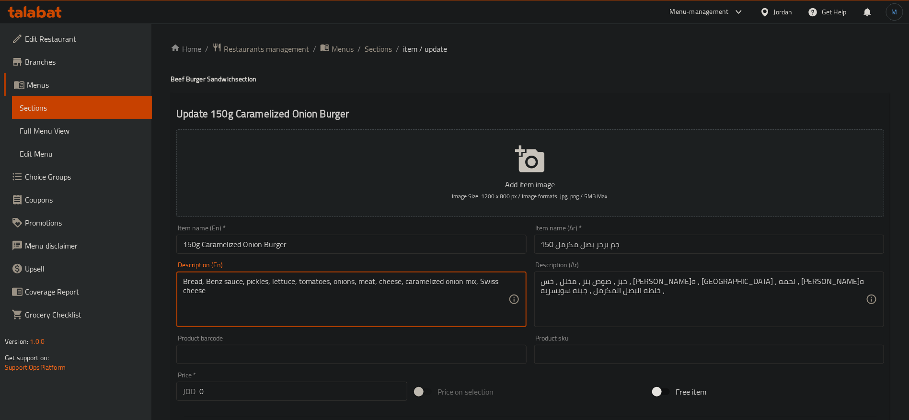
click at [470, 278] on textarea "Bread, Benz sauce, pickles, lettuce, tomatoes, onions, meat, cheese, caramelize…" at bounding box center [345, 299] width 325 height 45
paste textarea "ture"
type textarea "Bread, Benz sauce, pickles, lettuce, tomatoes, onions, meat, cheese, caramelize…"
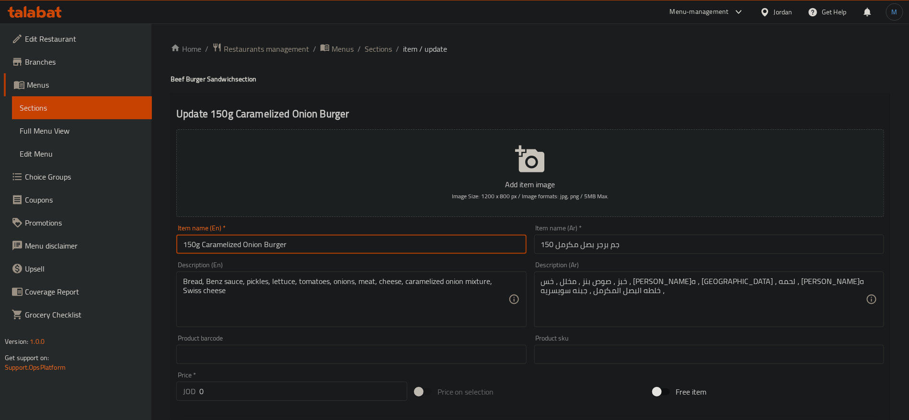
click at [491, 245] on input "150g Caramelized Onion Burger" at bounding box center [351, 244] width 350 height 19
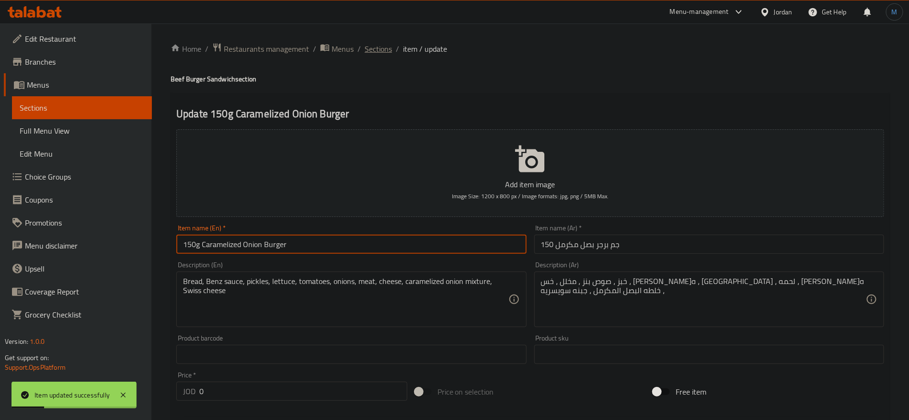
click at [370, 52] on span "Sections" at bounding box center [377, 48] width 27 height 11
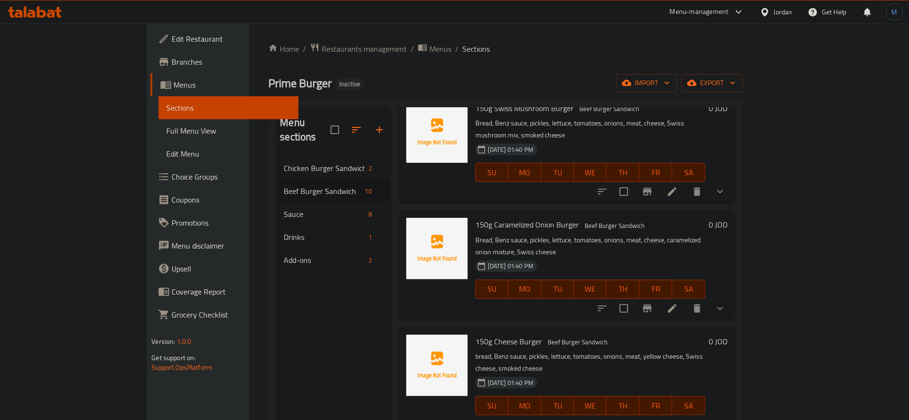
scroll to position [287, 0]
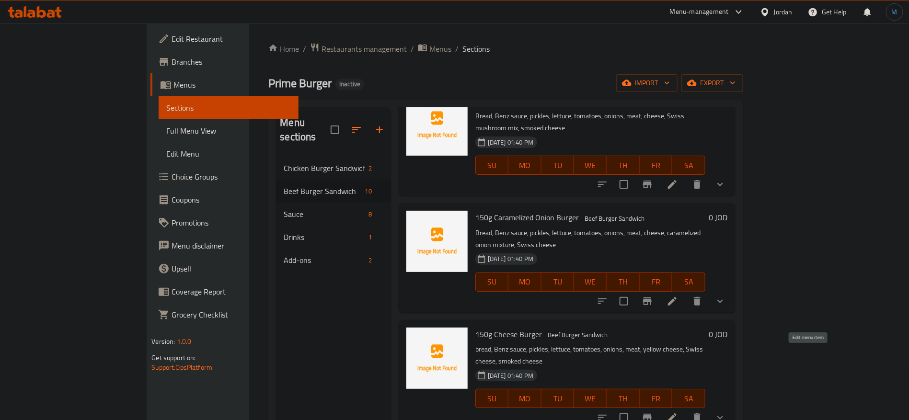
click at [678, 412] on icon at bounding box center [671, 417] width 11 height 11
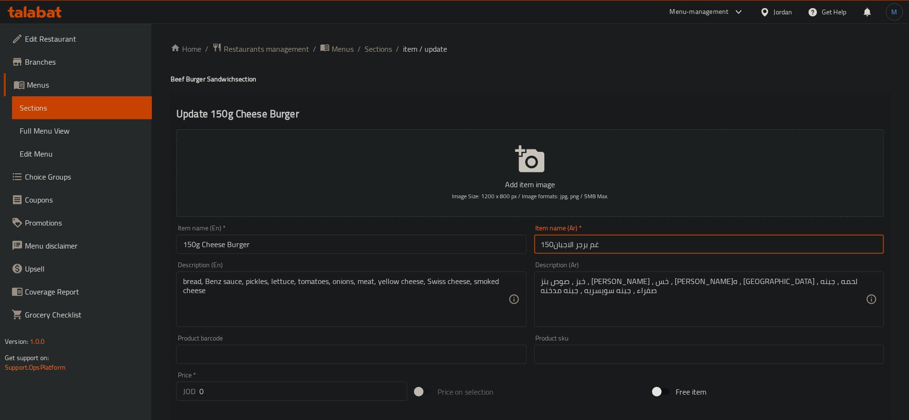
drag, startPoint x: 594, startPoint y: 246, endPoint x: 622, endPoint y: 248, distance: 27.4
click at [622, 248] on input "150غم برجر الاجبان" at bounding box center [709, 244] width 350 height 19
drag, startPoint x: 555, startPoint y: 242, endPoint x: 566, endPoint y: 259, distance: 20.7
click at [560, 252] on input "150جم برجر الاجبان" at bounding box center [709, 244] width 350 height 19
click at [565, 244] on input "150جم برجر الاجبان" at bounding box center [709, 244] width 350 height 19
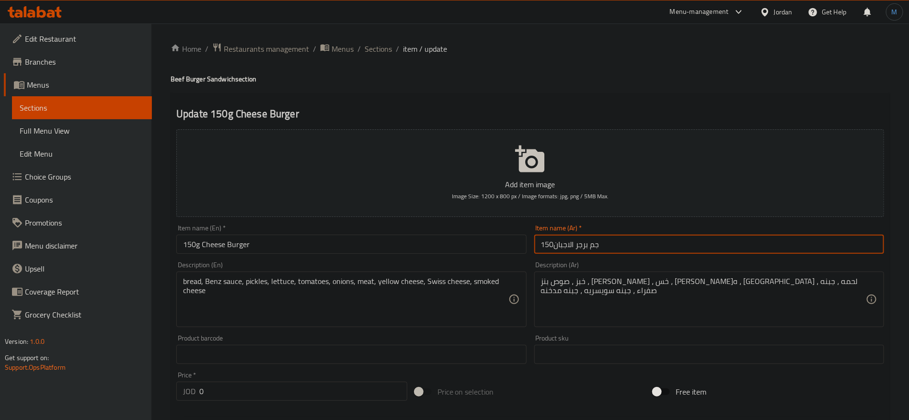
click at [557, 245] on input "150جم برجر الاجبان" at bounding box center [709, 244] width 350 height 19
click at [553, 245] on input "150جم برجر الاجبان" at bounding box center [709, 244] width 350 height 19
type input "150 جم برجر الاجبان"
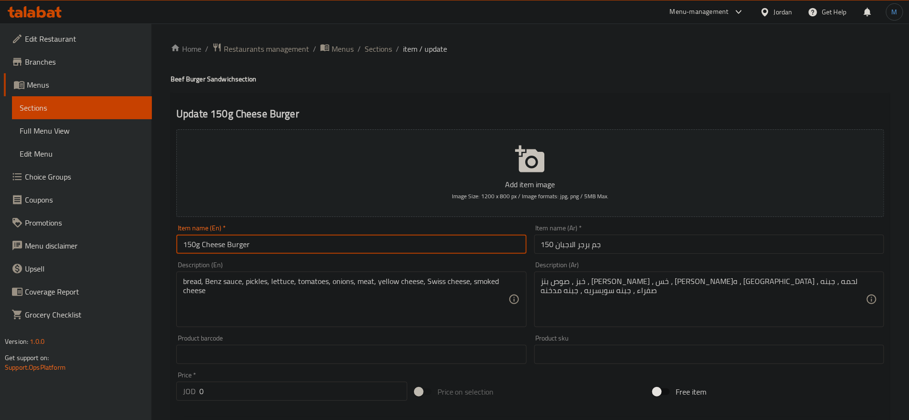
click at [459, 244] on input "150g Cheese Burger" at bounding box center [351, 244] width 350 height 19
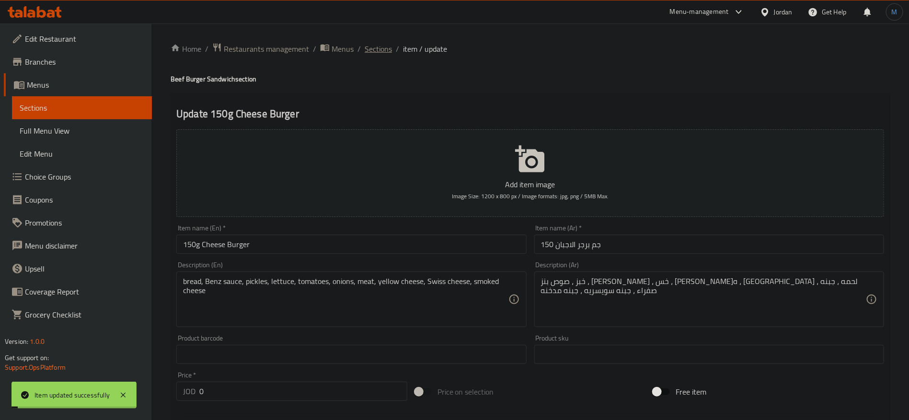
click at [371, 49] on span "Sections" at bounding box center [377, 48] width 27 height 11
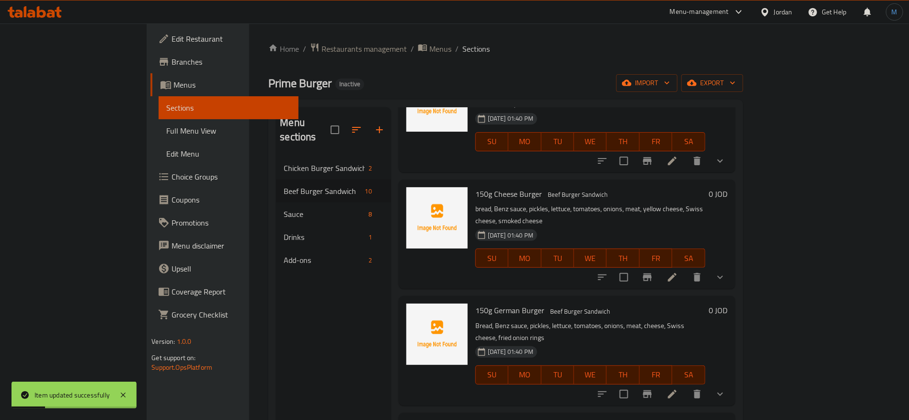
scroll to position [431, 0]
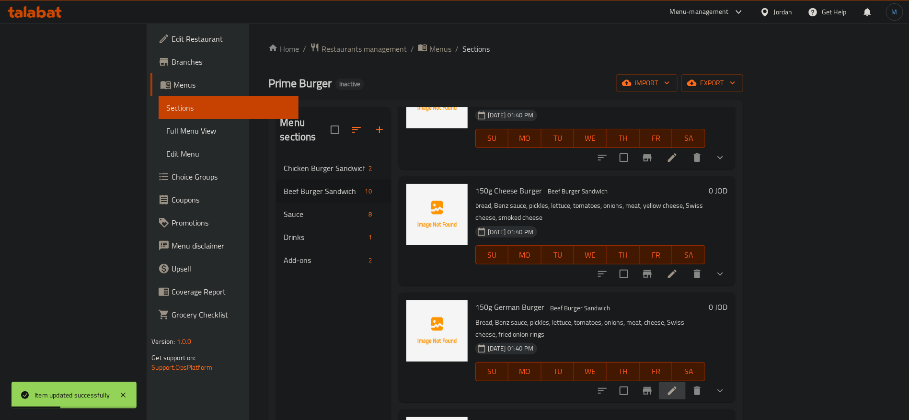
click at [685, 382] on li at bounding box center [672, 390] width 27 height 17
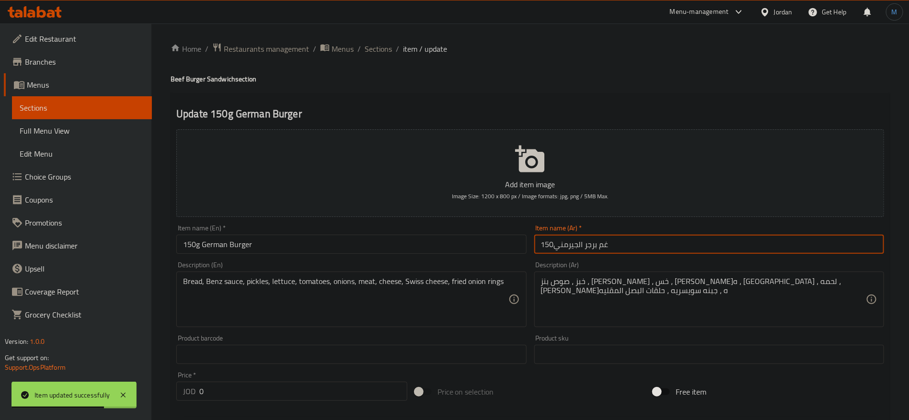
drag, startPoint x: 604, startPoint y: 245, endPoint x: 614, endPoint y: 245, distance: 10.5
click at [614, 245] on input "150غم برجر الجيرمني" at bounding box center [709, 244] width 350 height 19
click at [556, 244] on input "150جم برجر الجيرمني" at bounding box center [709, 244] width 350 height 19
click at [578, 246] on input "150 جم برجر الجيرمني" at bounding box center [709, 244] width 350 height 19
drag, startPoint x: 578, startPoint y: 246, endPoint x: 592, endPoint y: 246, distance: 13.9
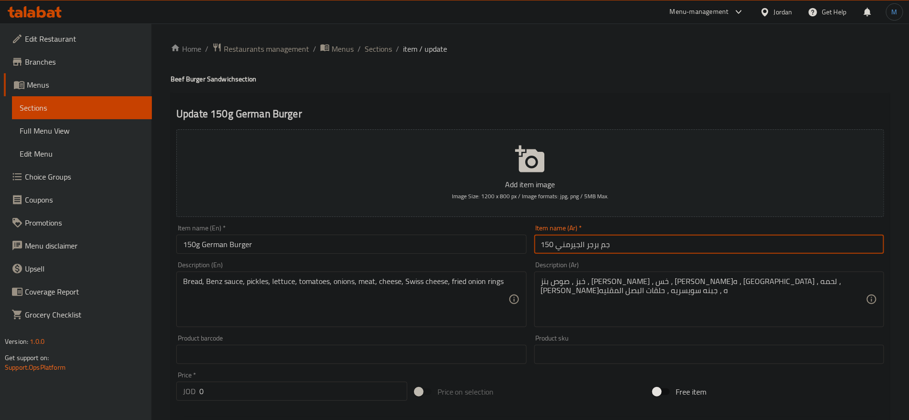
click at [592, 246] on input "150 جم برجر الجيرمني" at bounding box center [709, 244] width 350 height 19
click at [585, 246] on input "150 جم برجر الجيرمني" at bounding box center [709, 244] width 350 height 19
type input "150 جم برجر الجيرمني"
click at [705, 243] on input "150 جم برجر الجيرمني" at bounding box center [709, 244] width 350 height 19
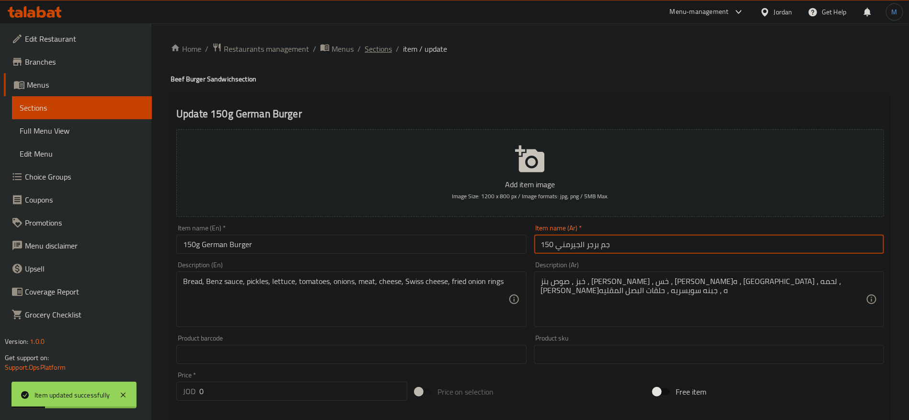
click at [376, 47] on span "Sections" at bounding box center [377, 48] width 27 height 11
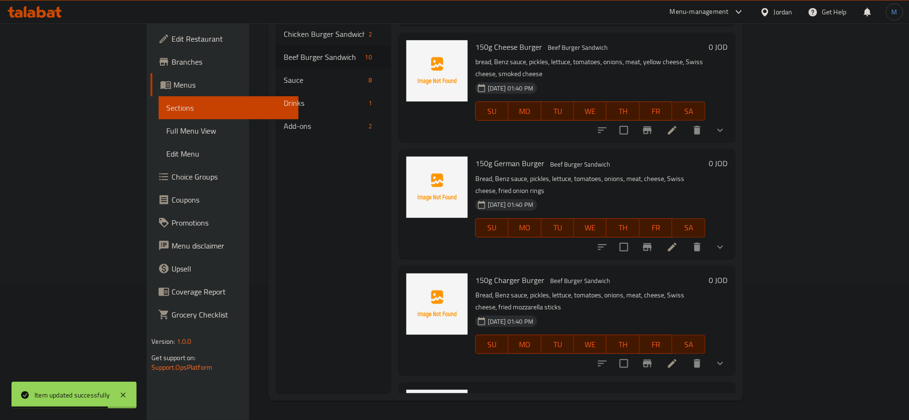
scroll to position [434, 0]
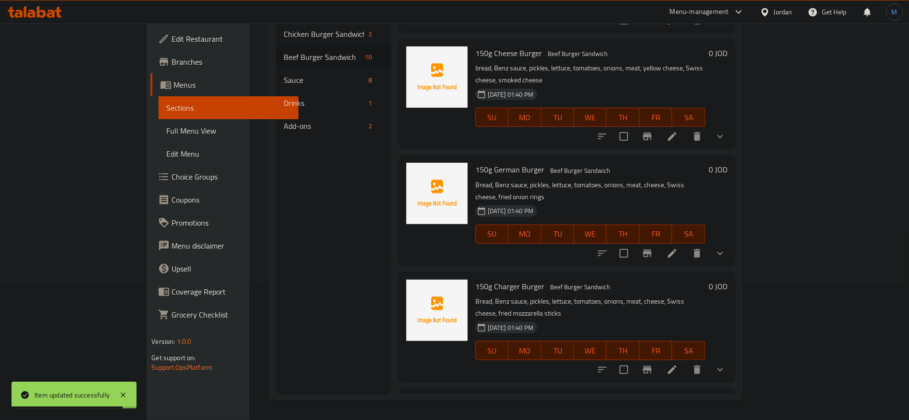
click at [685, 361] on li at bounding box center [672, 369] width 27 height 17
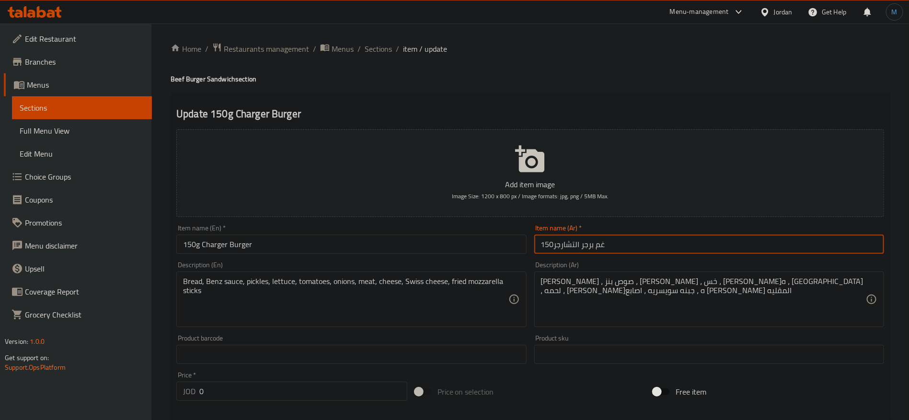
drag, startPoint x: 599, startPoint y: 245, endPoint x: 617, endPoint y: 246, distance: 18.7
click at [617, 246] on input "150غم برجر التشارجر" at bounding box center [709, 244] width 350 height 19
type input "150جم برجر التشارجر"
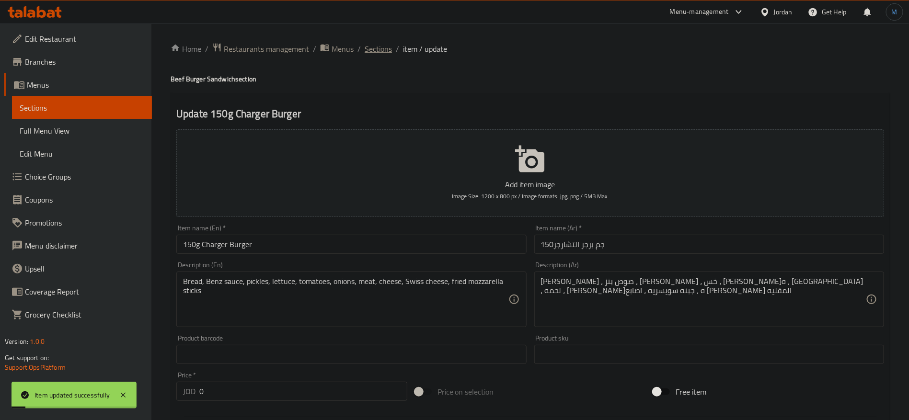
click at [374, 54] on span "Sections" at bounding box center [377, 48] width 27 height 11
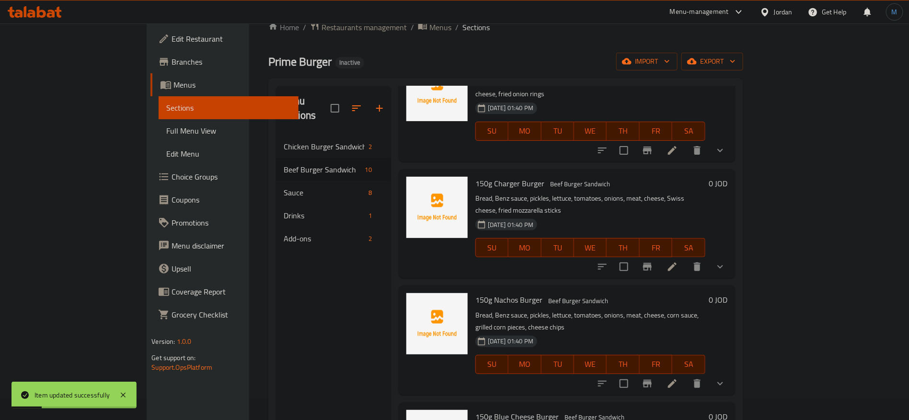
scroll to position [134, 0]
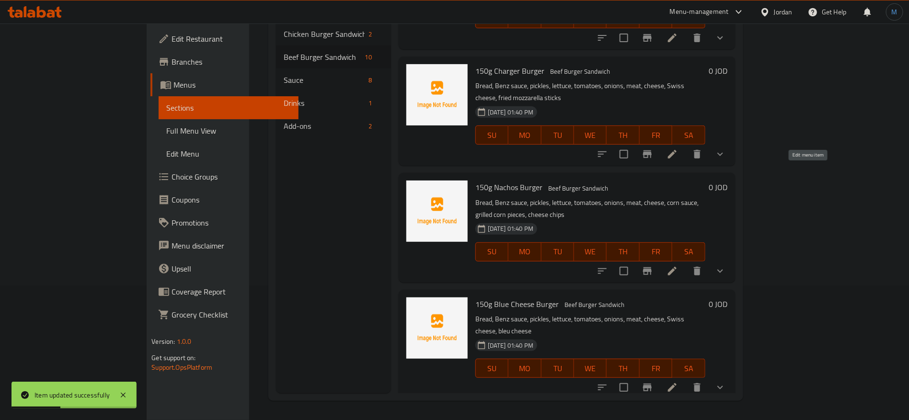
click at [678, 265] on icon at bounding box center [671, 270] width 11 height 11
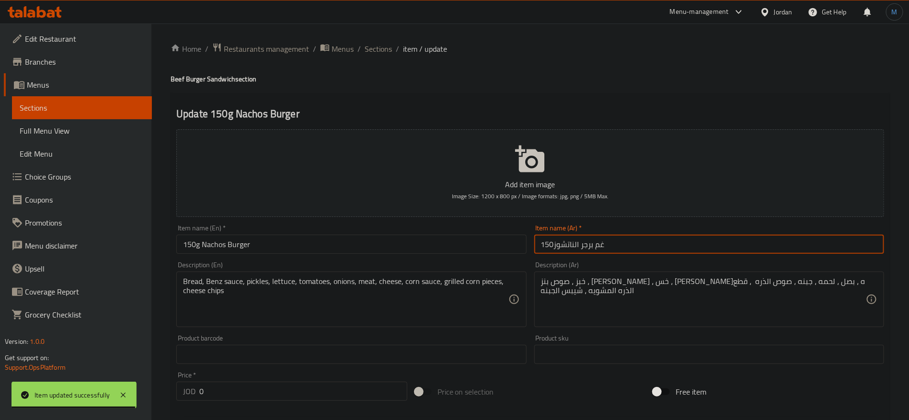
drag, startPoint x: 600, startPoint y: 246, endPoint x: 617, endPoint y: 246, distance: 16.8
click at [617, 246] on input "150غم برجر الناتشوز" at bounding box center [709, 244] width 350 height 19
type input "150جم برجر الناتشوز"
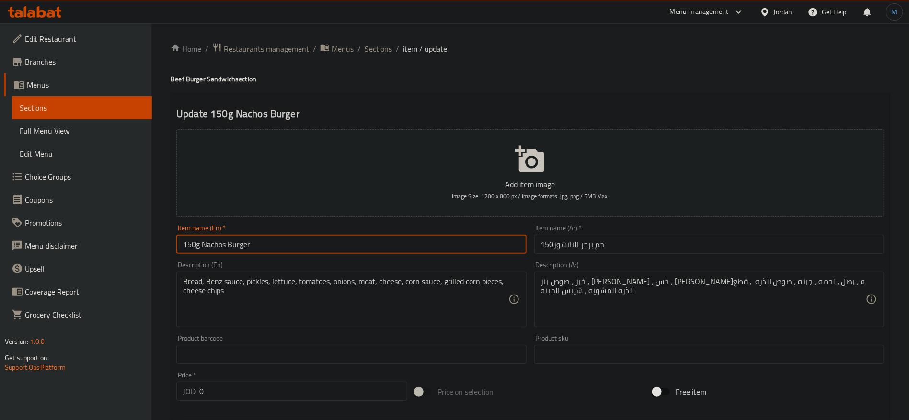
click at [467, 250] on input "150g Nachos Burger" at bounding box center [351, 244] width 350 height 19
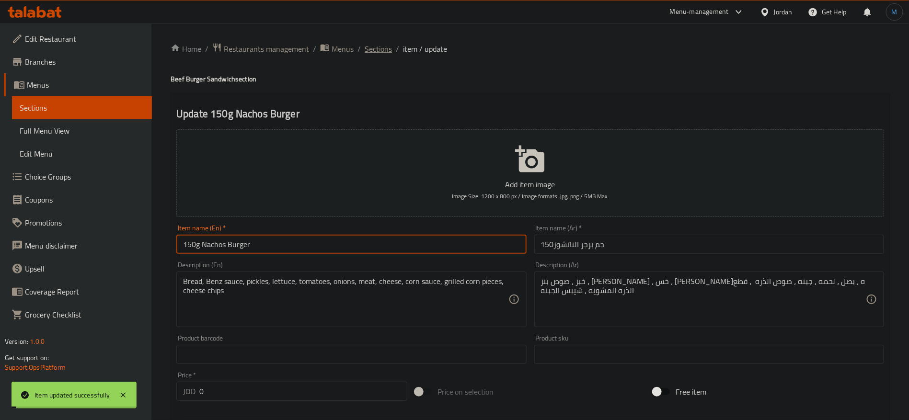
click at [371, 48] on span "Sections" at bounding box center [377, 48] width 27 height 11
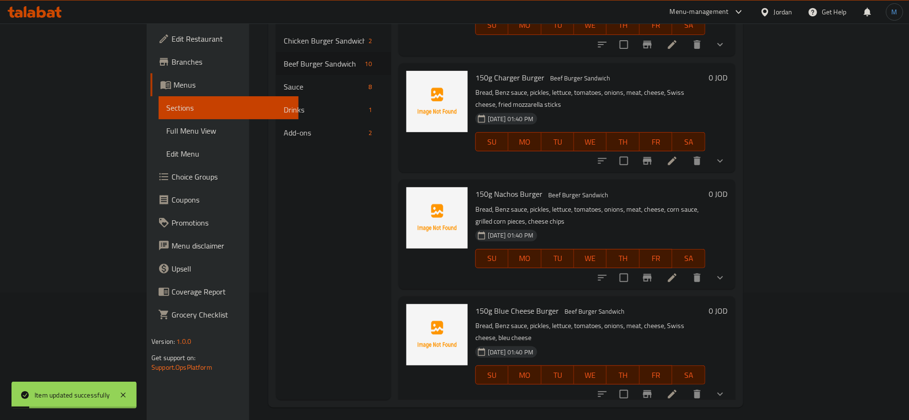
scroll to position [134, 0]
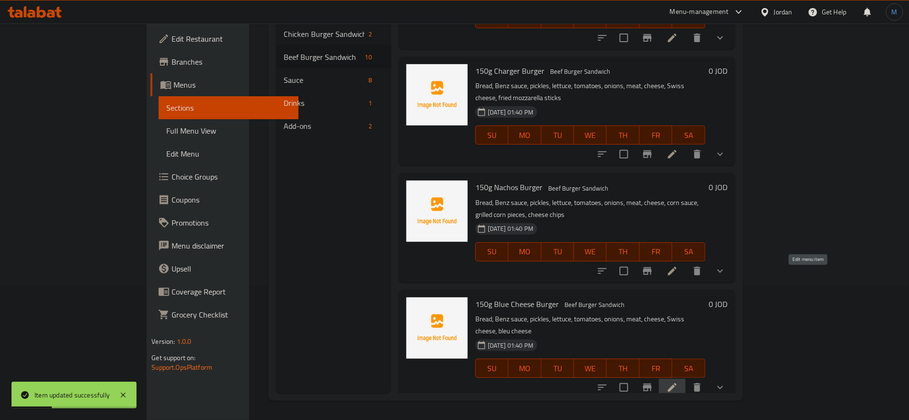
click at [676, 383] on icon at bounding box center [672, 387] width 9 height 9
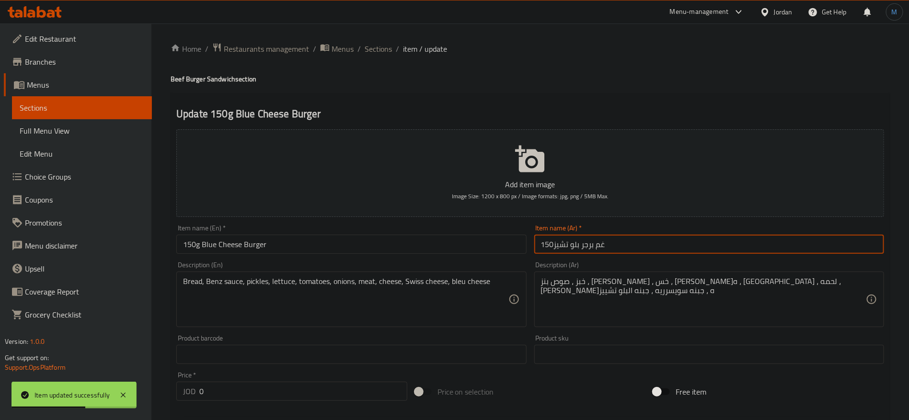
drag, startPoint x: 602, startPoint y: 243, endPoint x: 607, endPoint y: 244, distance: 5.4
click at [607, 244] on input "150غم برجر بلو تشيز" at bounding box center [709, 244] width 350 height 19
type input "150جم برجر بلو تشيز"
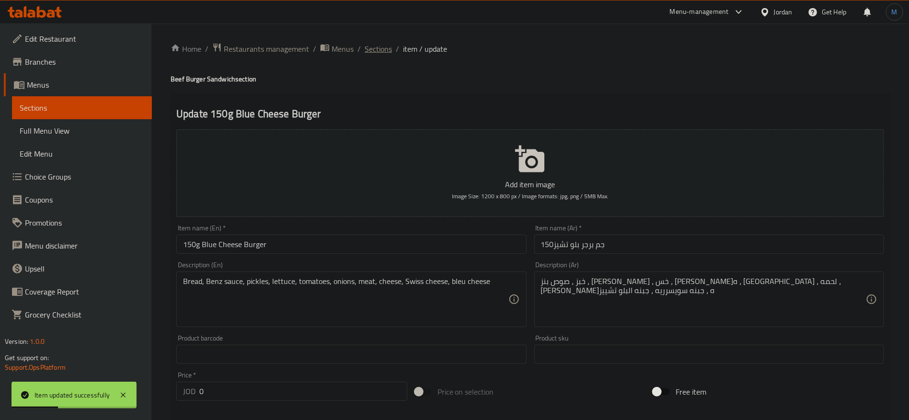
click at [371, 55] on span "Sections" at bounding box center [377, 48] width 27 height 11
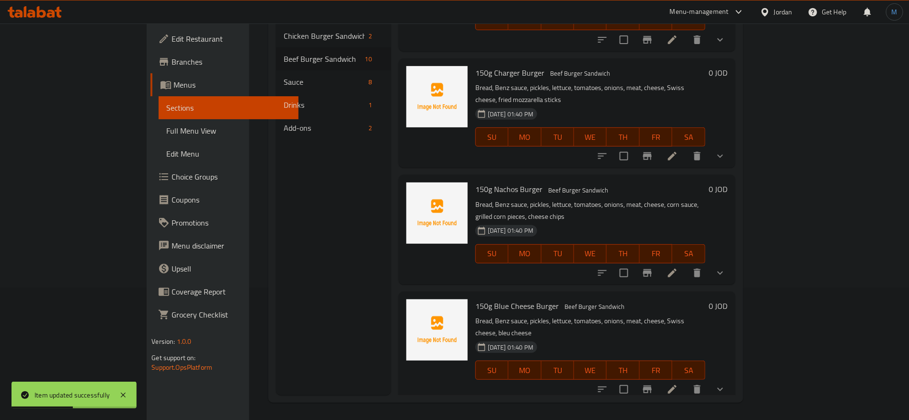
scroll to position [134, 0]
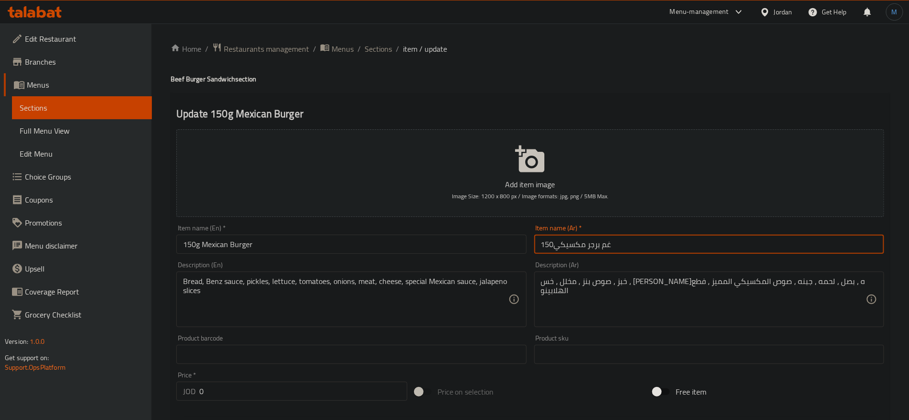
drag, startPoint x: 605, startPoint y: 243, endPoint x: 616, endPoint y: 243, distance: 10.5
click at [616, 243] on input "150غم برجر مكسيكي" at bounding box center [709, 244] width 350 height 19
type input "150جم برجر مكسيكي"
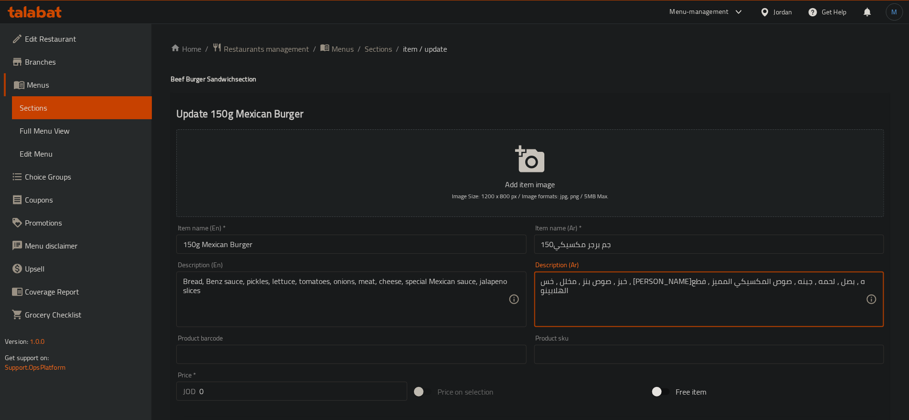
click at [558, 282] on textarea "خبز ، صوص بنز ، مخلل ، خس ، [PERSON_NAME]ه ، بصل ، لحمه ، جبنه ، صوص المكسيكي ا…" at bounding box center [703, 299] width 325 height 45
type textarea "خبز ، صوص بنز ، [PERSON_NAME] ، [PERSON_NAME] ، [PERSON_NAME]ه ، بصل ، لحمه ، ج…"
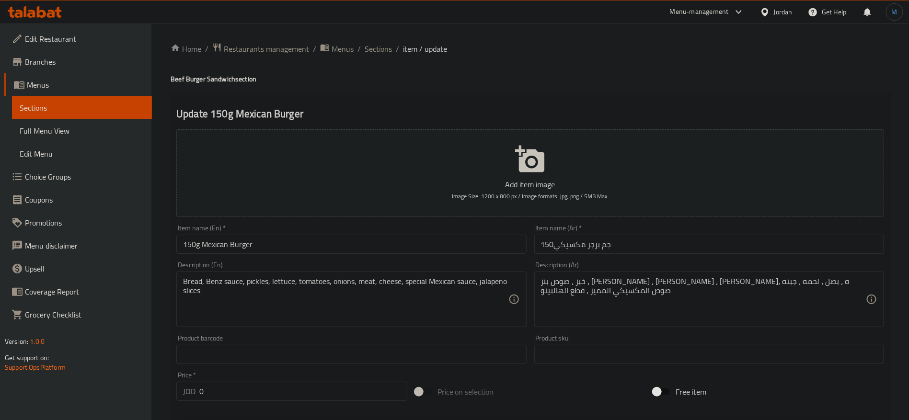
click at [713, 258] on div "Description (Ar) خبز ، صوص بنز ، مخلل ، خس ، [PERSON_NAME]ه ، بصل ، لحمه ، جبنه…" at bounding box center [708, 294] width 357 height 73
click at [710, 250] on input "150جم برجر مكسيكي" at bounding box center [709, 244] width 350 height 19
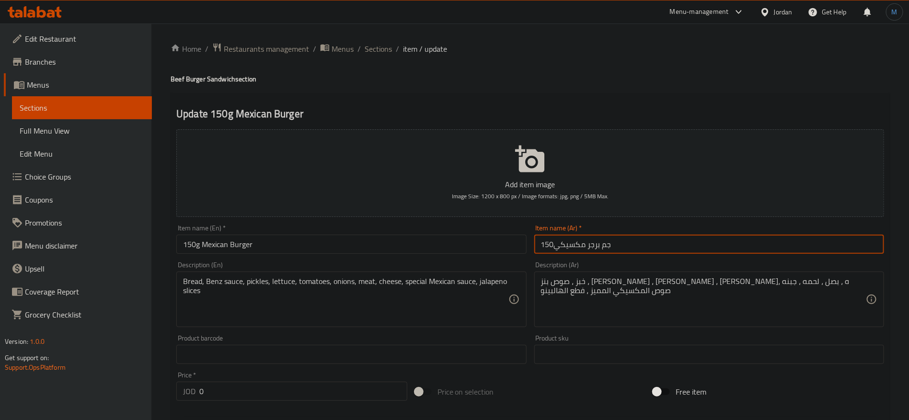
click at [378, 50] on span "Sections" at bounding box center [377, 48] width 27 height 11
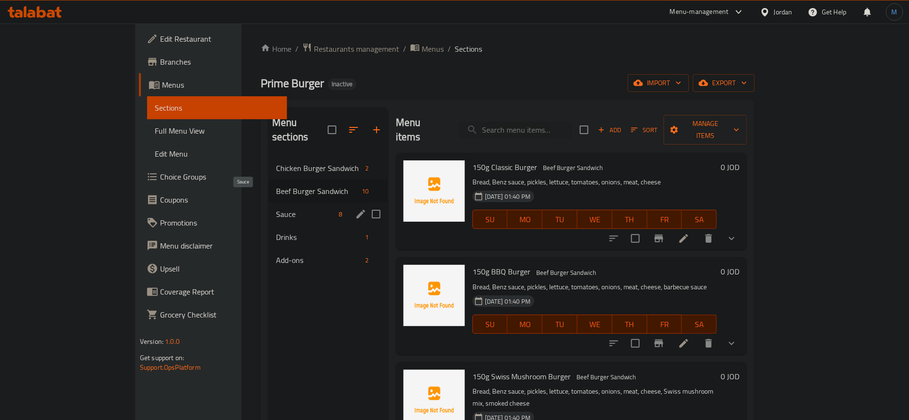
click at [276, 208] on span "Sauce" at bounding box center [305, 213] width 59 height 11
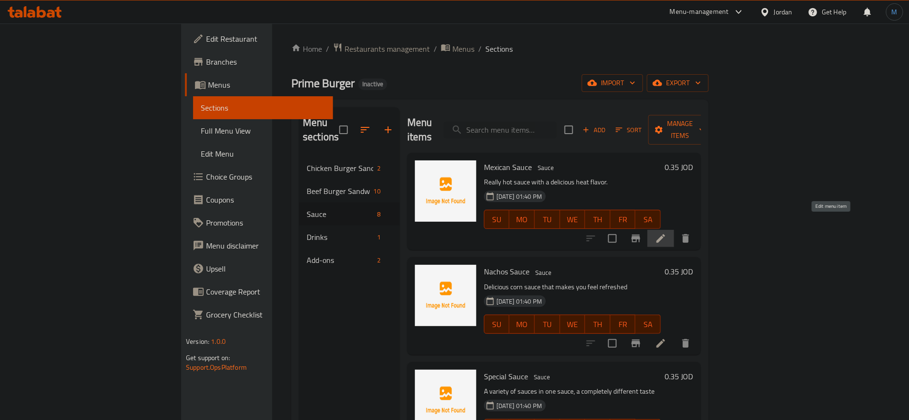
click at [665, 234] on icon at bounding box center [660, 238] width 9 height 9
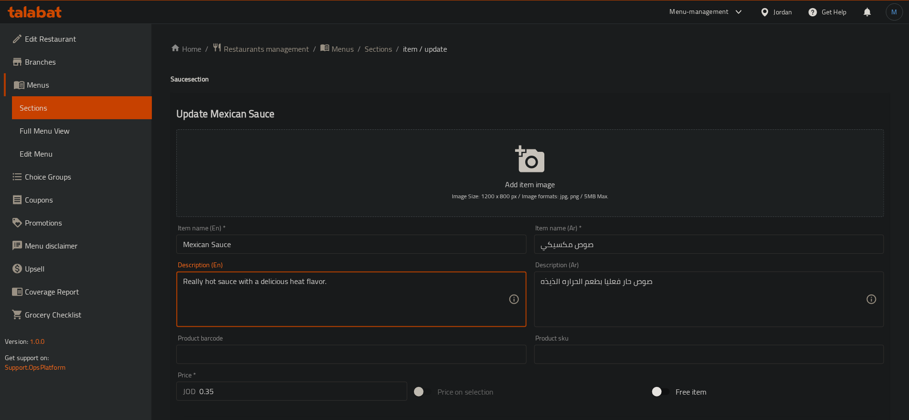
drag, startPoint x: 188, startPoint y: 281, endPoint x: 222, endPoint y: 282, distance: 34.0
click at [222, 282] on textarea "Really hot sauce with a delicious heat flavor." at bounding box center [345, 299] width 325 height 45
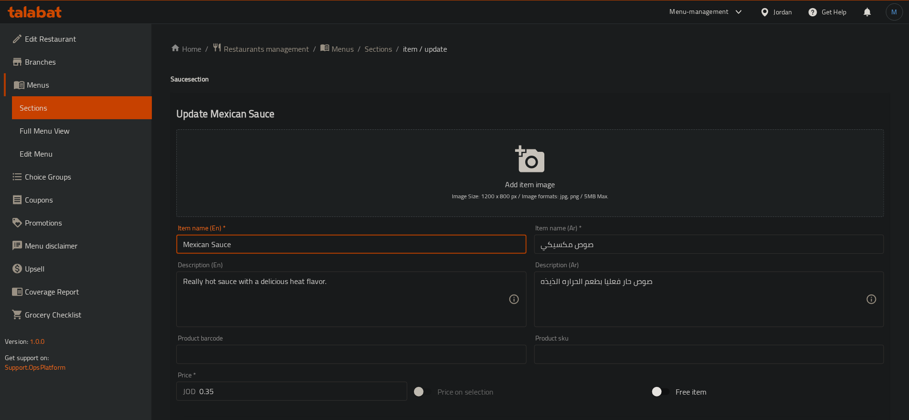
click at [389, 243] on input "Mexican Sauce" at bounding box center [351, 244] width 350 height 19
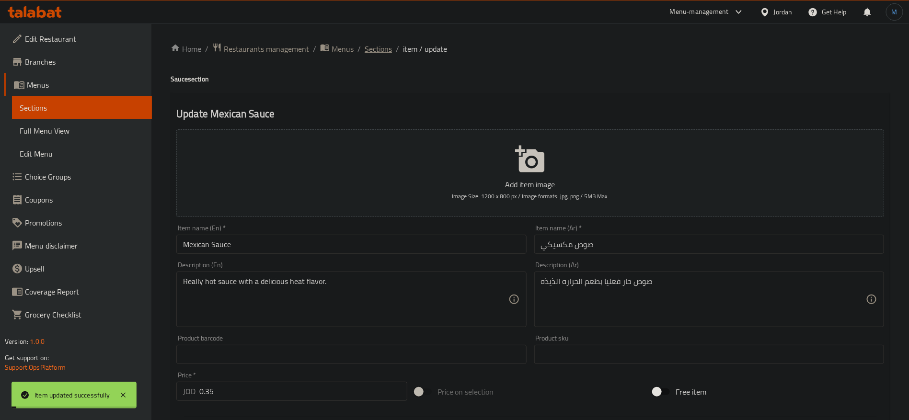
click at [376, 50] on span "Sections" at bounding box center [377, 48] width 27 height 11
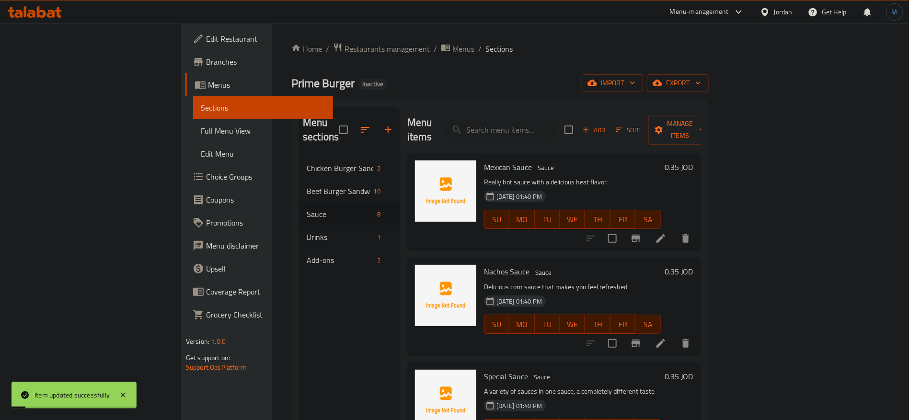
scroll to position [72, 0]
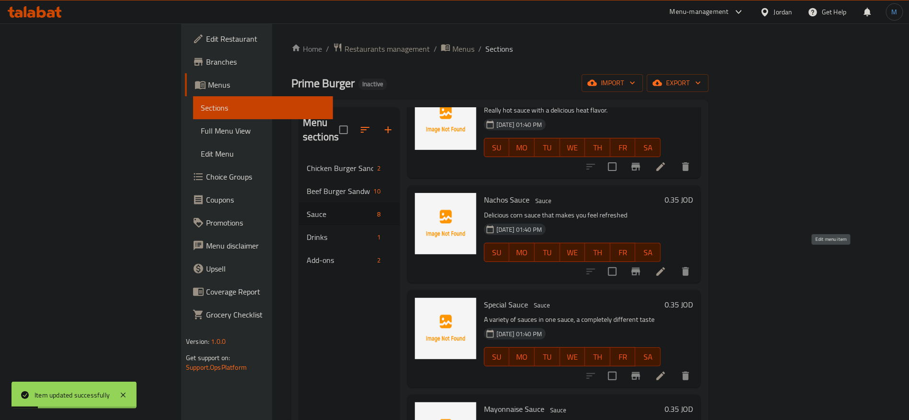
click at [666, 266] on icon at bounding box center [660, 271] width 11 height 11
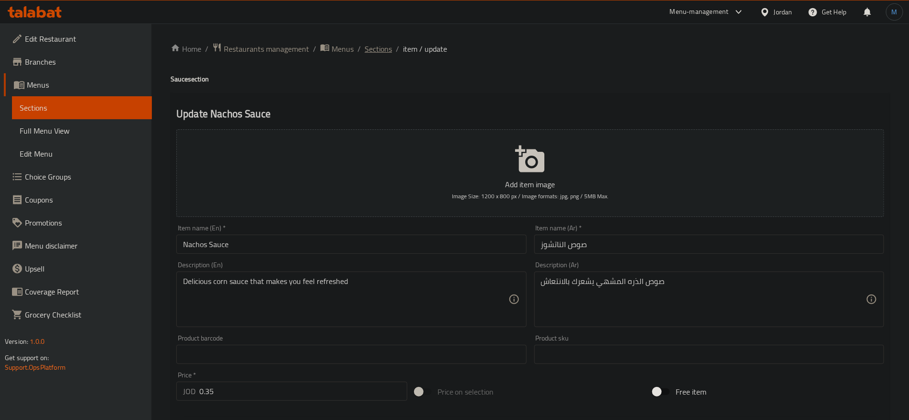
click at [380, 44] on span "Sections" at bounding box center [377, 48] width 27 height 11
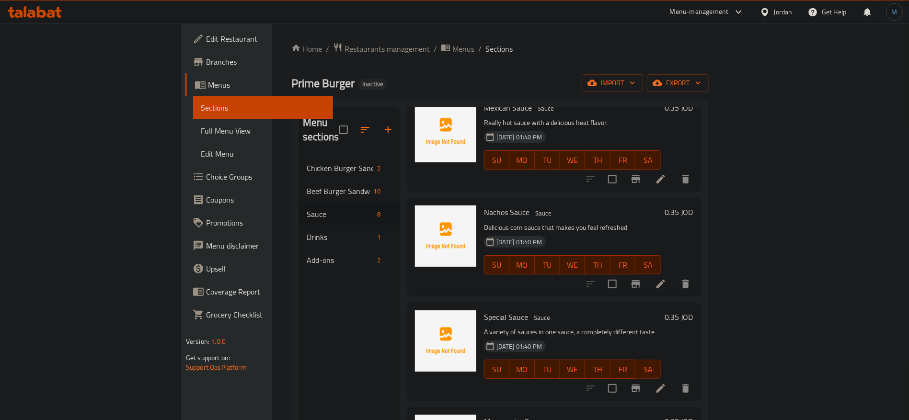
scroll to position [72, 0]
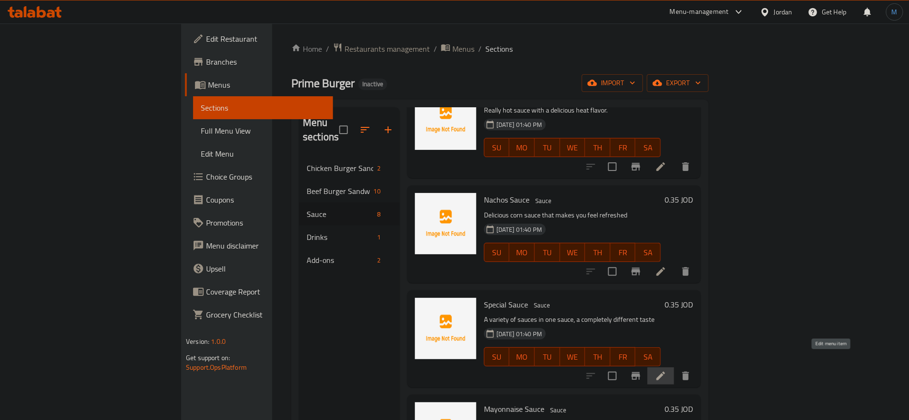
click at [666, 370] on icon at bounding box center [660, 375] width 11 height 11
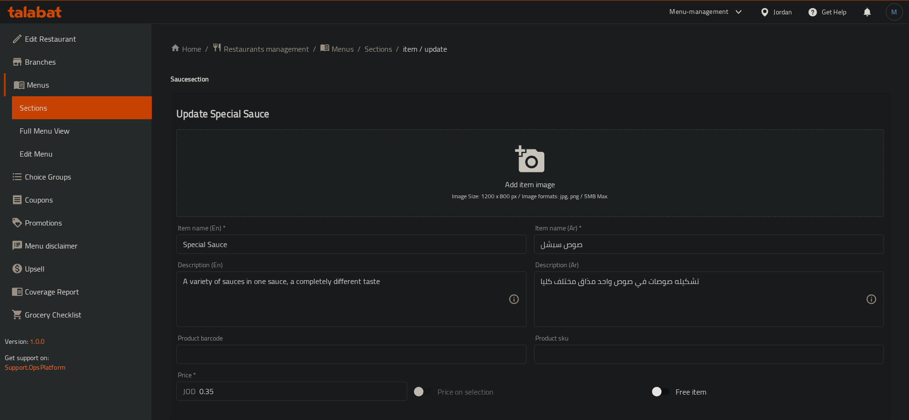
click at [550, 248] on input "صوص سبشل" at bounding box center [709, 244] width 350 height 19
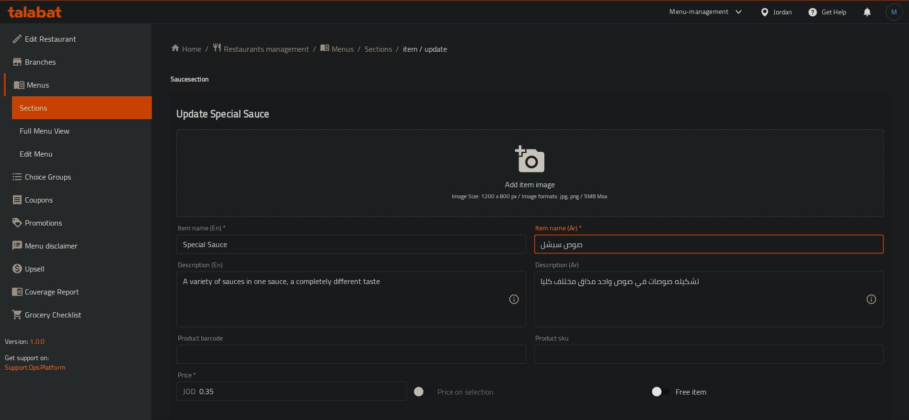
click at [550, 248] on input "صوص سبشل" at bounding box center [709, 244] width 350 height 19
type input "صوص سبيشيال"
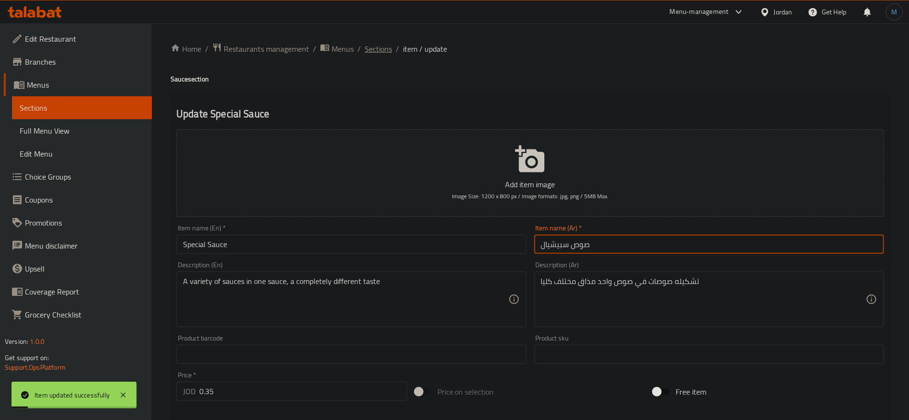
click at [377, 48] on span "Sections" at bounding box center [377, 48] width 27 height 11
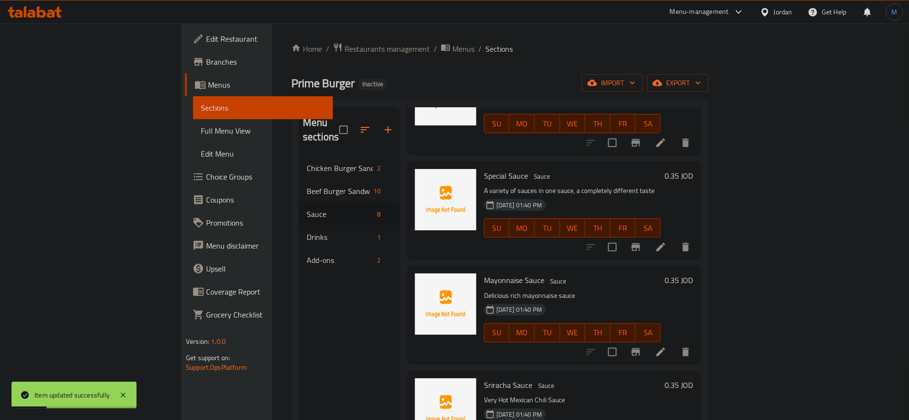
scroll to position [216, 0]
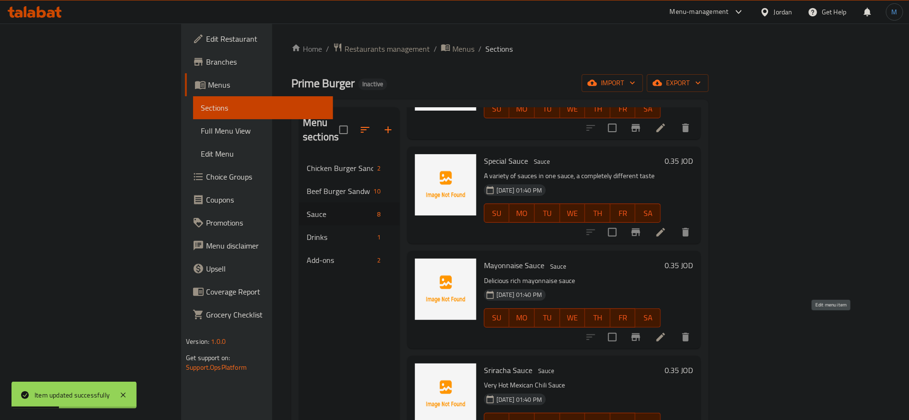
click at [666, 331] on icon at bounding box center [660, 336] width 11 height 11
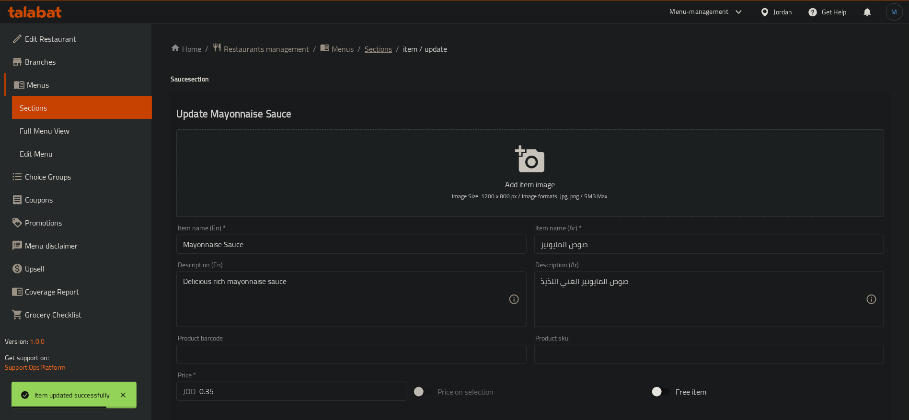
click at [376, 54] on span "Sections" at bounding box center [377, 48] width 27 height 11
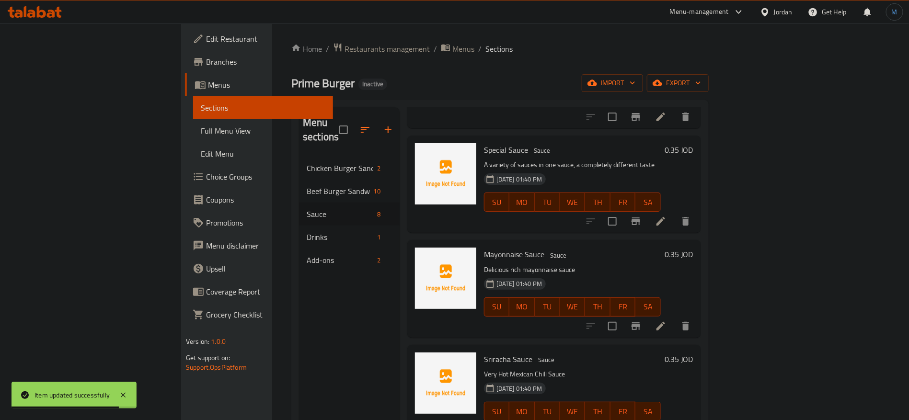
scroll to position [359, 0]
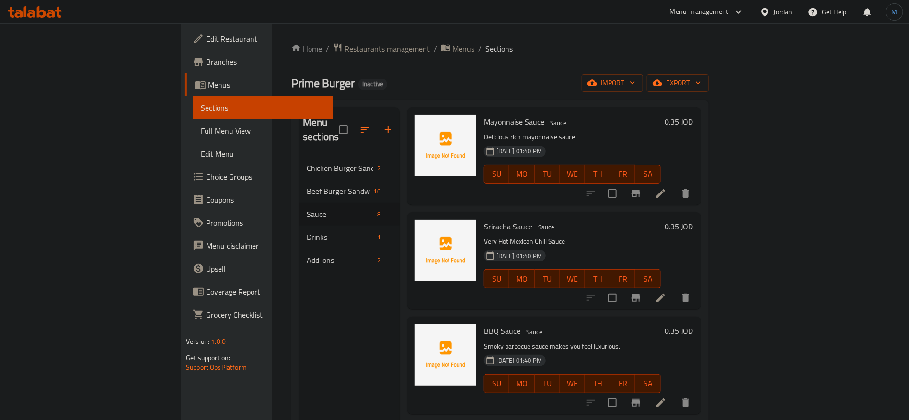
click at [674, 289] on li at bounding box center [660, 297] width 27 height 17
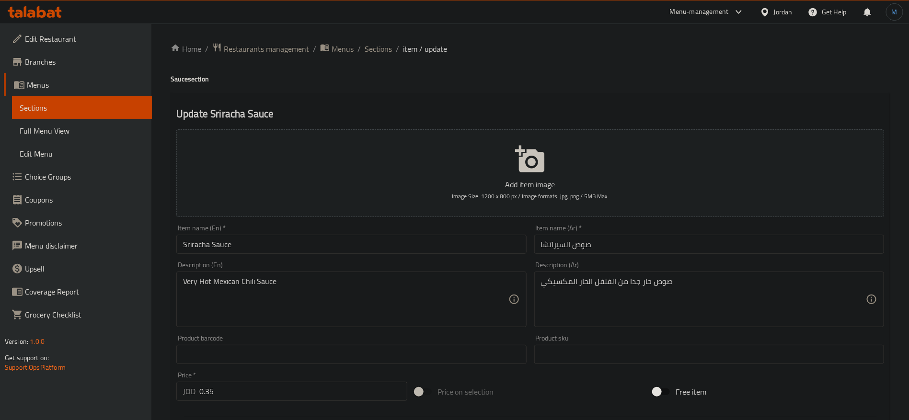
click at [182, 255] on div "Item name (En)   * Sriracha Sauce Item name (En) *" at bounding box center [350, 239] width 357 height 37
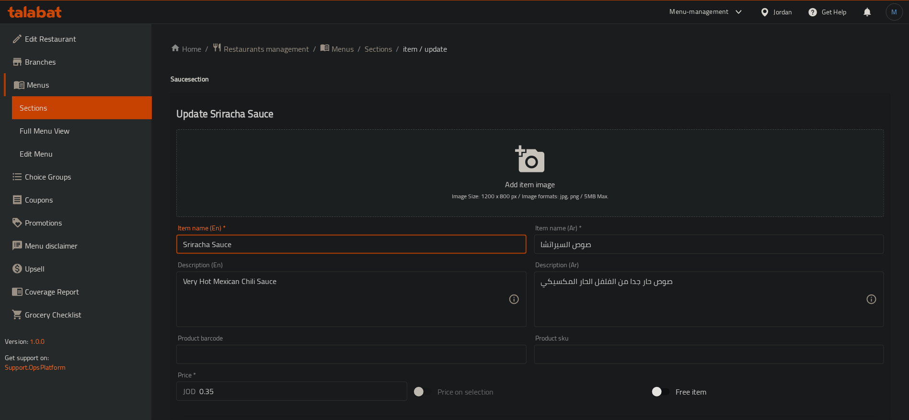
click at [183, 246] on input "Sriracha Sauce" at bounding box center [351, 244] width 350 height 19
click at [563, 240] on input "صوص السيراتشا" at bounding box center [709, 244] width 350 height 19
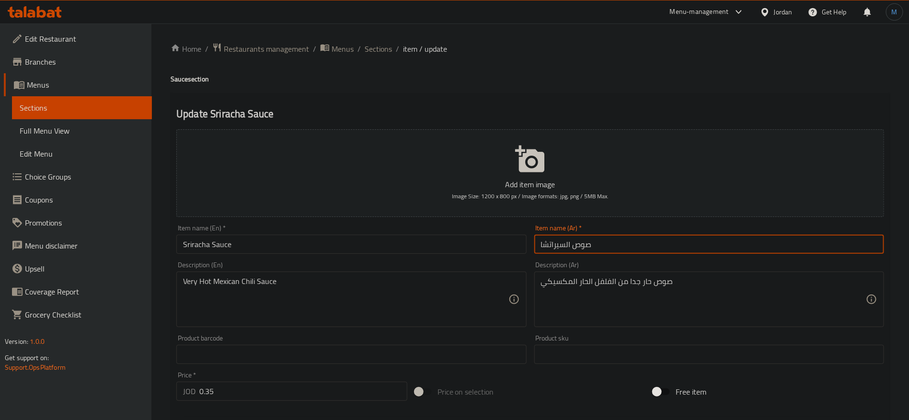
click at [563, 240] on input "صوص السيراتشا" at bounding box center [709, 244] width 350 height 19
paste input "سريراتشا"
click at [564, 249] on input "صوص السريراتشا" at bounding box center [709, 244] width 350 height 19
type input "صوص السريراتشا"
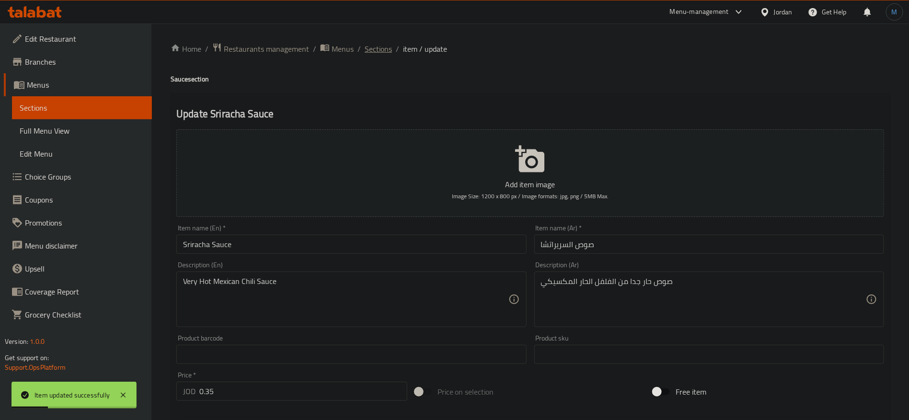
click at [389, 43] on span "Sections" at bounding box center [377, 48] width 27 height 11
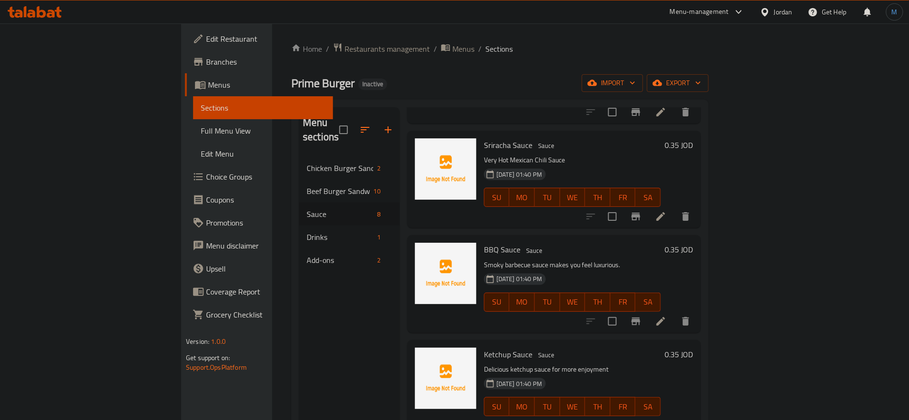
scroll to position [134, 0]
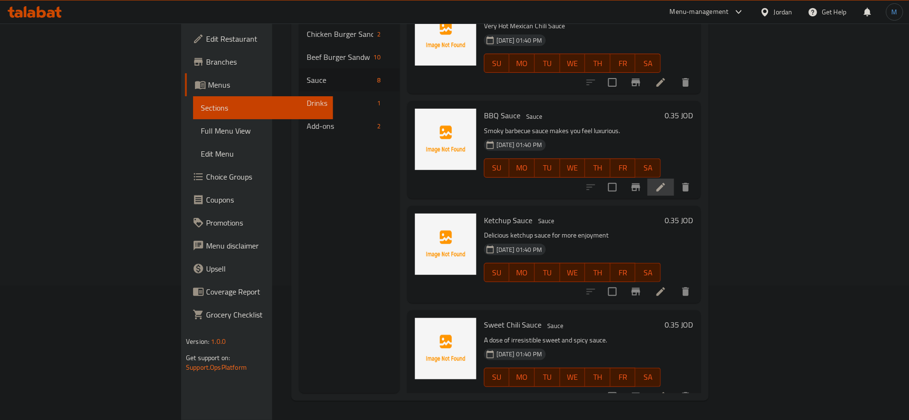
click at [674, 179] on li at bounding box center [660, 187] width 27 height 17
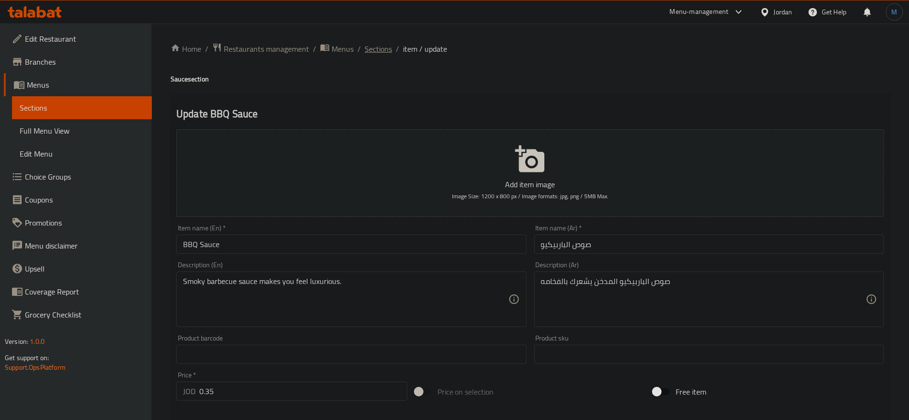
click at [384, 51] on span "Sections" at bounding box center [377, 48] width 27 height 11
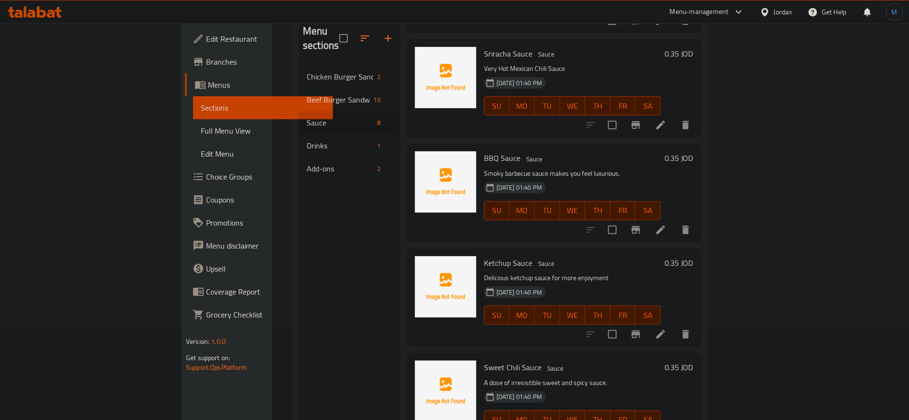
scroll to position [134, 0]
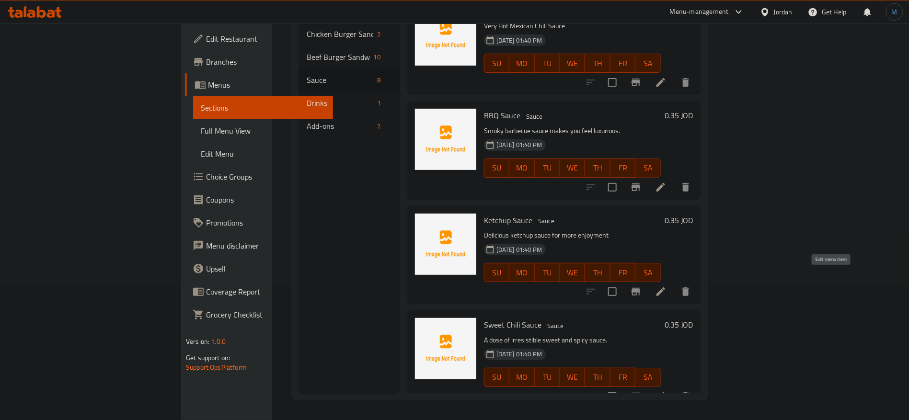
click at [665, 287] on icon at bounding box center [660, 291] width 9 height 9
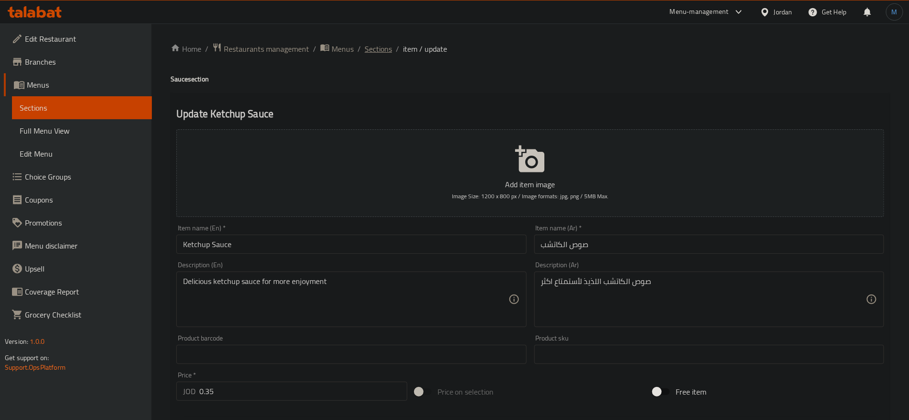
click at [375, 52] on span "Sections" at bounding box center [377, 48] width 27 height 11
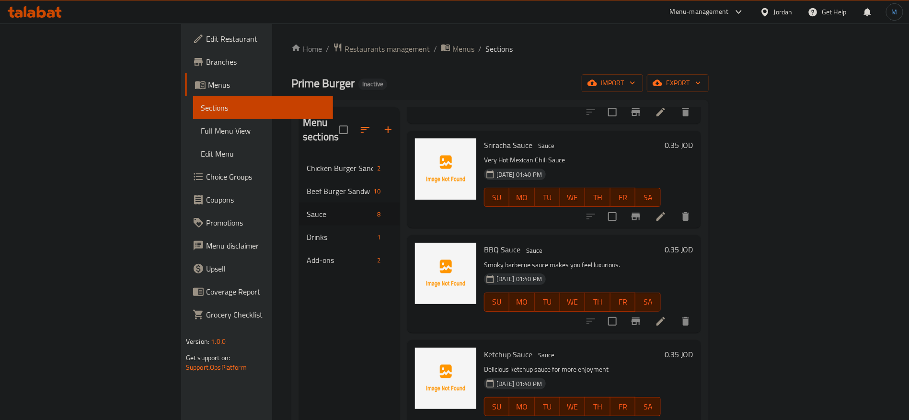
scroll to position [134, 0]
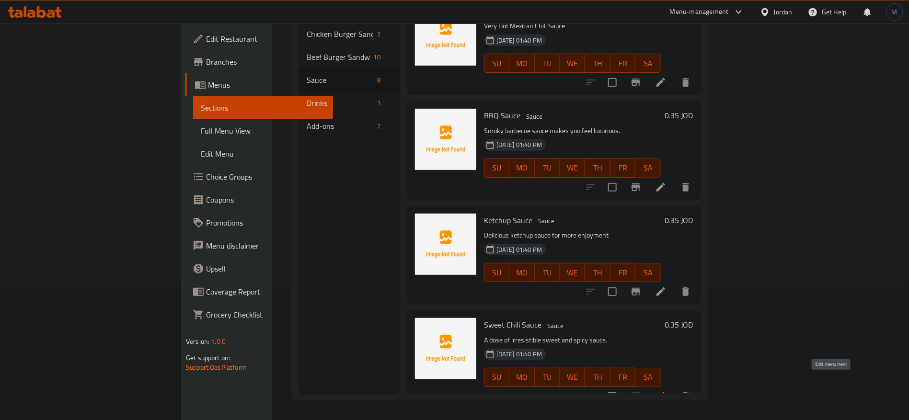
click at [666, 391] on icon at bounding box center [660, 396] width 11 height 11
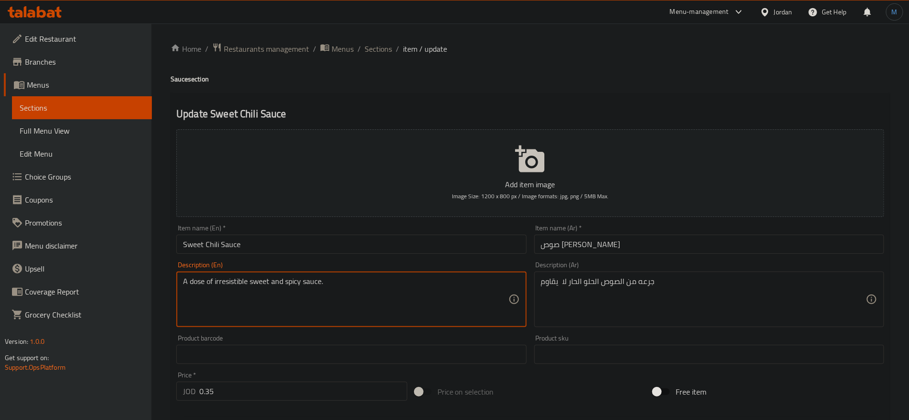
click at [225, 288] on textarea "A dose of irresistible sweet and spicy sauce." at bounding box center [345, 299] width 325 height 45
click at [378, 61] on div "Home / Restaurants management / Menus / Sections / item / update Sauce section …" at bounding box center [529, 350] width 719 height 615
click at [378, 53] on span "Sections" at bounding box center [377, 48] width 27 height 11
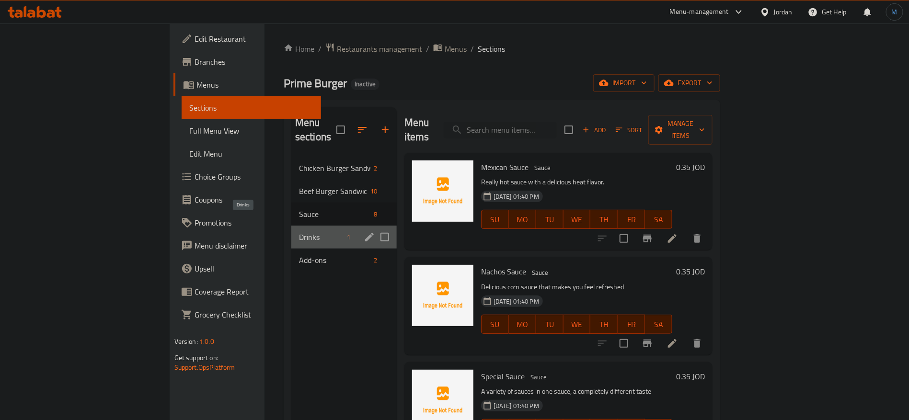
click at [299, 231] on span "Drinks" at bounding box center [321, 236] width 45 height 11
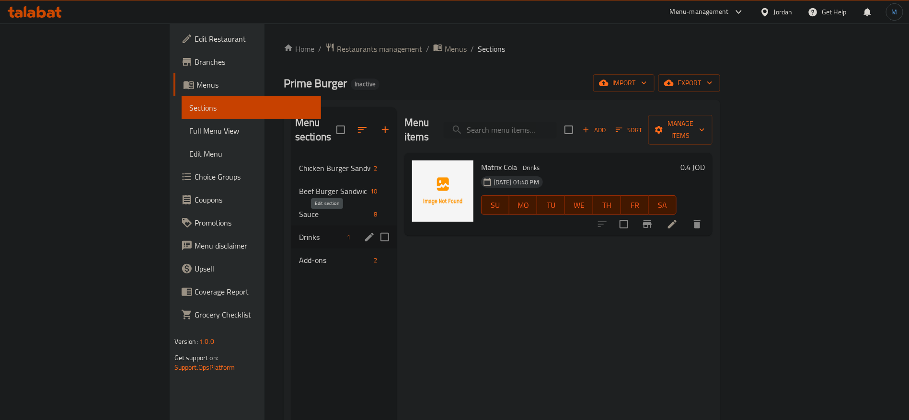
click at [364, 231] on icon "edit" at bounding box center [369, 236] width 11 height 11
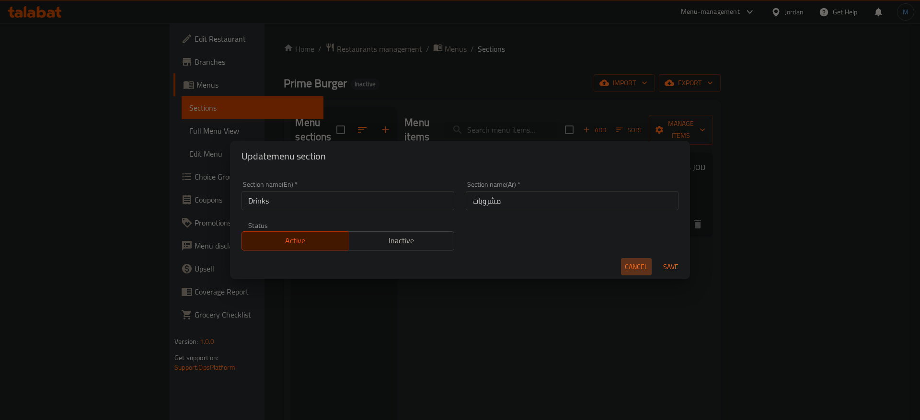
click at [621, 271] on button "Cancel" at bounding box center [636, 267] width 31 height 18
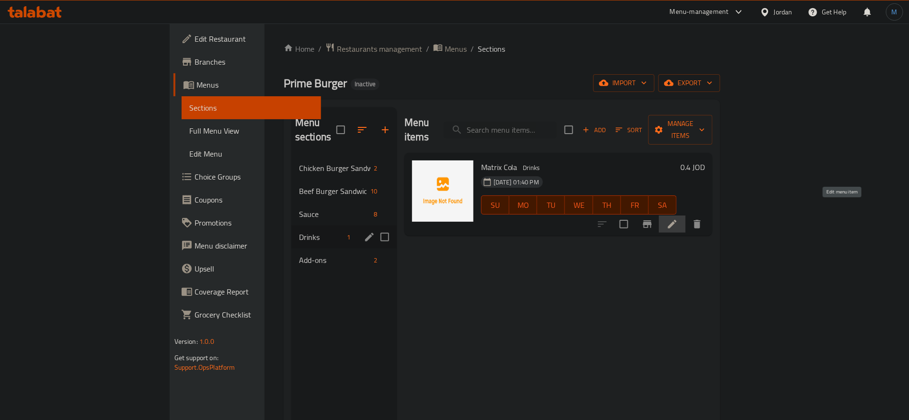
click at [678, 218] on icon at bounding box center [671, 223] width 11 height 11
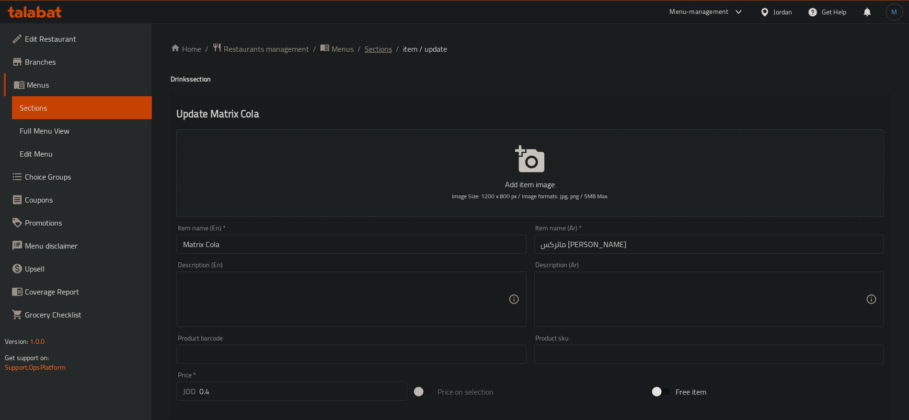
click at [386, 43] on span "Sections" at bounding box center [377, 48] width 27 height 11
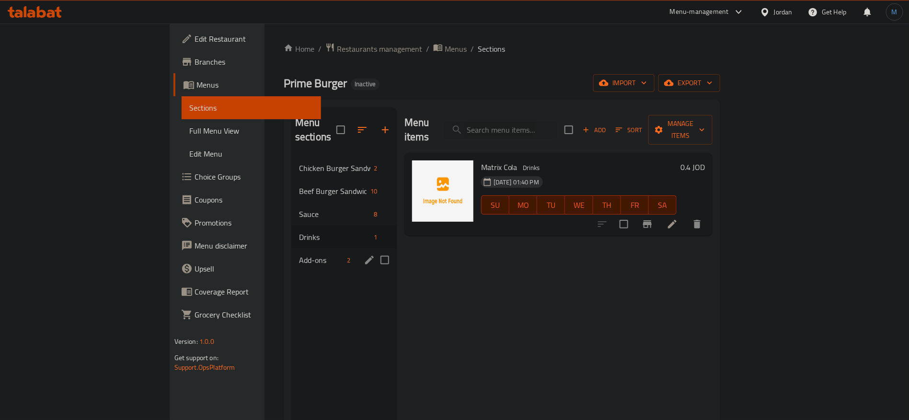
click at [291, 249] on div "Add-ons 2" at bounding box center [343, 260] width 105 height 23
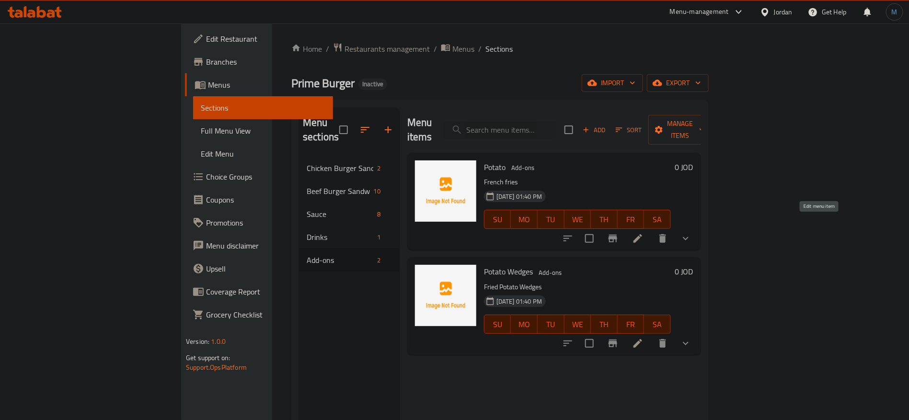
click at [642, 234] on icon at bounding box center [637, 238] width 9 height 9
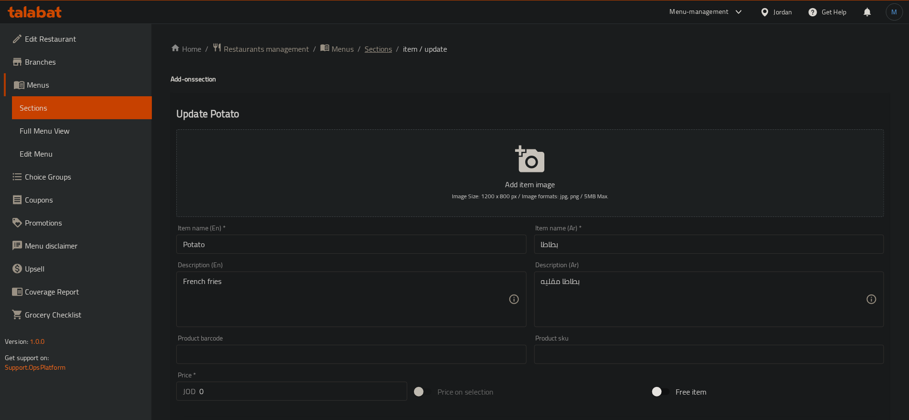
click at [382, 52] on span "Sections" at bounding box center [377, 48] width 27 height 11
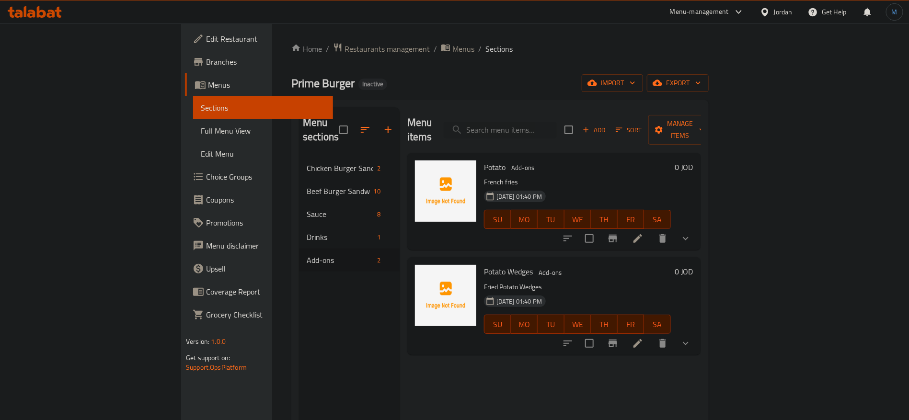
click at [651, 335] on li at bounding box center [637, 343] width 27 height 17
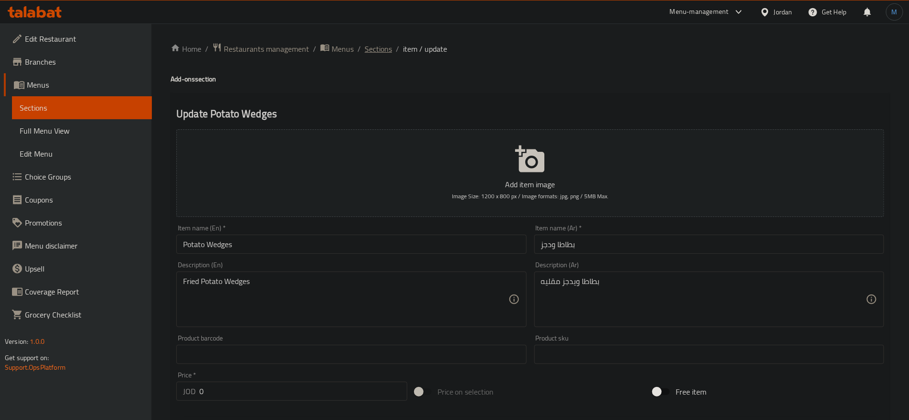
click at [386, 43] on span "Sections" at bounding box center [377, 48] width 27 height 11
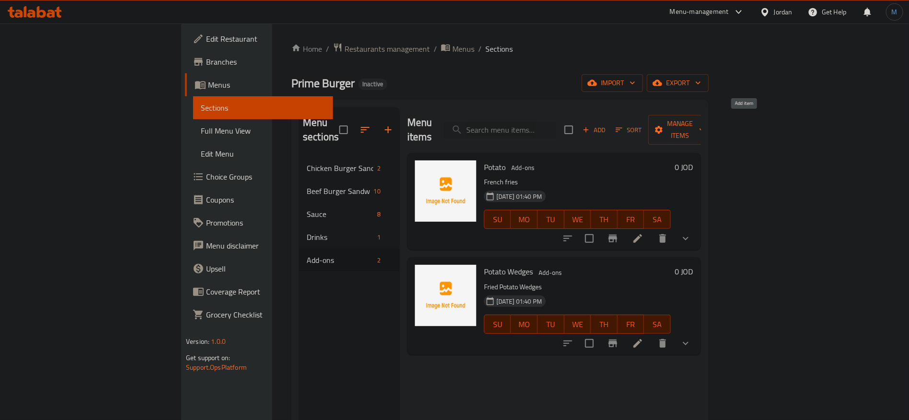
click at [607, 125] on span "Add" at bounding box center [594, 130] width 26 height 11
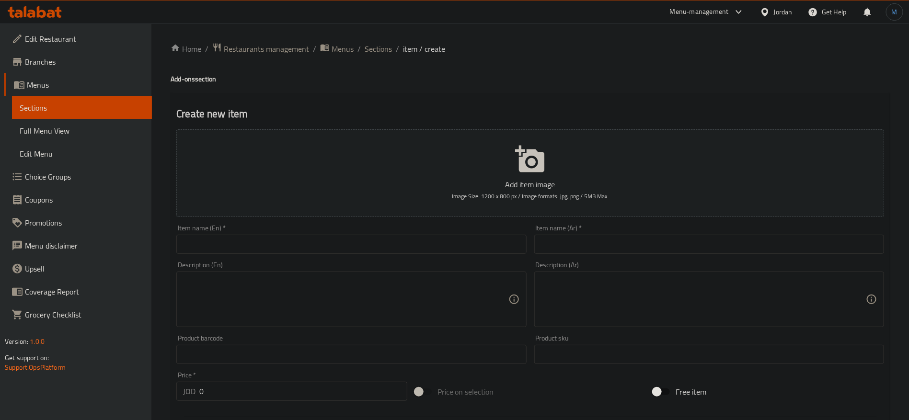
click at [608, 238] on input "text" at bounding box center [709, 244] width 350 height 19
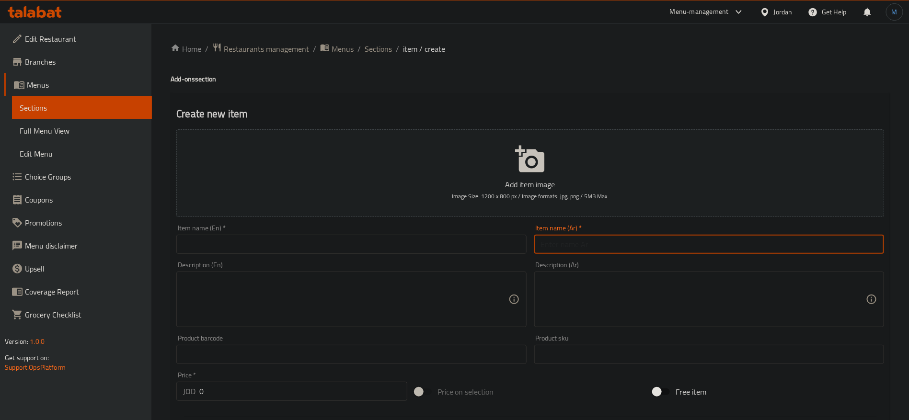
paste input "حلقات البصل"
type input "حلقات البصل"
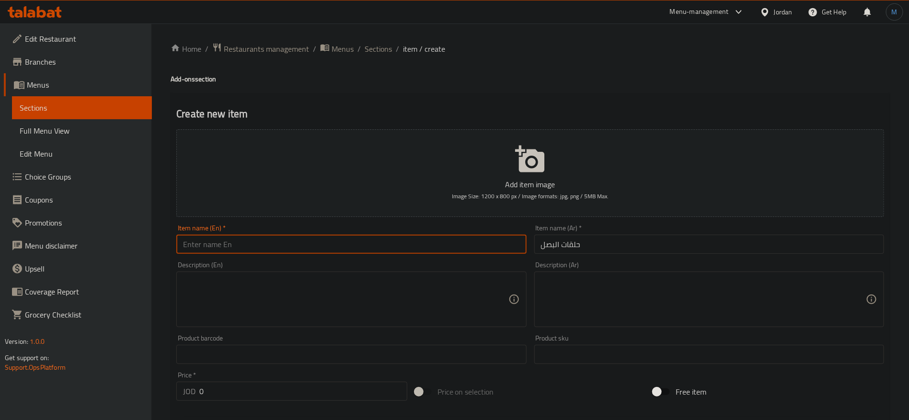
click at [402, 236] on input "text" at bounding box center [351, 244] width 350 height 19
paste input "onion rings"
type input "Onion Rings"
click at [633, 273] on div "Description (Ar)" at bounding box center [709, 300] width 350 height 56
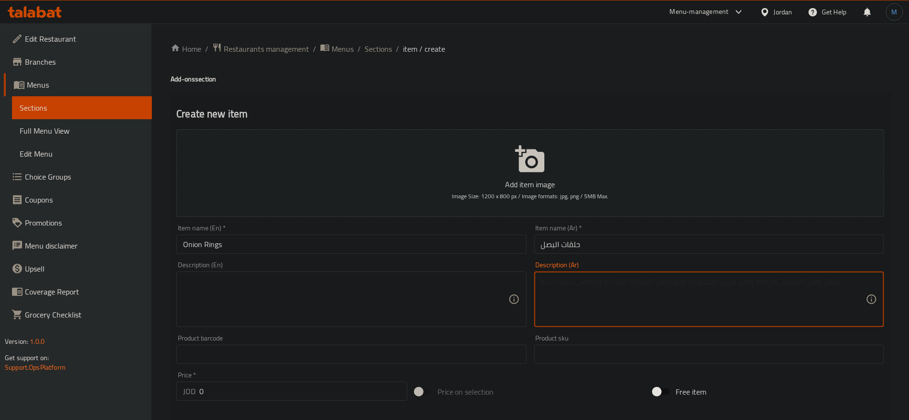
paste textarea "حلقات مقليه حلقات البصل مميزه عدد 8"
type textarea "حلقات مقليه حلقات البصل مميزه عدد 8"
click at [292, 384] on input "0" at bounding box center [303, 391] width 208 height 19
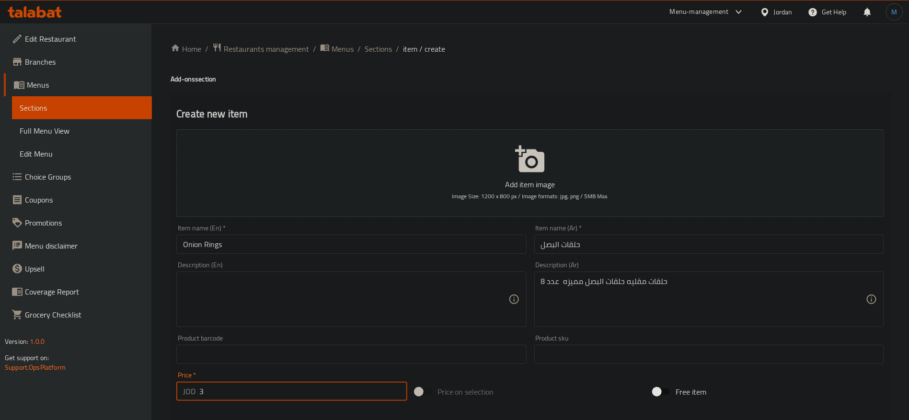
type input "3"
paste textarea "Fried rings, special onion rings, 8 pieces"
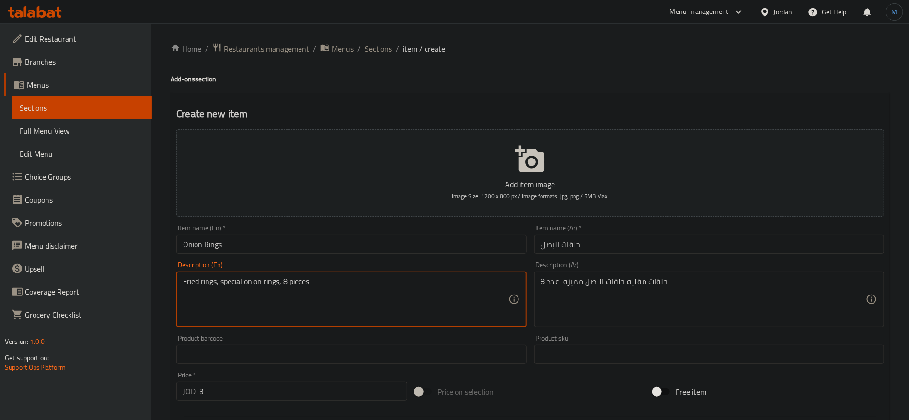
type textarea "Fried rings, special onion rings, 8 pieces"
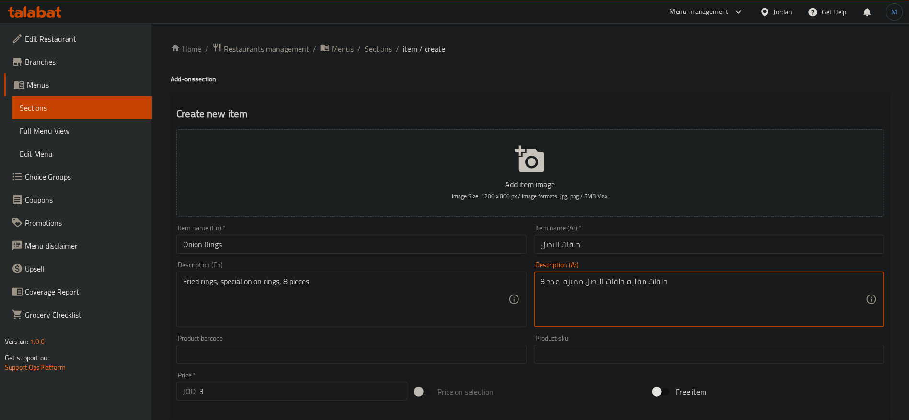
paste textarea
type textarea "حلقات مقليه حلقات البصل مميزه عدد 8"
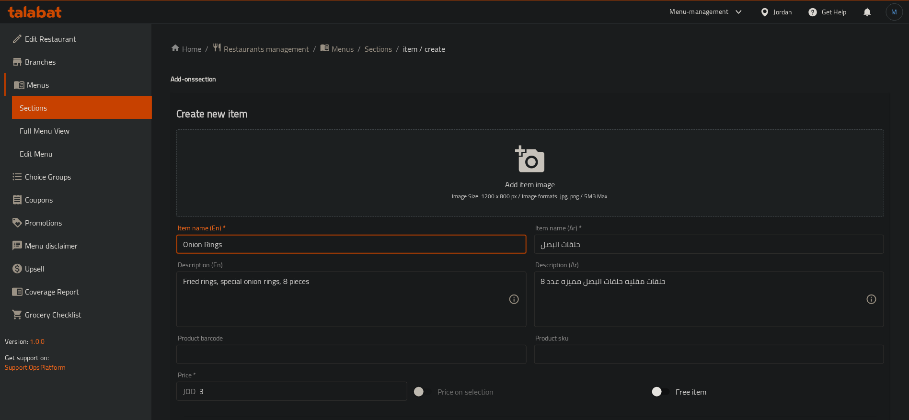
click at [398, 248] on input "Onion Rings" at bounding box center [351, 244] width 350 height 19
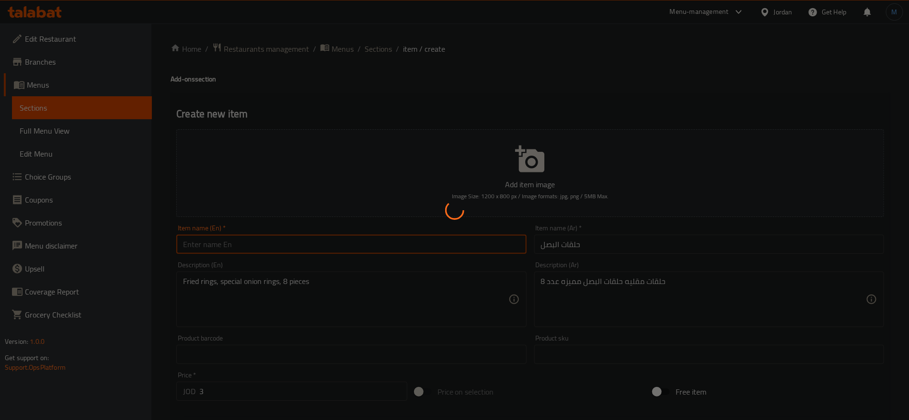
type input "0"
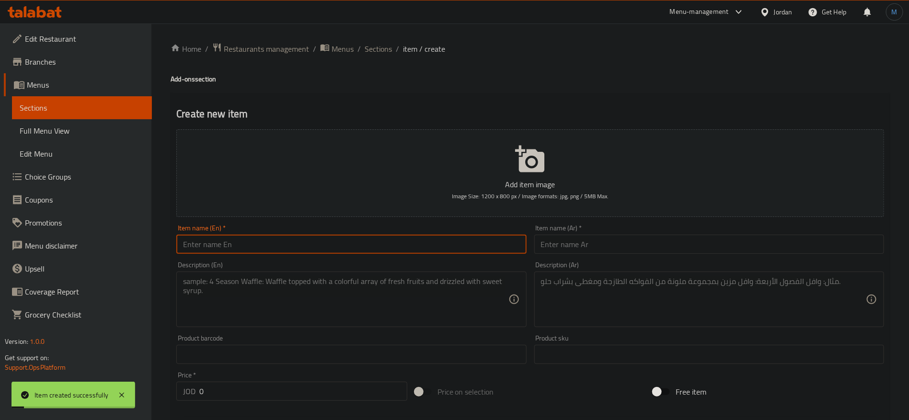
click at [668, 320] on textarea at bounding box center [703, 299] width 325 height 45
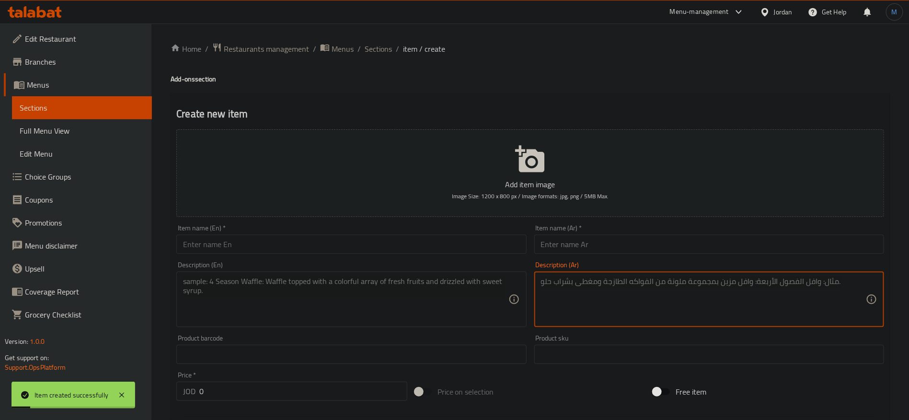
paste textarea "اصابع مقليه اصابع [PERSON_NAME] مميزه عدد 8"
type textarea "اصابع مقليه اصابع [PERSON_NAME] مميزه عدد 8"
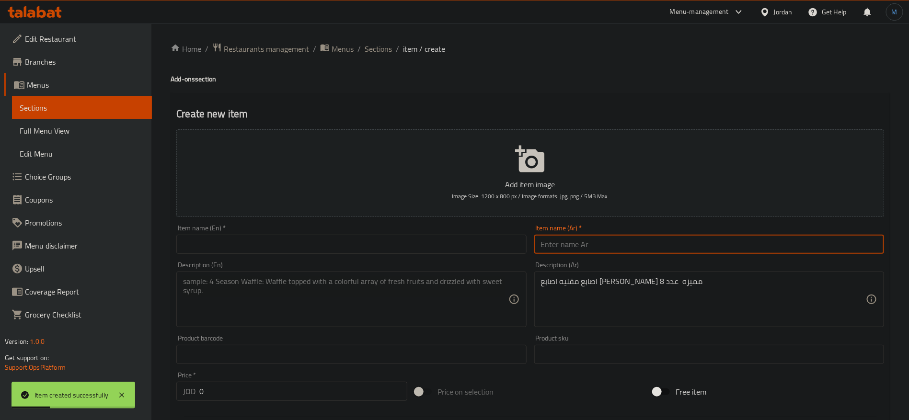
click at [670, 247] on input "text" at bounding box center [709, 244] width 350 height 19
paste input "اصابع الموزريلا"
click at [599, 234] on div "Item name (Ar)   * اصابع [PERSON_NAME] Item name (Ar) *" at bounding box center [709, 239] width 350 height 29
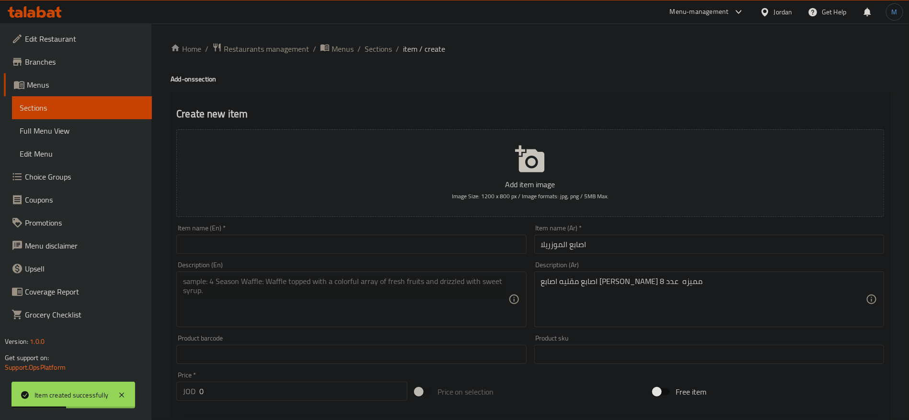
paste input "اصابع الموزريلا"
click at [601, 245] on input "اصابع [PERSON_NAME] اصابع [PERSON_NAME]" at bounding box center [709, 244] width 350 height 19
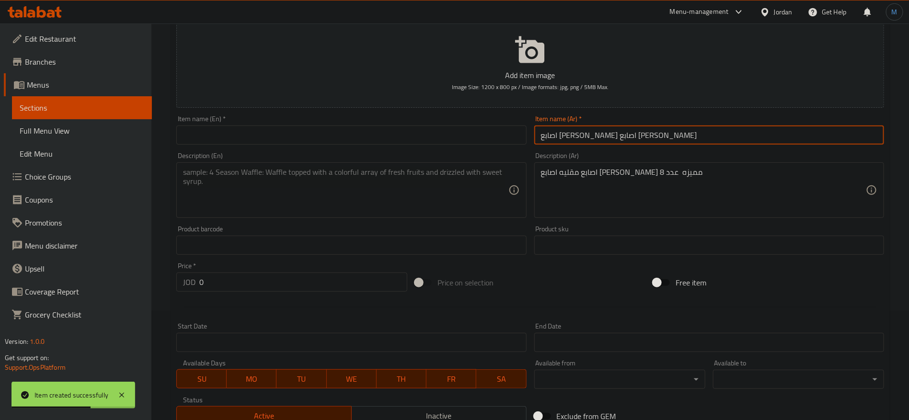
scroll to position [72, 0]
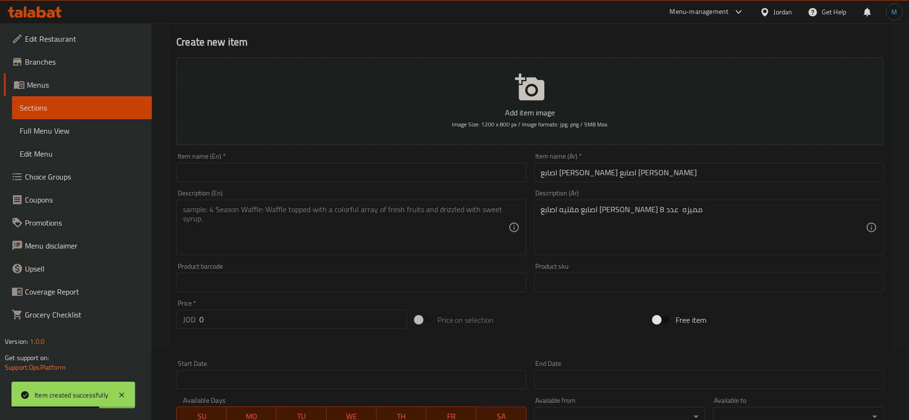
click at [532, 55] on div "Add item image Image Size: 1200 x 800 px / Image formats: jpg, png / 5MB Max." at bounding box center [529, 101] width 715 height 95
click at [605, 269] on div "Product sku Product sku" at bounding box center [709, 277] width 350 height 29
click at [586, 239] on textarea "اصابع مقليه اصابع [PERSON_NAME] مميزه عدد 8" at bounding box center [703, 227] width 325 height 45
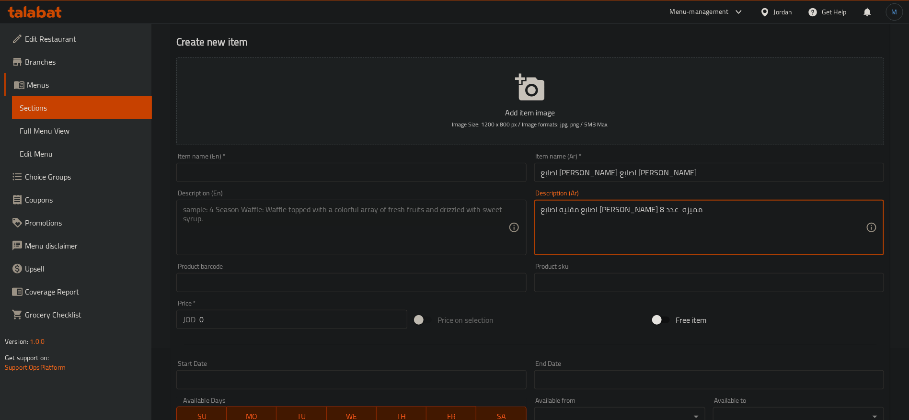
click at [600, 267] on div "Product sku Product sku" at bounding box center [709, 277] width 350 height 29
click at [298, 395] on div "Available Days SU MO TU WE TH FR SA" at bounding box center [350, 411] width 357 height 37
click at [637, 174] on input "اصابع [PERSON_NAME] اصابع [PERSON_NAME]" at bounding box center [709, 172] width 350 height 19
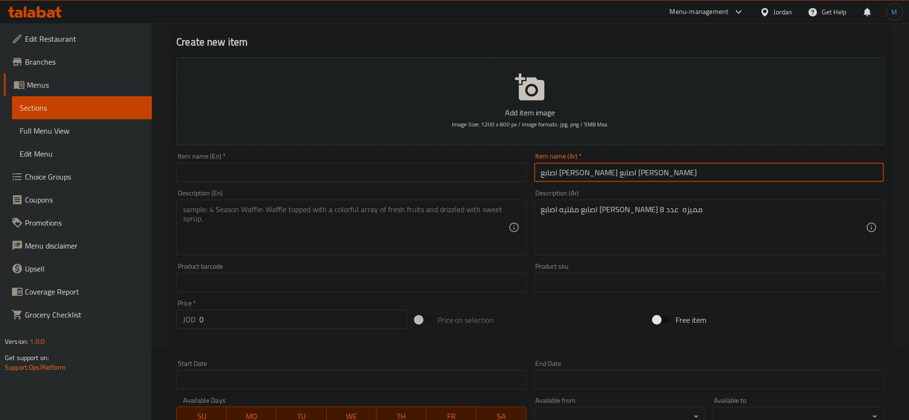
paste input "text"
paste input "ريلا"
type input "اصابع الموزاريلا"
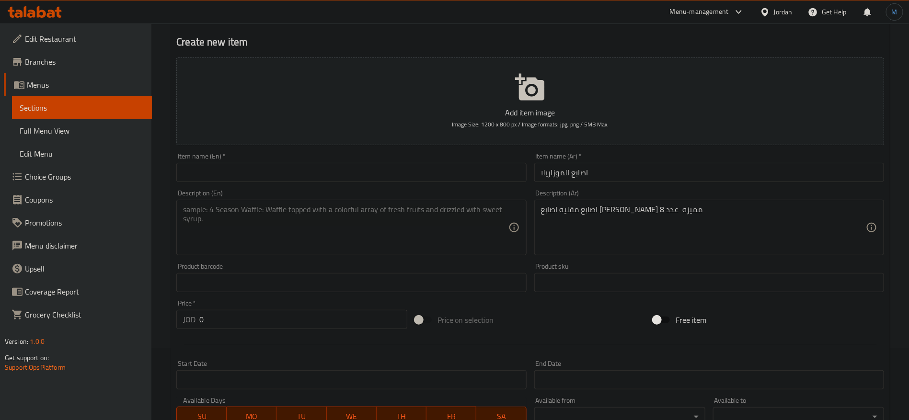
click at [329, 162] on div "Item name (En)   * Item name (En) *" at bounding box center [351, 167] width 350 height 29
click at [330, 177] on input "text" at bounding box center [351, 172] width 350 height 19
paste input "Mozzarella sticks"
type input "Mozzarella sticks"
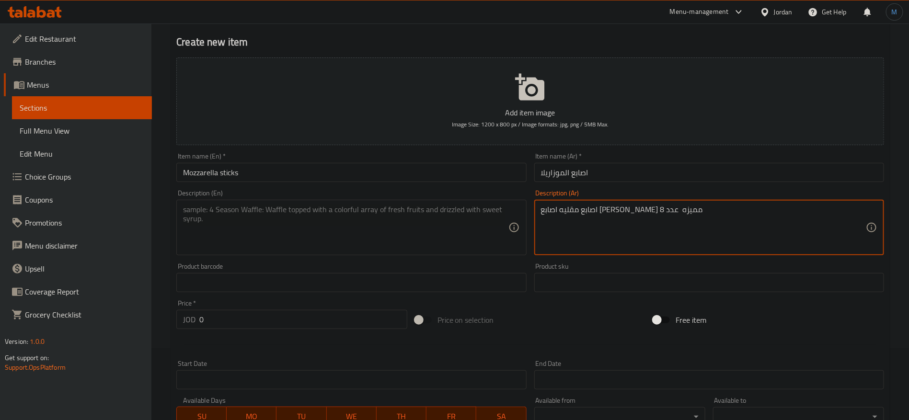
paste textarea "ريلا مميزه"
type textarea "اصابع مقليه اصابع الموزاريلا مميزه عدد 8"
click at [446, 246] on textarea at bounding box center [345, 227] width 325 height 45
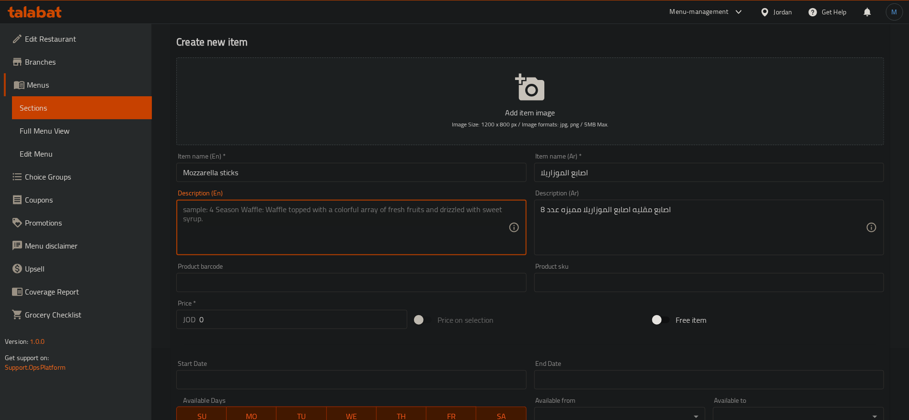
paste textarea "Fried fingers, special mozzarella fingers, 8 pieces"
type textarea "Fried fingers, special mozzarella fingers, 8 pieces"
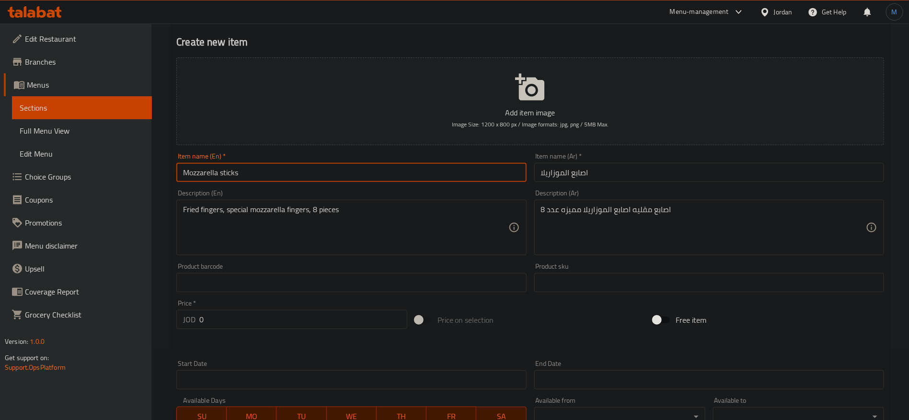
click at [216, 171] on input "Mozzarella sticks" at bounding box center [351, 172] width 350 height 19
drag, startPoint x: 216, startPoint y: 171, endPoint x: 227, endPoint y: 171, distance: 10.5
click at [227, 171] on input "Mozzarella sticks" at bounding box center [351, 172] width 350 height 19
drag, startPoint x: 227, startPoint y: 171, endPoint x: 202, endPoint y: 171, distance: 25.4
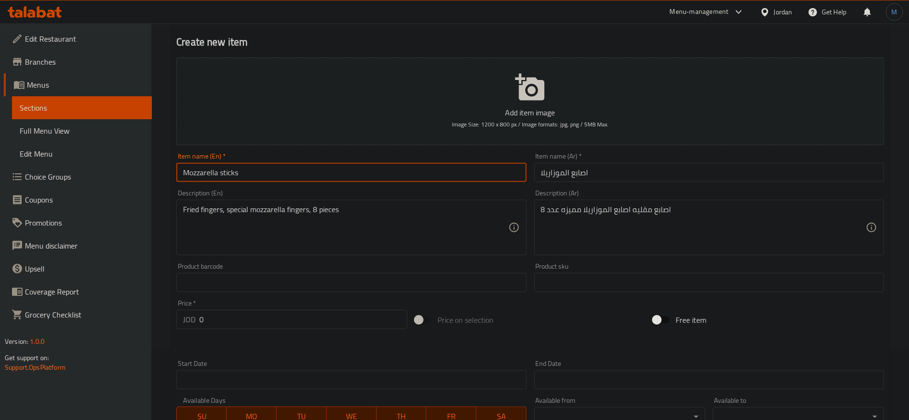
click at [202, 171] on input "Mozzarella sticks" at bounding box center [351, 172] width 350 height 19
type input "Mozzarella Sticks"
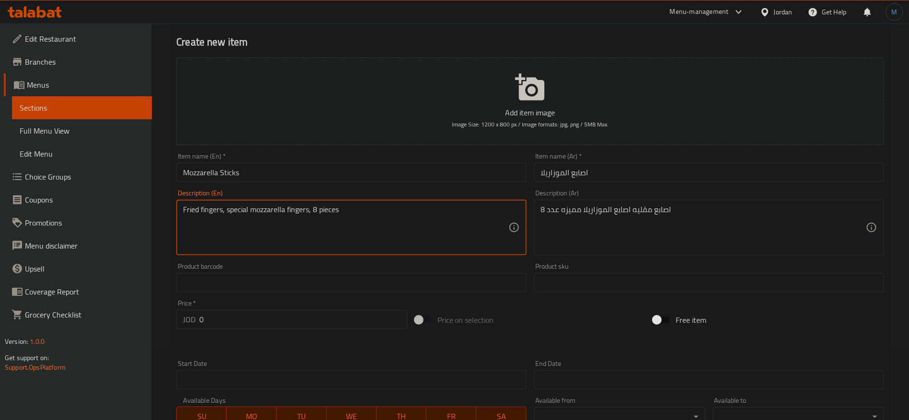
click at [218, 207] on textarea "Fried fingers, special mozzarella fingers, 8 pieces" at bounding box center [345, 227] width 325 height 45
click at [297, 211] on textarea "Fried fingers, special mozzarella fingers, 8 pieces" at bounding box center [345, 227] width 325 height 45
drag, startPoint x: 297, startPoint y: 211, endPoint x: 283, endPoint y: 212, distance: 14.9
click at [283, 212] on textarea "Fried fingers, special mozzarella fingers, 8 pieces" at bounding box center [345, 227] width 325 height 45
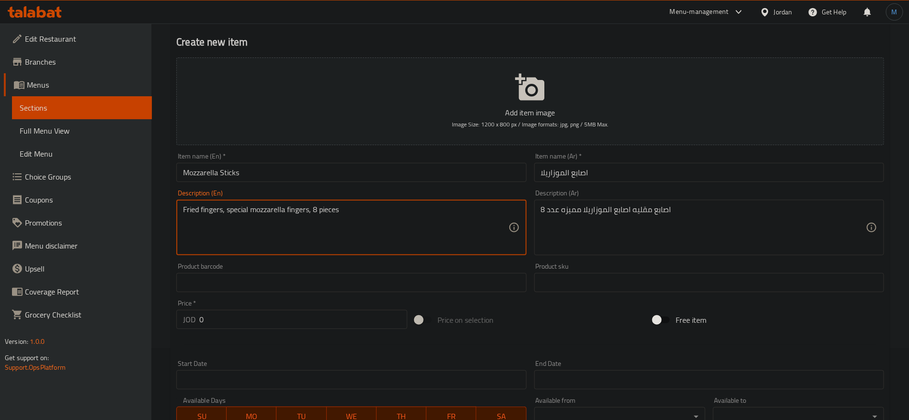
paste textarea "Mozzarella stick"
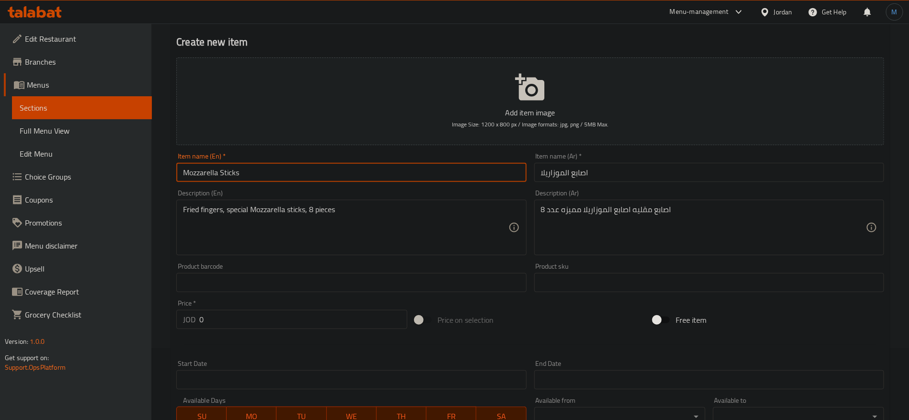
click at [234, 173] on input "Mozzarella Sticks" at bounding box center [351, 172] width 350 height 19
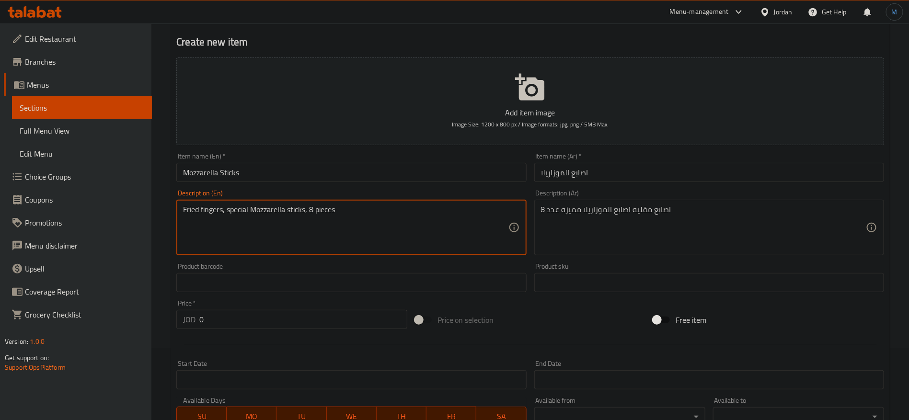
click at [221, 207] on textarea "Fried fingers, special Mozzarella sticks, 8 pieces" at bounding box center [345, 227] width 325 height 45
click at [216, 214] on textarea "Fried fingers, special Mozzarella sticks, 8 pieces" at bounding box center [345, 227] width 325 height 45
paste textarea "Stick"
type textarea "Fried Sticks, special Mozzarella sticks, 8 pieces"
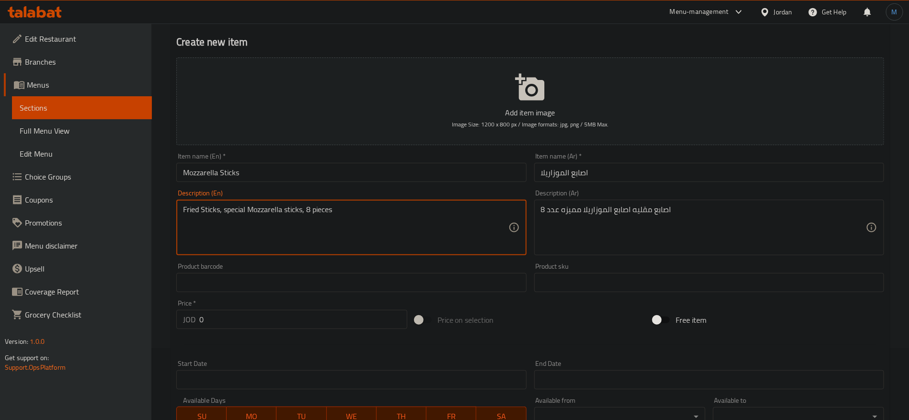
click at [286, 176] on input "Mozzarella Sticks" at bounding box center [351, 172] width 350 height 19
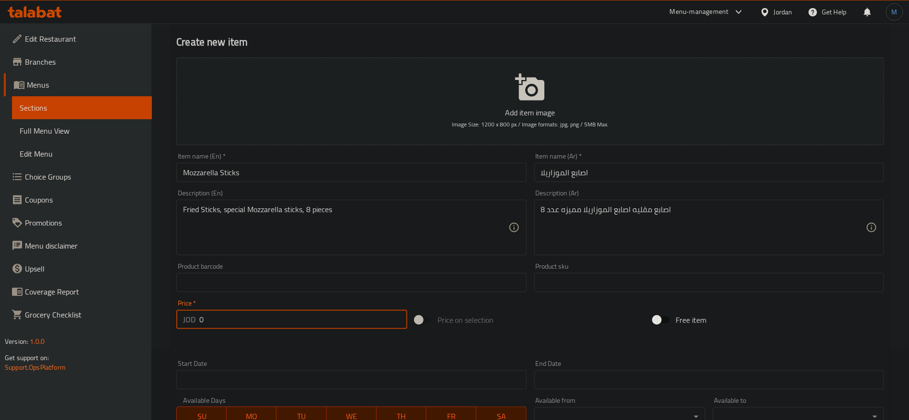
click at [257, 317] on input "0" at bounding box center [303, 319] width 208 height 19
paste input "4.5"
type input "4.5"
click at [284, 175] on input "Mozzarella Sticks" at bounding box center [351, 172] width 350 height 19
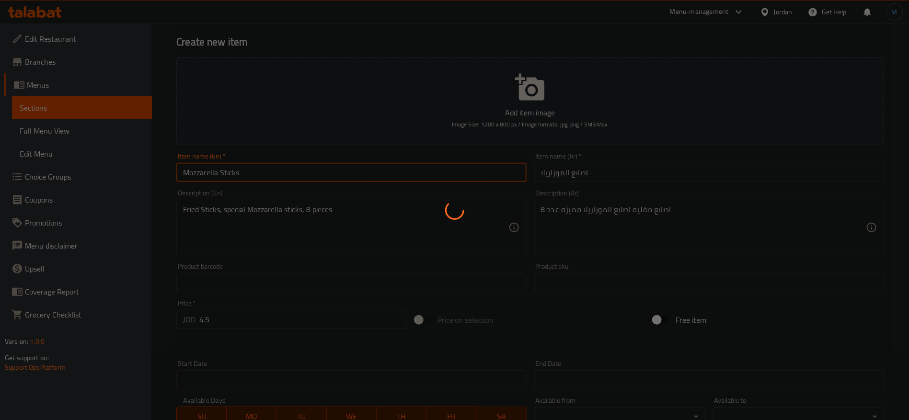
type input "0"
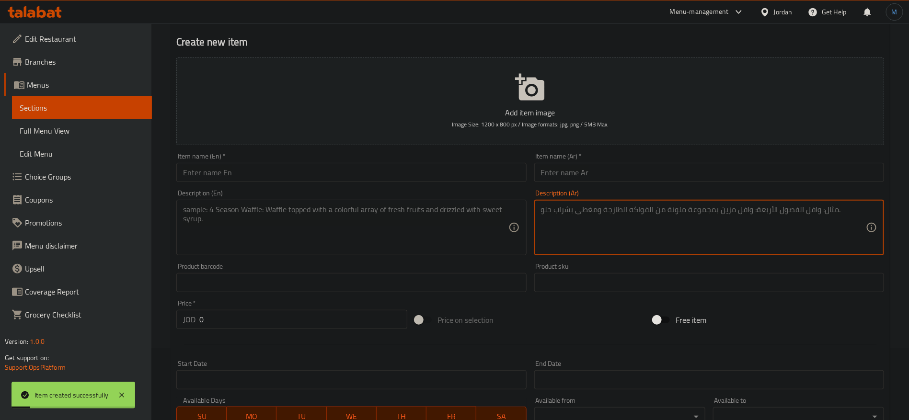
click at [544, 242] on textarea at bounding box center [703, 227] width 325 height 45
paste textarea "بطاطا مقليه كبير بالجبنه مميزه"
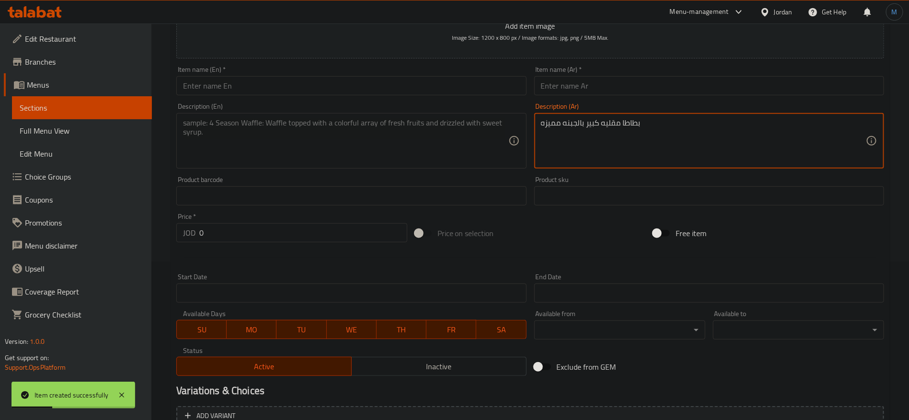
scroll to position [216, 0]
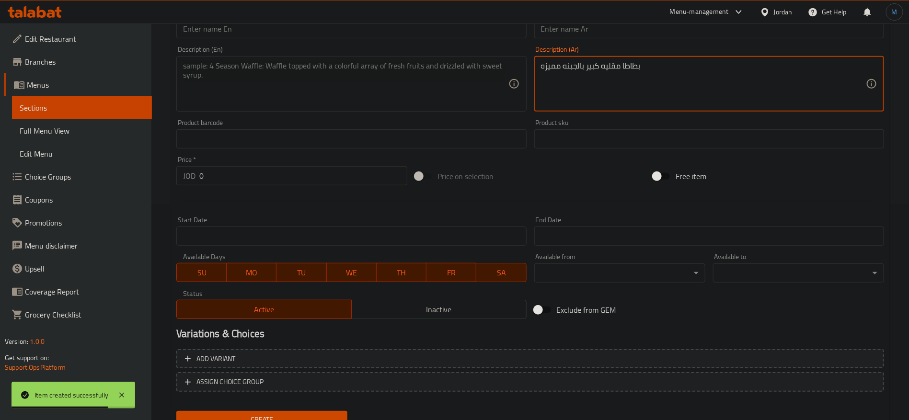
type textarea "بطاطا مقليه كبير بالجبنه مميزه"
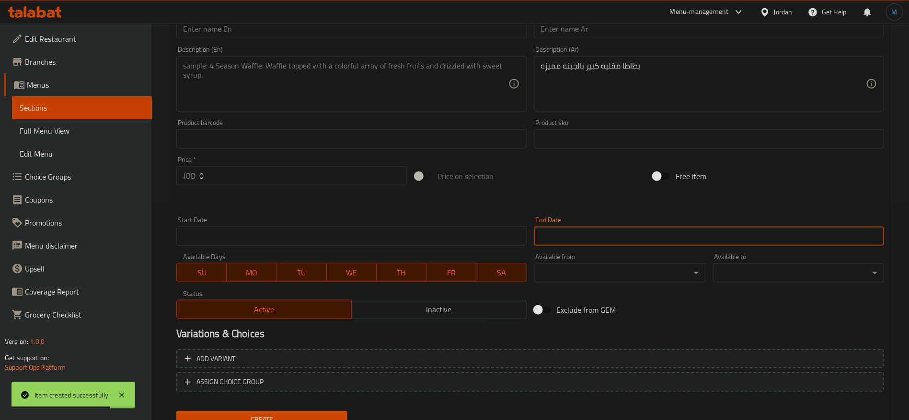
click at [612, 242] on input "Start Date" at bounding box center [709, 236] width 350 height 19
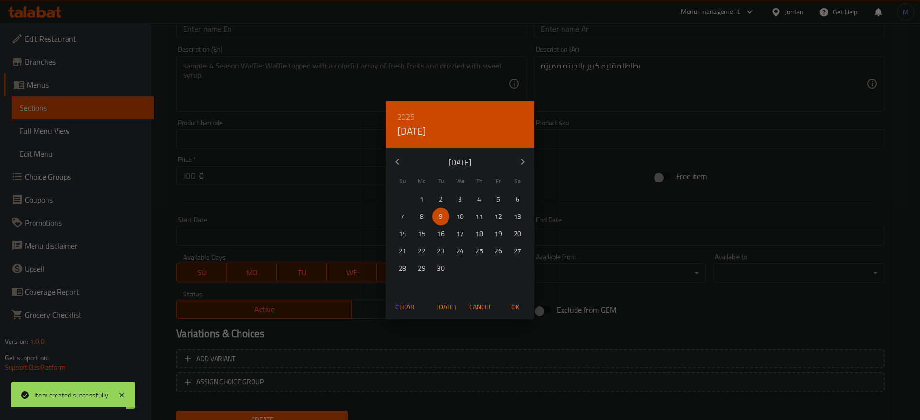
click at [609, 234] on div "2025 Tue, Sep [DATE] Mo Tu We Th Fr Sa 31 1 2 3 4 5 6 7 8 9 10 11 12 13 14 15 1…" at bounding box center [460, 210] width 920 height 420
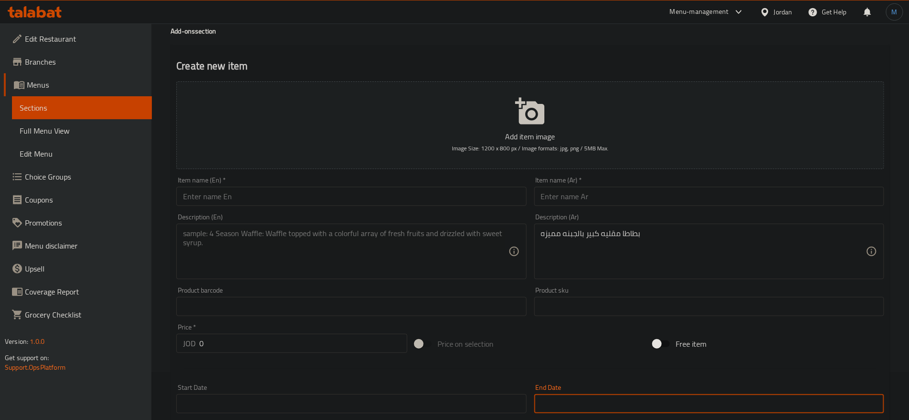
scroll to position [0, 0]
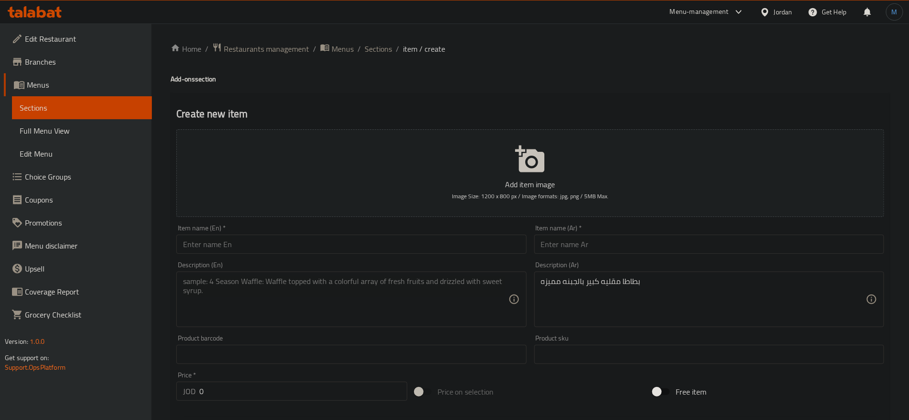
click at [299, 391] on input "0" at bounding box center [303, 391] width 208 height 19
paste input "2.25"
type input "2.25"
click at [567, 238] on input "text" at bounding box center [709, 244] width 350 height 19
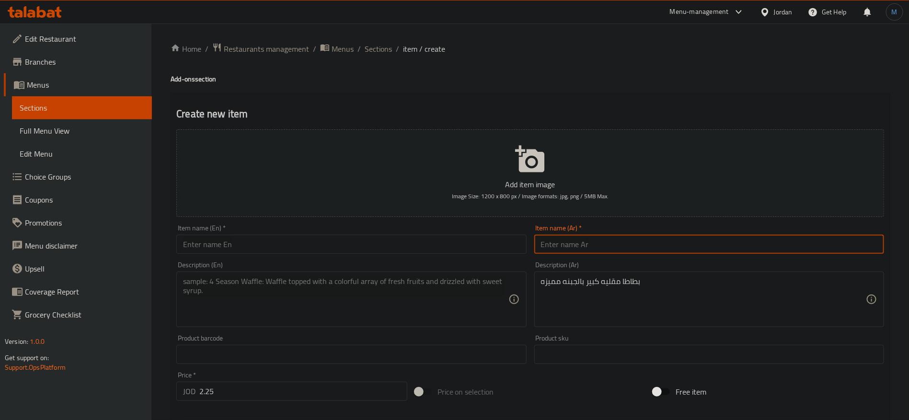
paste input "بطاطا حجم كبير بالجبنه"
type input "بطاطا حجم كبير بالجبنه"
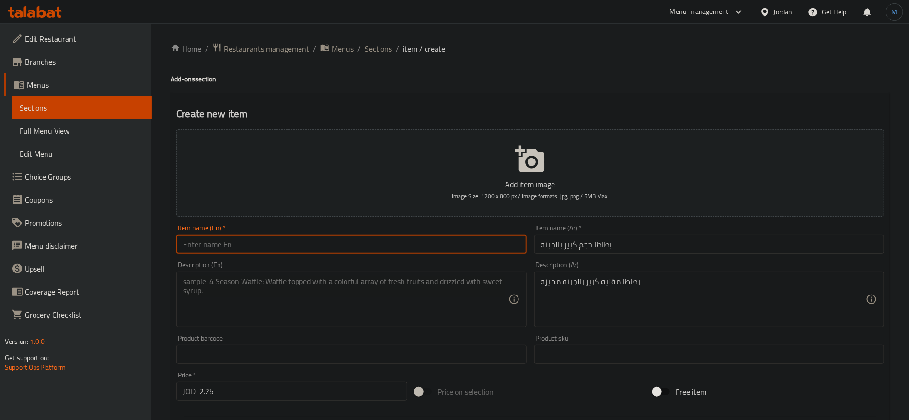
click at [317, 245] on input "text" at bounding box center [351, 244] width 350 height 19
paste input "Large potato with cheese"
type input "Large Potato with Cheese"
paste textarea "Large French fries with cheese"
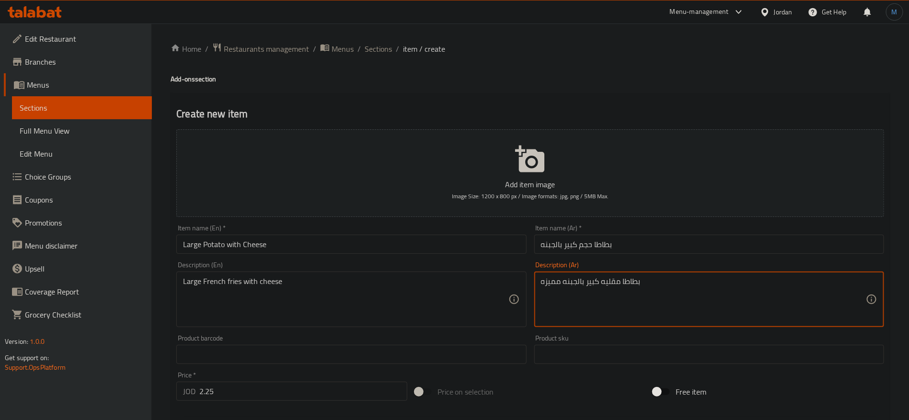
click at [546, 286] on textarea "بطاطا مقليه كبير بالجبنه مميزه" at bounding box center [703, 299] width 325 height 45
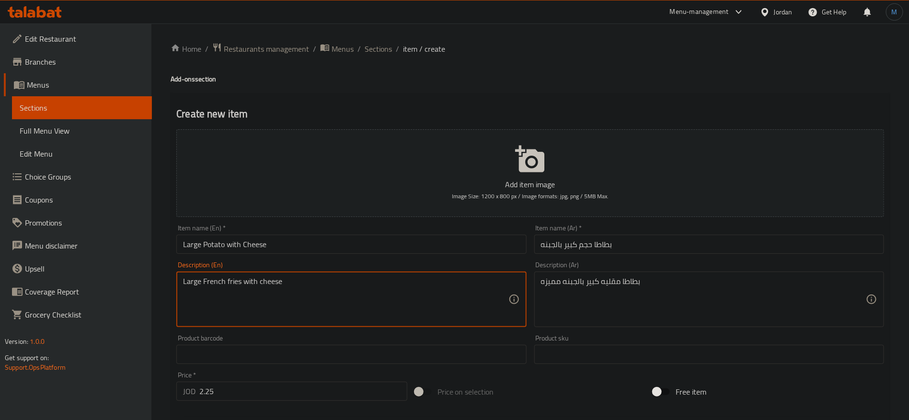
paste textarea "Distinctive"
type textarea "Large French fries with Distinctive cheese"
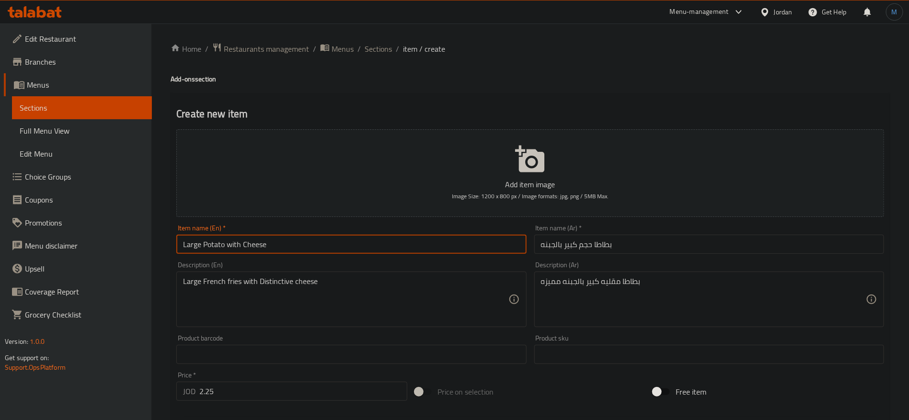
click at [328, 241] on input "Large Potato with Cheese" at bounding box center [351, 244] width 350 height 19
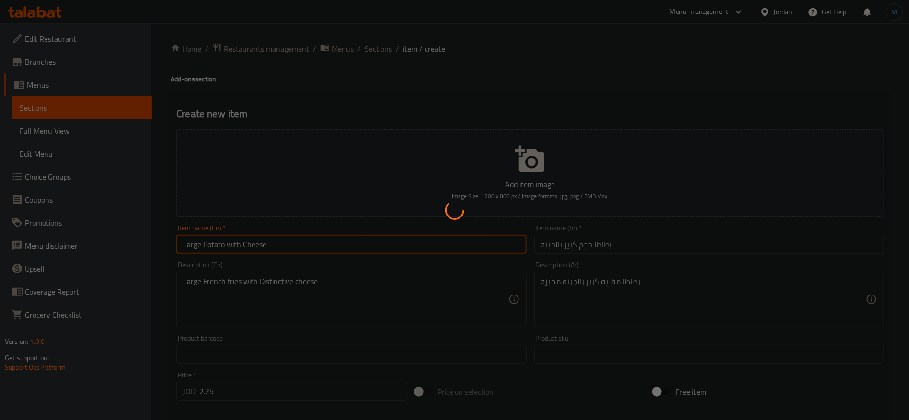
type input "0"
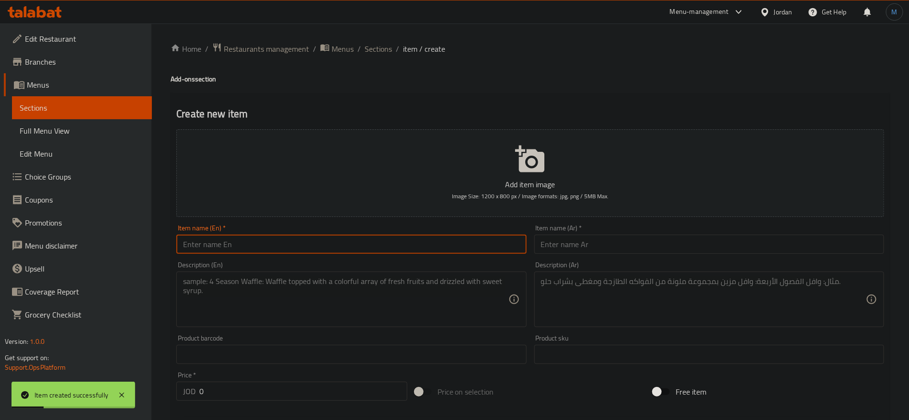
click at [603, 321] on textarea at bounding box center [703, 299] width 325 height 45
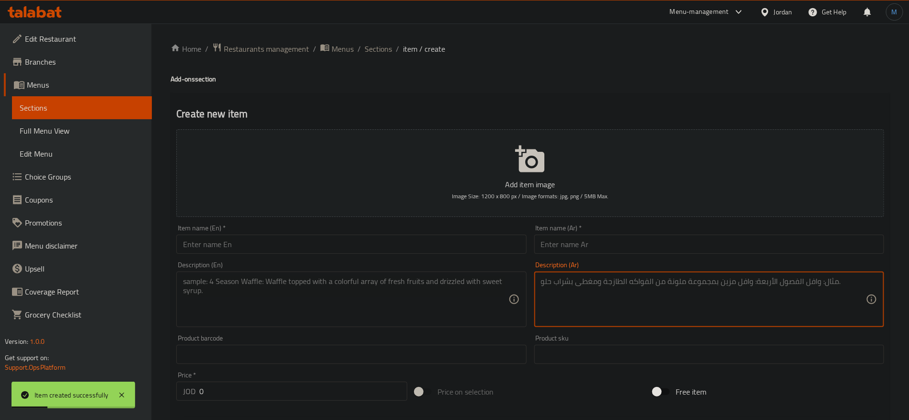
paste textarea "بطاطا مقليه مع صوصات مميزه"
type textarea "بطاطا مقليه مع صوصات مميزه"
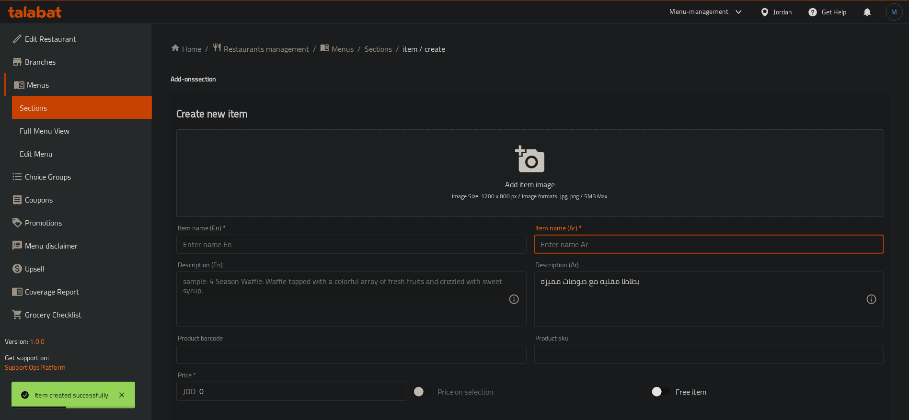
click at [653, 246] on input "text" at bounding box center [709, 244] width 350 height 19
paste input "بطاطا حجم كبير مع صوصات"
type input "بطاطا حجم كبير مع صوصات"
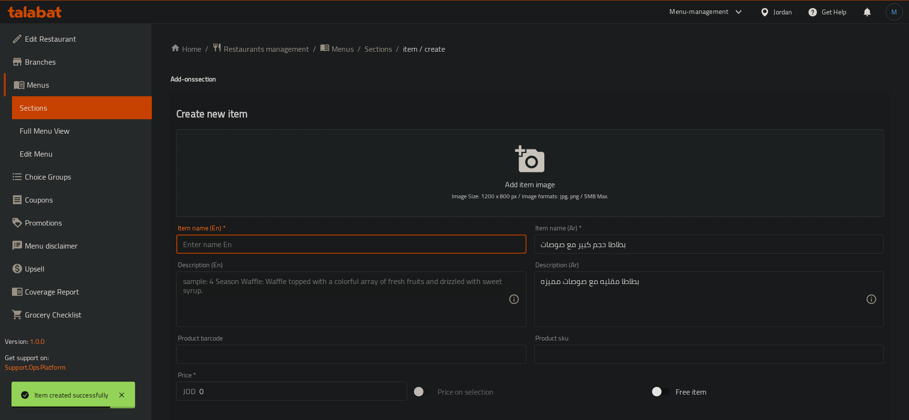
click at [414, 244] on input "text" at bounding box center [351, 244] width 350 height 19
paste input "Large fries with sauces"
type input "Large Fries with Sauces"
paste textarea "بطاطا مقليه مع صوصات مميزه"
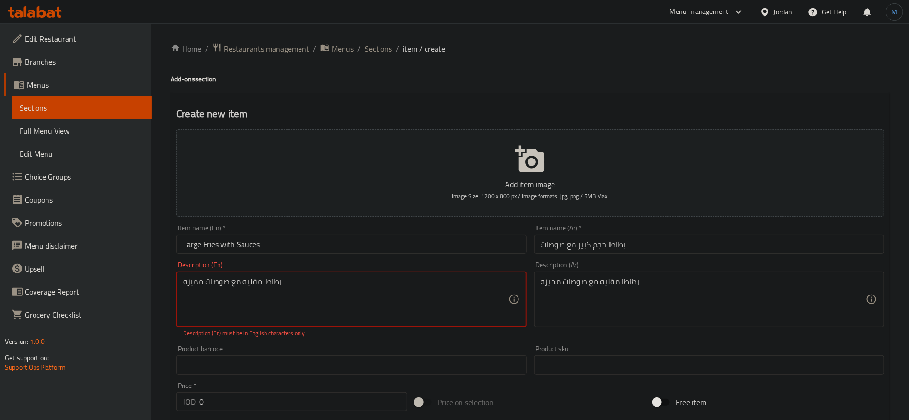
click at [423, 286] on textarea "بطاطا مقليه مع صوصات مميزه" at bounding box center [345, 299] width 325 height 45
paste textarea "French fries with special sauces"
type textarea "French fries with special sauces"
click at [610, 248] on input "بطاطا حجم كبير مع صوصات" at bounding box center [709, 244] width 350 height 19
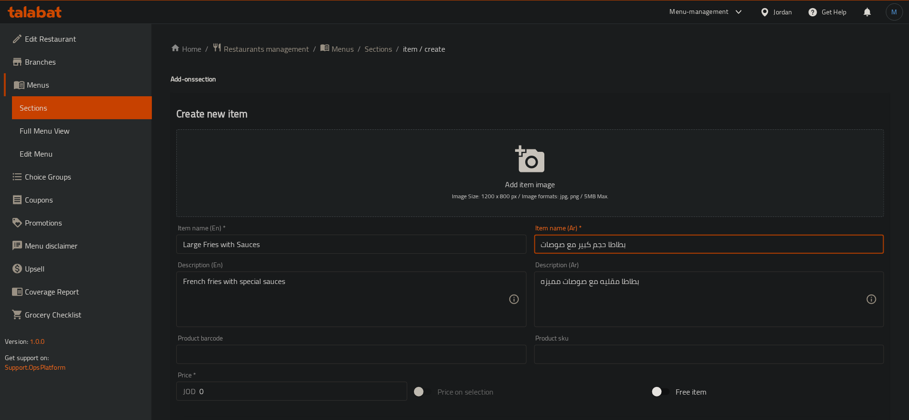
click at [610, 248] on input "بطاطا حجم كبير مع صوصات" at bounding box center [709, 244] width 350 height 19
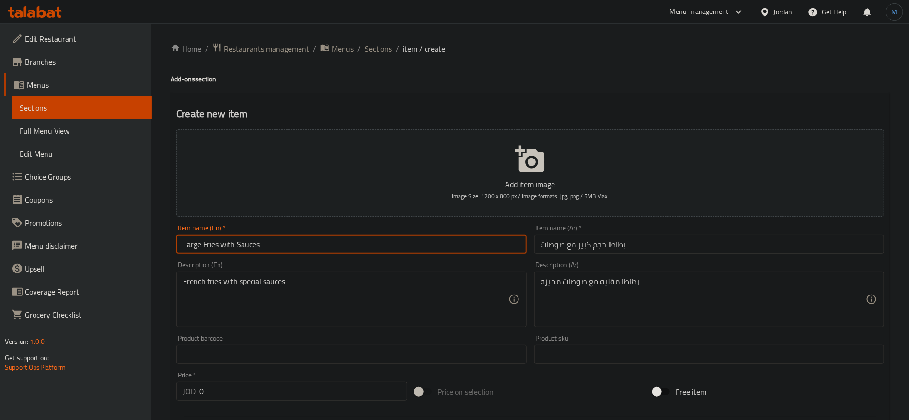
click at [199, 239] on input "Large Fries with Sauces" at bounding box center [351, 244] width 350 height 19
click at [613, 242] on input "بطاطا حجم كبير مع صوصات" at bounding box center [709, 244] width 350 height 19
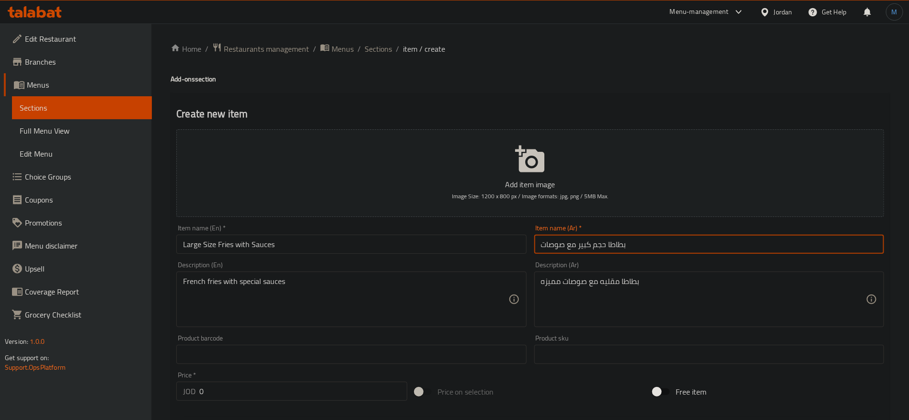
click at [613, 242] on input "بطاطا حجم كبير مع صوصات" at bounding box center [709, 244] width 350 height 19
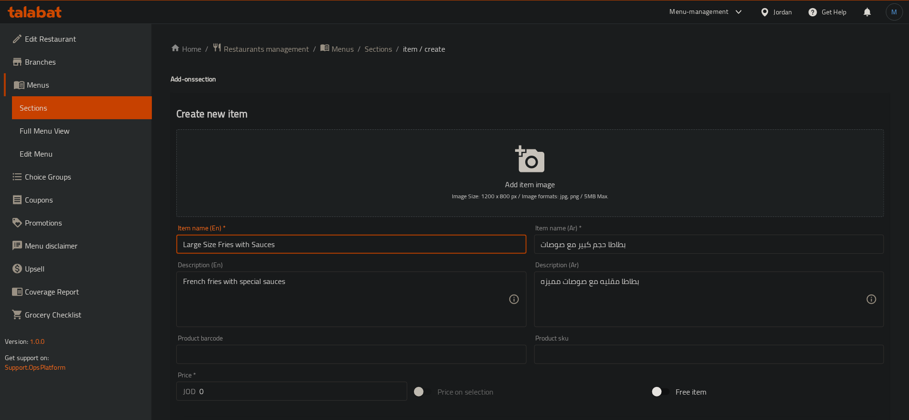
click at [220, 243] on input "Large Size Fries with Sauces" at bounding box center [351, 244] width 350 height 19
paste input "Potato"
type input "Large Size Potato with Sauces"
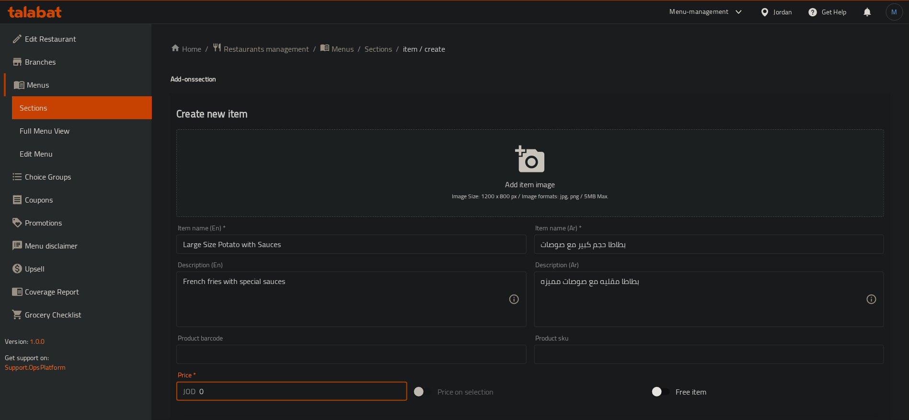
click at [272, 382] on input "0" at bounding box center [303, 391] width 208 height 19
paste input "2.5"
type input "2.5"
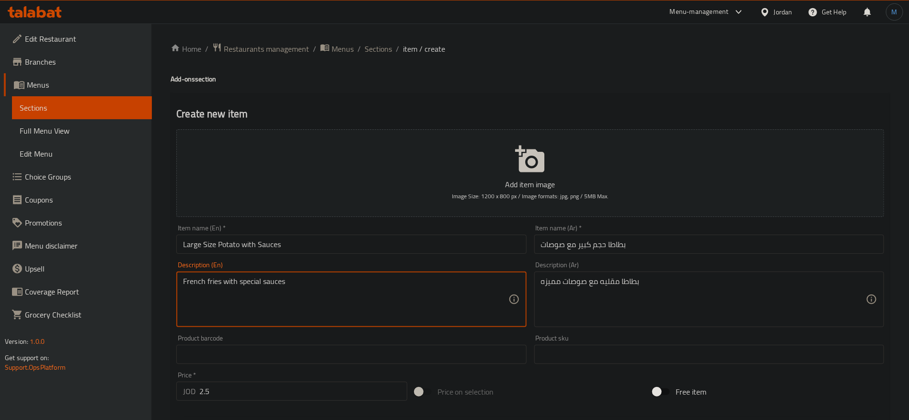
click at [261, 282] on textarea "French fries with special sauces" at bounding box center [345, 299] width 325 height 45
click at [257, 281] on textarea "French fries with special sauces" at bounding box center [345, 299] width 325 height 45
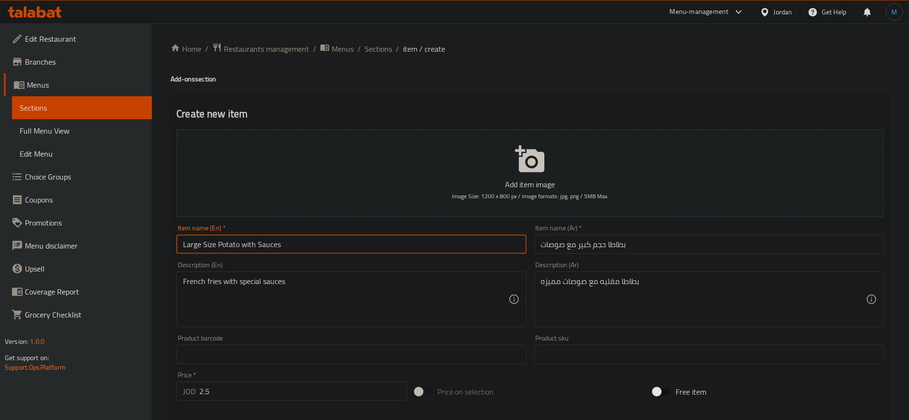
click at [289, 248] on input "Large Size Potato with Sauces" at bounding box center [351, 244] width 350 height 19
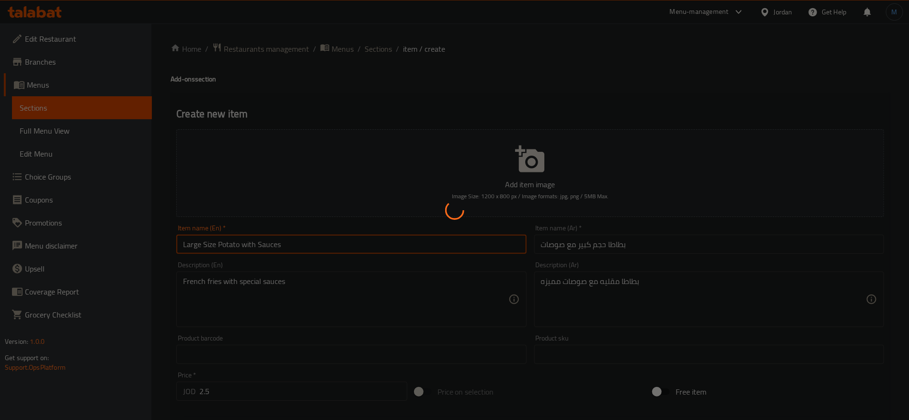
type input "0"
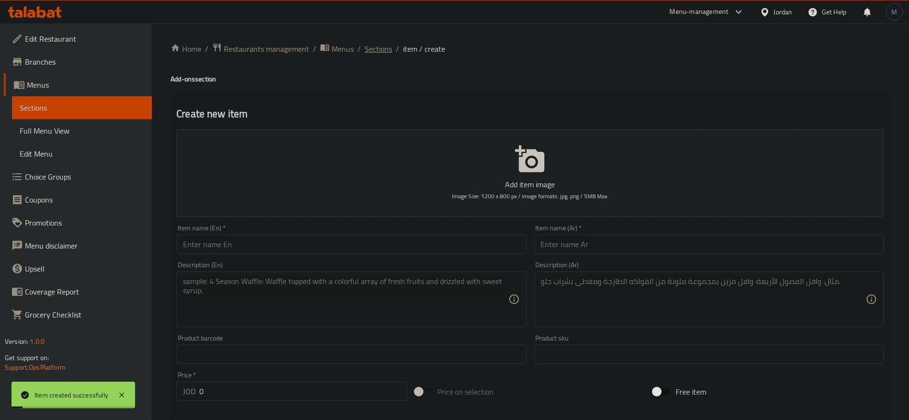
click at [364, 44] on span "Sections" at bounding box center [377, 48] width 27 height 11
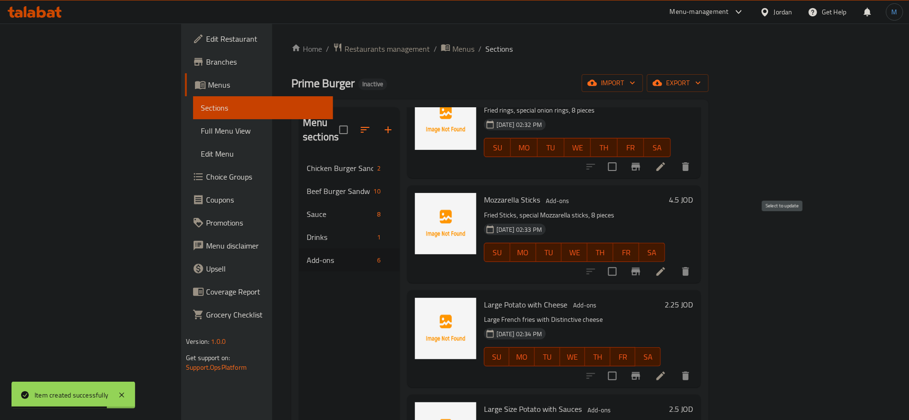
scroll to position [144, 0]
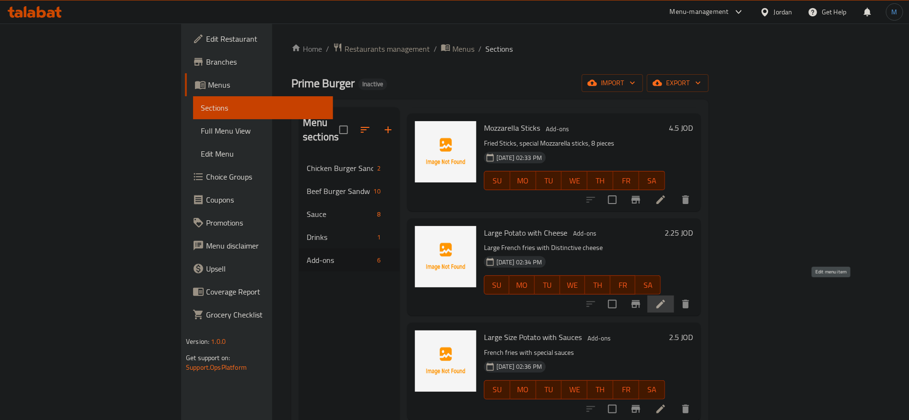
click at [666, 298] on icon at bounding box center [660, 303] width 11 height 11
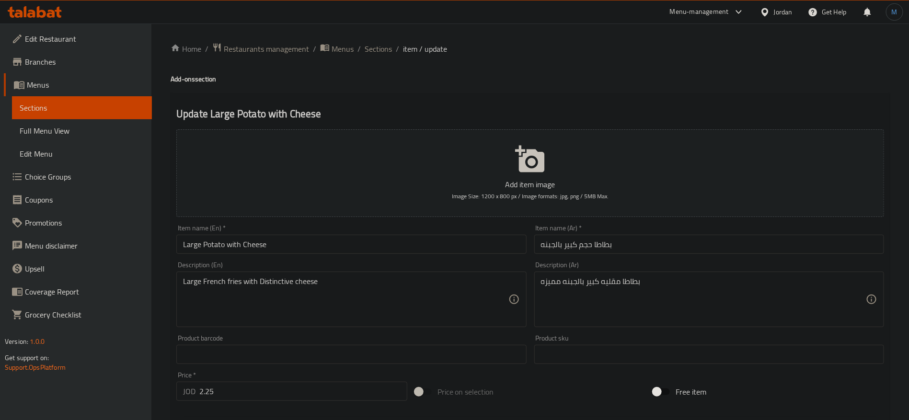
click at [202, 246] on input "Large Potato with Cheese" at bounding box center [351, 244] width 350 height 19
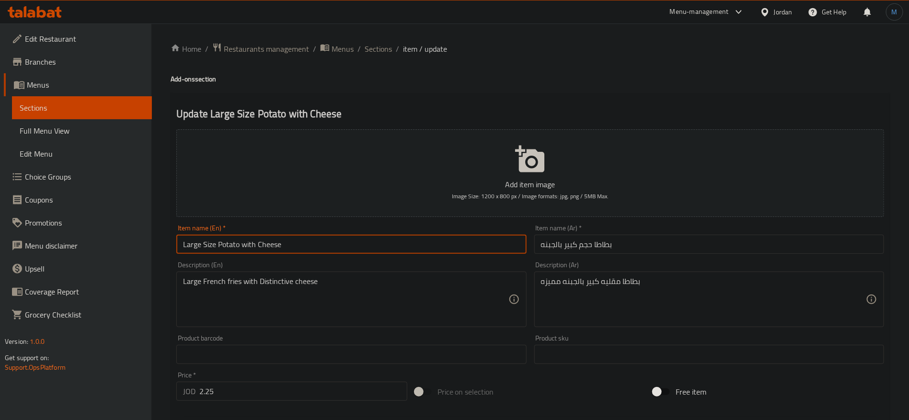
type input "Large Size Potato with Cheese"
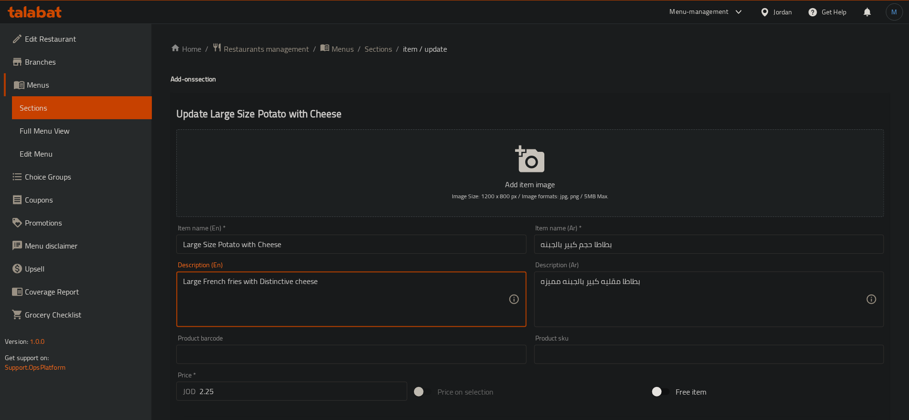
click at [278, 278] on textarea "Large French fries with Distinctive cheese" at bounding box center [345, 299] width 325 height 45
paste textarea "special"
type textarea "Large French fries with special cheese"
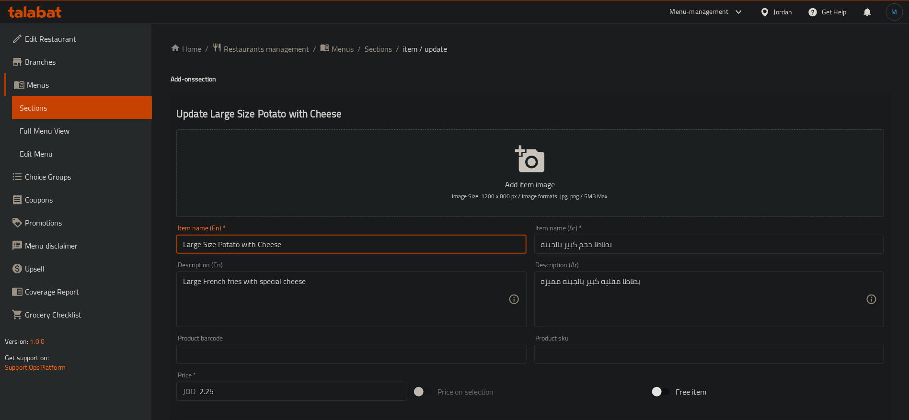
click at [329, 249] on input "Large Size Potato with Cheese" at bounding box center [351, 244] width 350 height 19
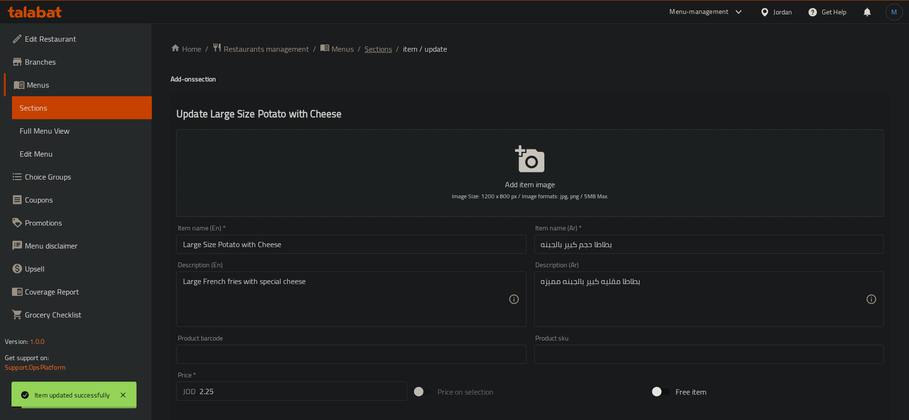
click at [385, 48] on span "Sections" at bounding box center [377, 48] width 27 height 11
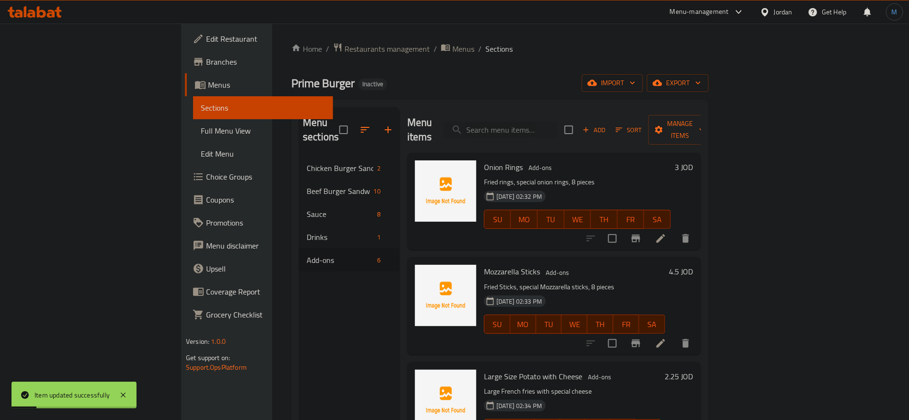
click at [201, 131] on span "Full Menu View" at bounding box center [263, 130] width 125 height 11
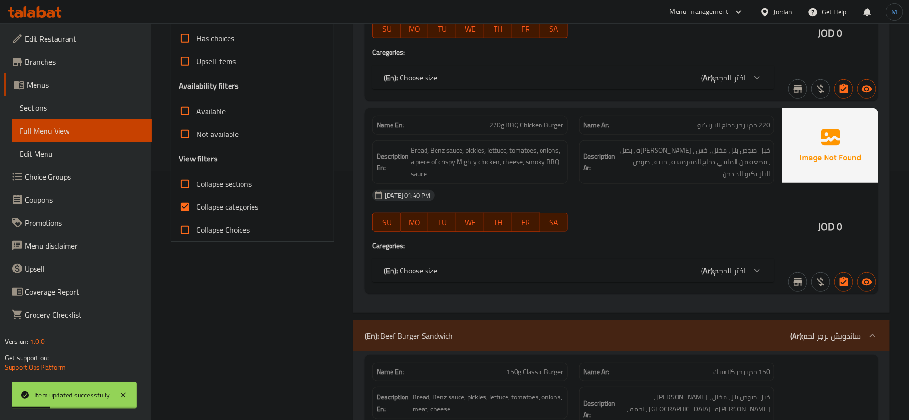
scroll to position [287, 0]
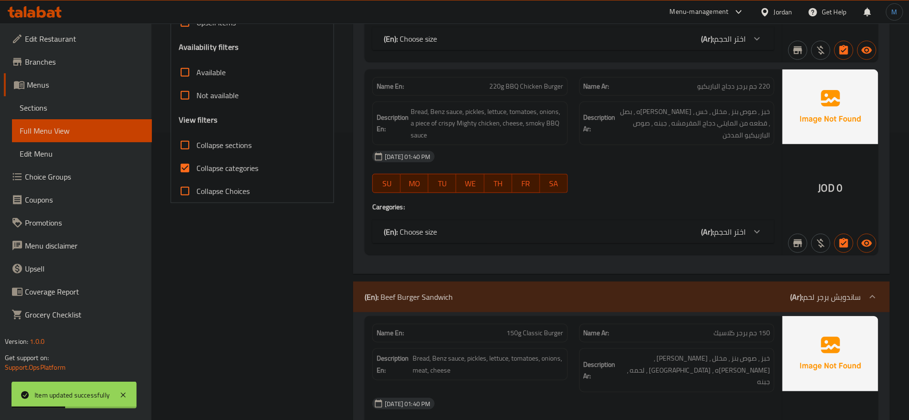
click at [235, 169] on span "Collapse categories" at bounding box center [227, 167] width 62 height 11
click at [196, 169] on input "Collapse categories" at bounding box center [184, 168] width 23 height 23
checkbox input "false"
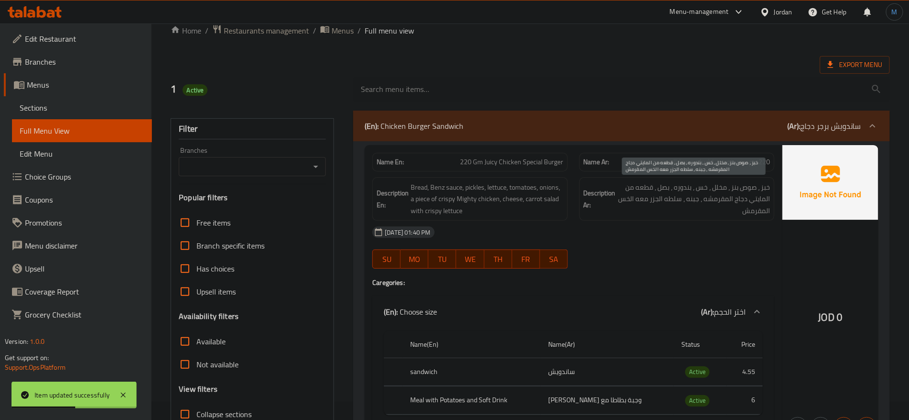
scroll to position [0, 0]
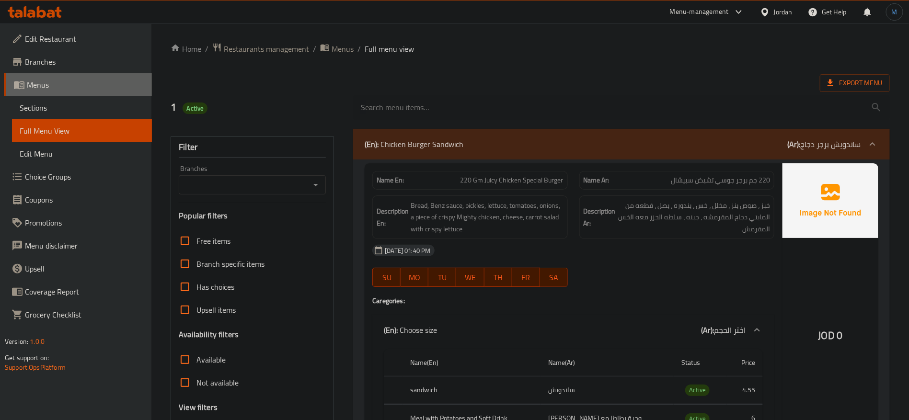
click at [51, 91] on link "Menus" at bounding box center [78, 84] width 148 height 23
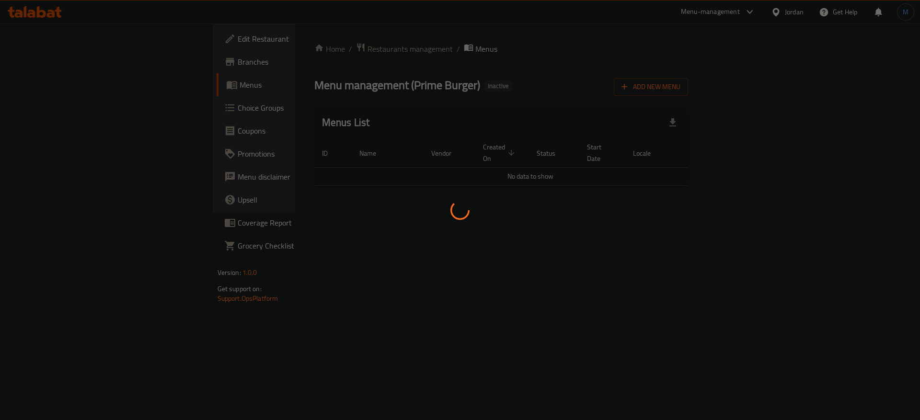
click at [56, 100] on div at bounding box center [460, 210] width 920 height 420
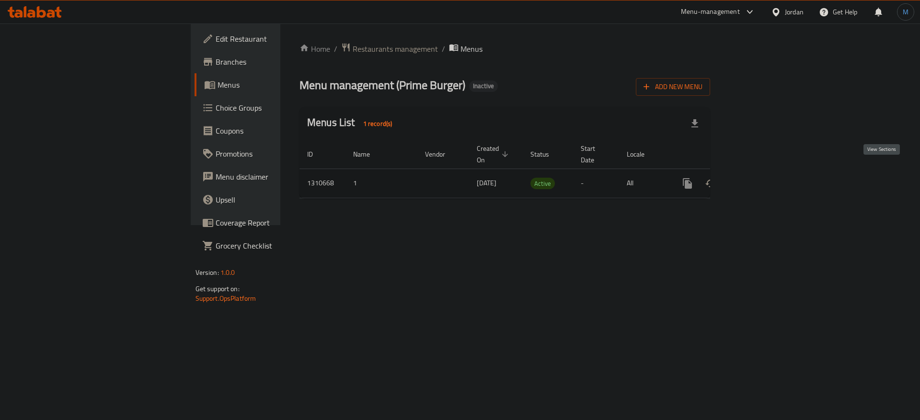
click at [768, 175] on link "enhanced table" at bounding box center [756, 183] width 23 height 23
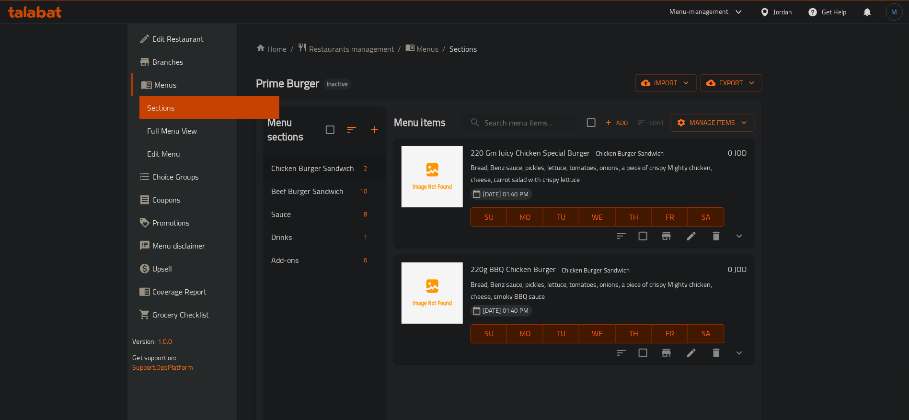
click at [477, 75] on div "Prime Burger Inactive import export" at bounding box center [509, 83] width 506 height 18
click at [147, 128] on span "Full Menu View" at bounding box center [209, 130] width 125 height 11
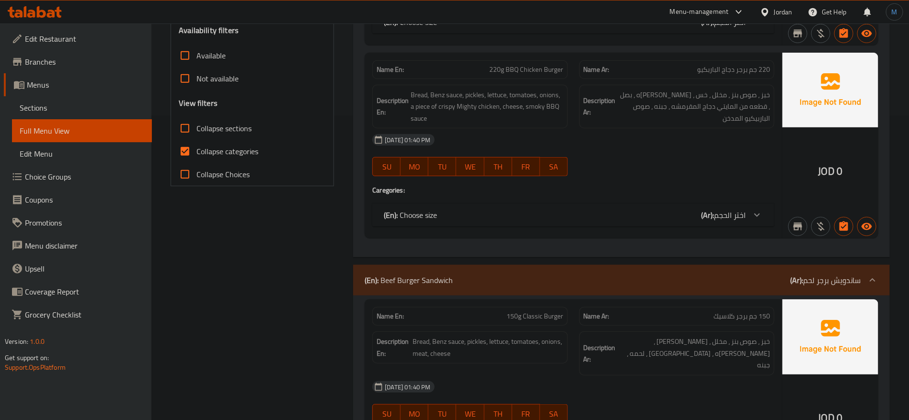
scroll to position [287, 0]
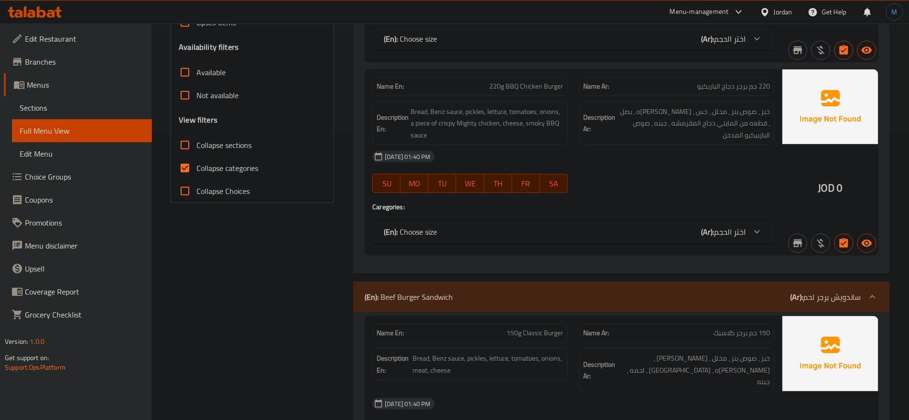
click at [187, 170] on input "Collapse categories" at bounding box center [184, 168] width 23 height 23
checkbox input "false"
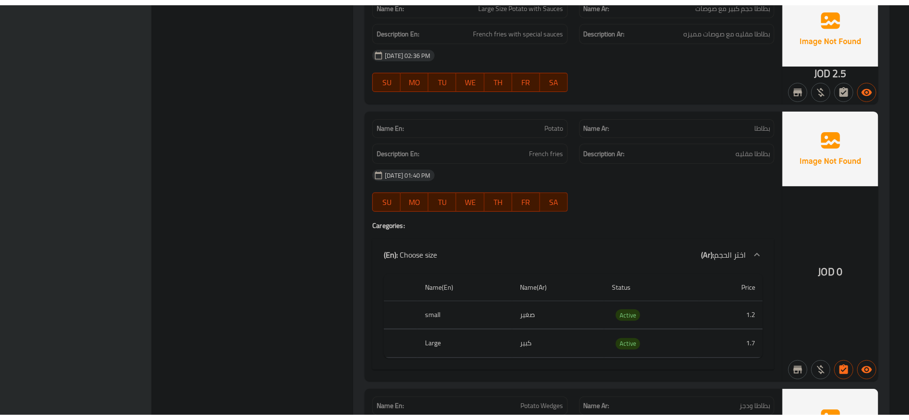
scroll to position [5626, 0]
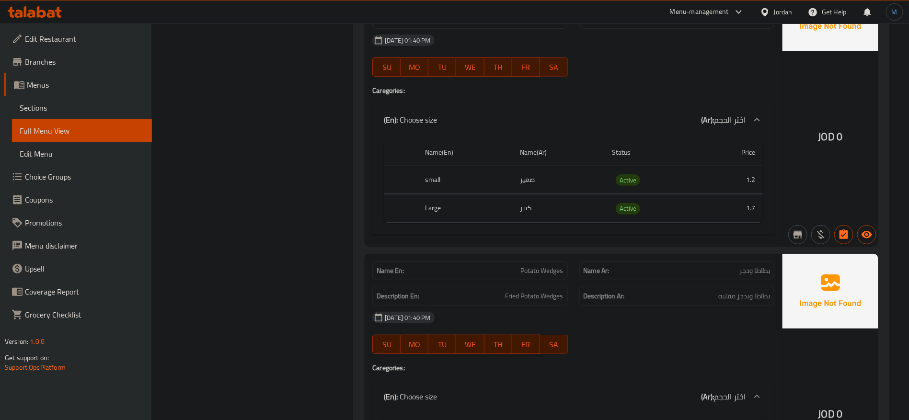
click at [44, 61] on span "Branches" at bounding box center [84, 61] width 119 height 11
